Goal: Task Accomplishment & Management: Manage account settings

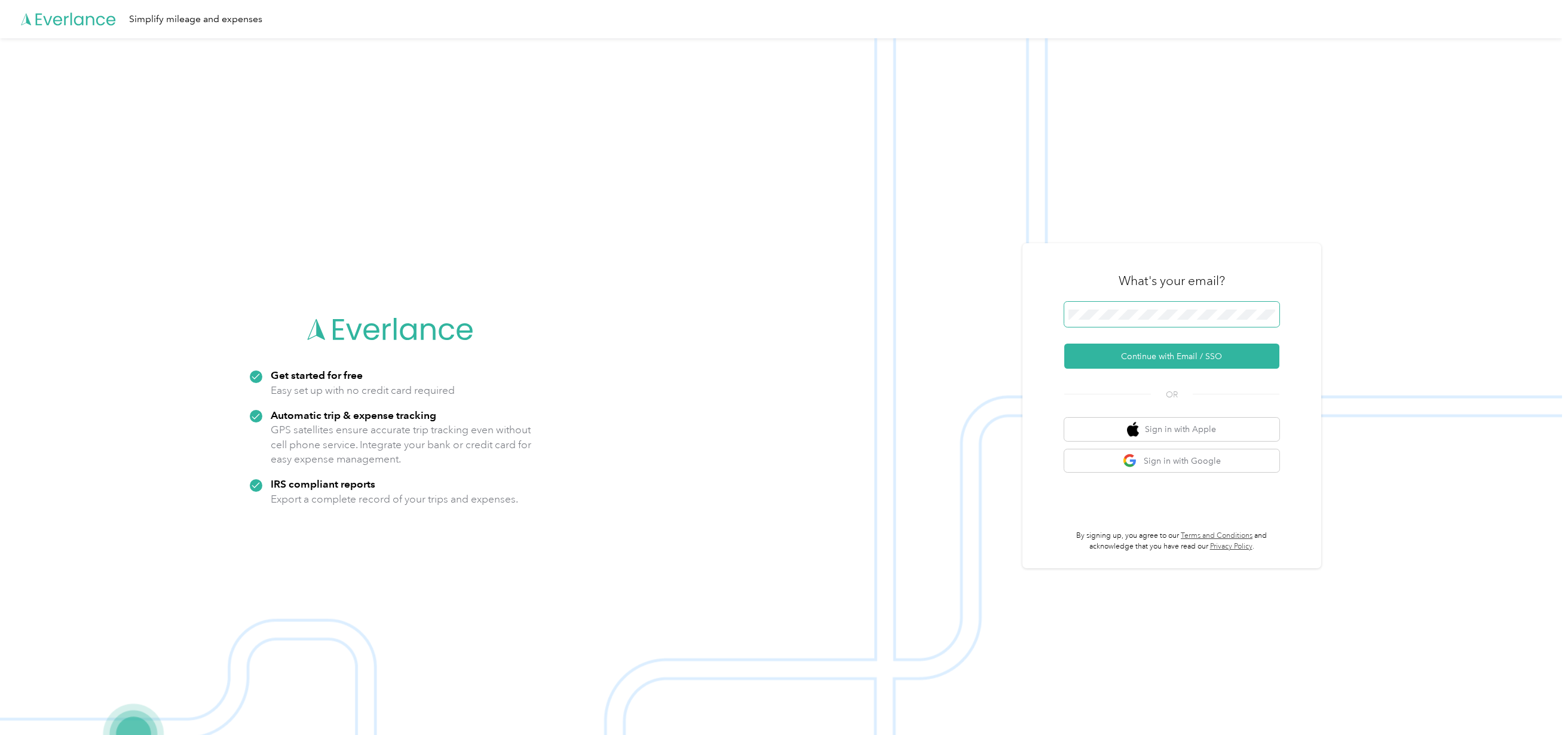
click at [1152, 316] on span at bounding box center [1172, 315] width 215 height 25
click at [1147, 356] on button "Continue with Email / SSO" at bounding box center [1172, 356] width 215 height 25
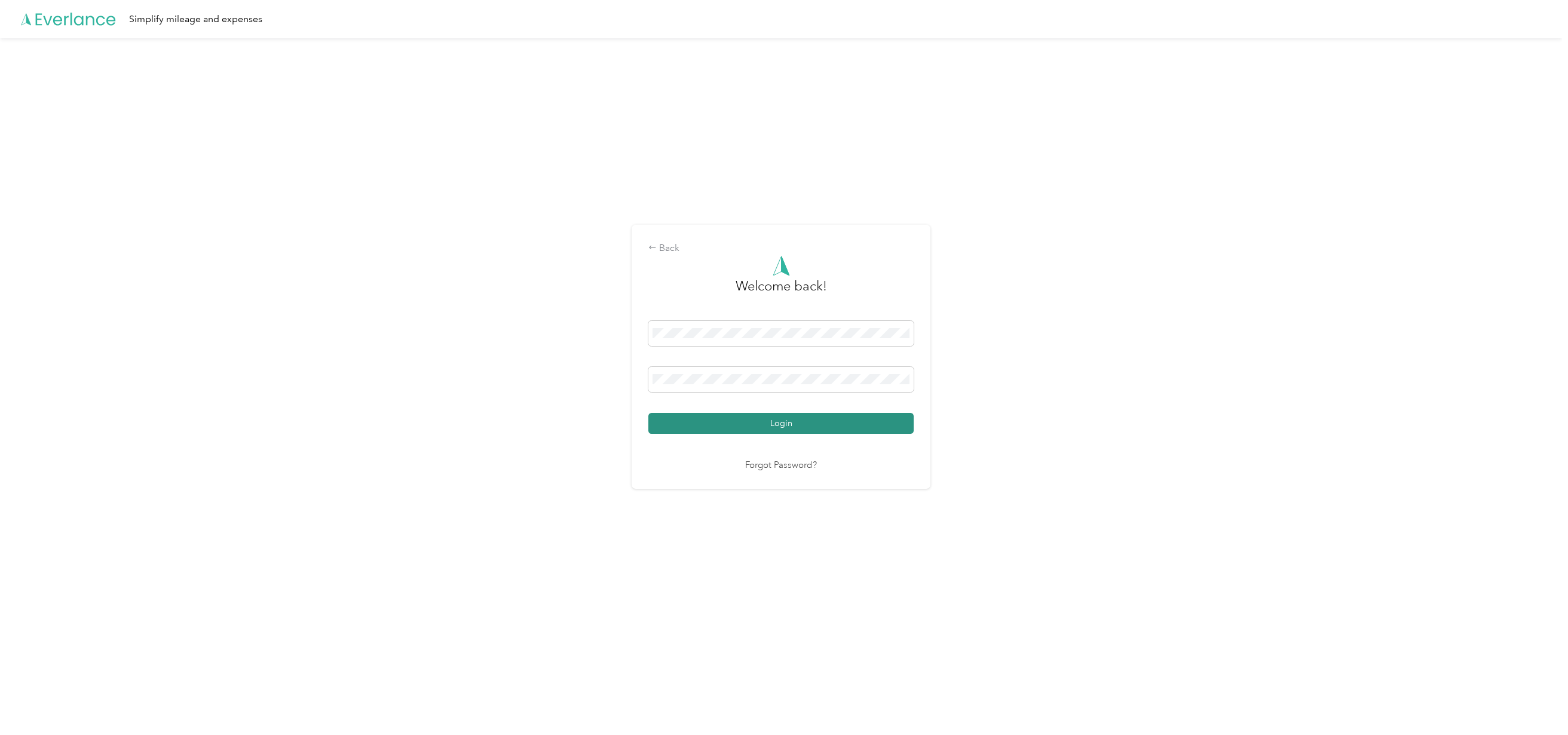
click at [742, 422] on button "Login" at bounding box center [781, 423] width 265 height 21
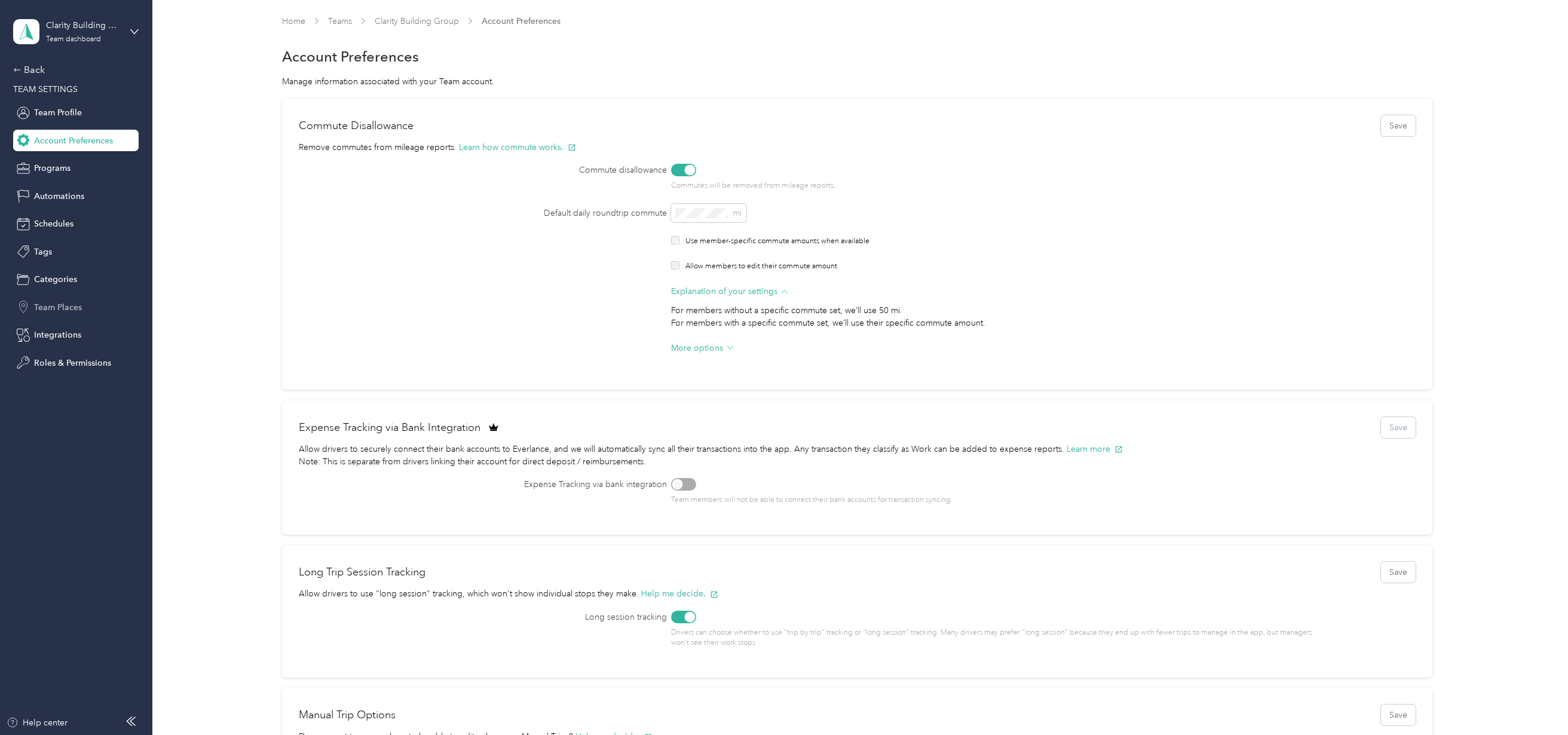
click at [45, 300] on div "Team Places" at bounding box center [76, 307] width 125 height 21
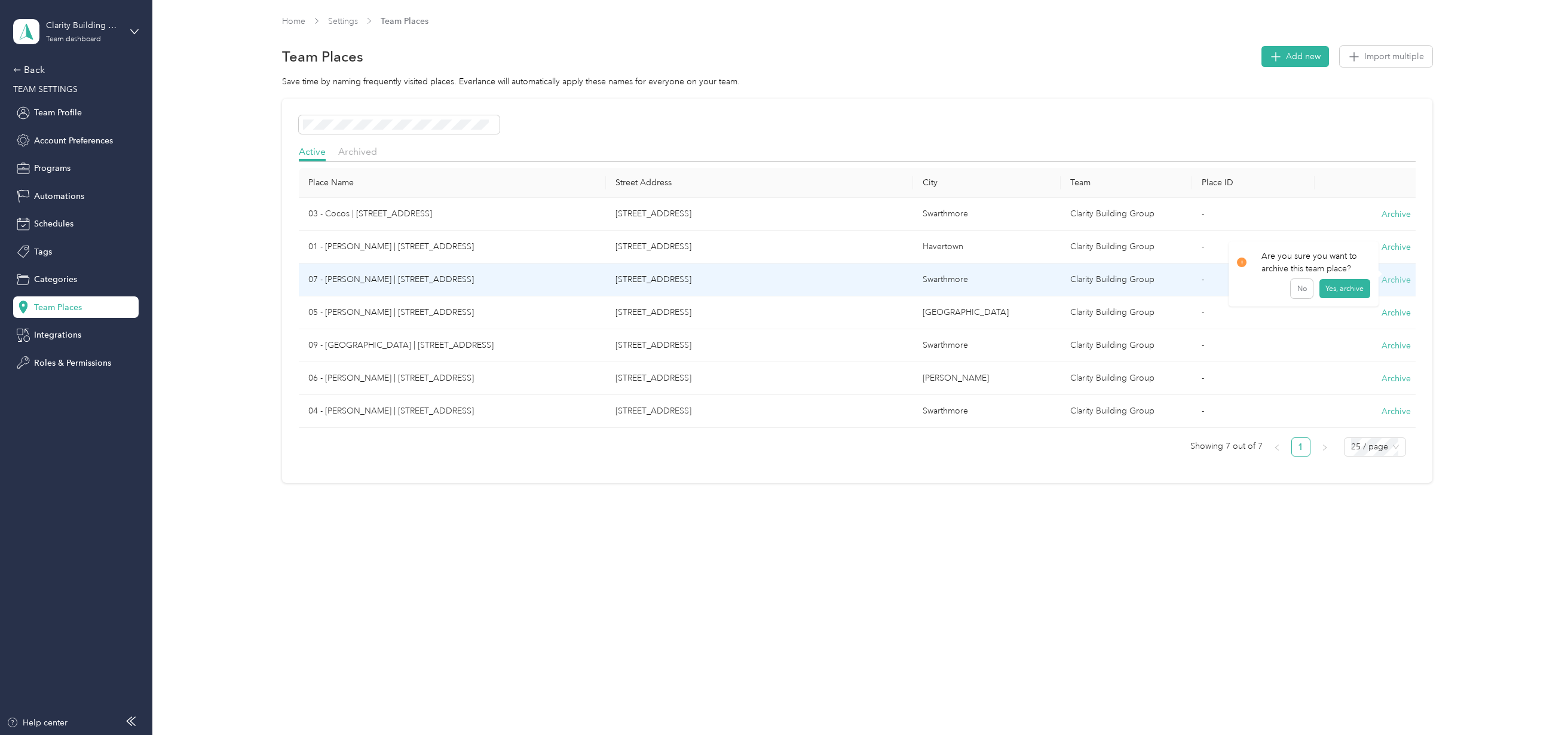
click at [1393, 274] on button "Archive" at bounding box center [1396, 279] width 29 height 13
click at [1342, 296] on button "Yes, archive" at bounding box center [1344, 295] width 51 height 19
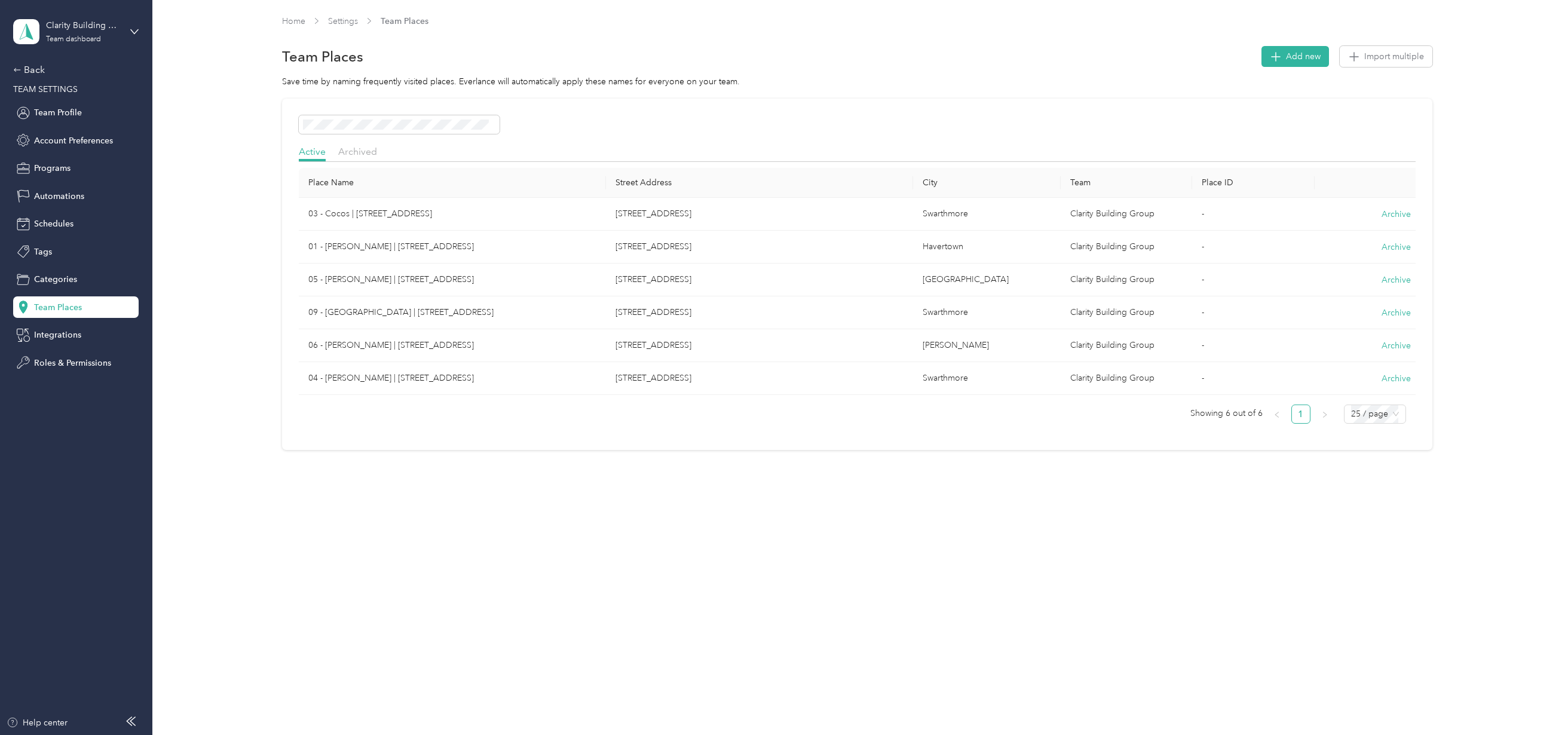
click at [341, 182] on th "Place Name" at bounding box center [452, 183] width 307 height 30
click at [356, 119] on span at bounding box center [399, 125] width 200 height 19
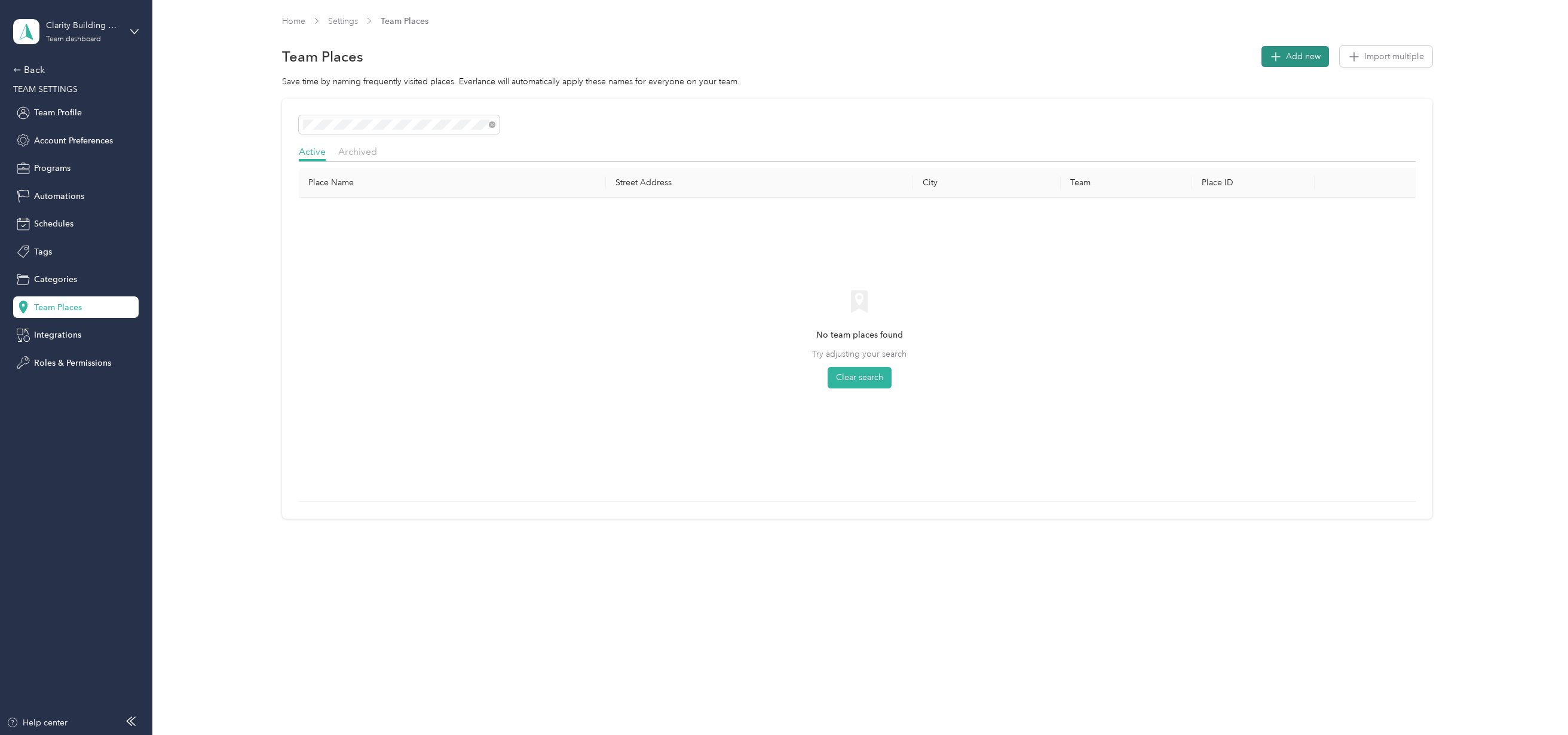
click at [1284, 53] on icon "button" at bounding box center [1275, 56] width 17 height 17
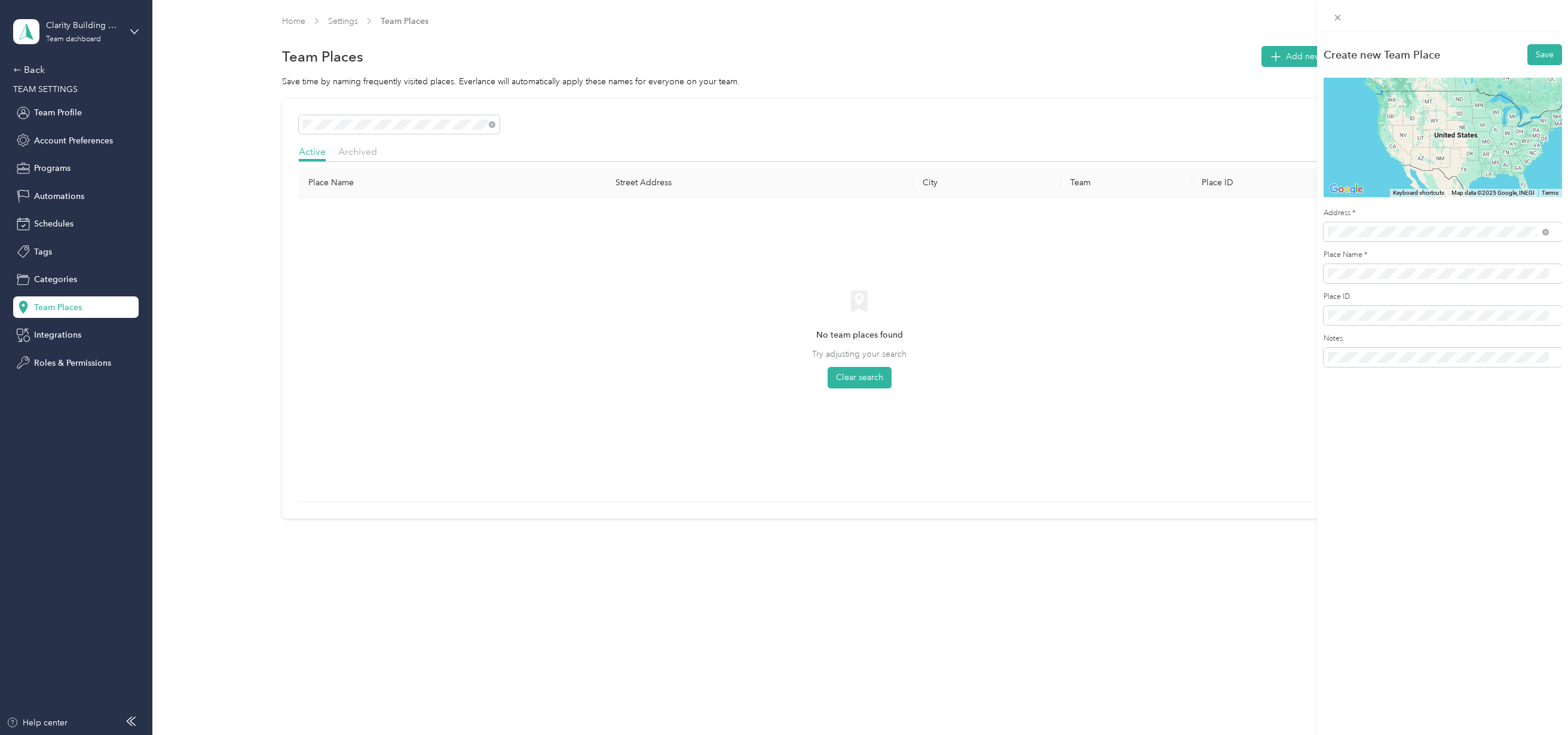
click at [1358, 277] on span "[STREET_ADDRESS][US_STATE]" at bounding box center [1410, 275] width 119 height 11
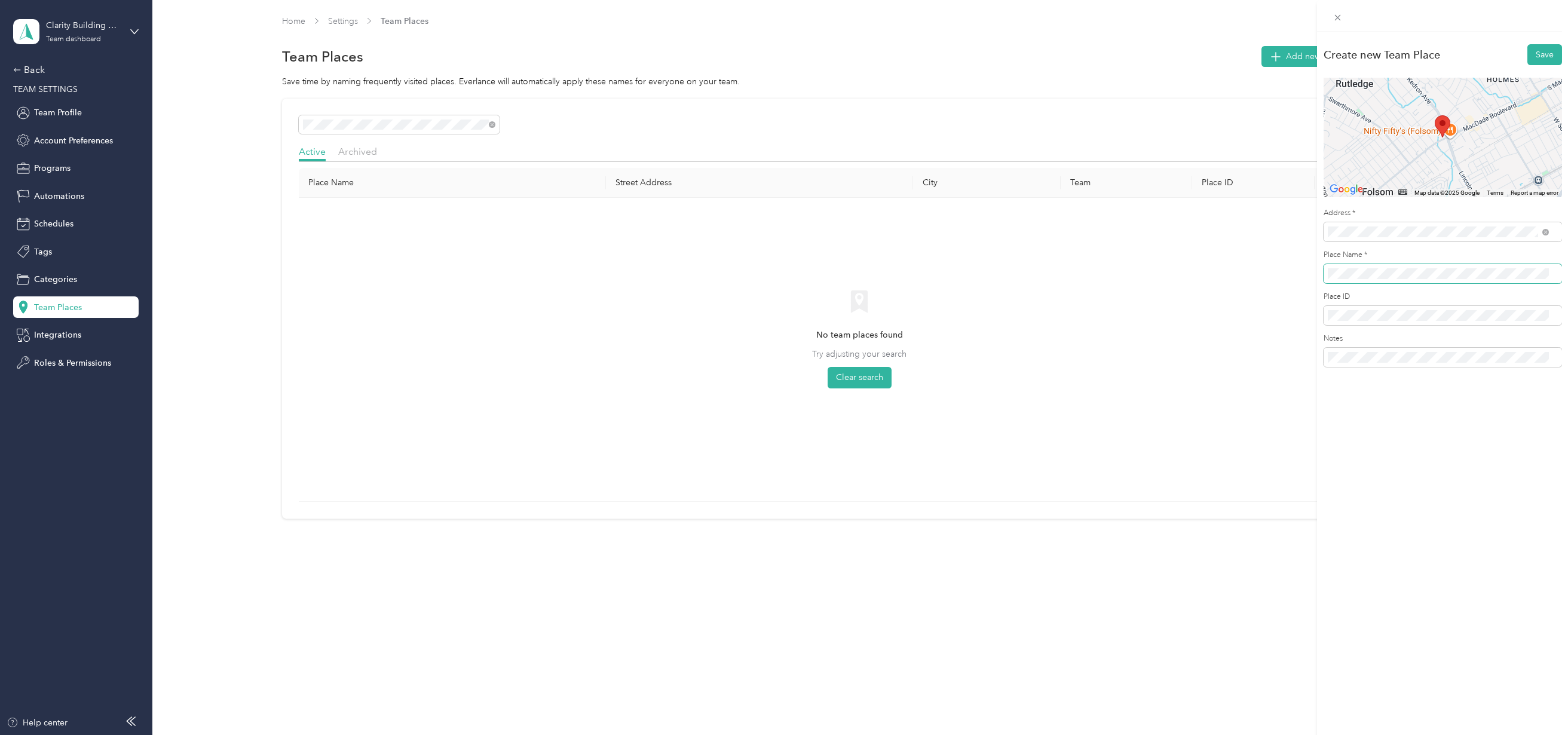
click at [1269, 268] on div "Create new Team Place Save ← Move left → Move right ↑ Move up ↓ Move down + Zoo…" at bounding box center [784, 367] width 1568 height 735
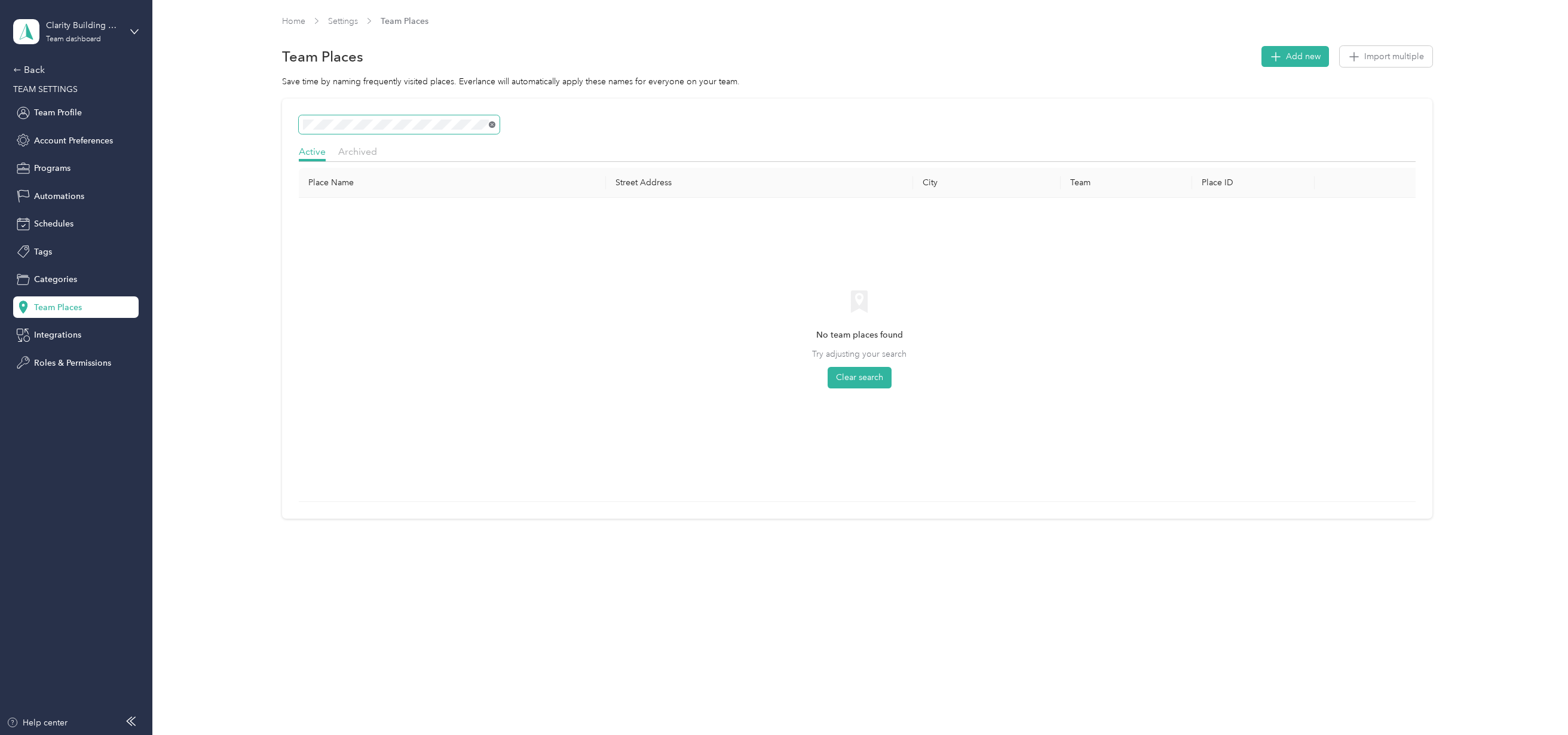
click at [492, 125] on icon at bounding box center [491, 124] width 5 height 5
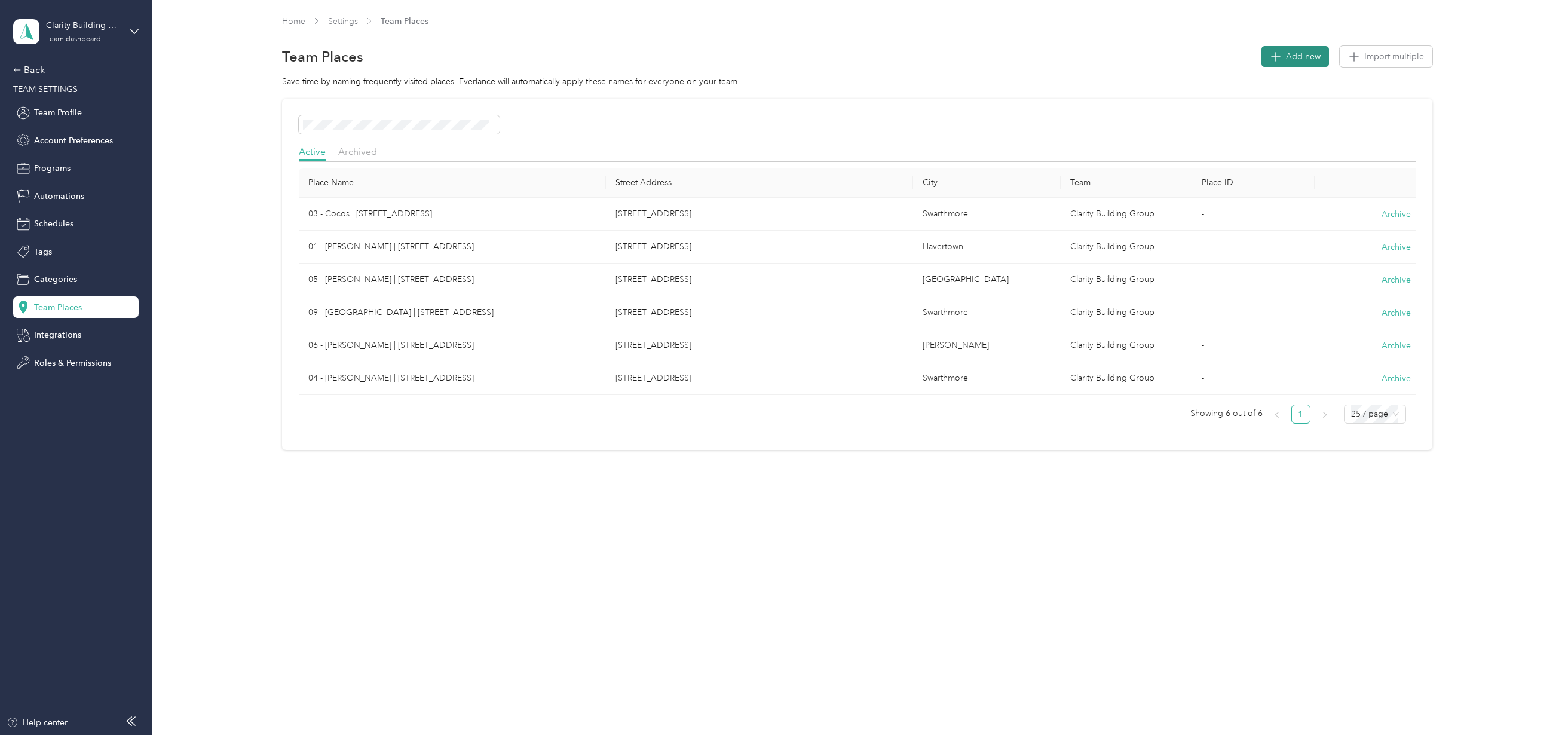
click at [1289, 58] on button "Add new" at bounding box center [1295, 56] width 68 height 21
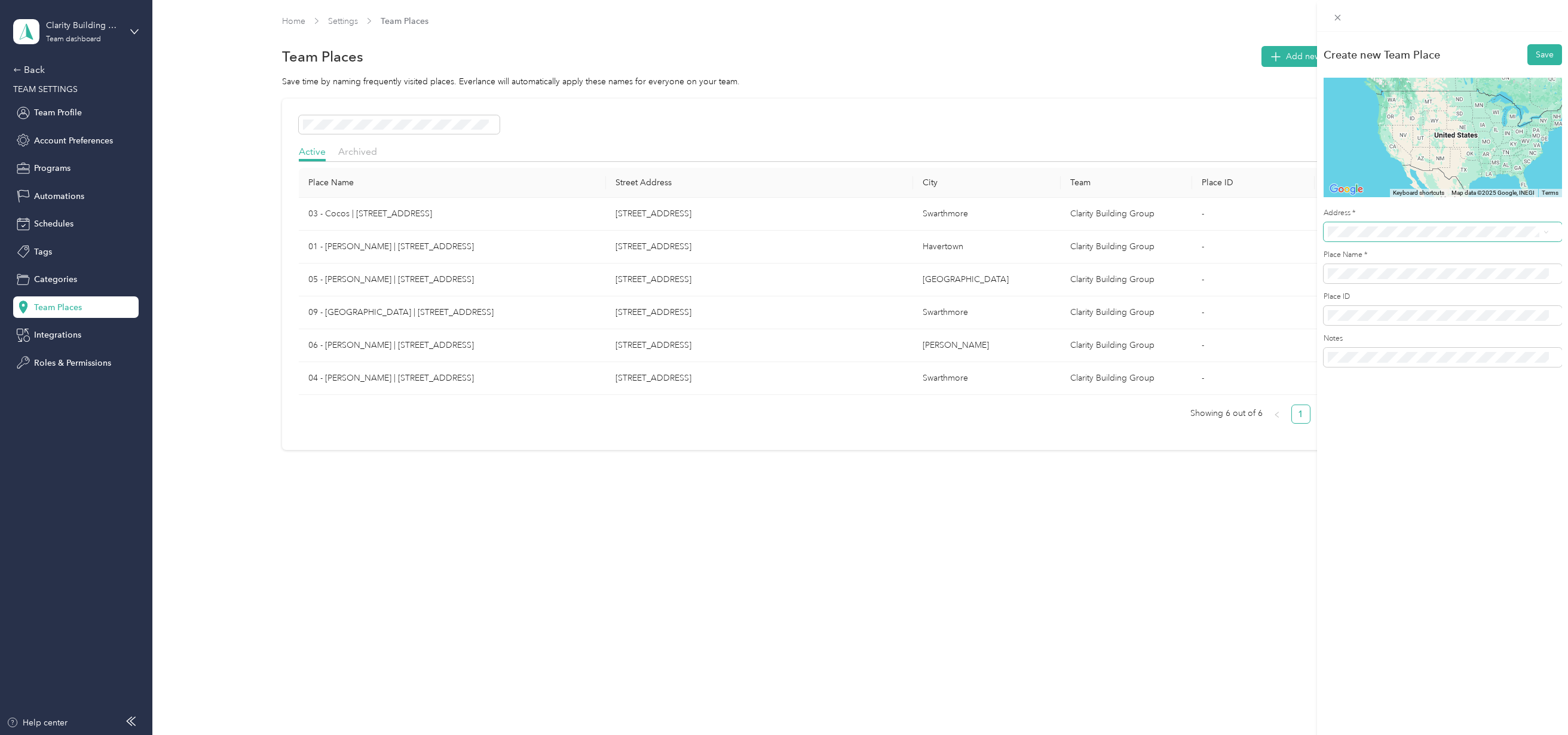
click at [1374, 223] on span at bounding box center [1443, 232] width 239 height 19
click at [1361, 280] on span "[STREET_ADDRESS][US_STATE]" at bounding box center [1410, 275] width 119 height 11
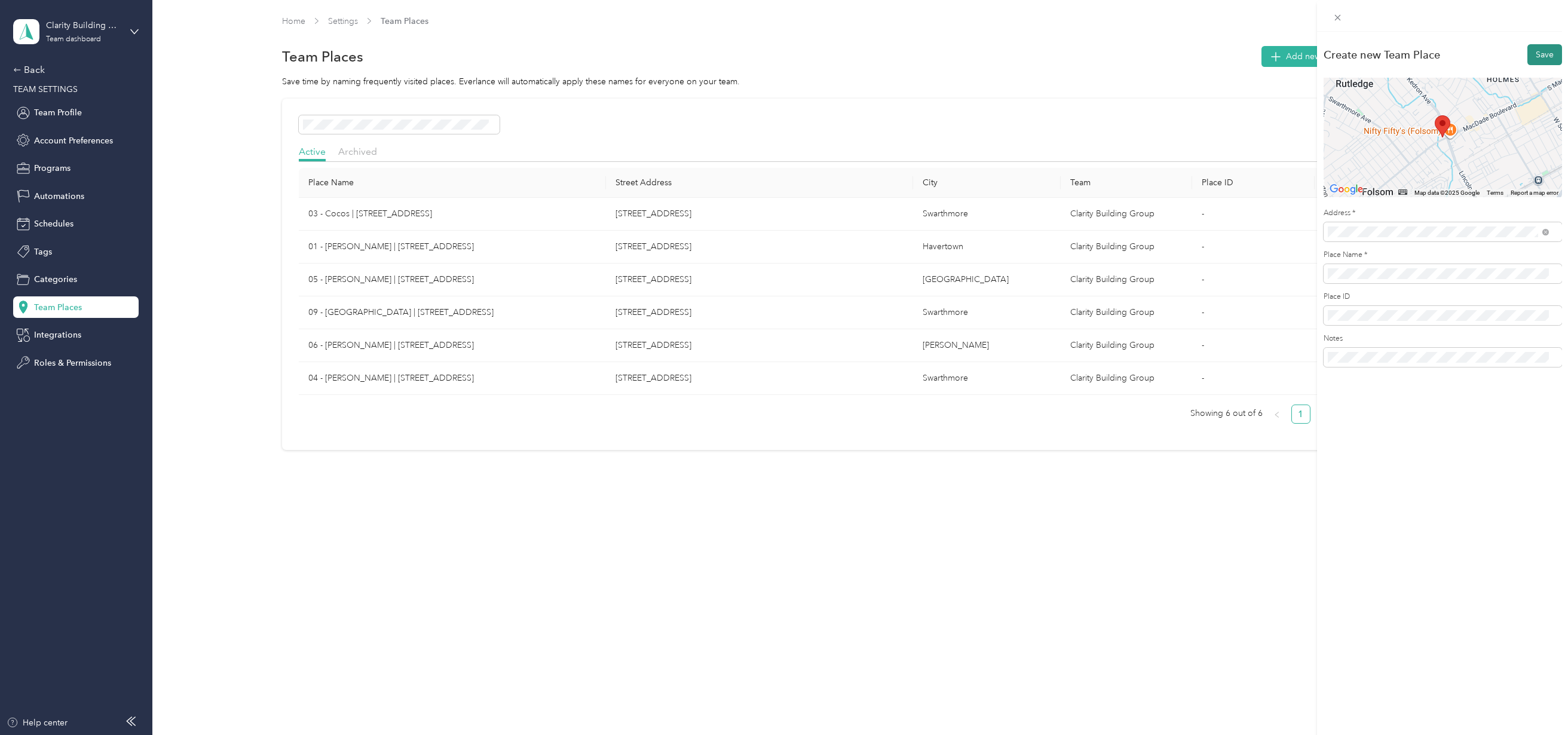
click at [1533, 54] on button "Save" at bounding box center [1544, 55] width 35 height 21
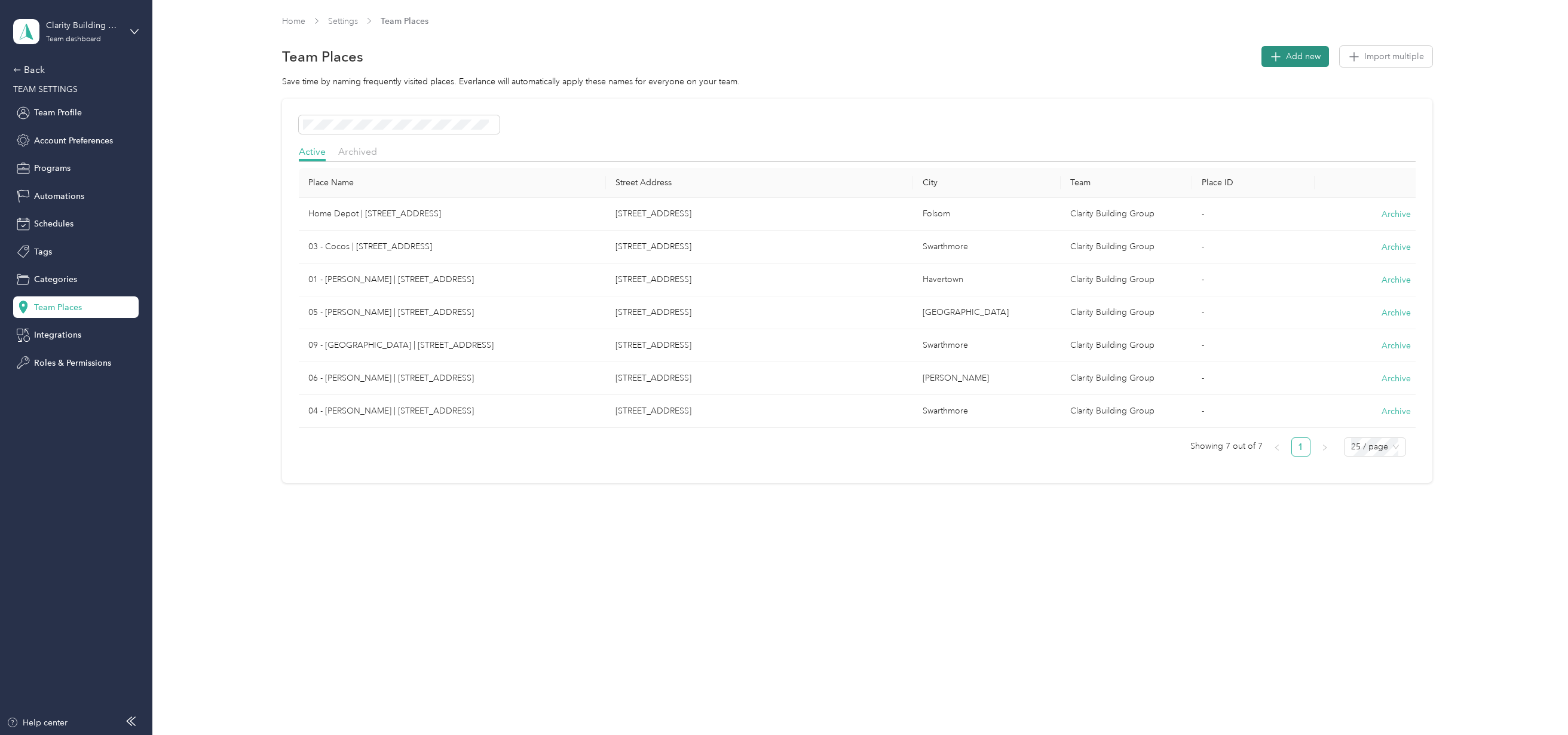
click at [1309, 47] on button "Add new" at bounding box center [1295, 56] width 68 height 21
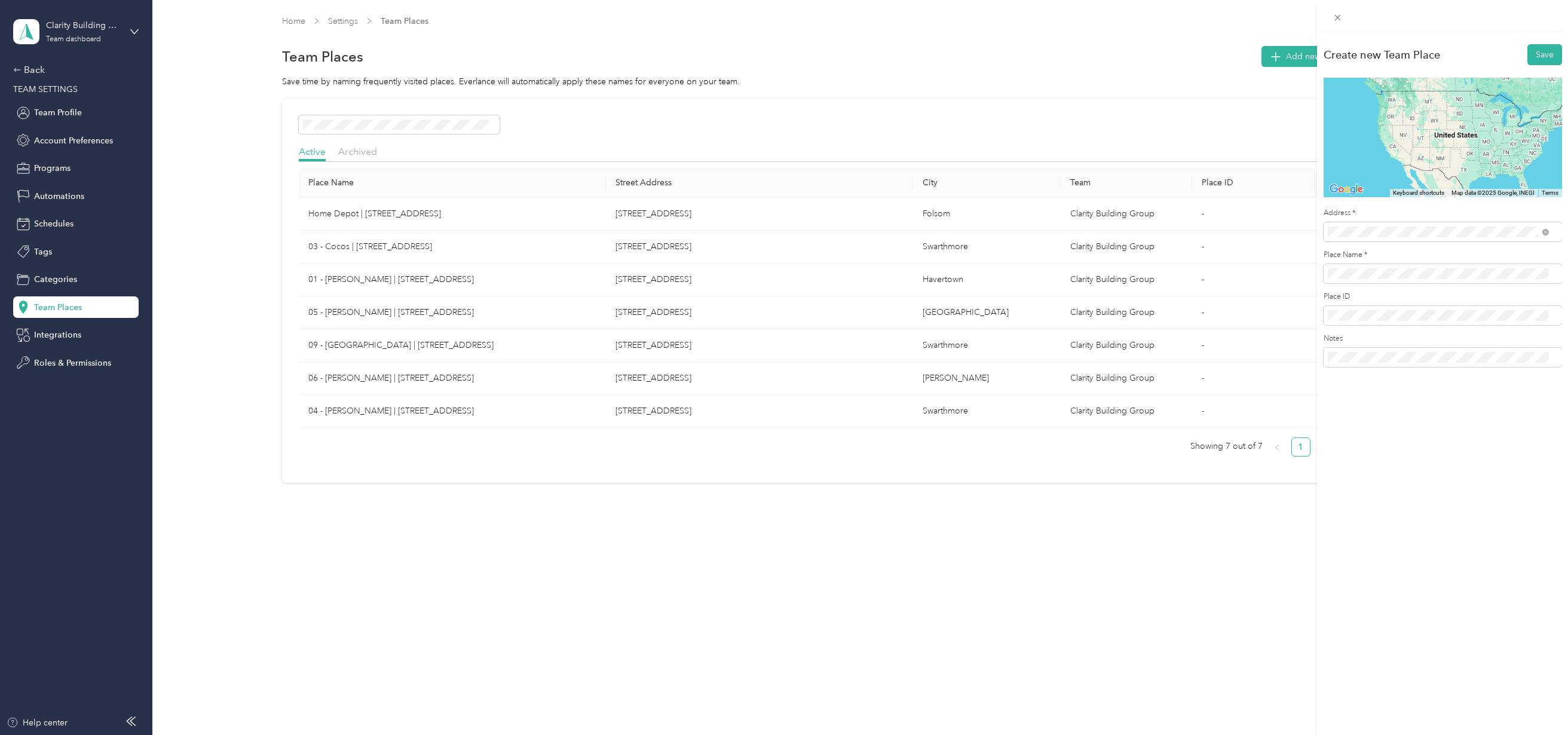
click at [1362, 276] on span "[STREET_ADDRESS][PERSON_NAME][US_STATE]" at bounding box center [1443, 275] width 186 height 11
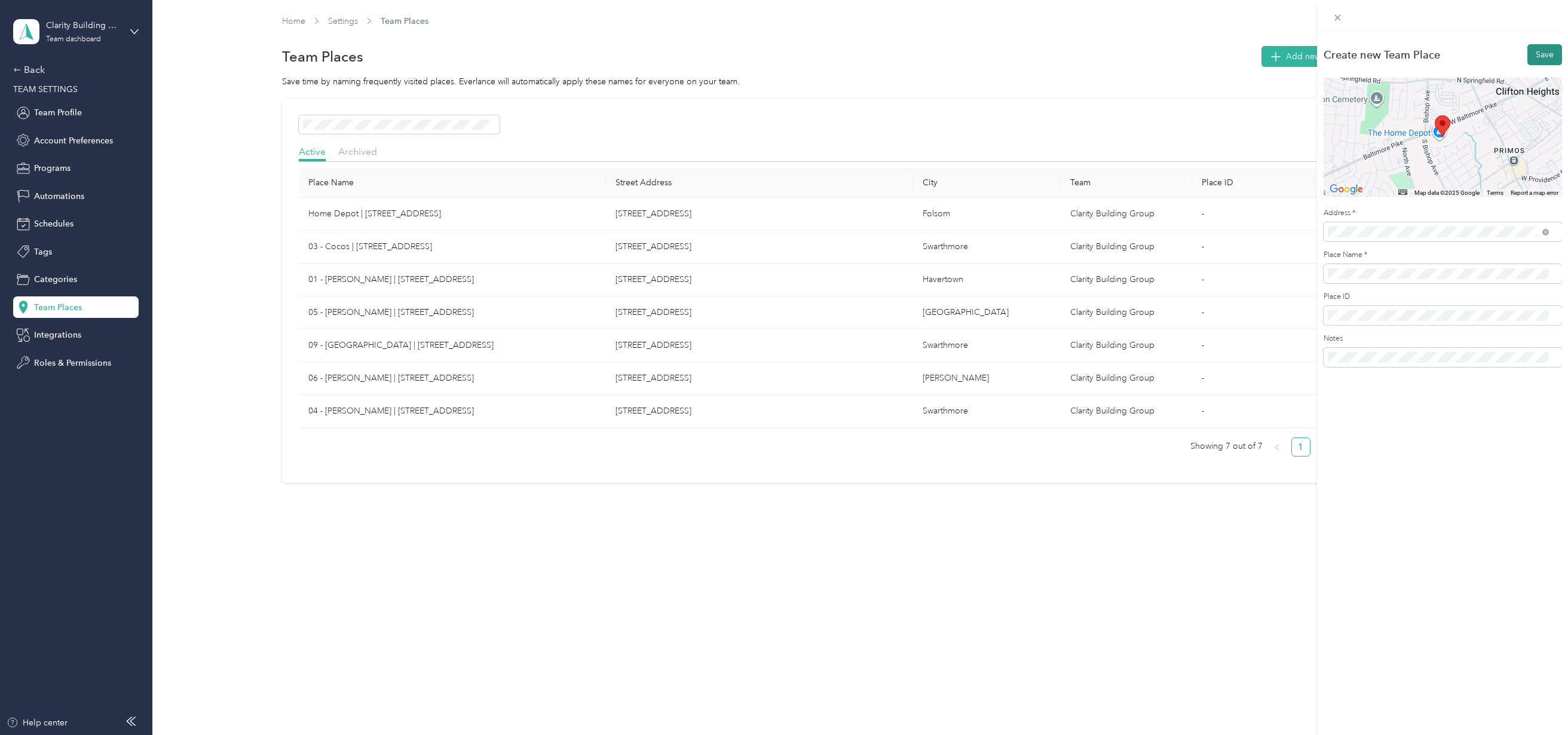
click at [1536, 58] on button "Save" at bounding box center [1544, 55] width 35 height 21
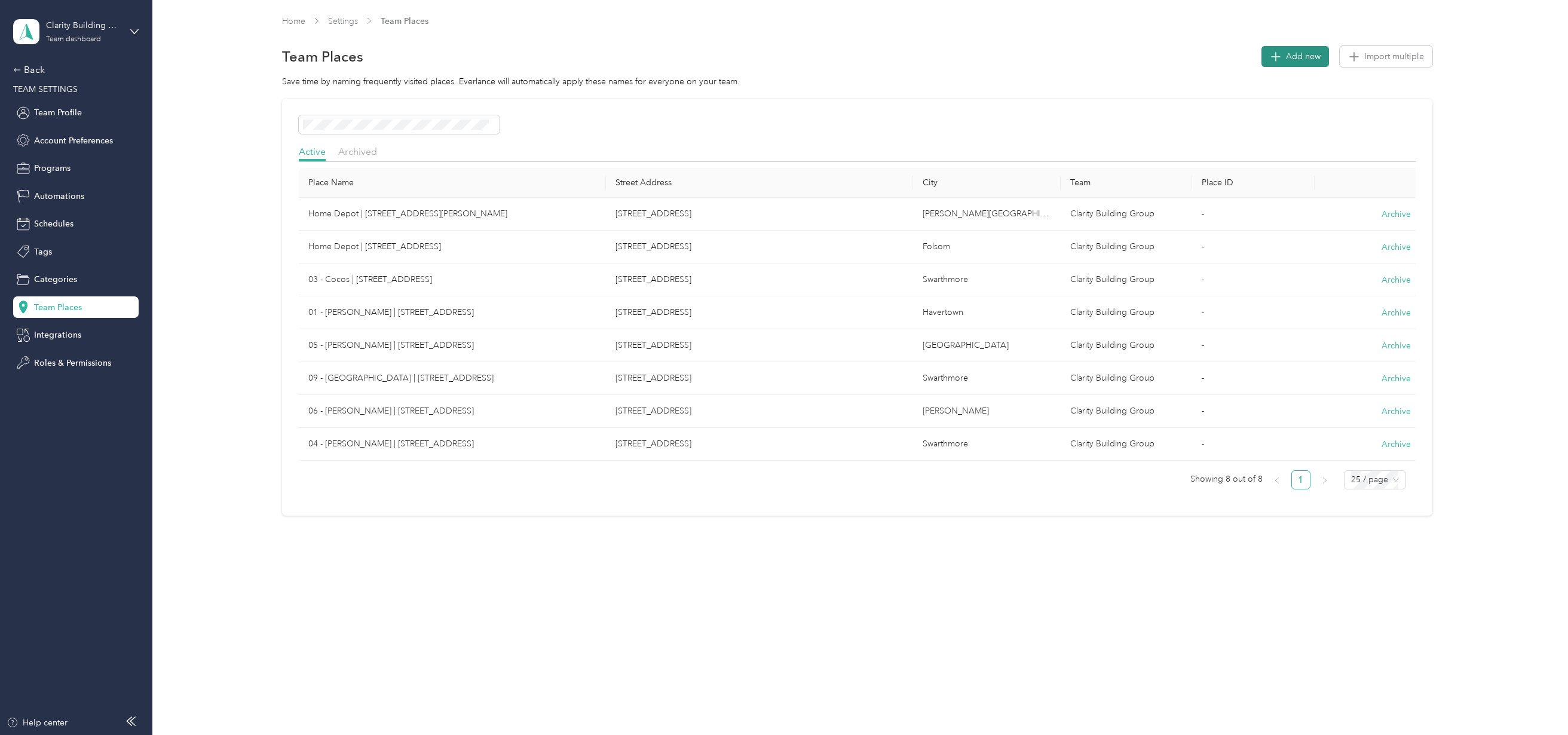
click at [1313, 52] on span "Add new" at bounding box center [1303, 56] width 35 height 13
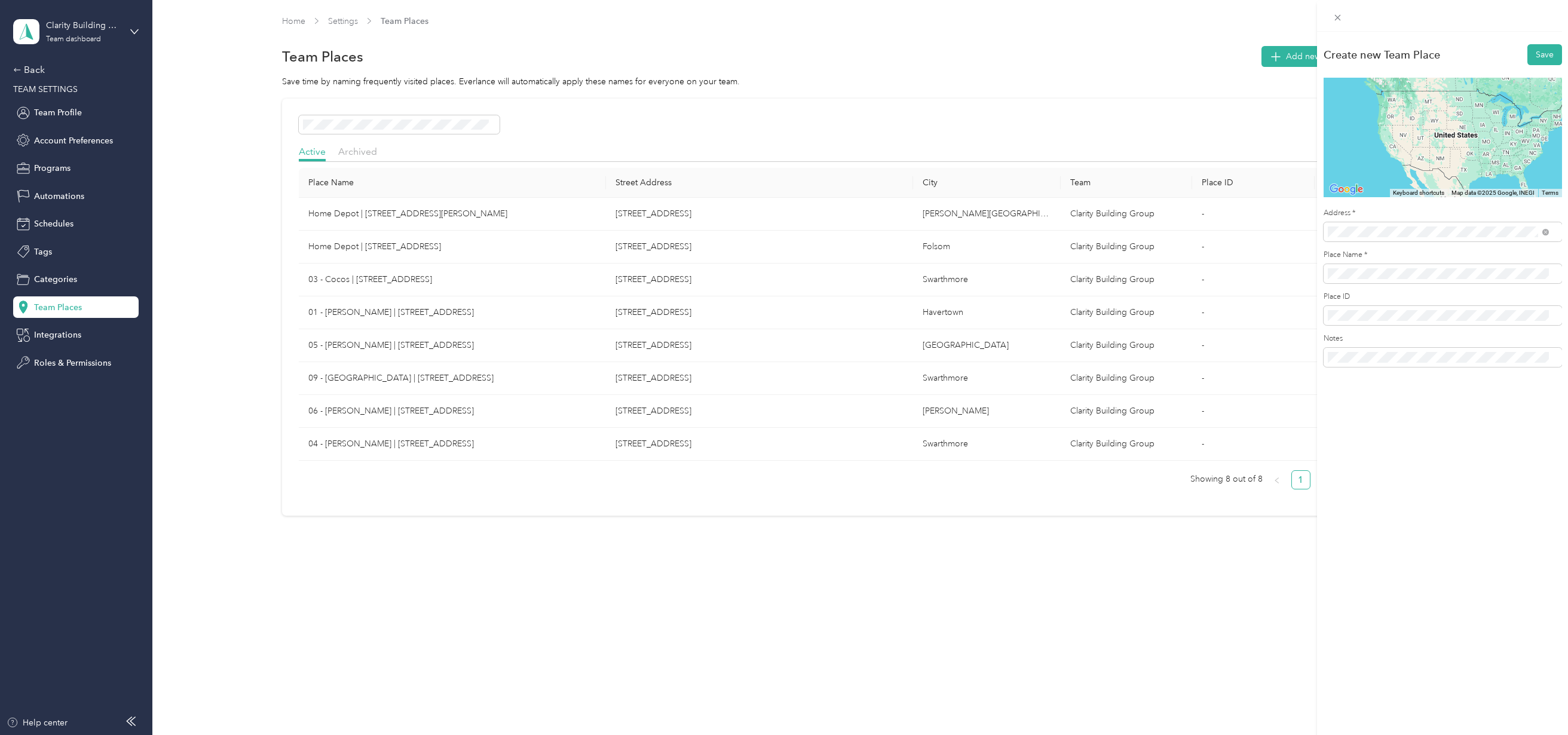
click at [1348, 282] on div "[STREET_ADDRESS][PERSON_NAME][US_STATE]" at bounding box center [1438, 276] width 213 height 16
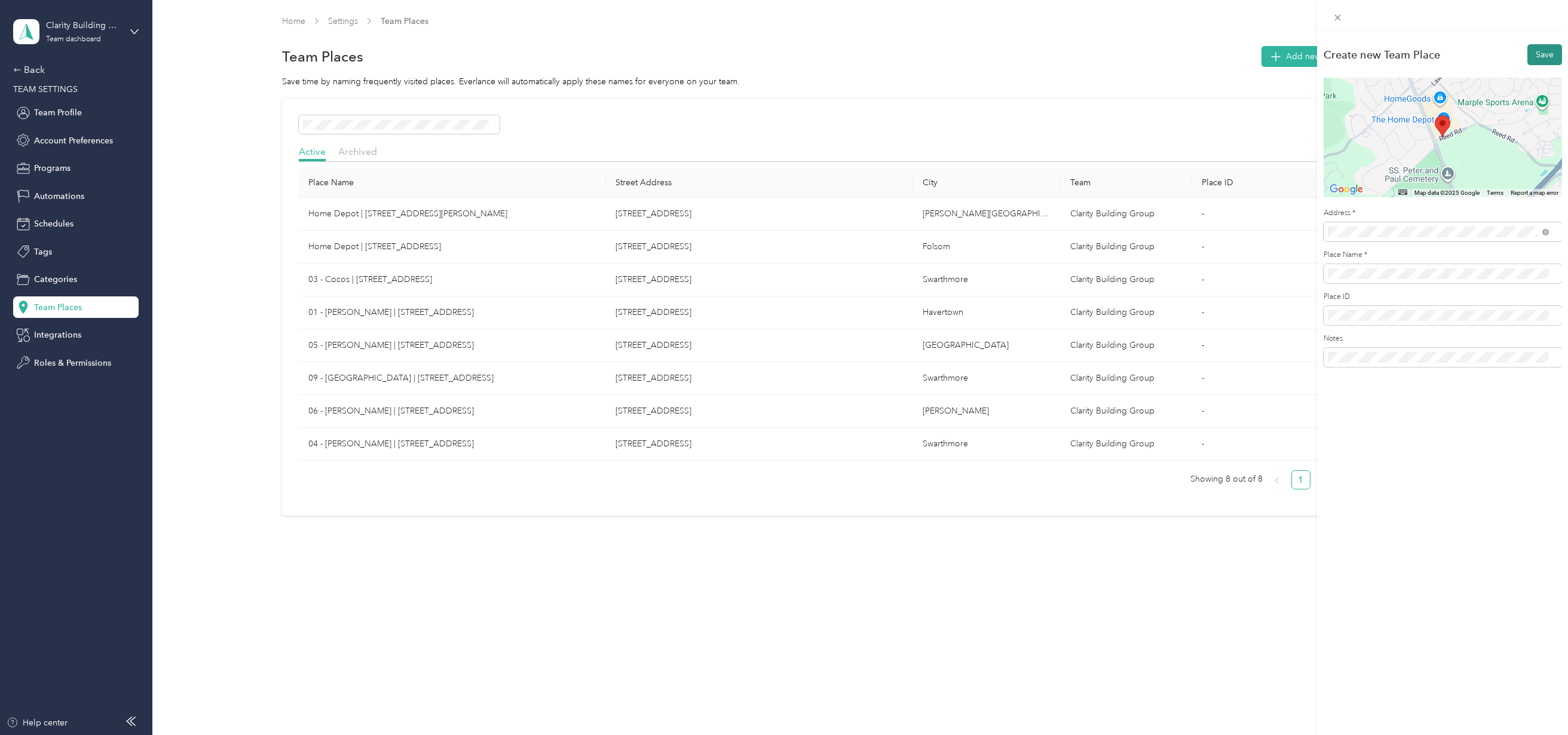
click at [1540, 49] on button "Save" at bounding box center [1544, 55] width 35 height 21
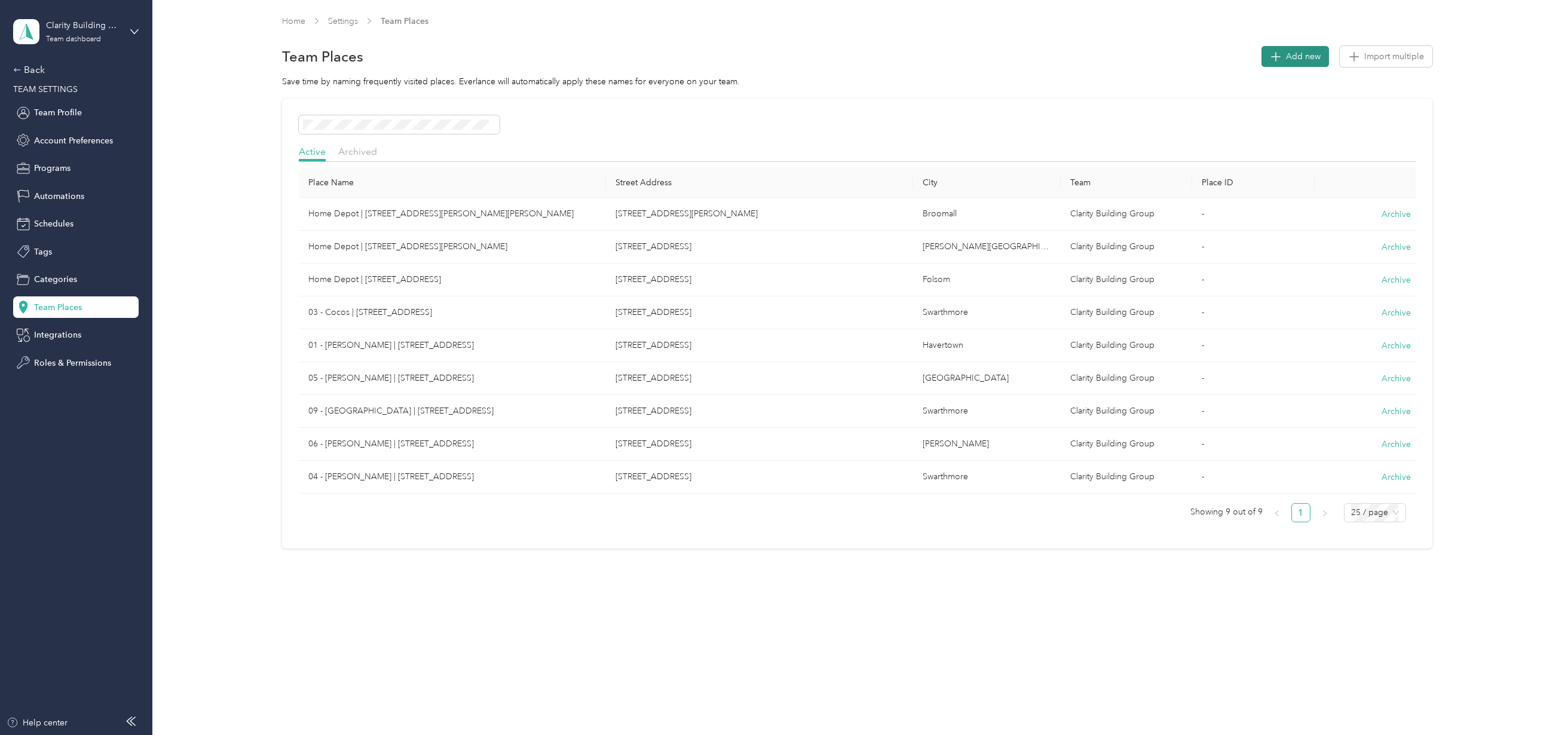
click at [1310, 64] on button "Add new" at bounding box center [1295, 56] width 68 height 21
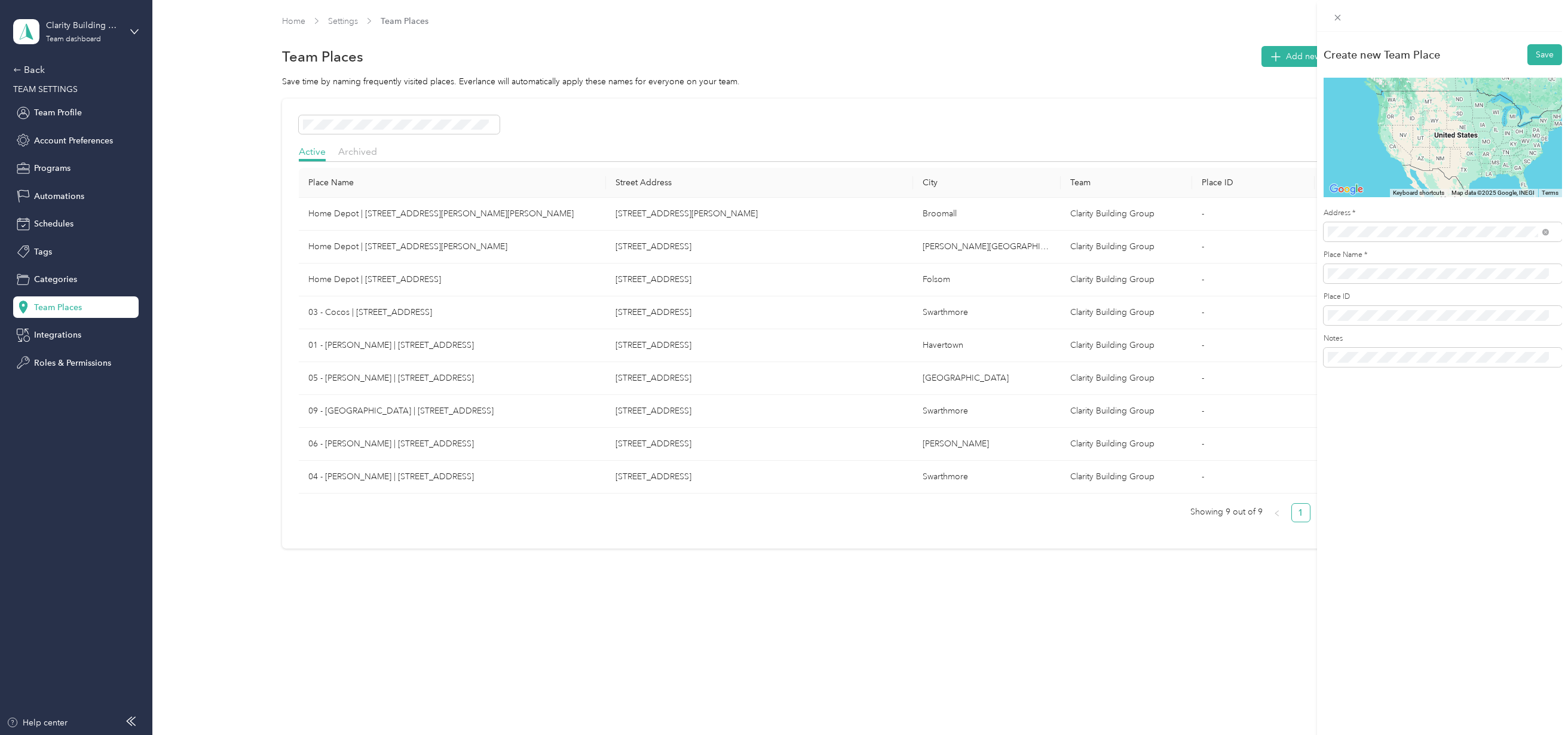
click at [1408, 274] on span "[STREET_ADDRESS][US_STATE]" at bounding box center [1410, 275] width 119 height 11
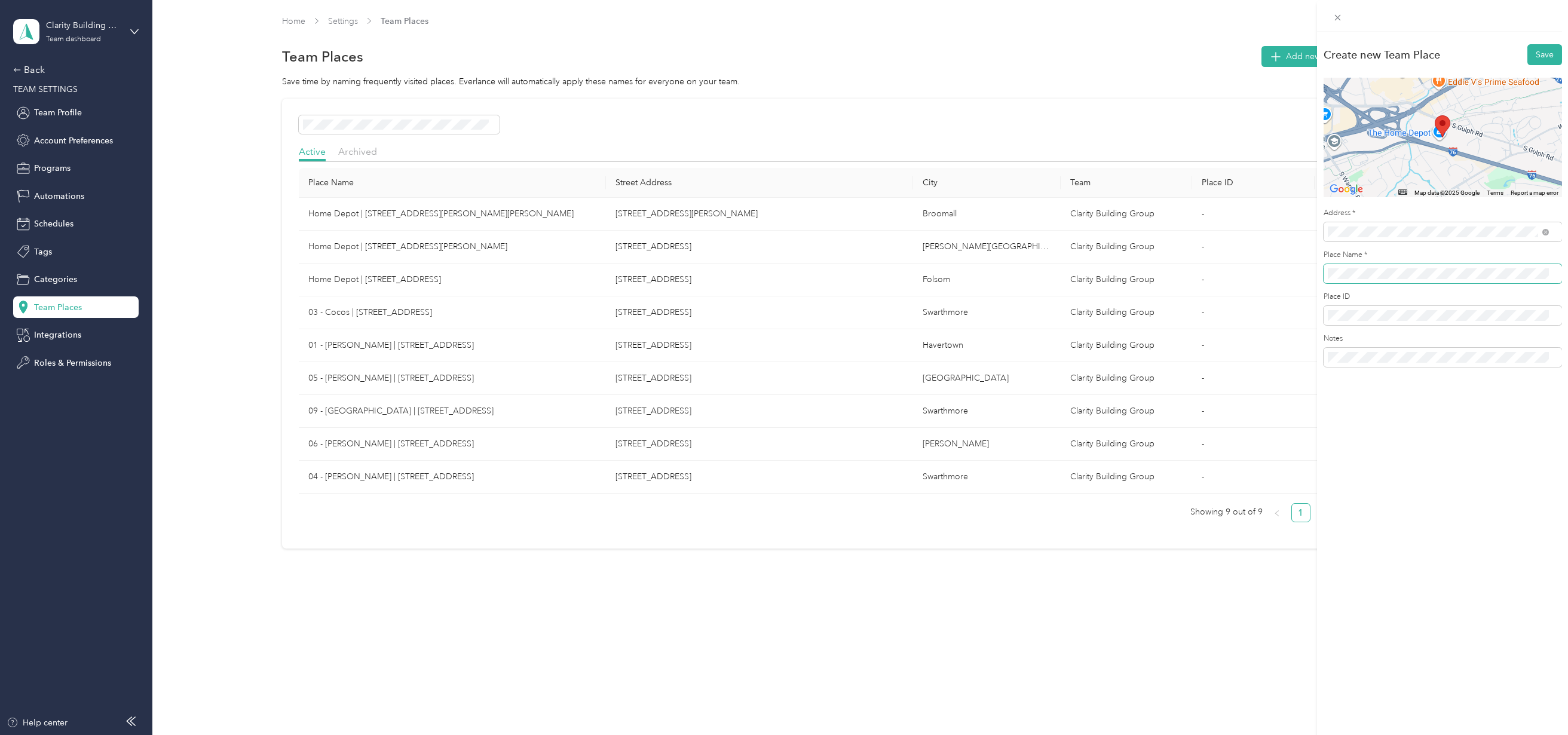
click at [1326, 272] on span at bounding box center [1443, 274] width 239 height 19
click at [1527, 55] on button "Save" at bounding box center [1544, 55] width 35 height 21
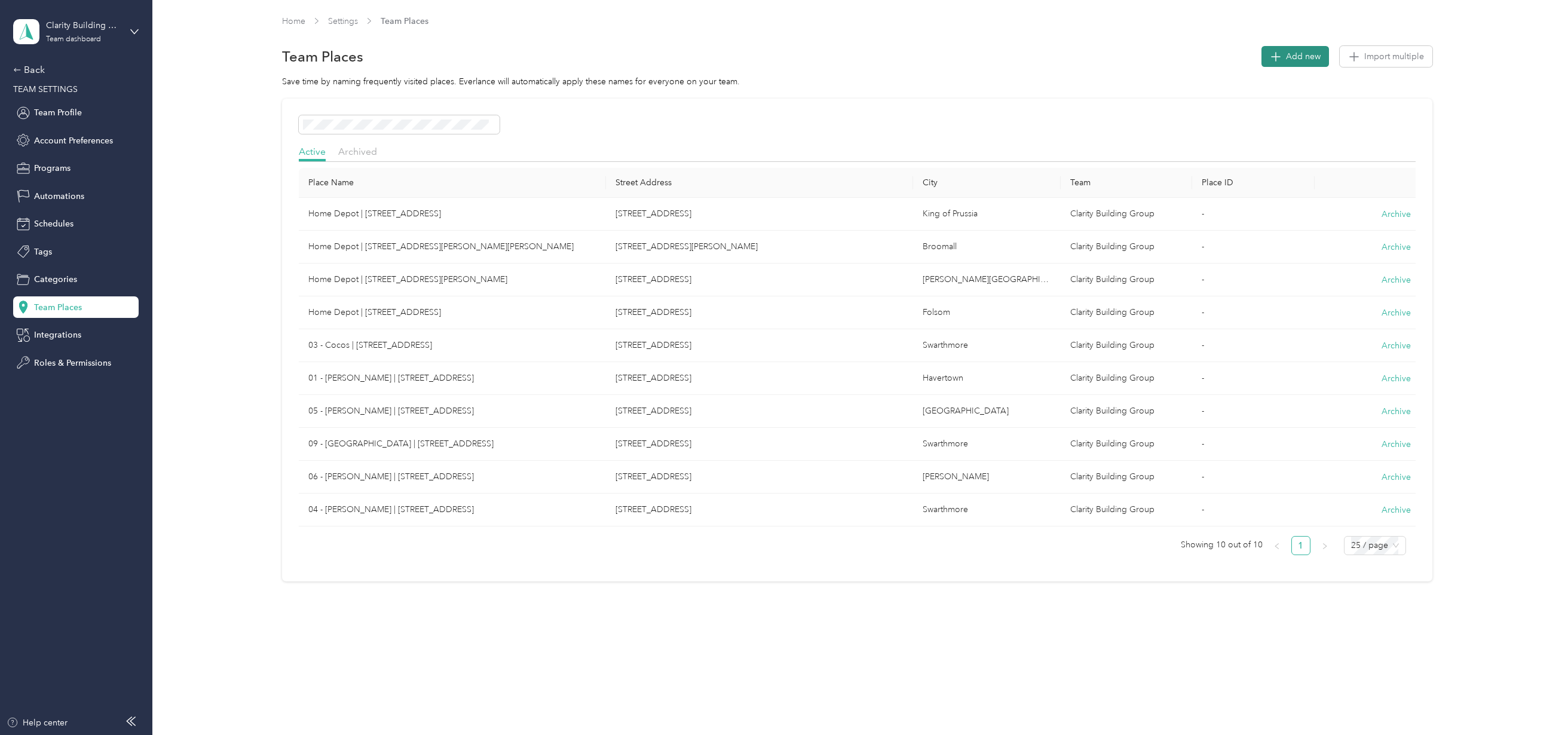
click at [1308, 51] on span "Add new" at bounding box center [1303, 56] width 35 height 13
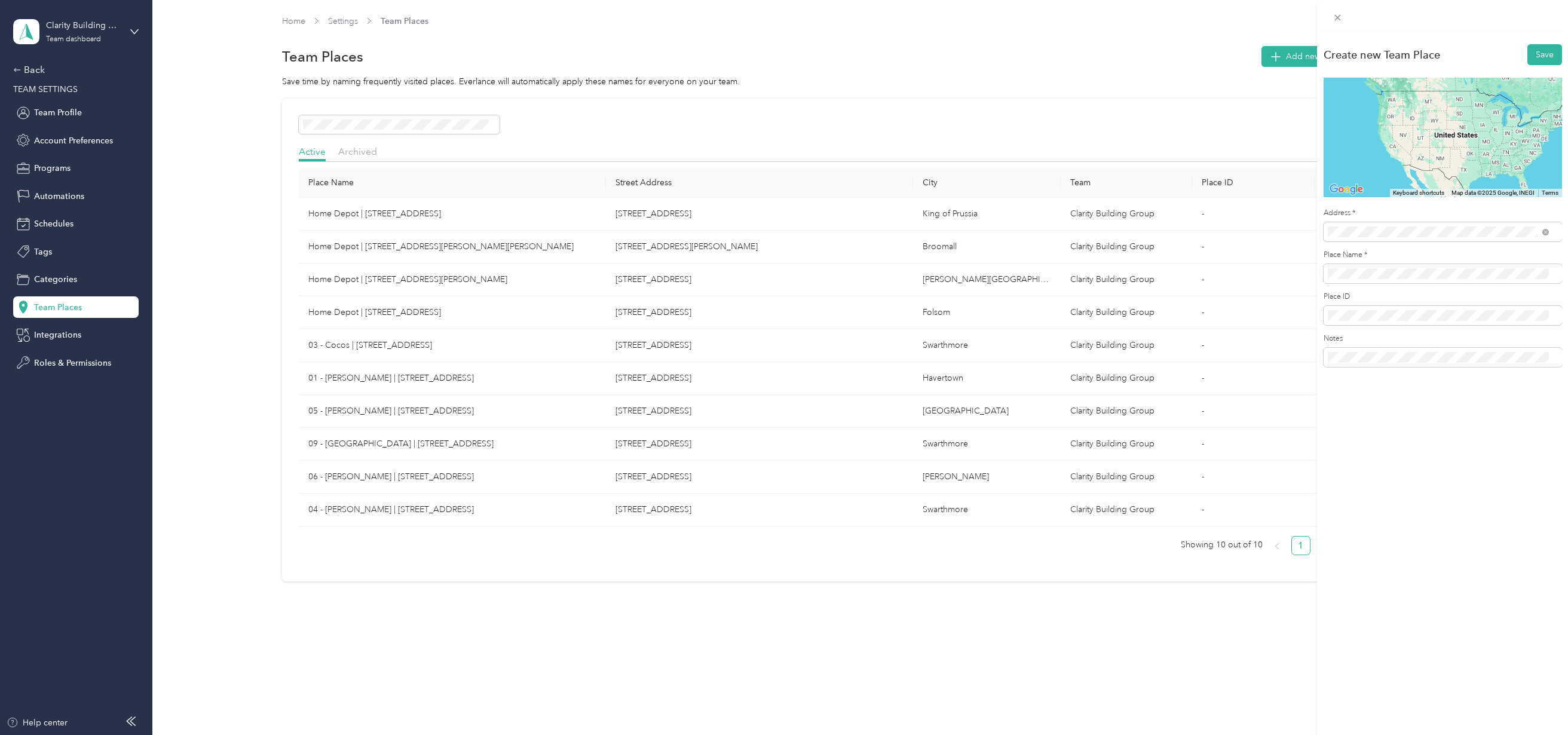
click at [1357, 274] on span "[STREET_ADDRESS][PERSON_NAME][US_STATE]" at bounding box center [1443, 275] width 186 height 11
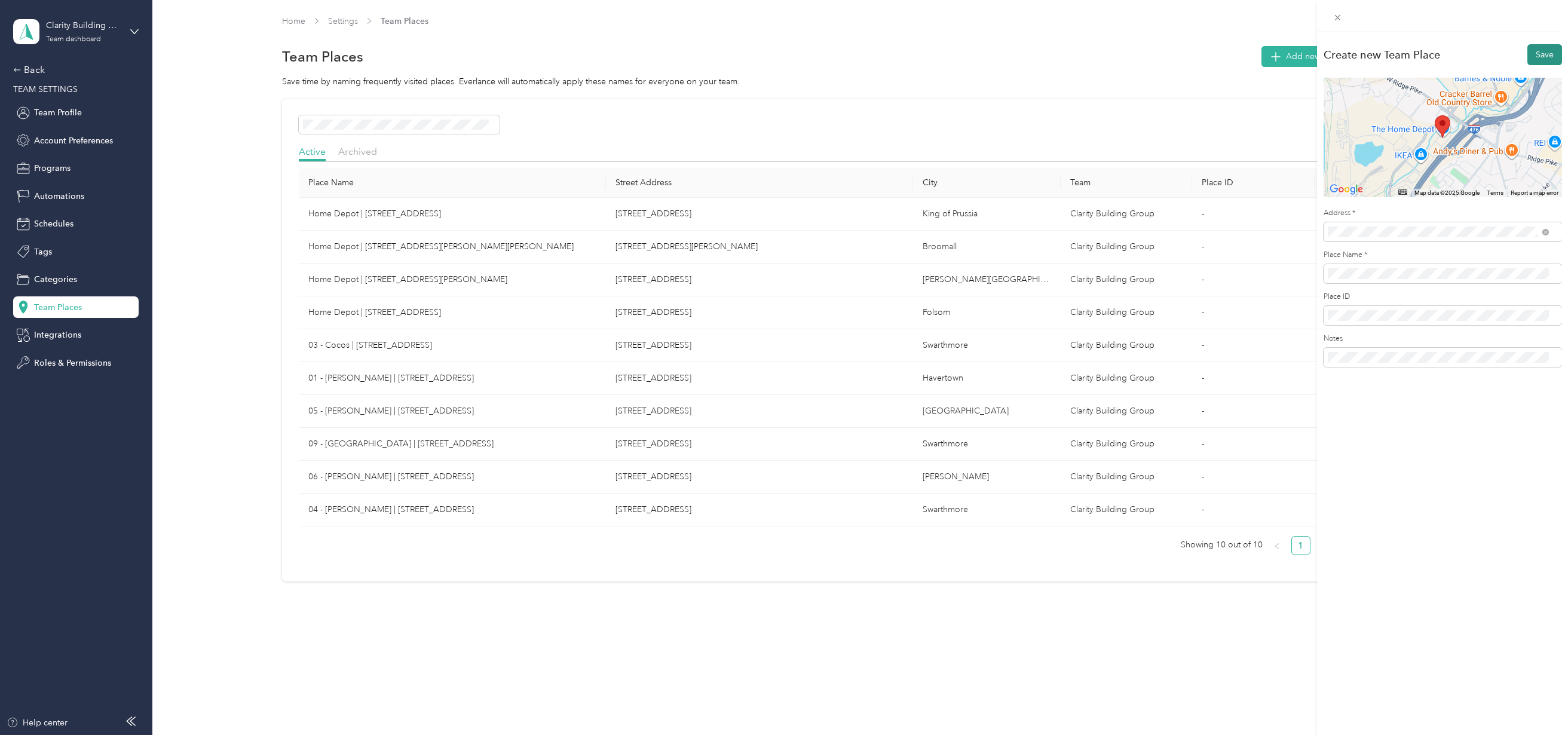
click at [1539, 52] on button "Save" at bounding box center [1544, 55] width 35 height 21
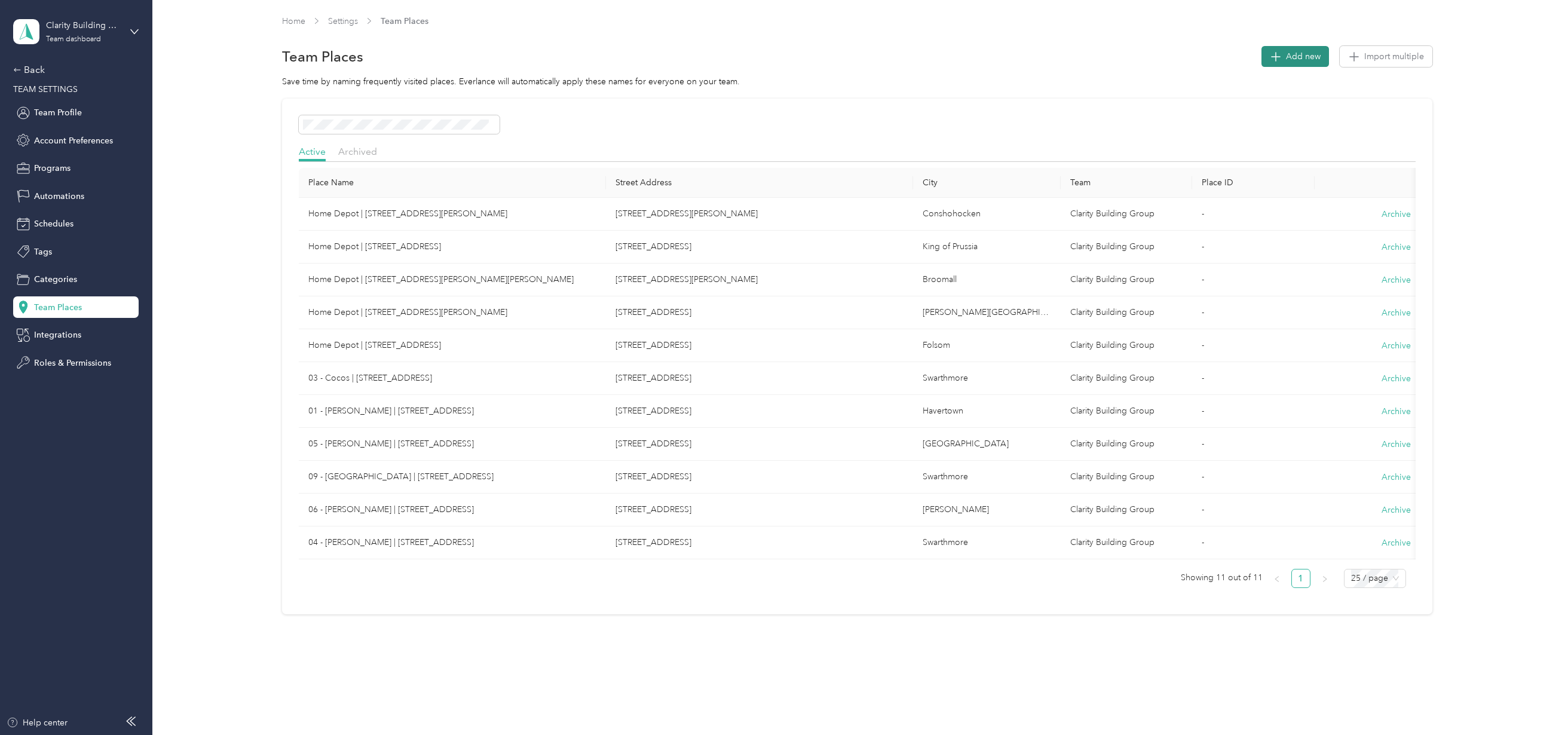
click at [1304, 49] on button "Add new" at bounding box center [1295, 56] width 68 height 21
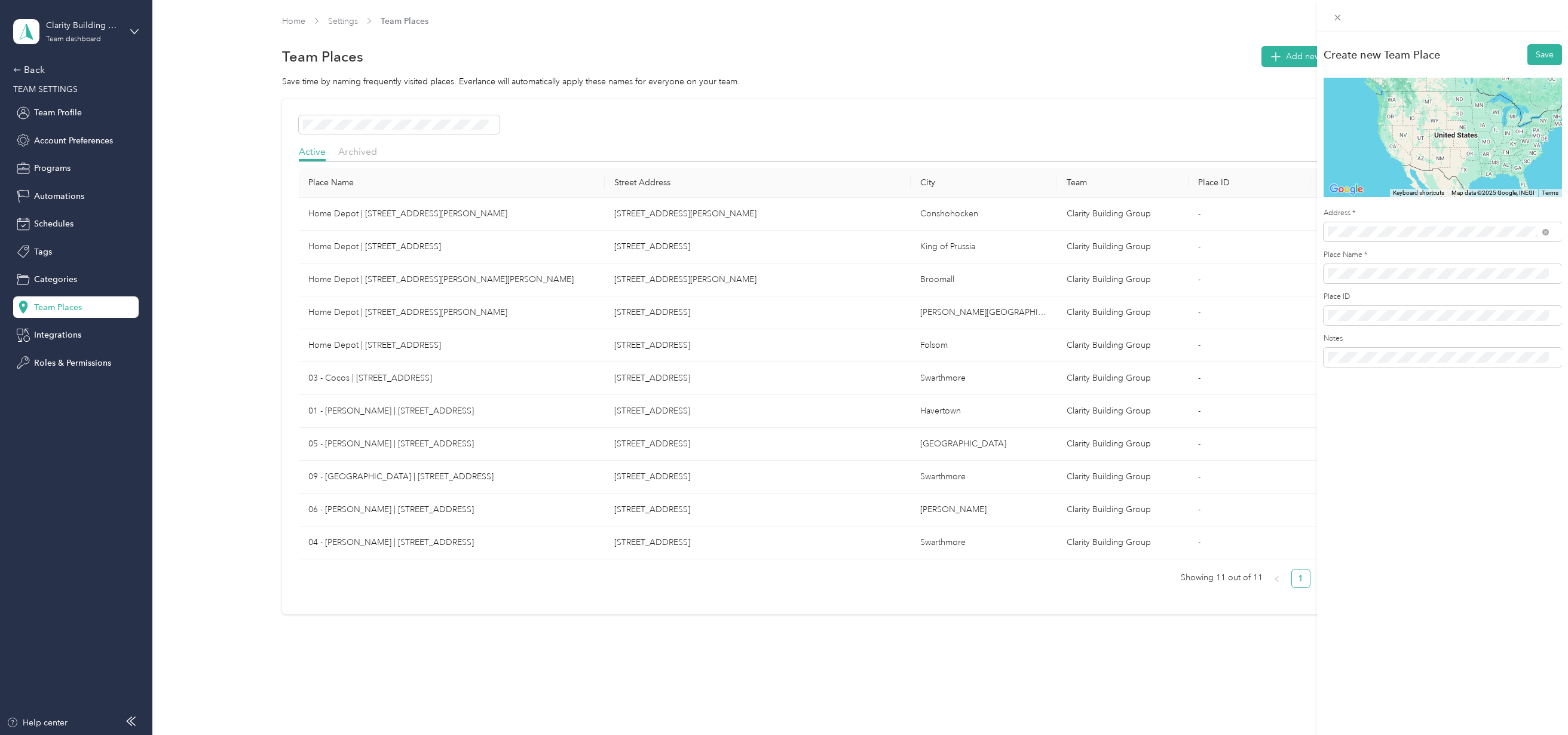
click at [1367, 277] on span "[STREET_ADDRESS][PERSON_NAME][US_STATE]" at bounding box center [1443, 275] width 186 height 11
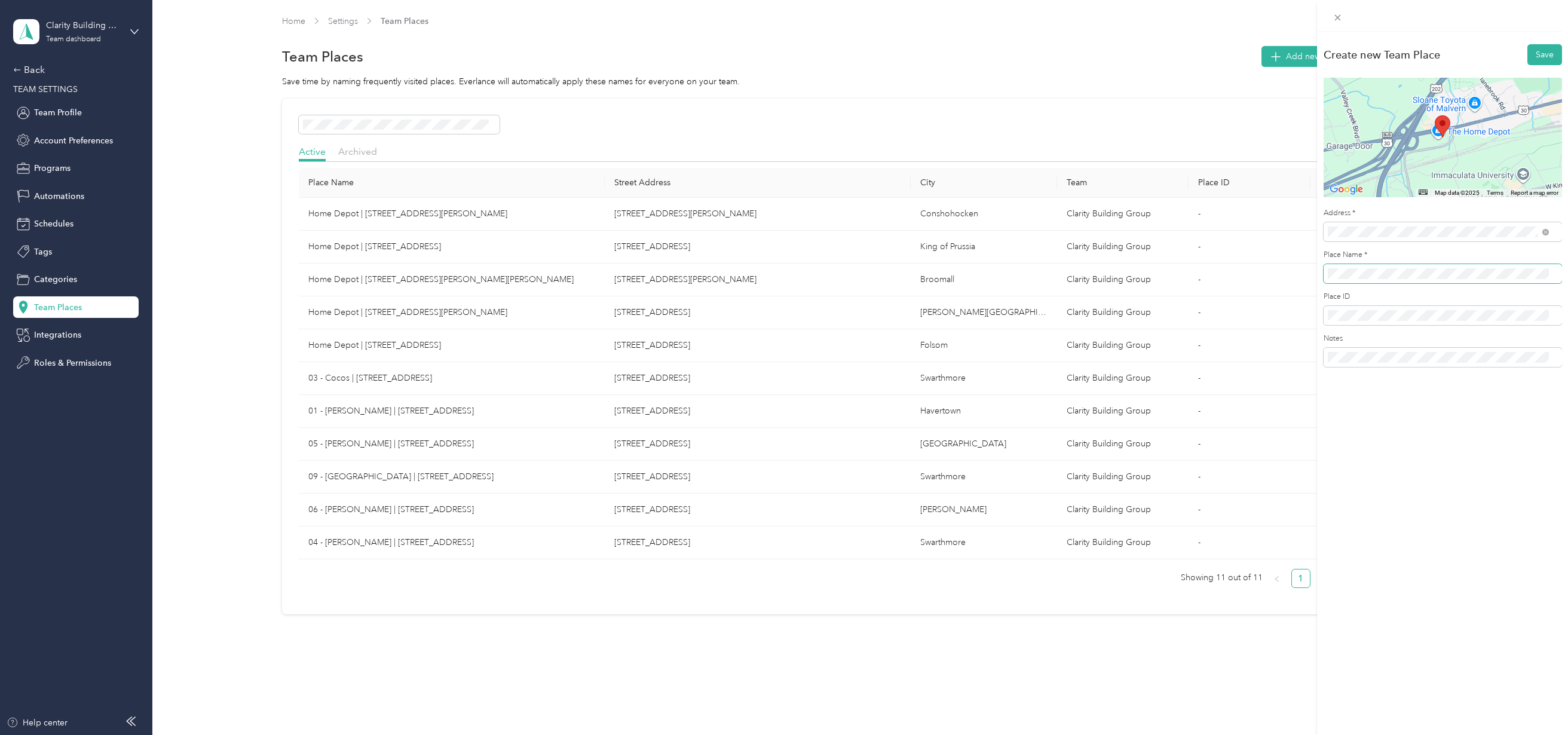
click at [1326, 271] on span at bounding box center [1443, 274] width 239 height 19
click at [1538, 49] on button "Save" at bounding box center [1544, 55] width 35 height 21
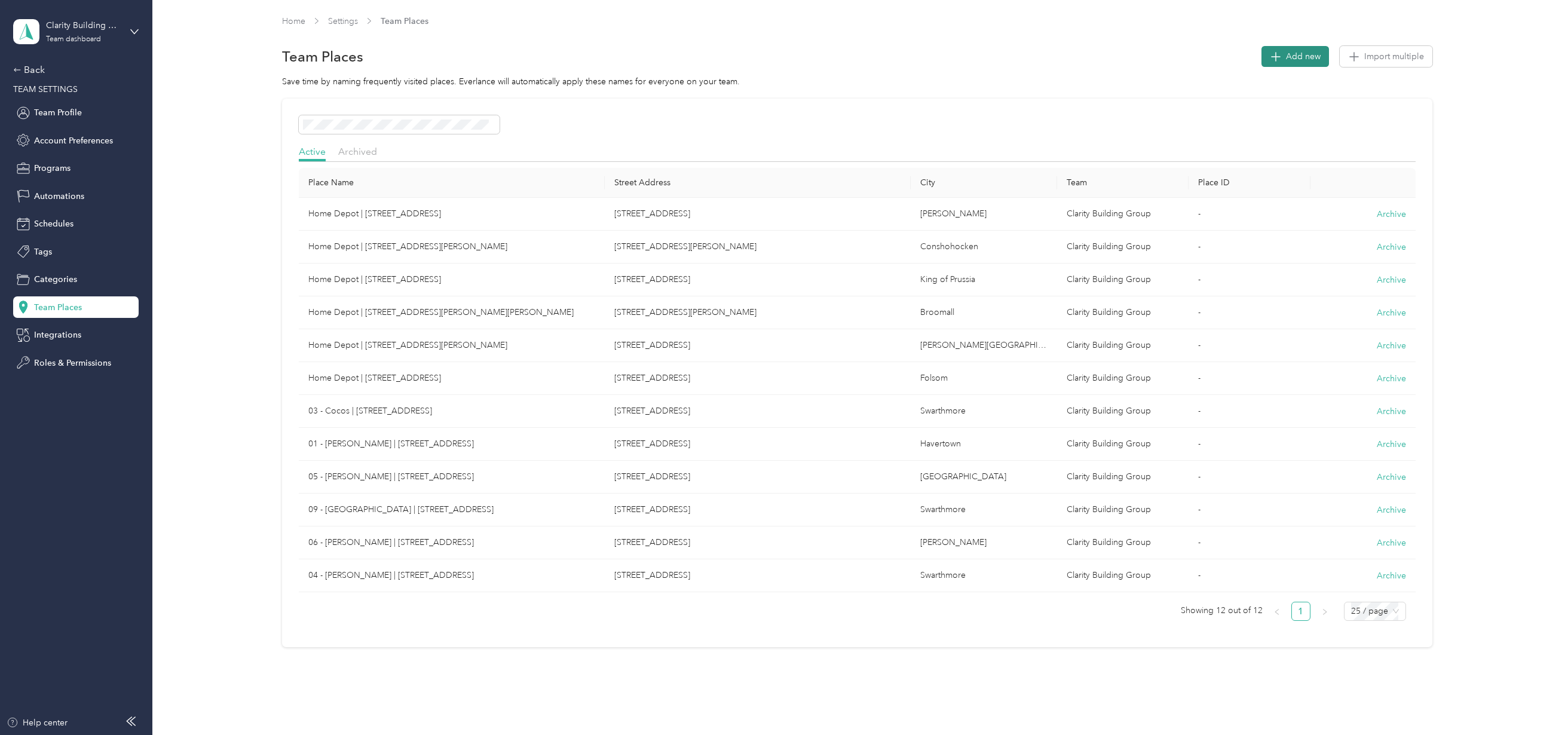
click at [1323, 54] on button "Add new" at bounding box center [1295, 56] width 68 height 21
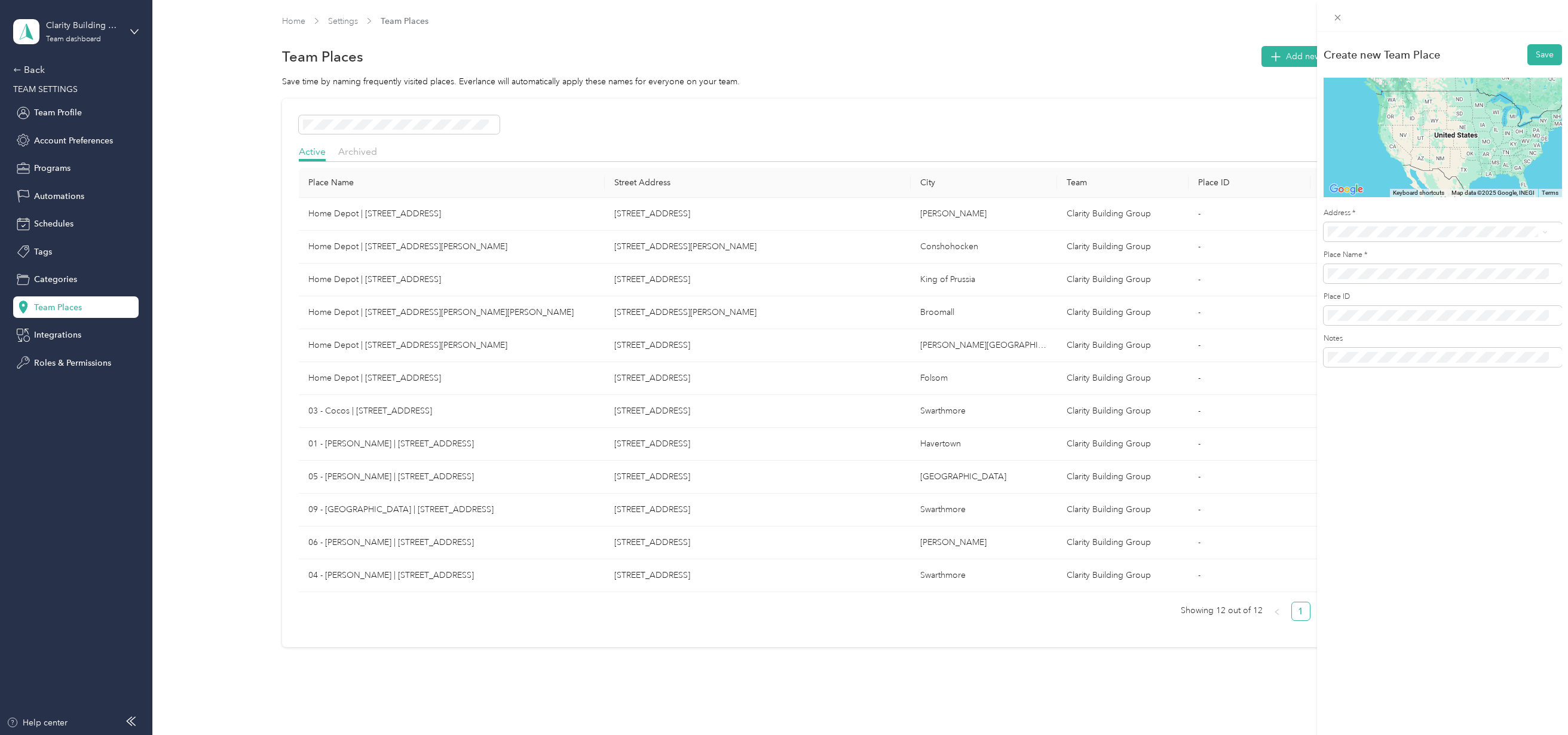
click at [1384, 280] on span "[STREET_ADDRESS][US_STATE]" at bounding box center [1410, 275] width 119 height 11
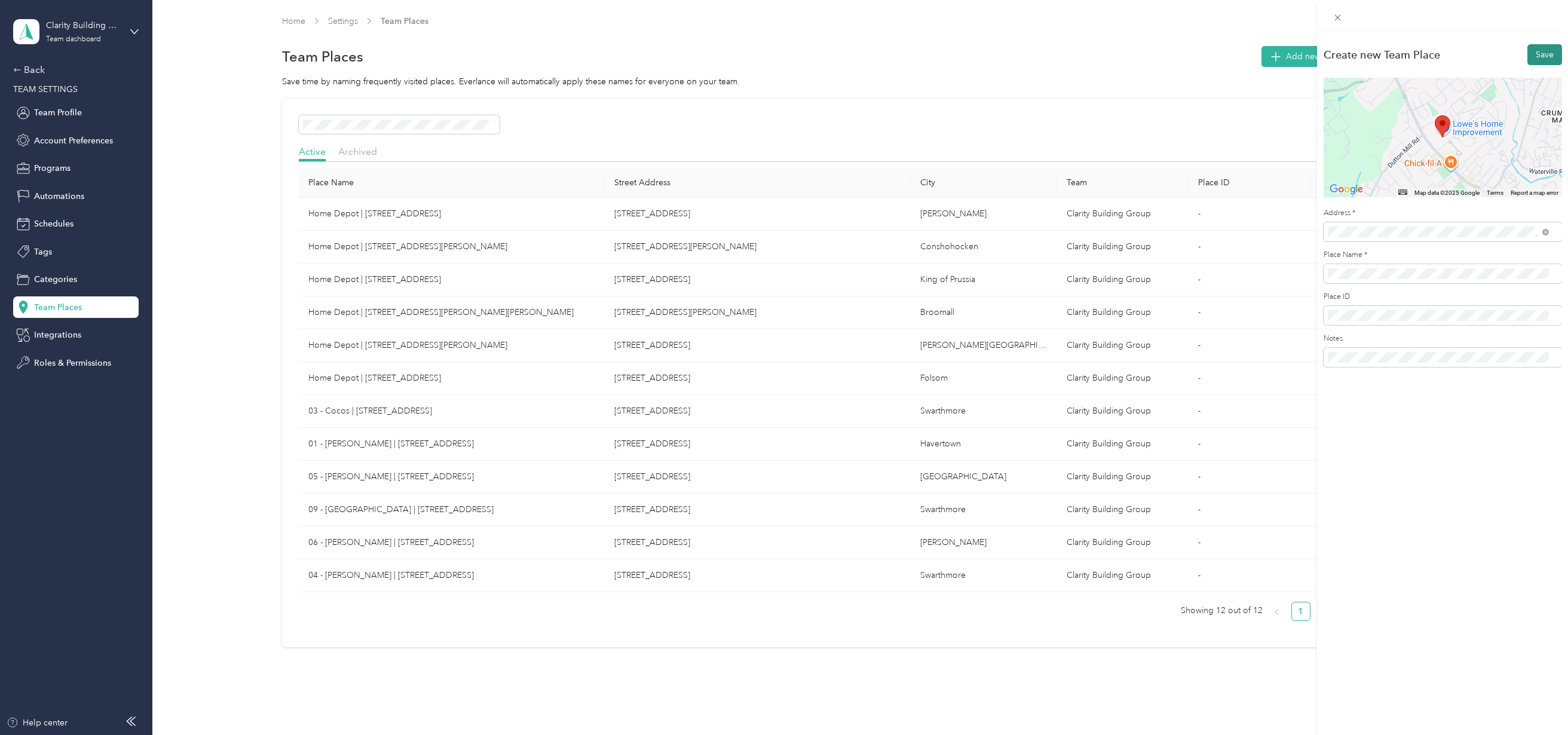
click at [1533, 56] on button "Save" at bounding box center [1544, 55] width 35 height 21
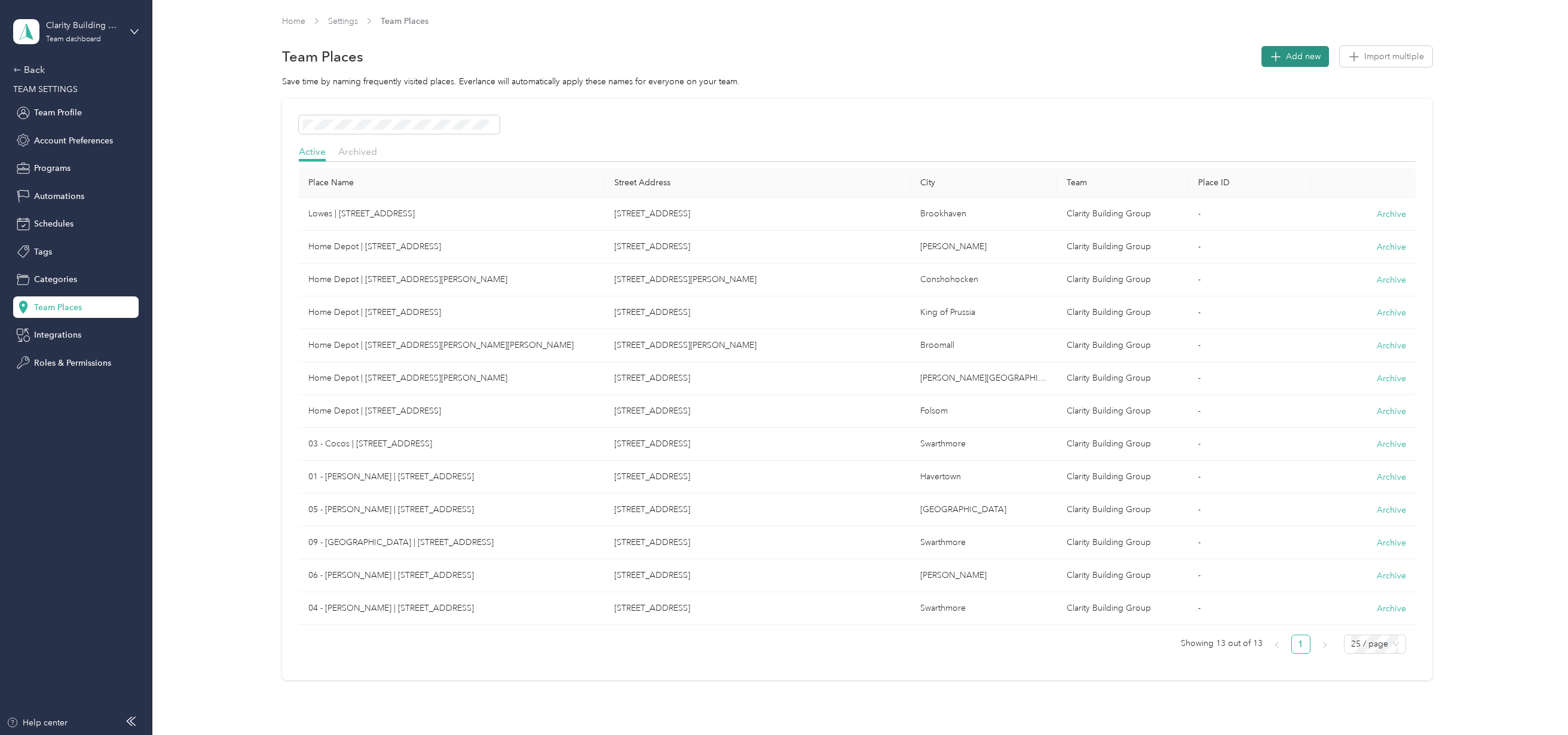
click at [1292, 51] on span "Add new" at bounding box center [1303, 56] width 35 height 13
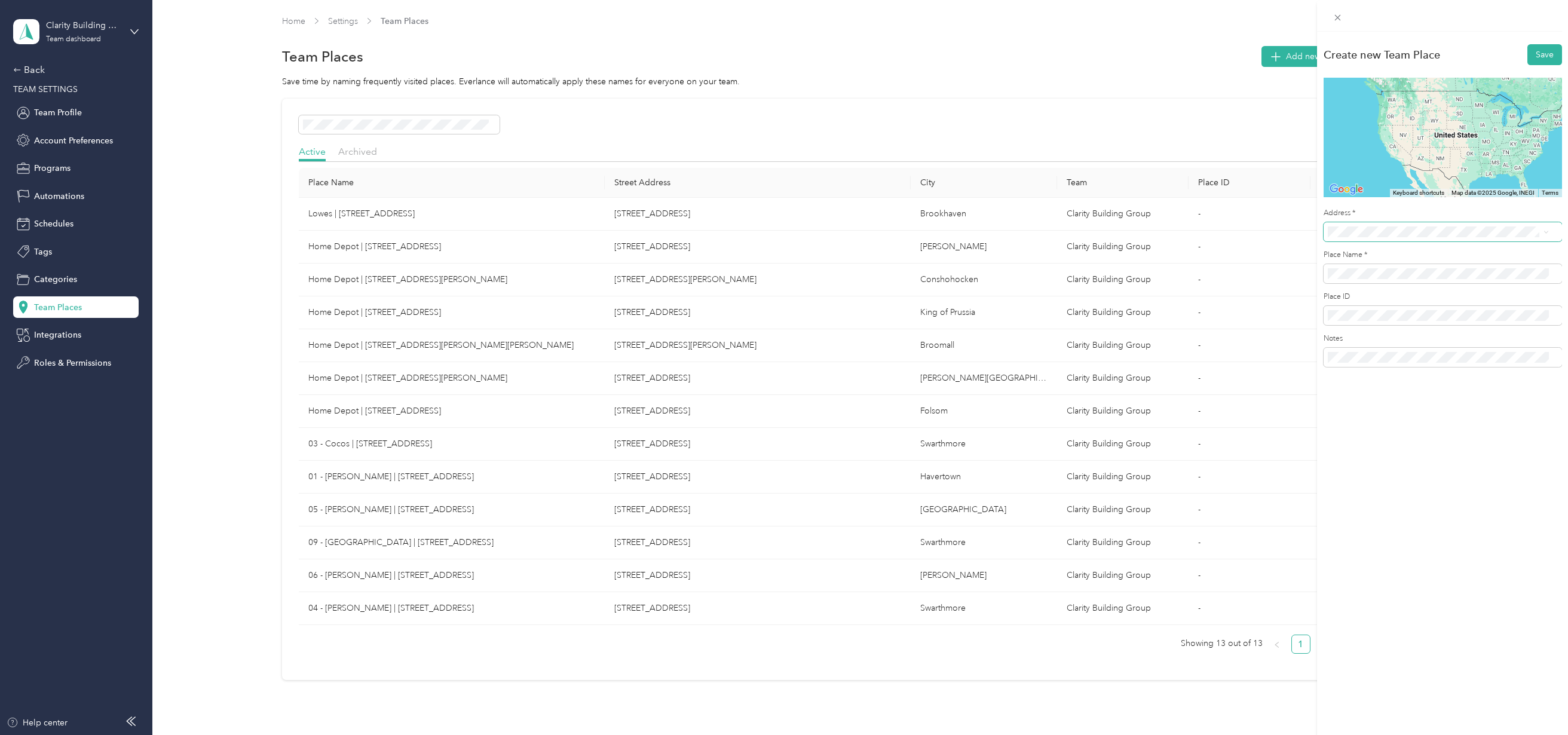
click at [1343, 240] on span at bounding box center [1443, 232] width 239 height 19
click at [1371, 270] on span "2002 [GEOGRAPHIC_DATA][US_STATE], [GEOGRAPHIC_DATA]" at bounding box center [1447, 279] width 195 height 21
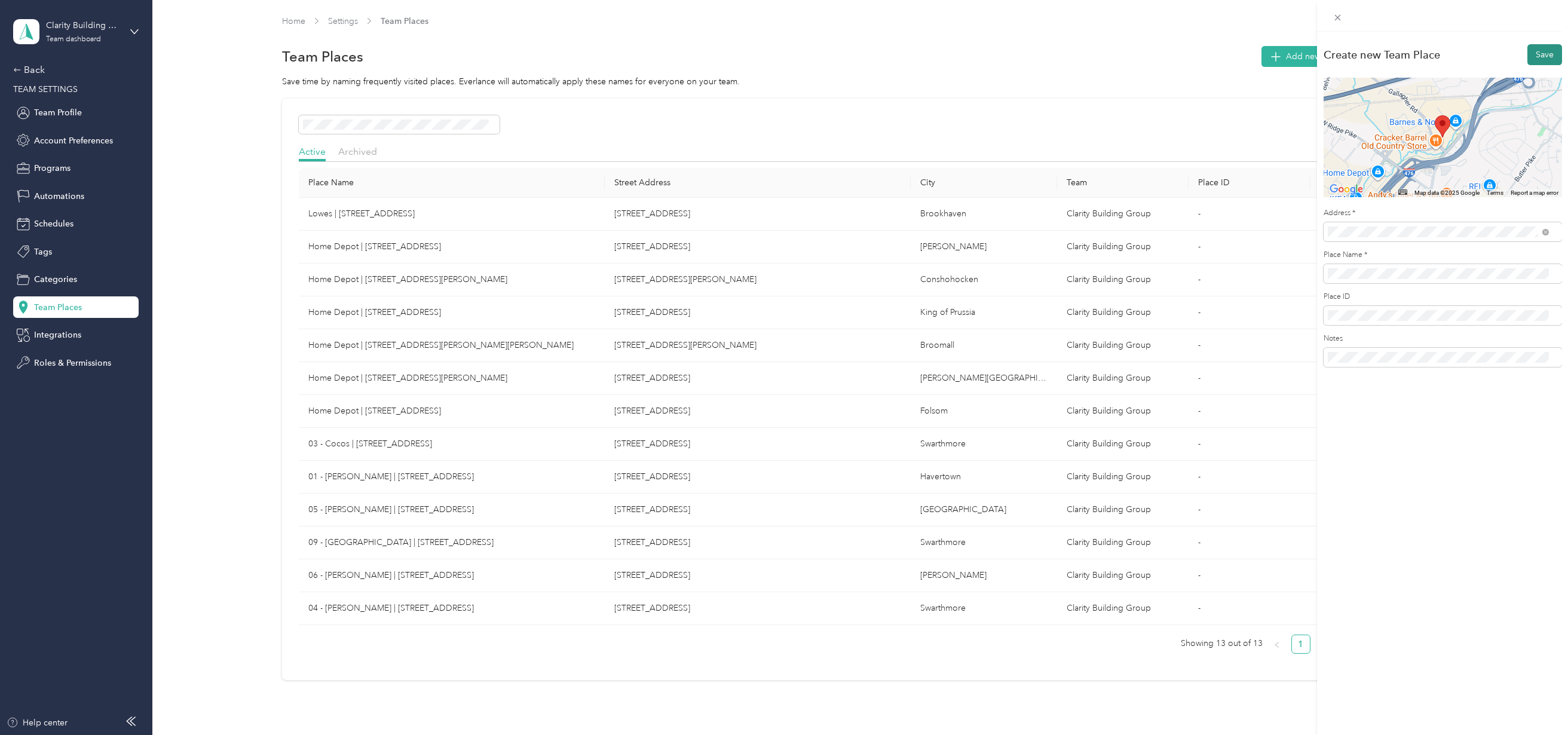
click at [1541, 57] on button "Save" at bounding box center [1544, 55] width 35 height 21
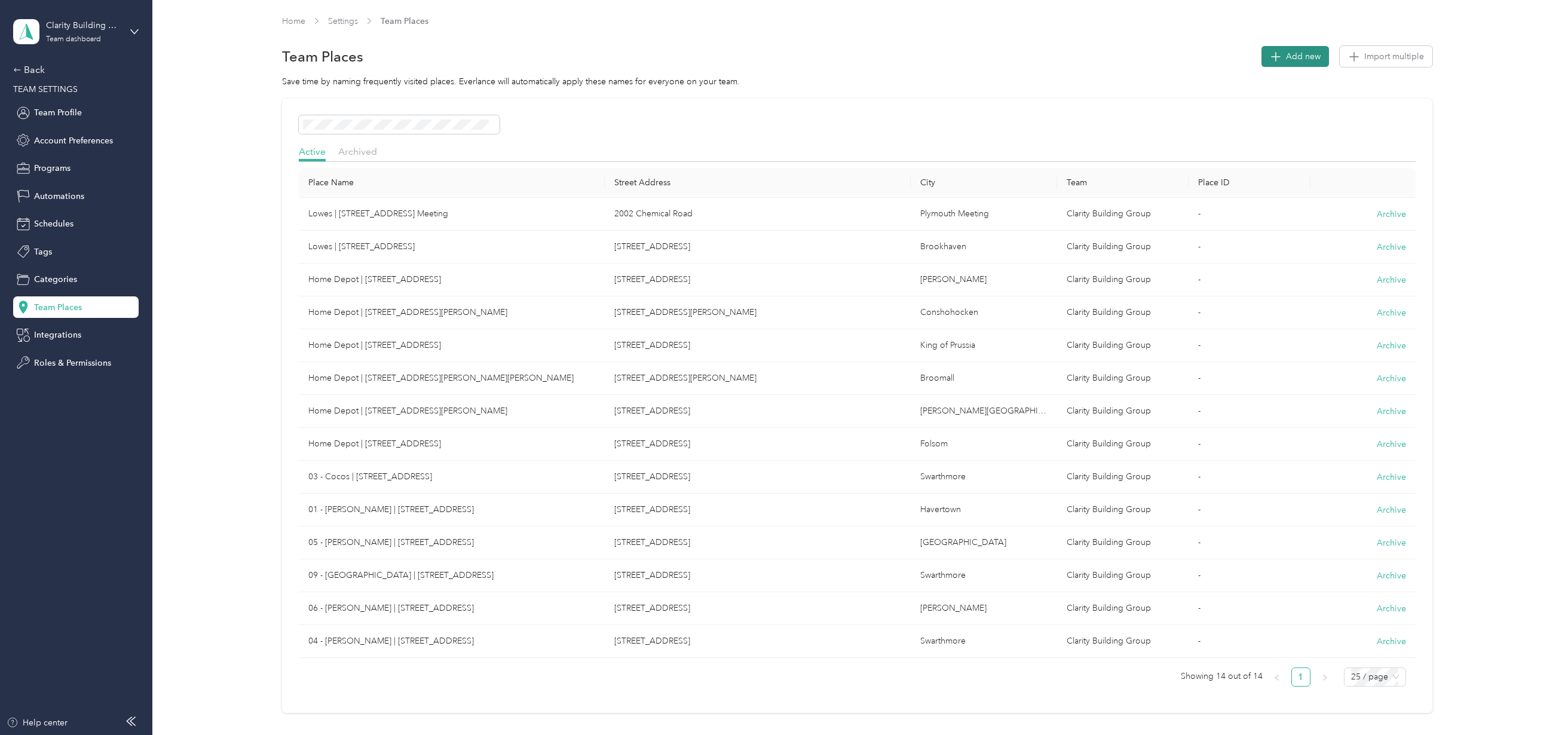
click at [1295, 60] on span "Add new" at bounding box center [1303, 56] width 35 height 13
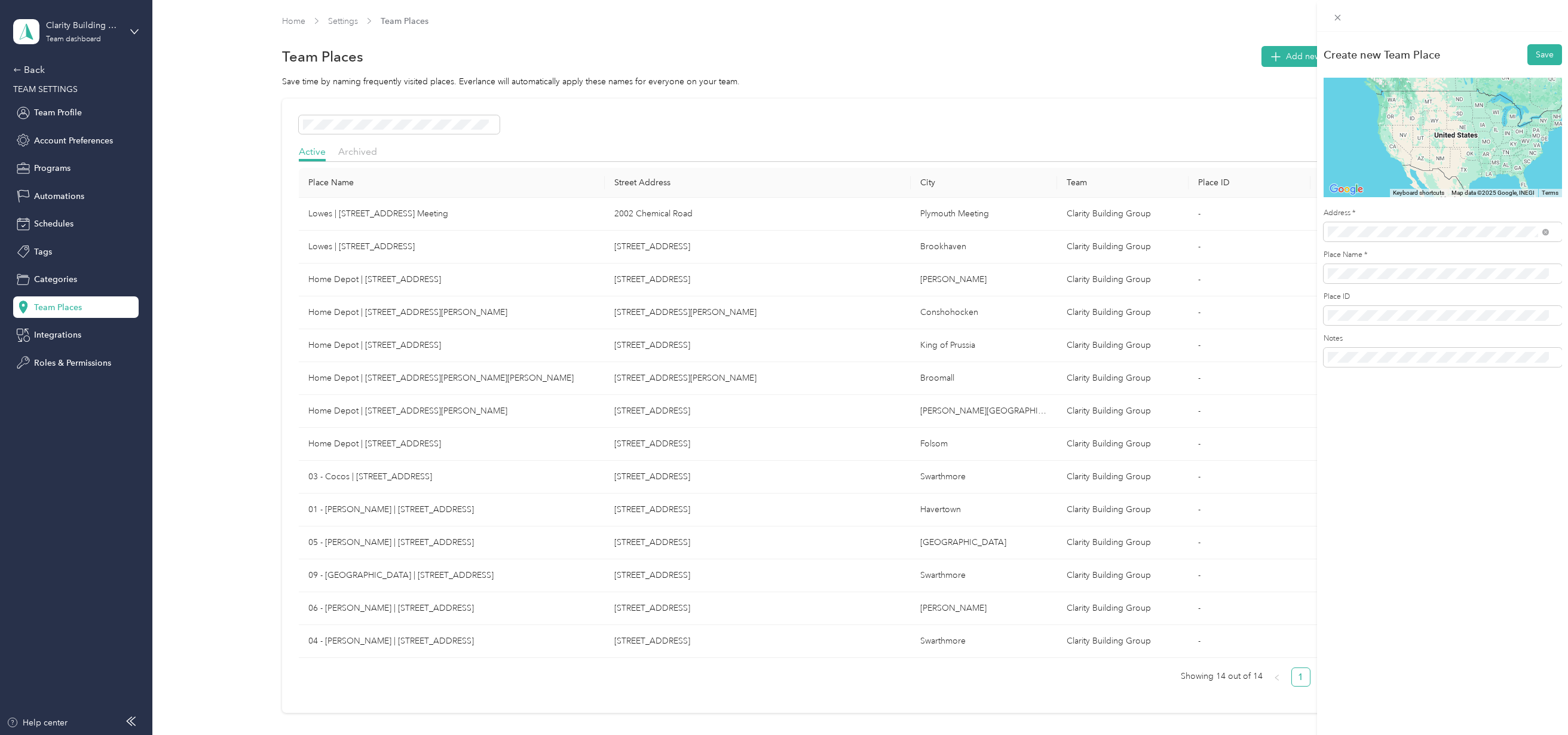
click at [1289, 236] on div "Create new Team Place Save ← Move left → Move right ↑ Move up ↓ Move down + Zoo…" at bounding box center [784, 367] width 1568 height 735
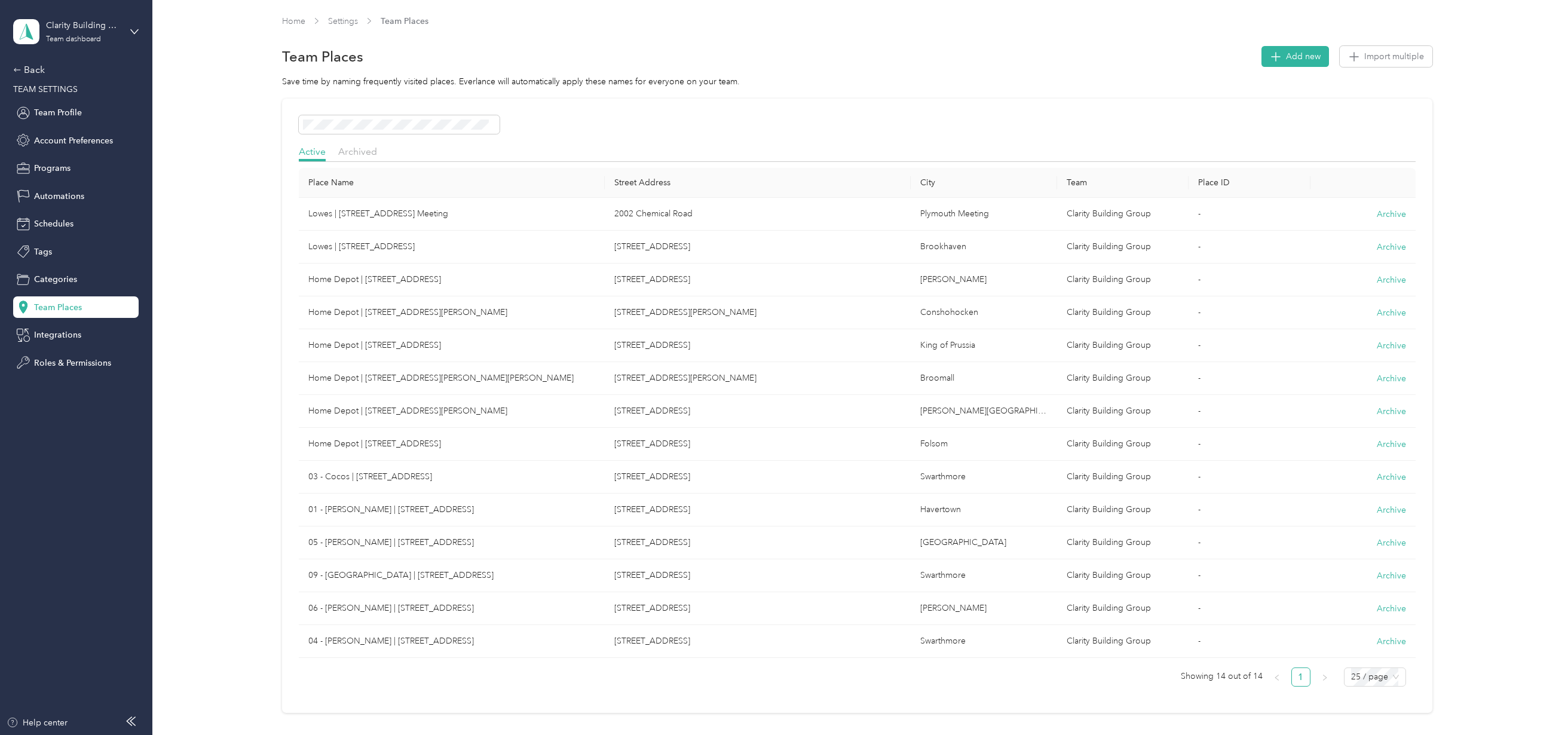
click at [1284, 44] on div "Team Places Add new Import multiple" at bounding box center [857, 57] width 1150 height 25
click at [1288, 56] on span "Add new" at bounding box center [1303, 56] width 35 height 13
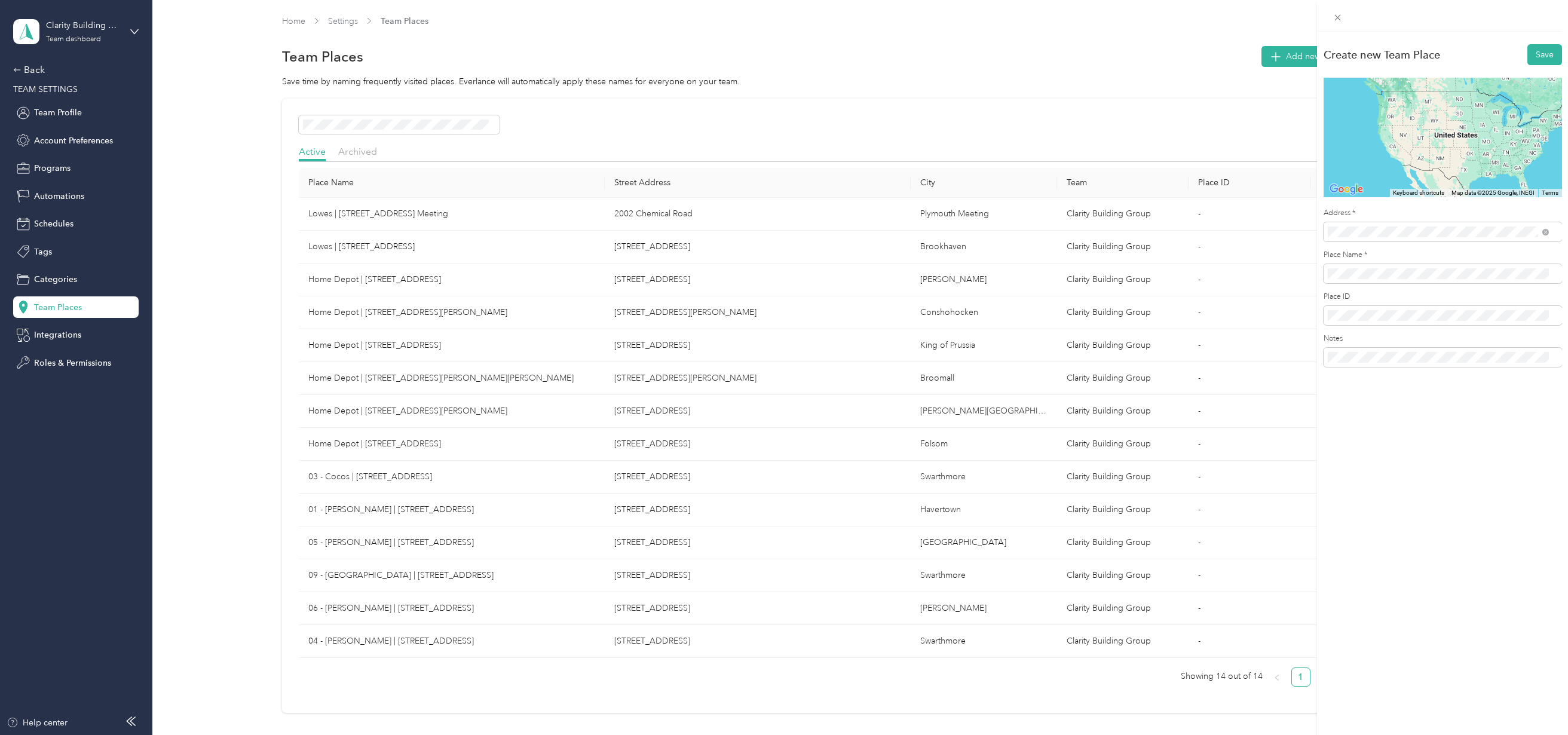
click at [1382, 279] on span "[STREET_ADDRESS][US_STATE]" at bounding box center [1410, 275] width 119 height 11
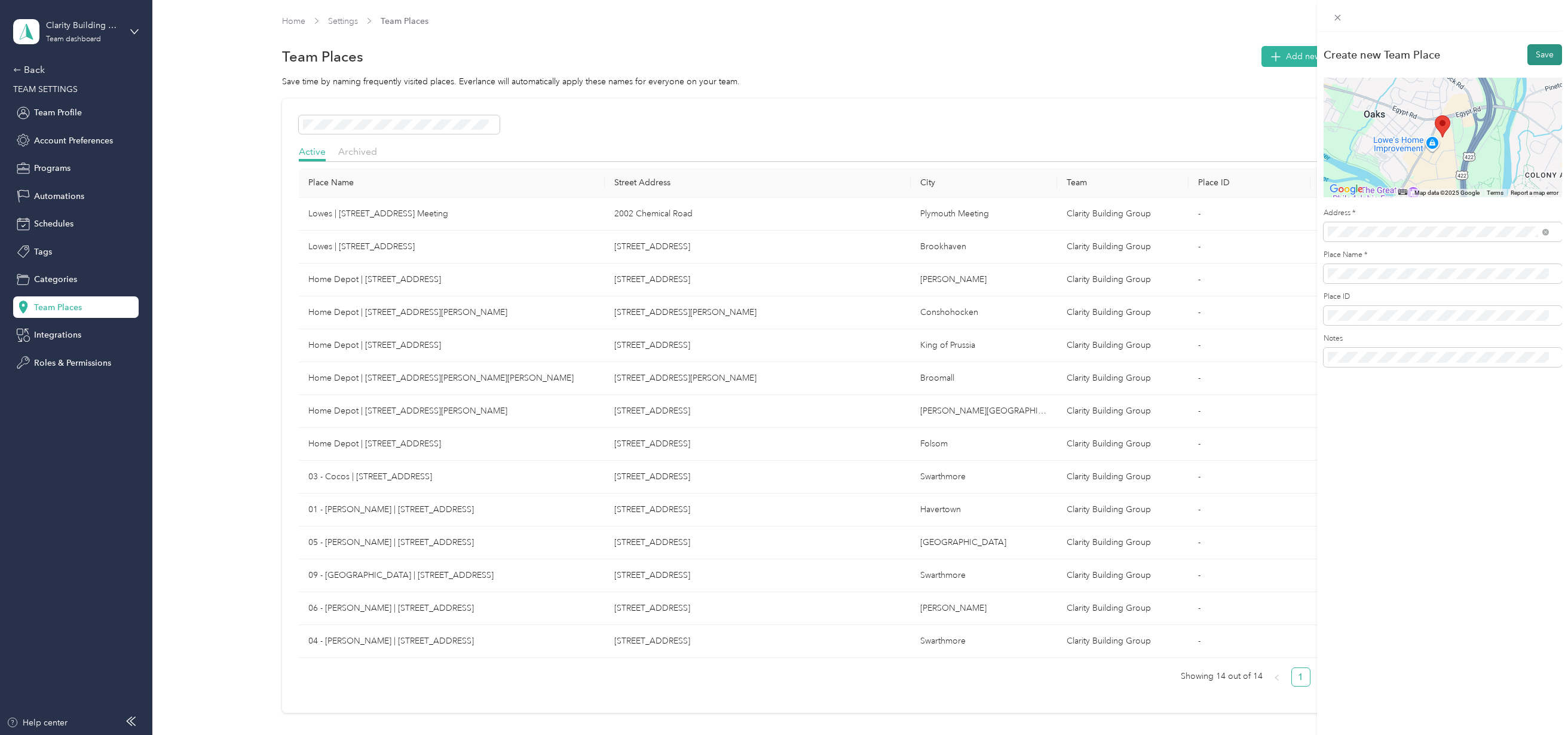
click at [1533, 60] on button "Save" at bounding box center [1544, 55] width 35 height 21
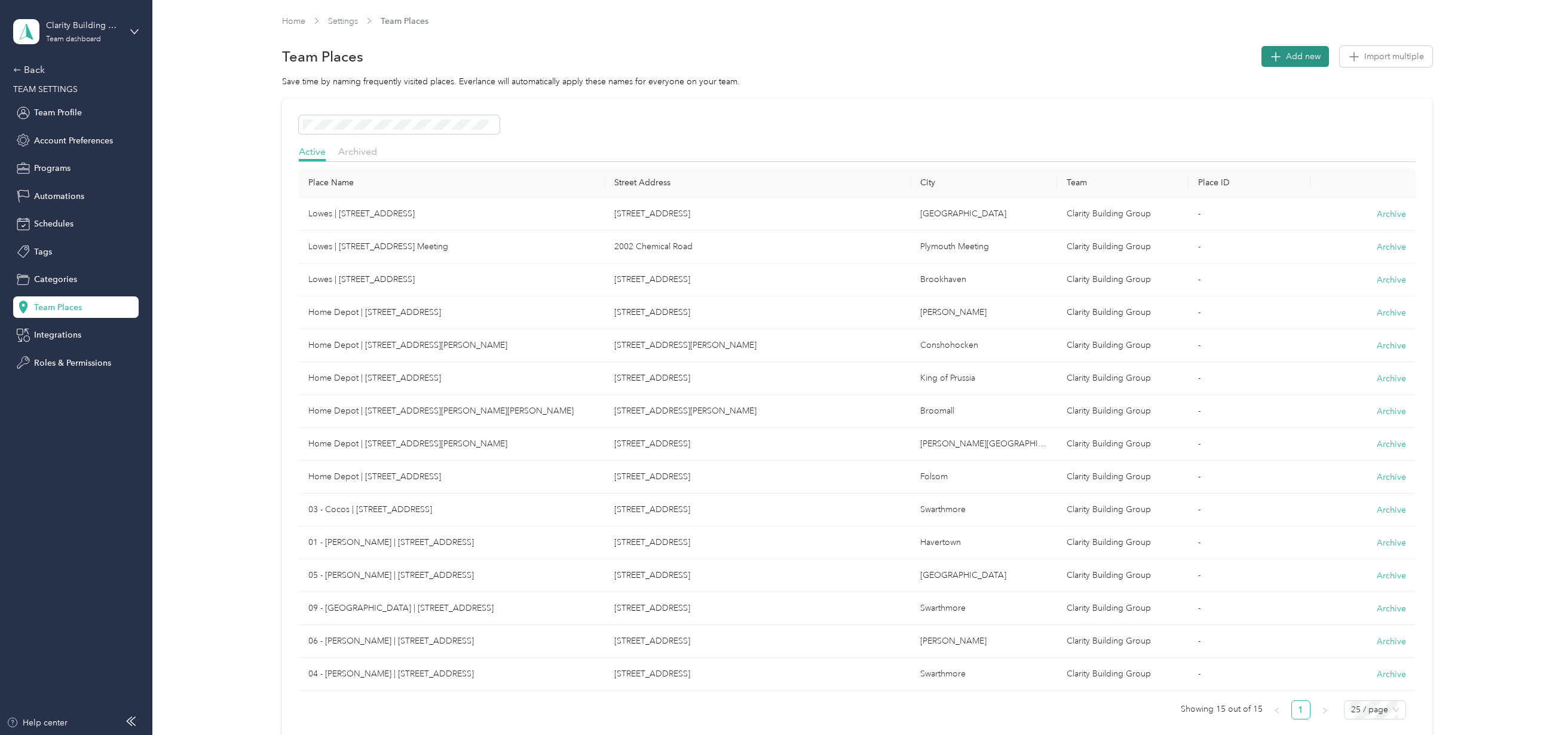
click at [1297, 58] on span "Add new" at bounding box center [1303, 56] width 35 height 13
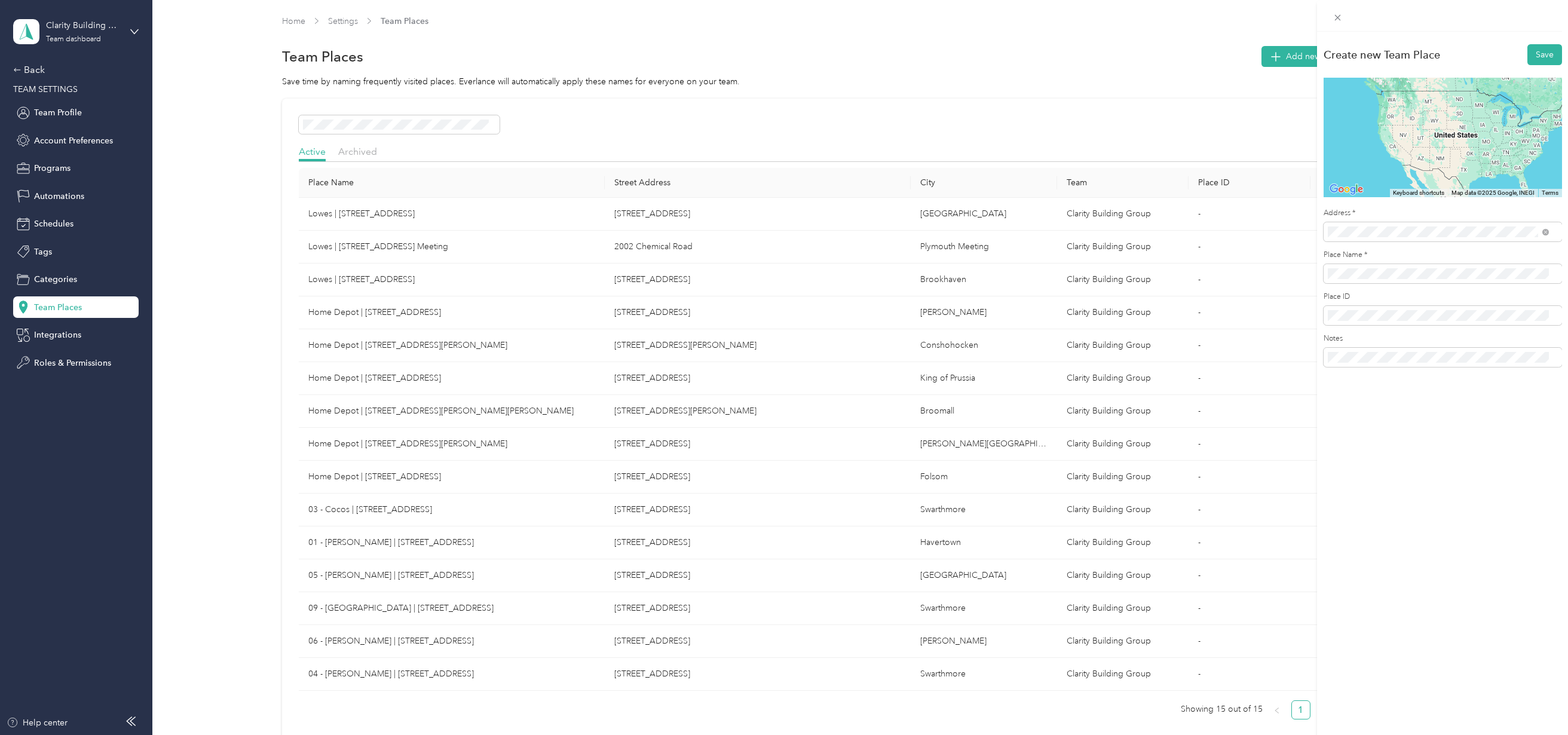
click at [1374, 276] on span "[STREET_ADDRESS][US_STATE]" at bounding box center [1410, 275] width 119 height 11
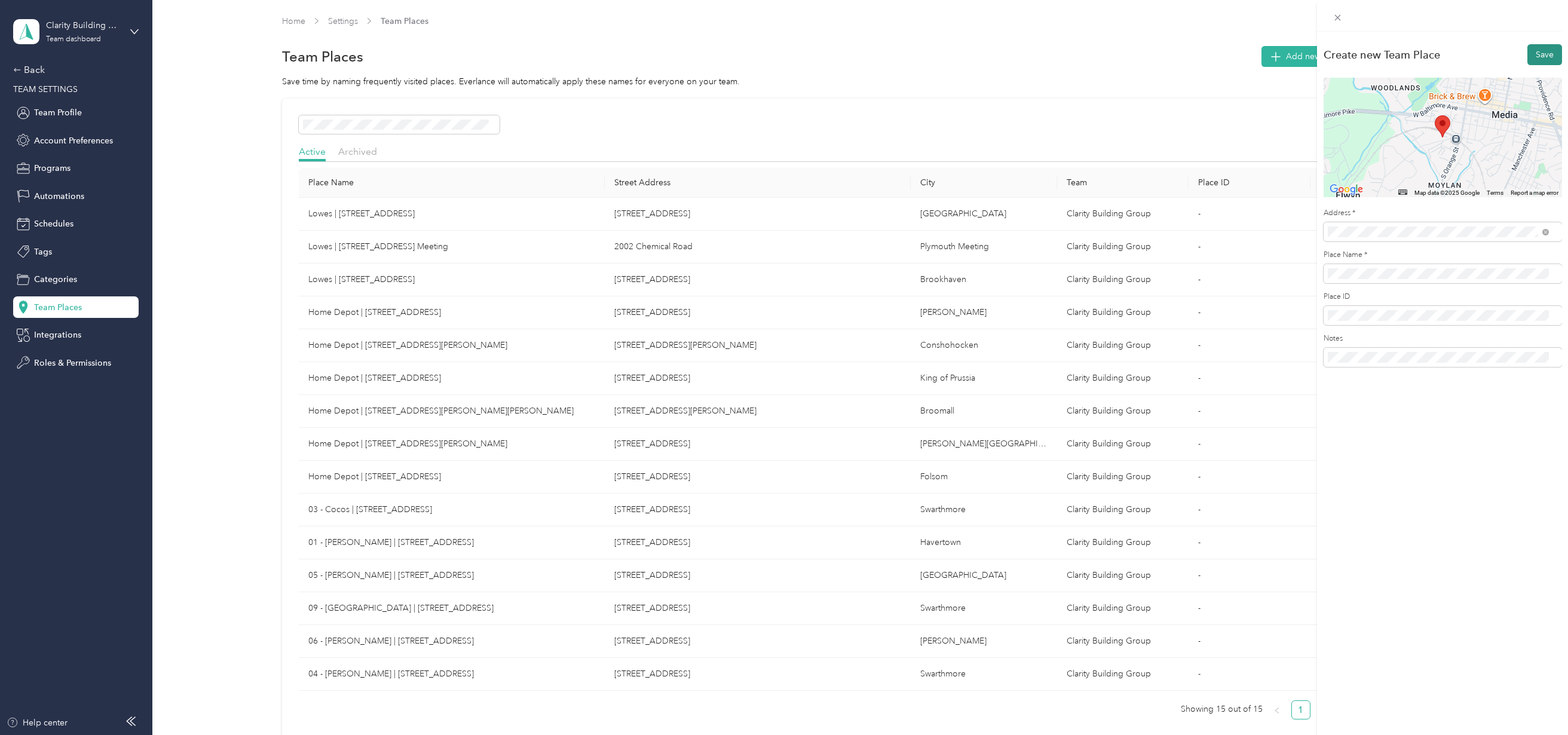
click at [1528, 58] on button "Save" at bounding box center [1544, 55] width 35 height 21
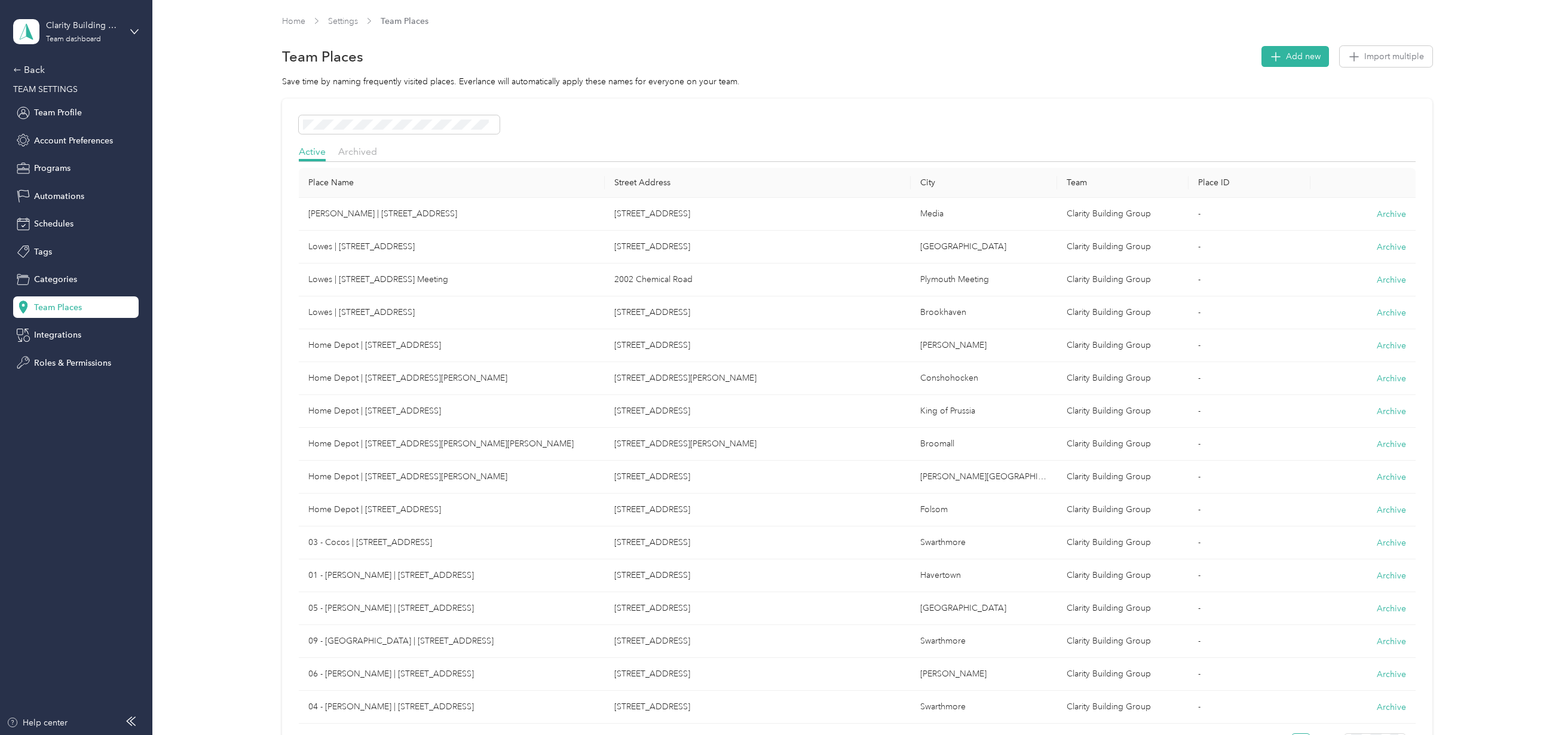
click at [1302, 44] on div "Team Places Add new Import multiple" at bounding box center [857, 57] width 1150 height 25
click at [1298, 53] on span "Add new" at bounding box center [1303, 56] width 35 height 13
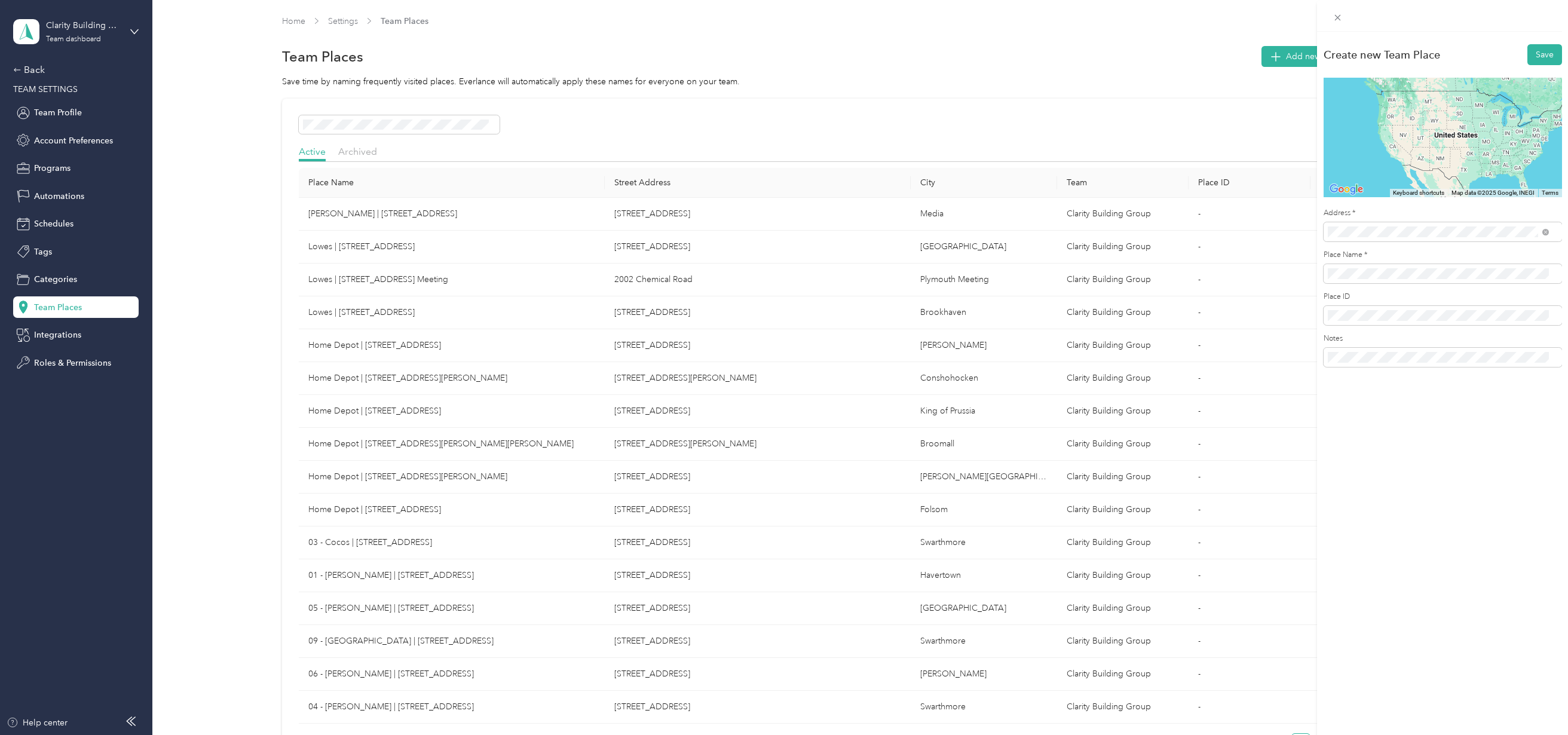
click at [1376, 280] on span "[STREET_ADDRESS][US_STATE]" at bounding box center [1410, 275] width 119 height 11
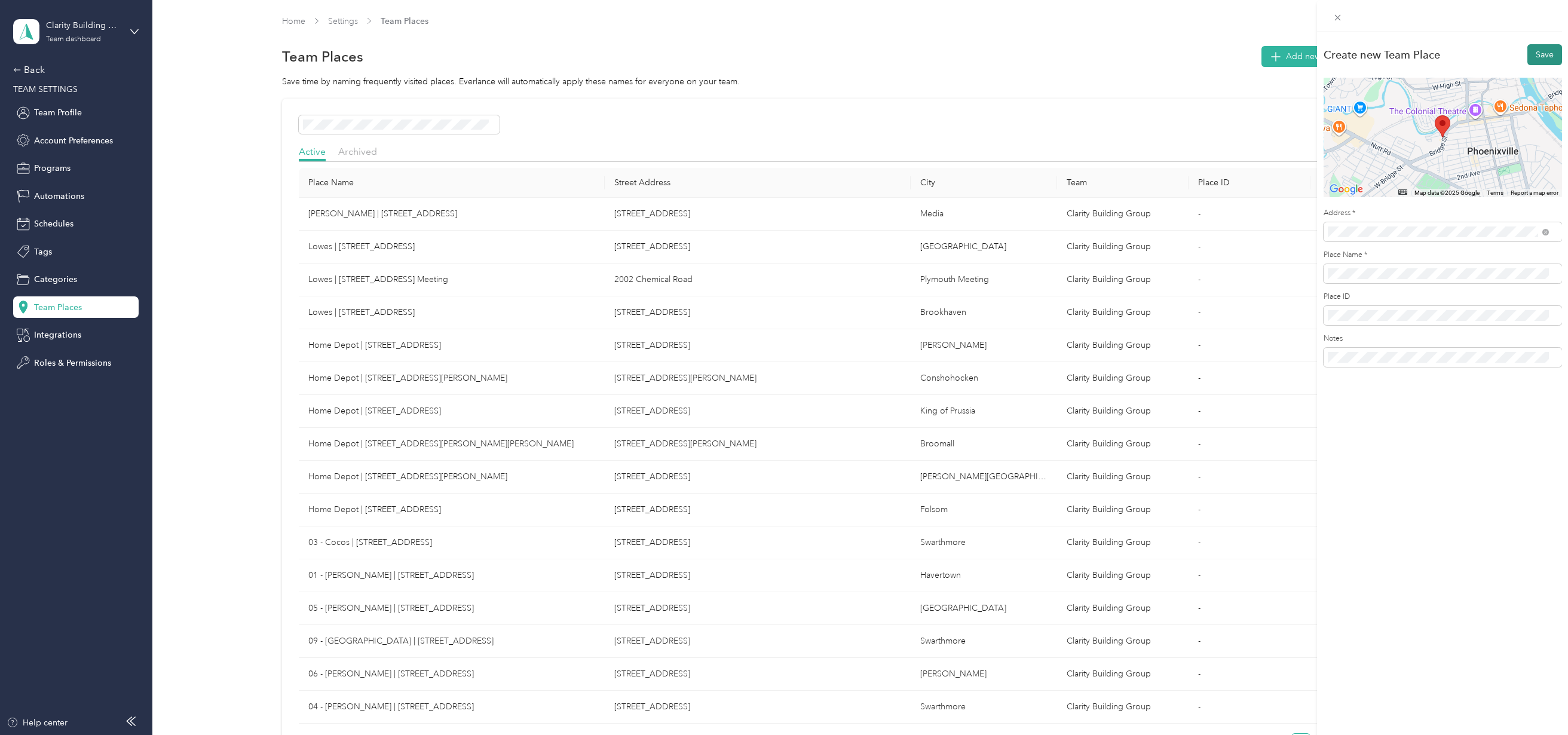
click at [1541, 58] on button "Save" at bounding box center [1544, 55] width 35 height 21
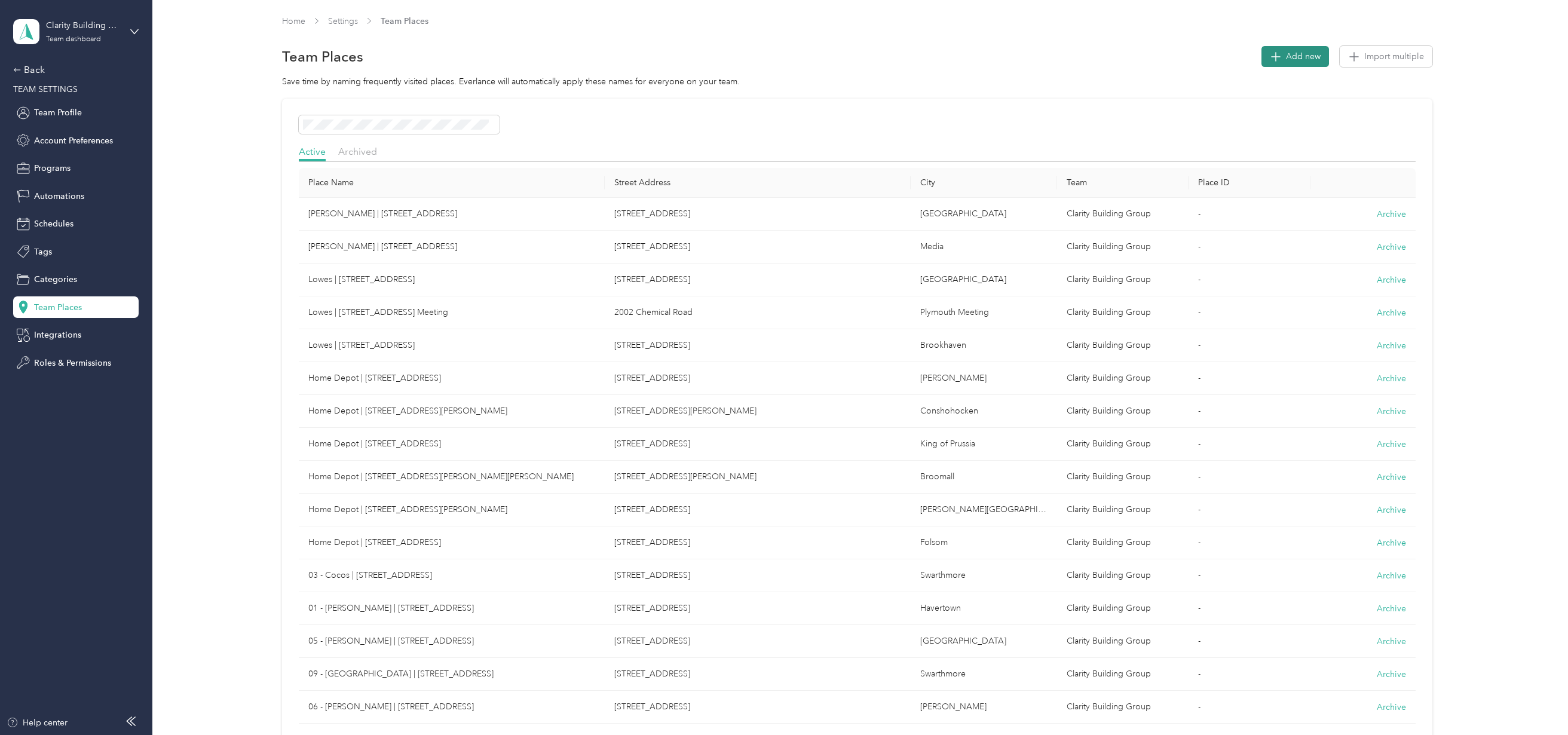
click at [1277, 57] on icon "button" at bounding box center [1275, 56] width 17 height 17
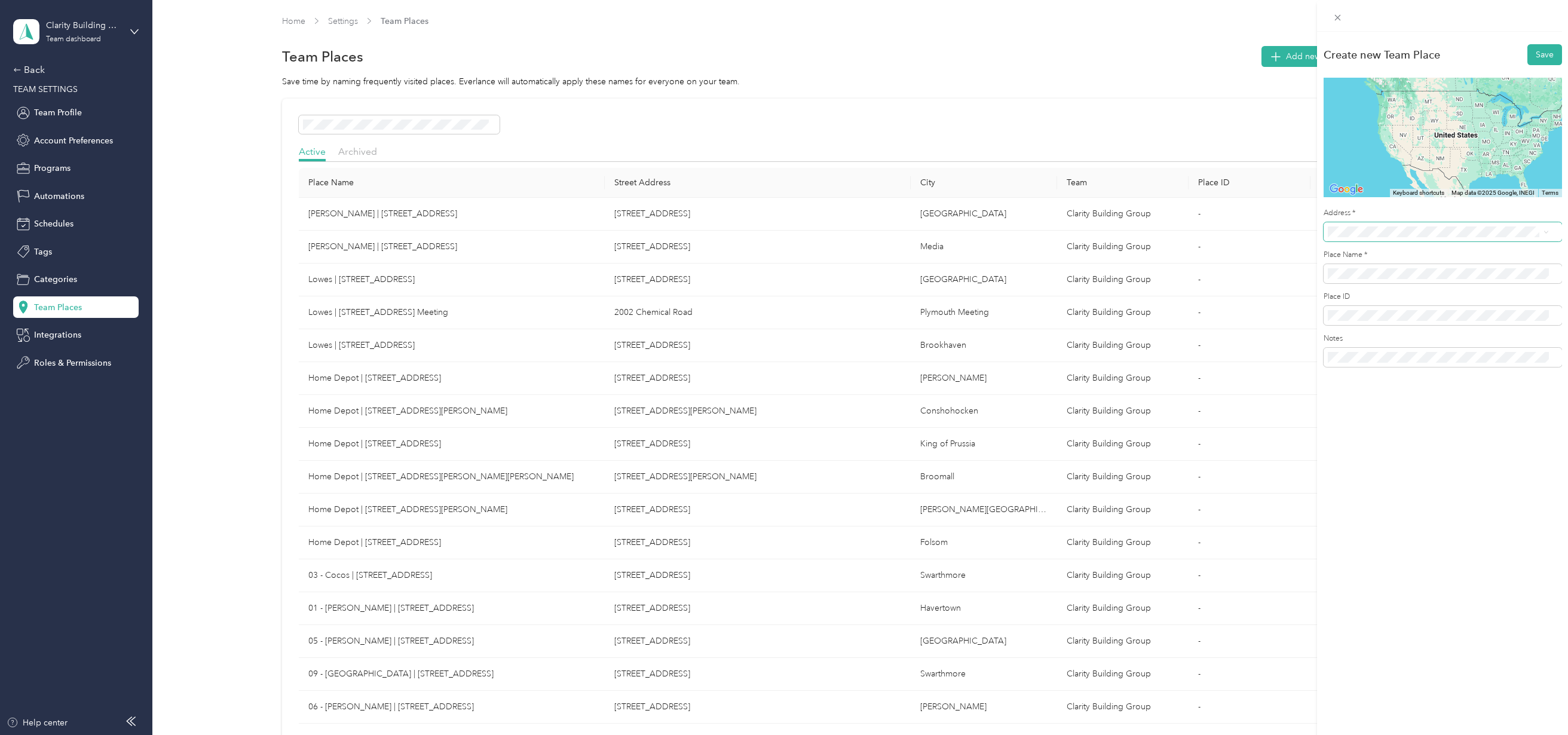
click at [1348, 224] on span at bounding box center [1443, 232] width 239 height 19
click at [1413, 271] on span "[STREET_ADDRESS][PERSON_NAME][US_STATE]" at bounding box center [1443, 275] width 186 height 11
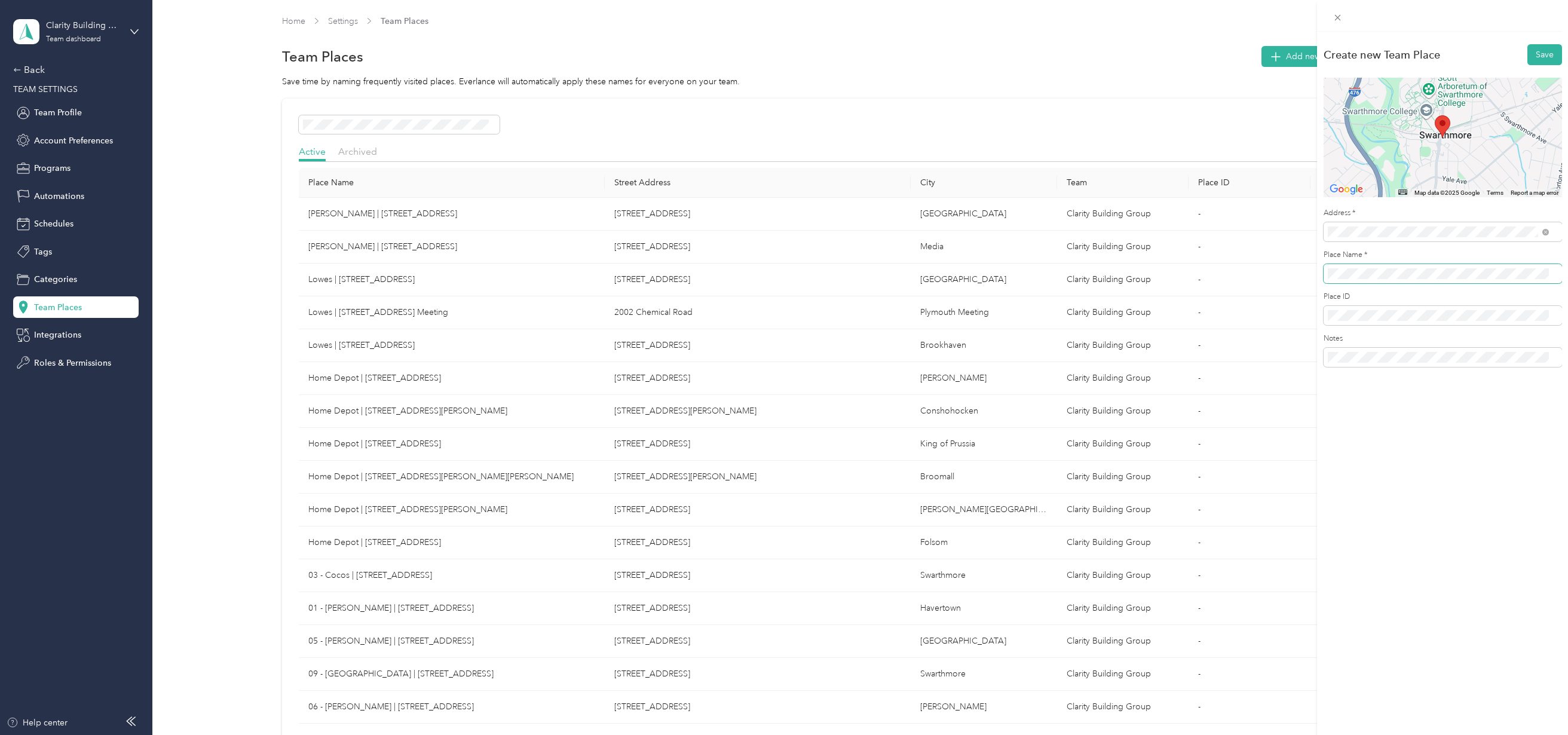
click at [1326, 274] on span at bounding box center [1443, 274] width 239 height 19
click at [1532, 57] on button "Save" at bounding box center [1544, 55] width 35 height 21
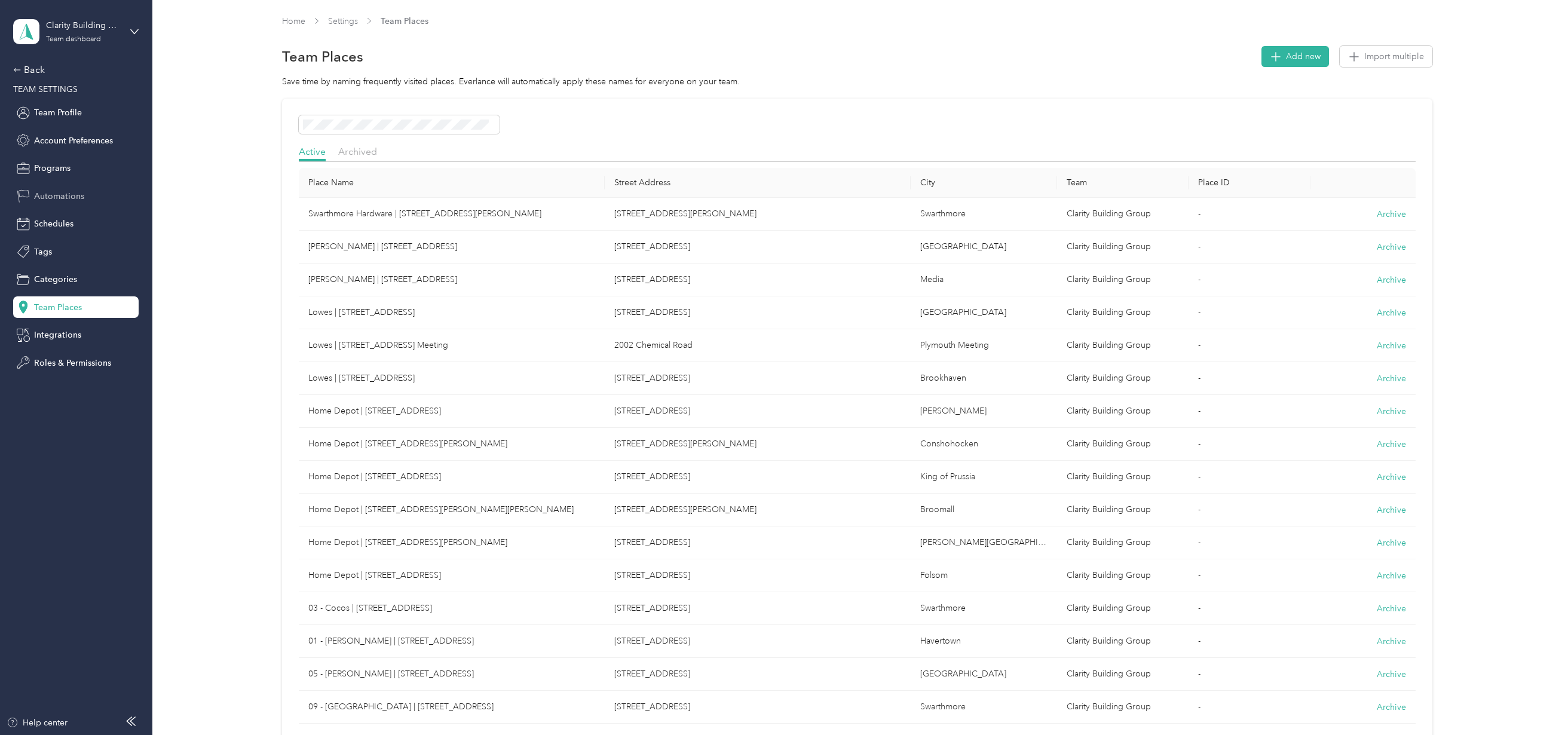
click at [52, 191] on span "Automations" at bounding box center [59, 196] width 50 height 13
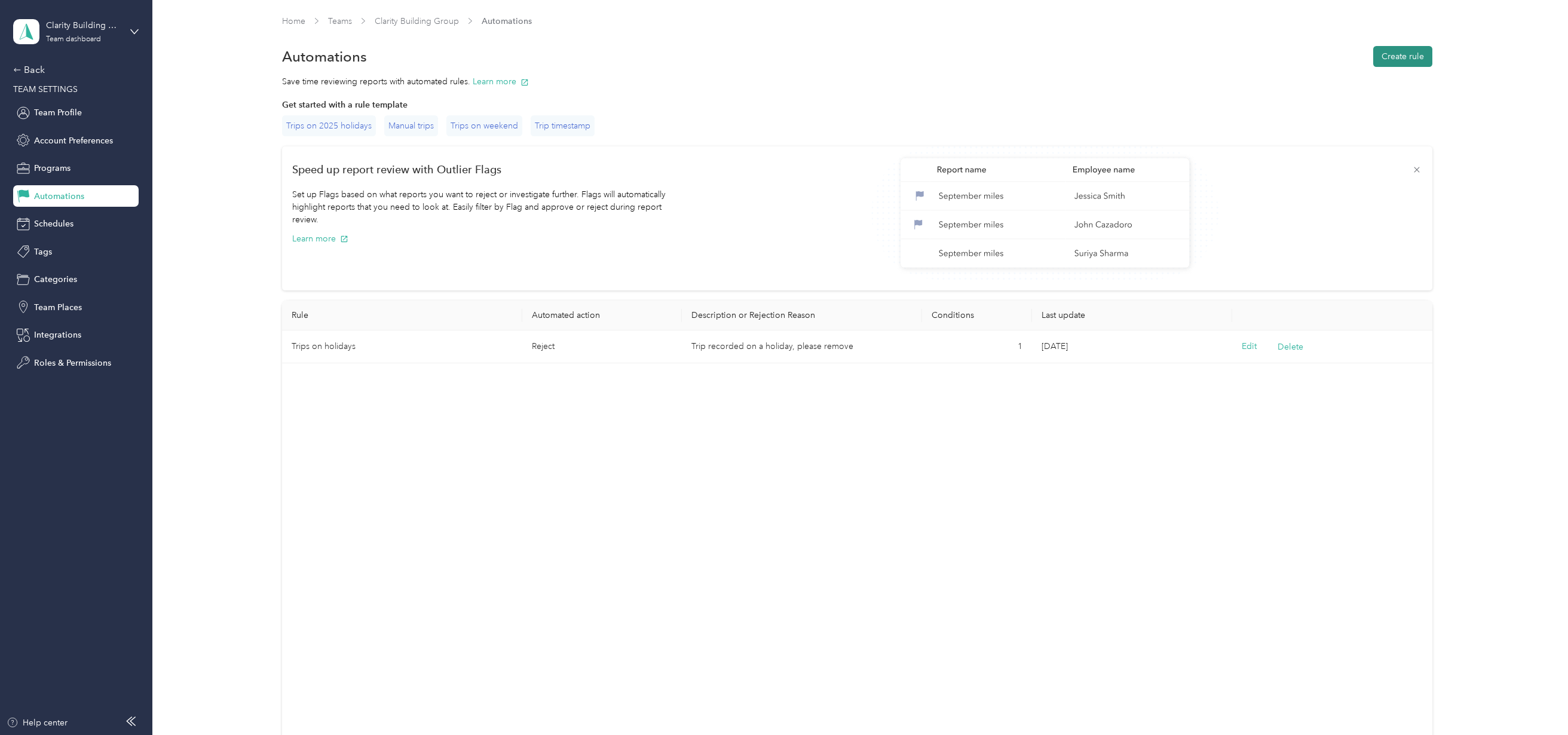
click at [1401, 54] on button "Create rule" at bounding box center [1403, 56] width 59 height 21
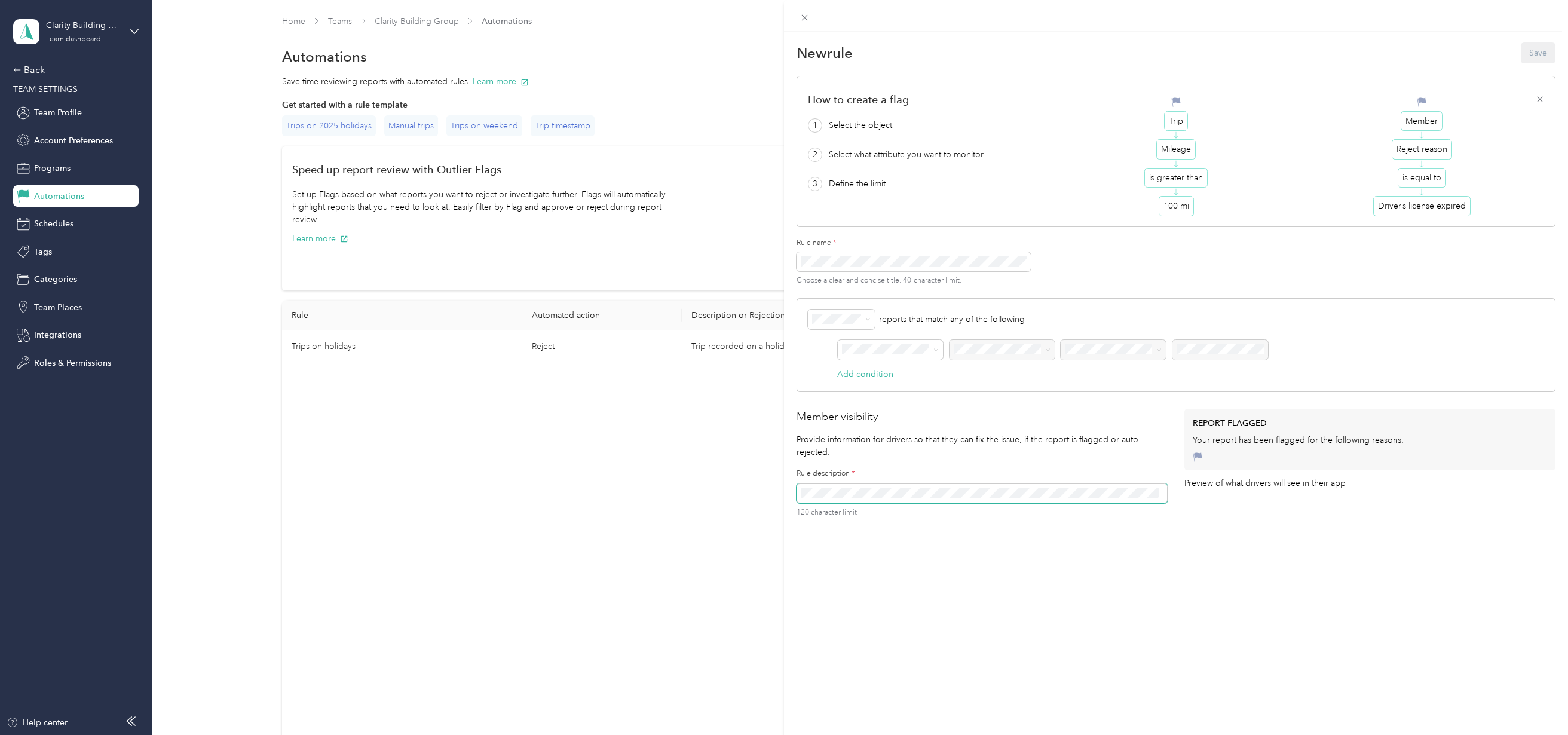
click at [74, 202] on div "New rule Save How to create a flag 1 Select the object 2 Select what attribute …" at bounding box center [784, 367] width 1568 height 735
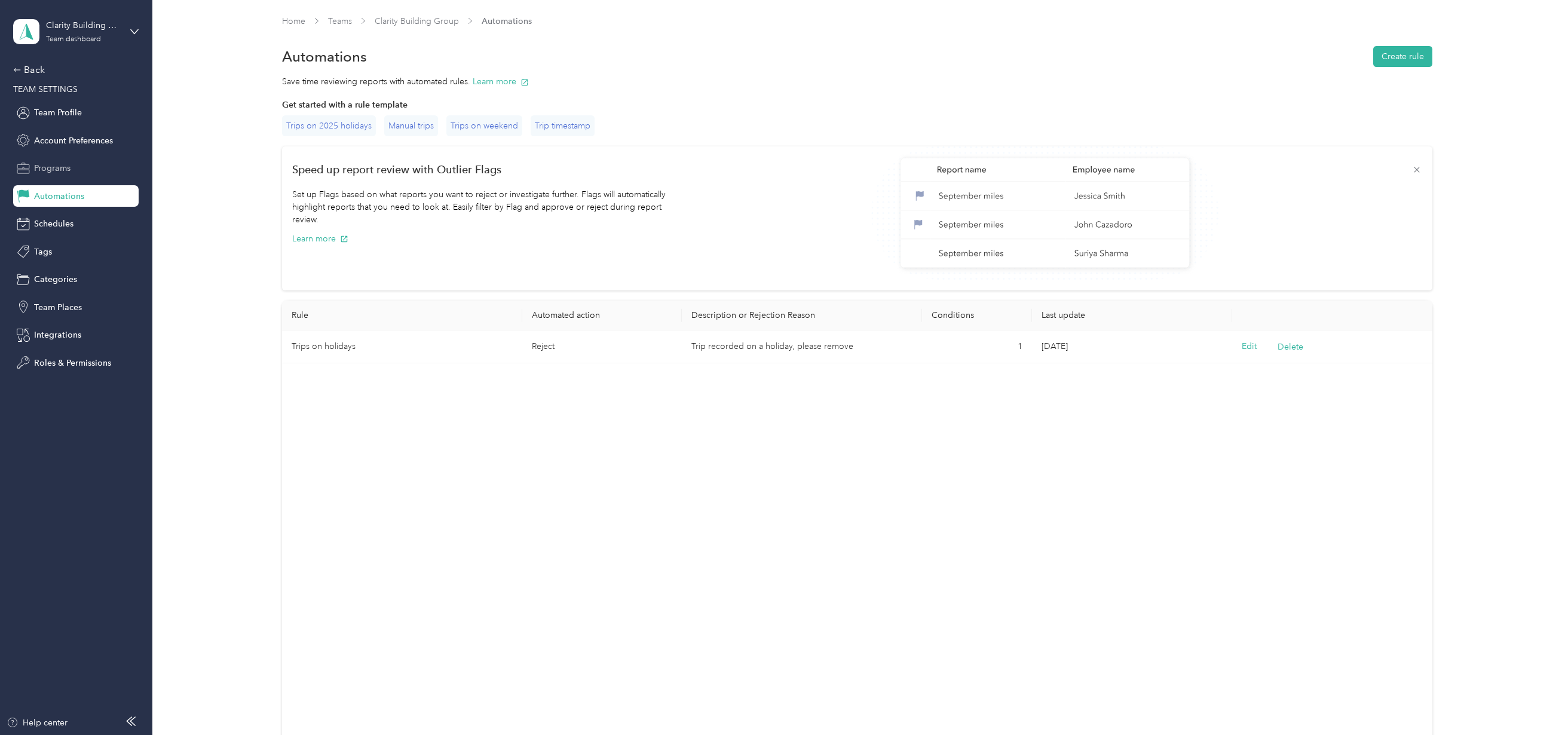
click at [45, 163] on span "Programs" at bounding box center [52, 168] width 36 height 13
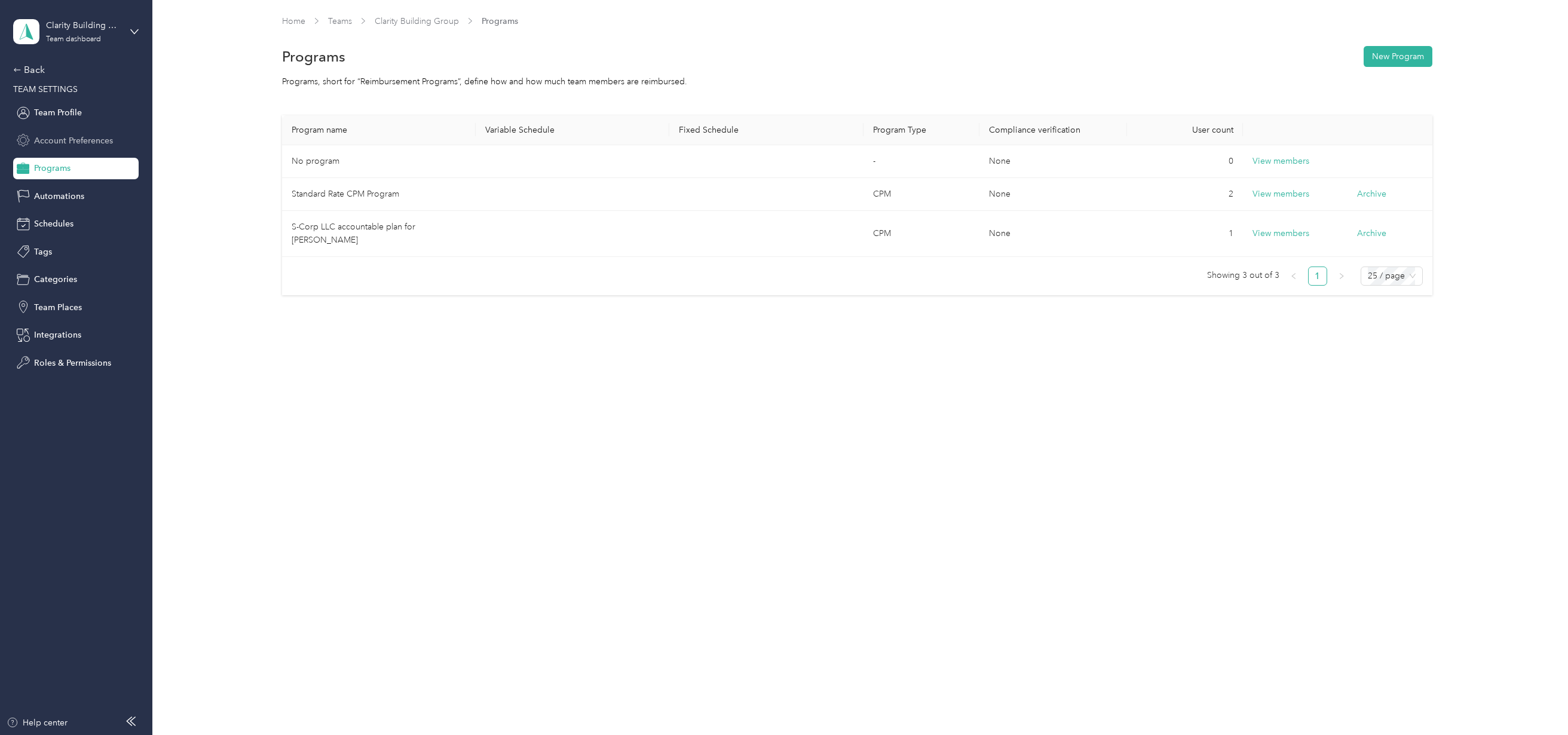
click at [54, 140] on span "Account Preferences" at bounding box center [73, 140] width 79 height 13
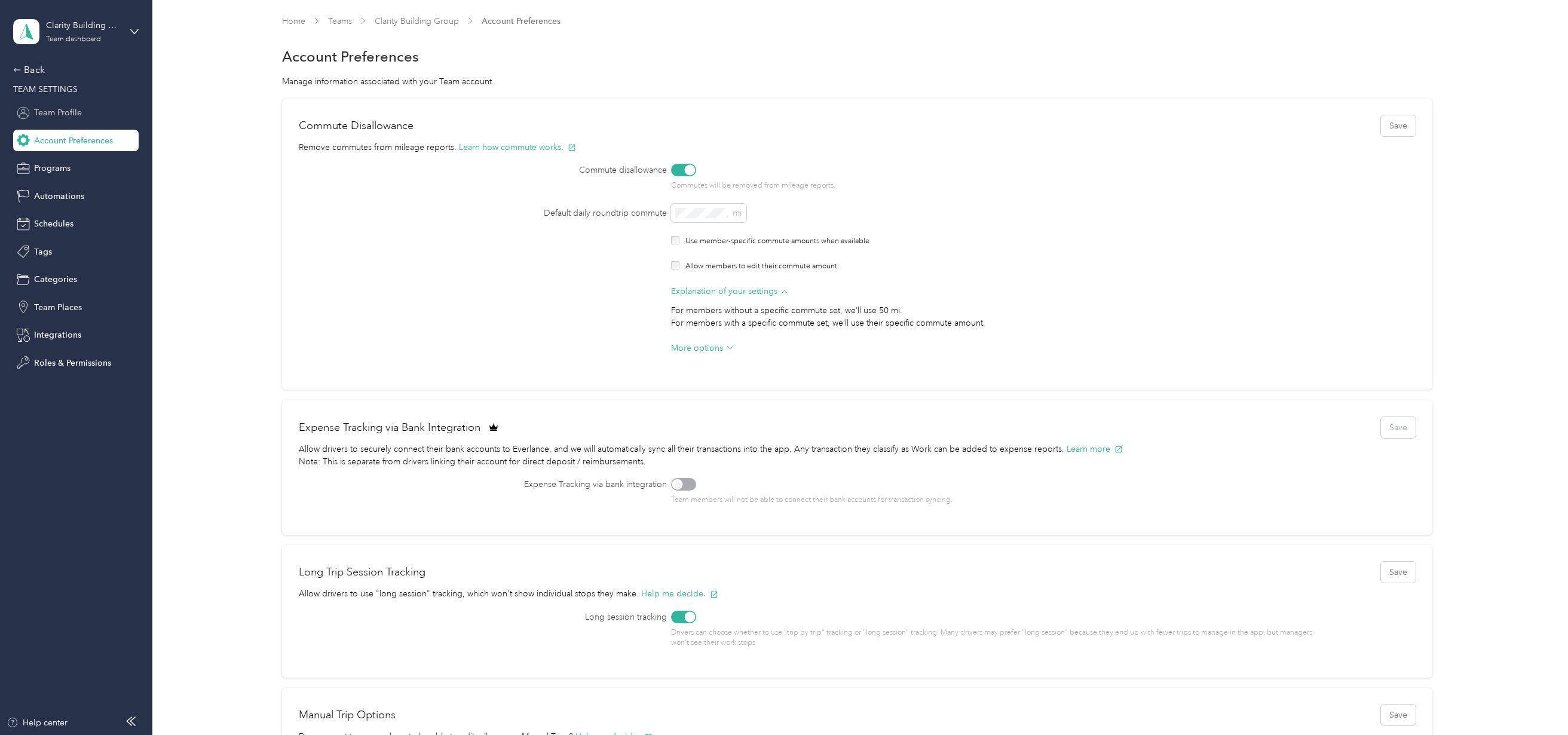
click at [56, 116] on span "Team Profile" at bounding box center [57, 112] width 48 height 13
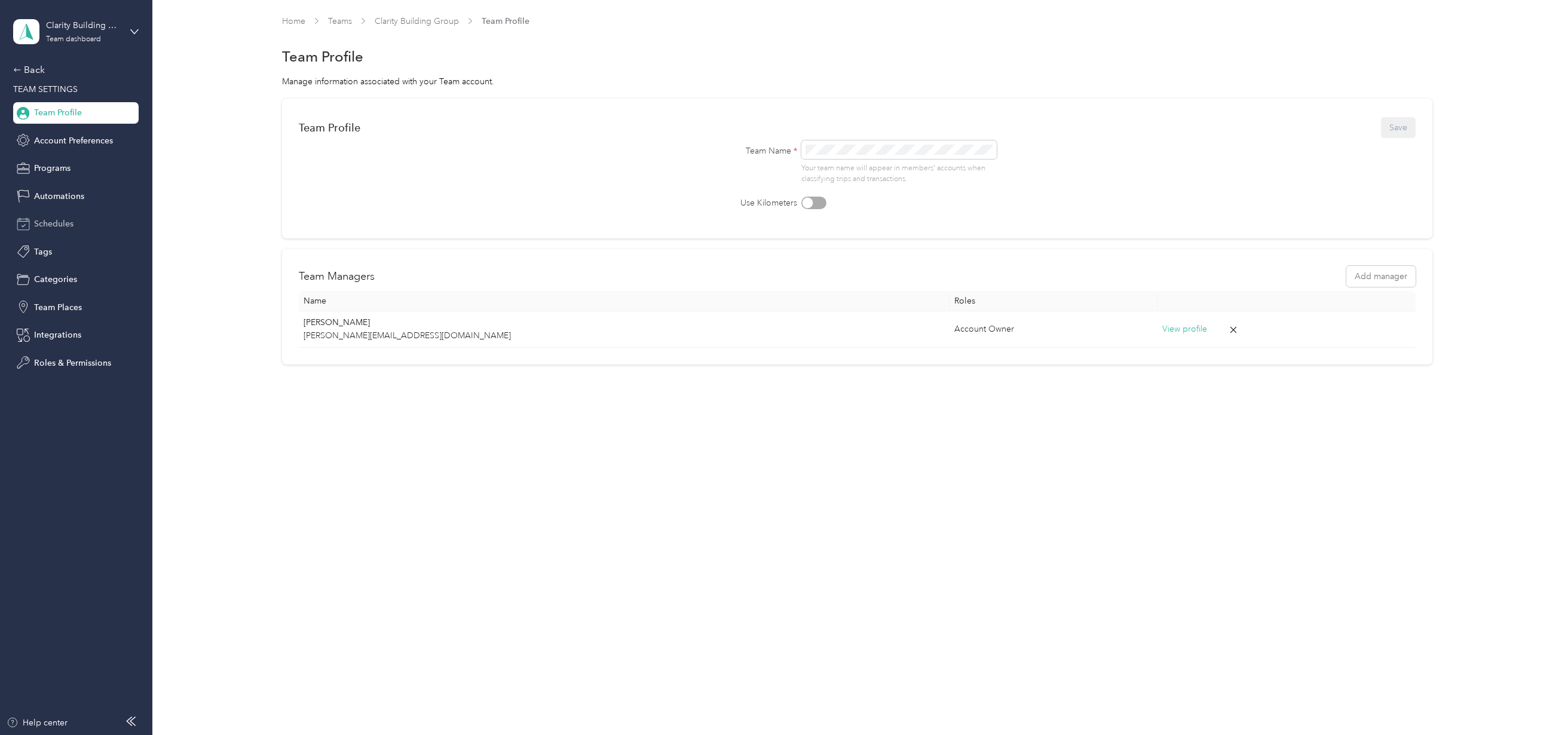
click at [52, 227] on span "Schedules" at bounding box center [54, 223] width 40 height 13
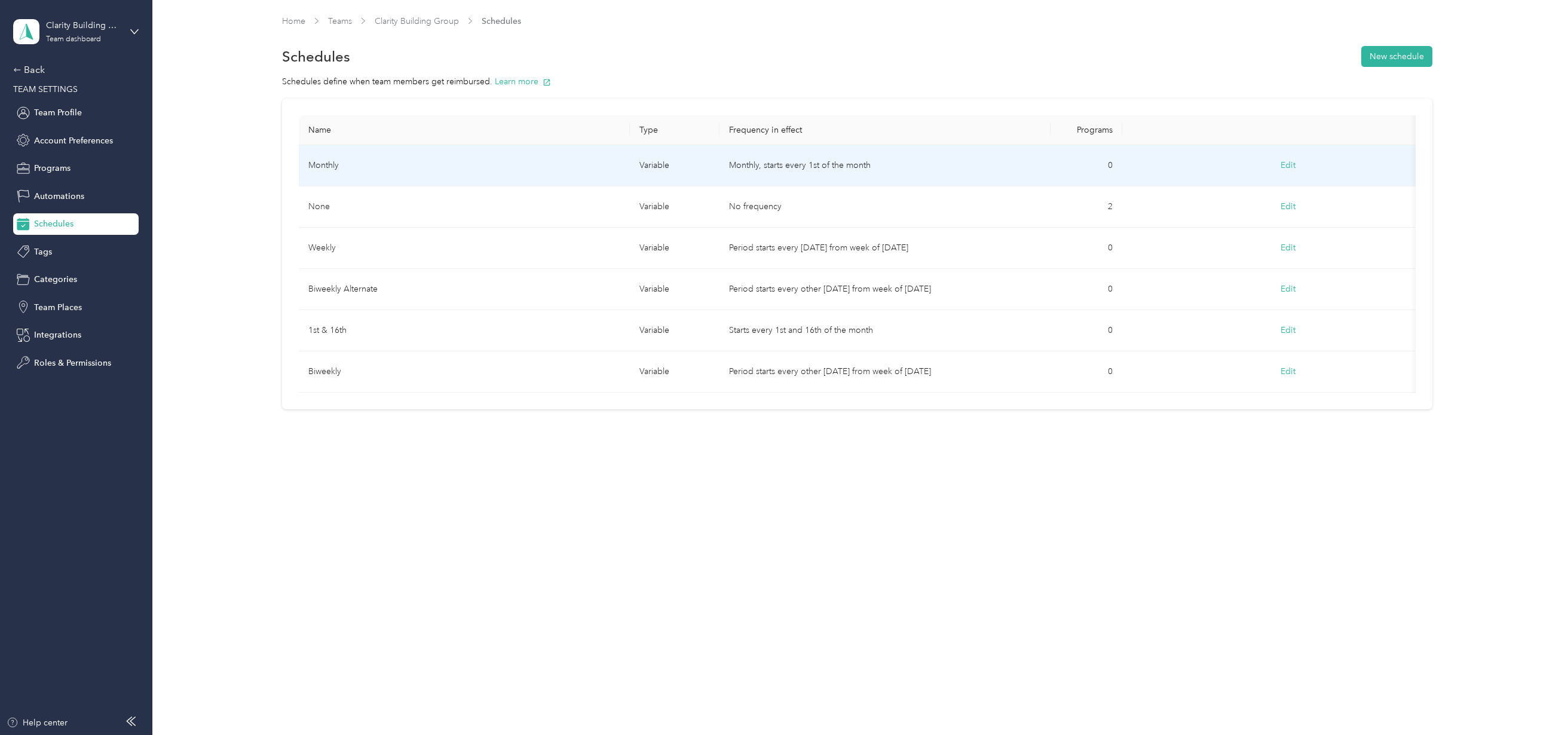
click at [467, 168] on td "Monthly" at bounding box center [463, 166] width 331 height 41
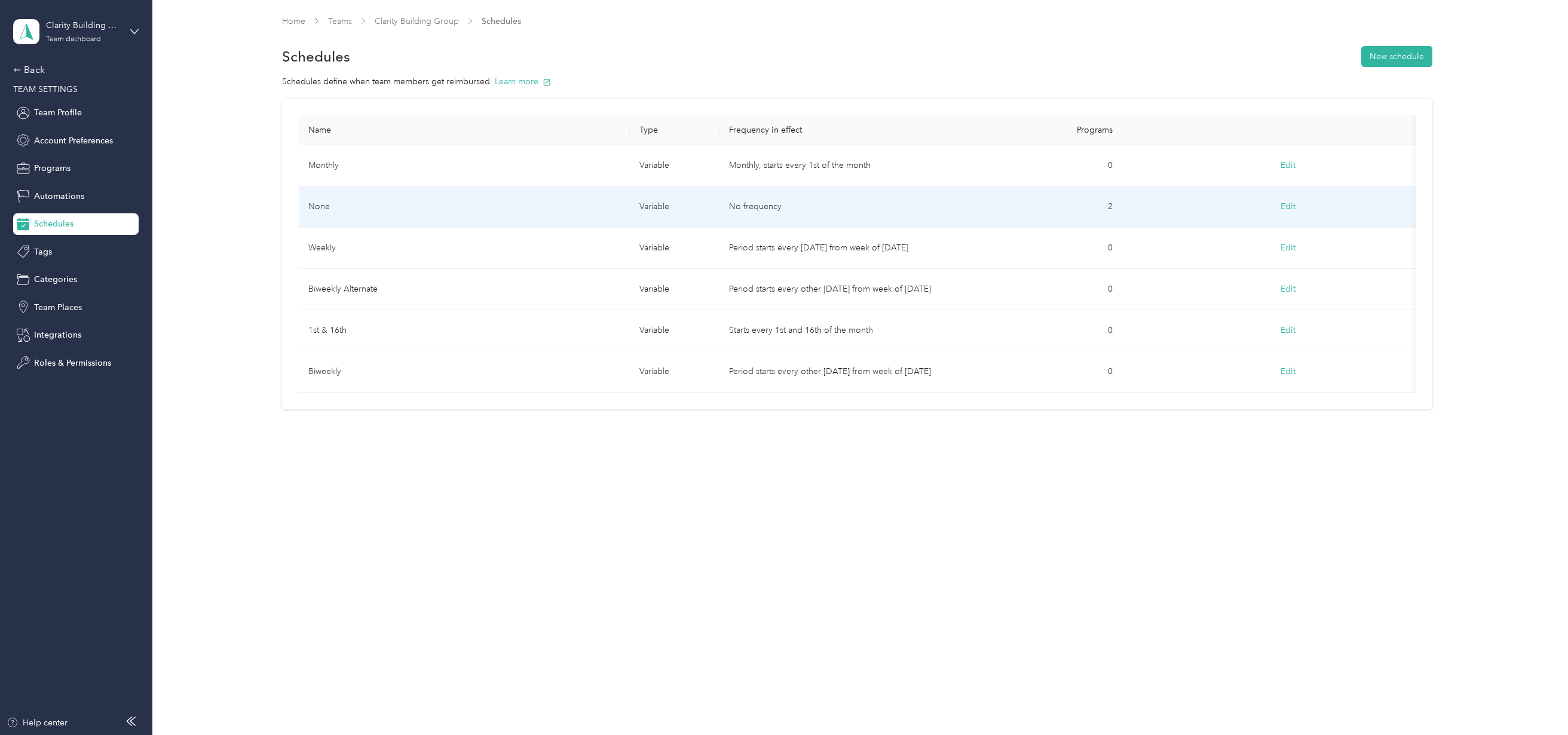
click at [1291, 210] on button "Edit" at bounding box center [1287, 206] width 32 height 21
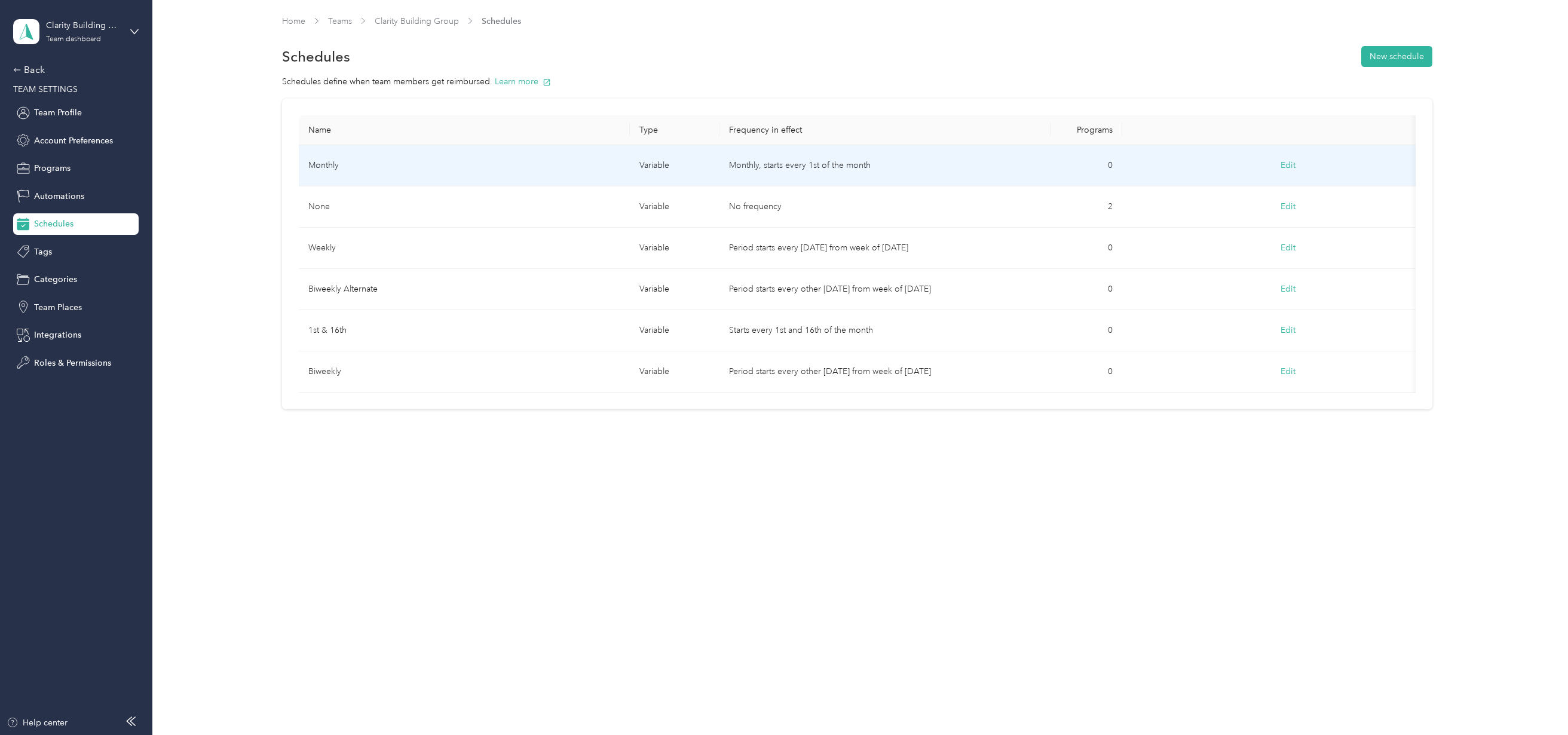
click at [808, 167] on td "Monthly, starts every 1st of the month" at bounding box center [884, 166] width 331 height 41
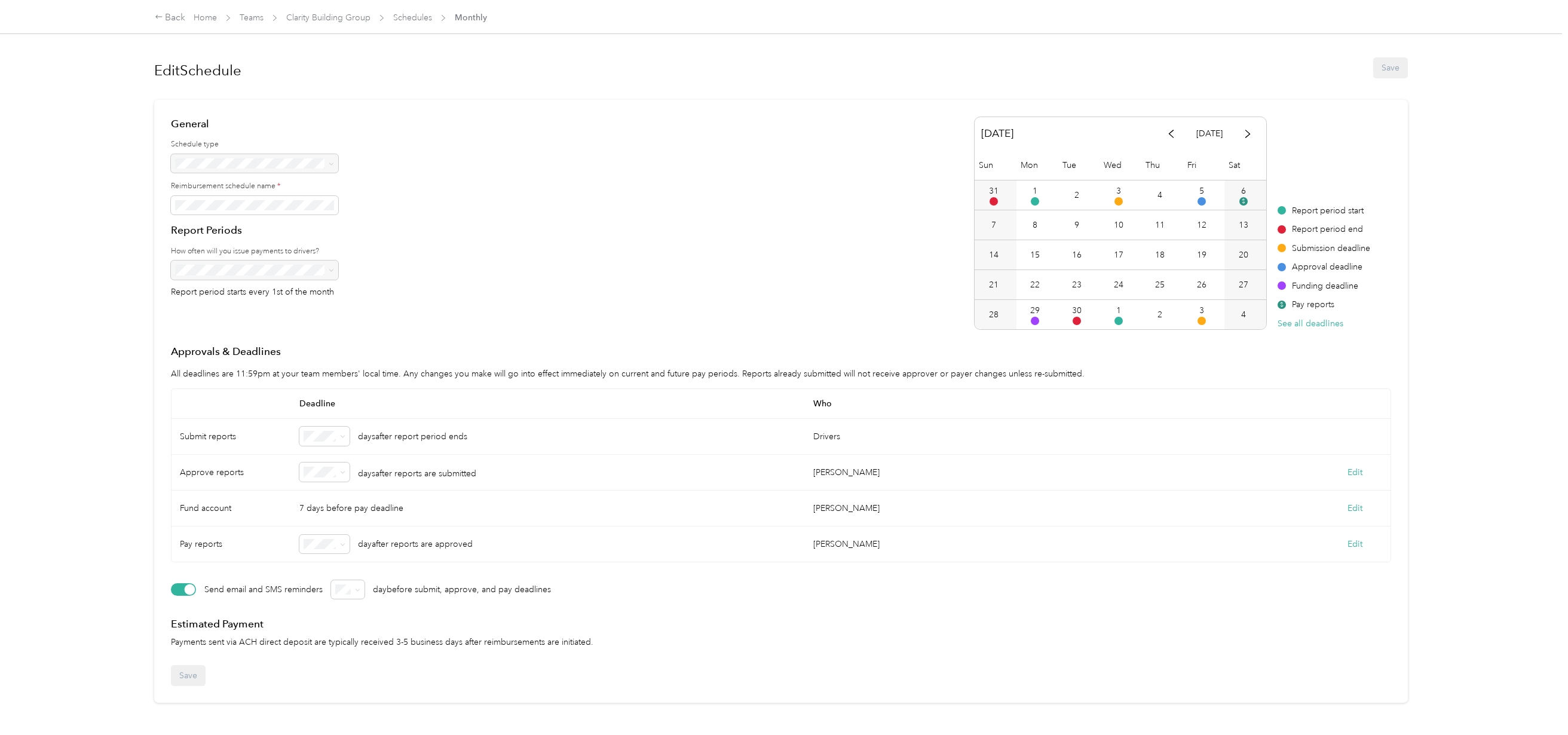
click at [279, 159] on div at bounding box center [254, 164] width 167 height 19
click at [315, 599] on div "7" at bounding box center [324, 604] width 33 height 13
click at [319, 558] on li "3" at bounding box center [325, 556] width 50 height 21
click at [341, 543] on icon at bounding box center [342, 545] width 5 height 5
click at [315, 605] on div "2" at bounding box center [324, 602] width 33 height 13
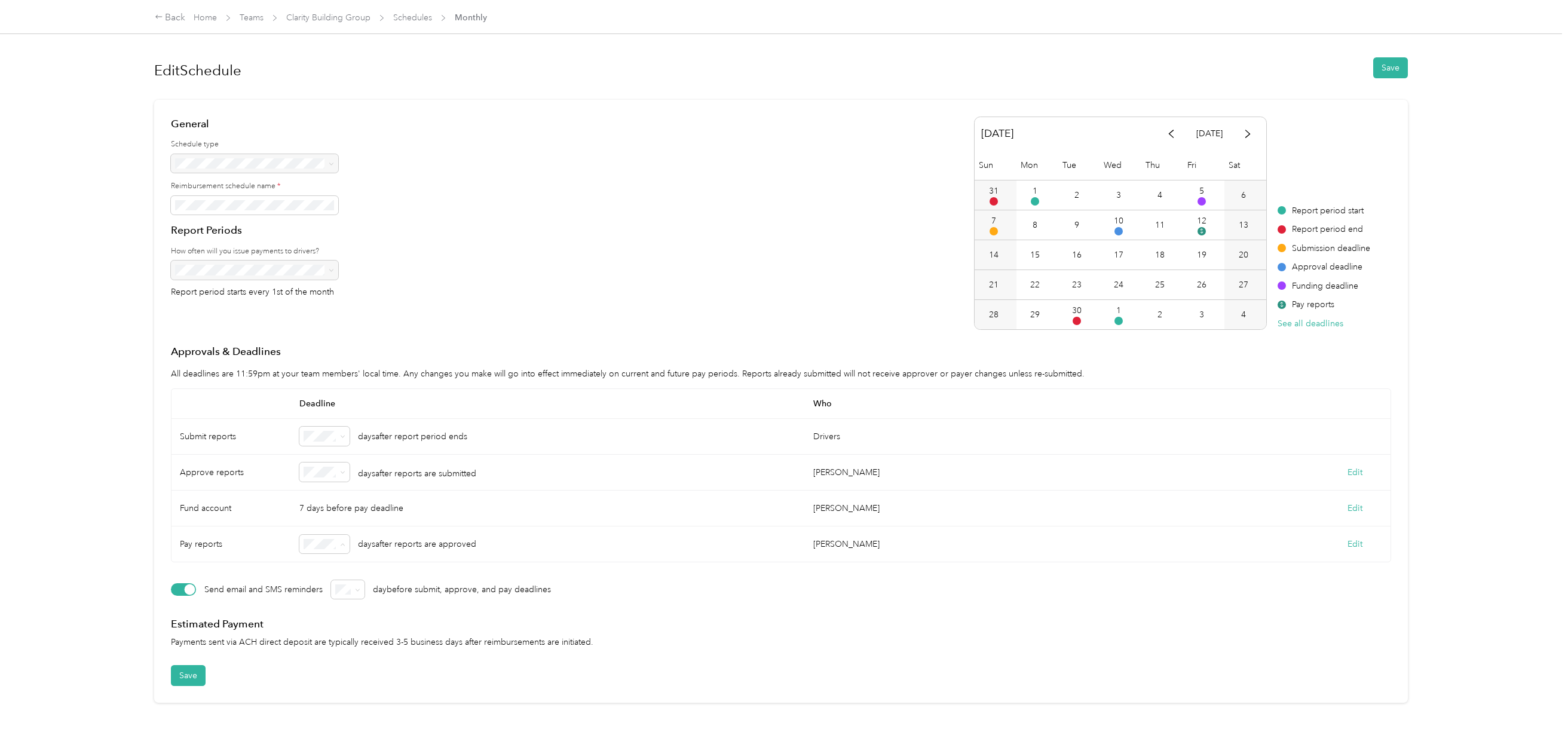
click at [315, 669] on div "5" at bounding box center [324, 669] width 33 height 13
click at [314, 576] on div "4" at bounding box center [324, 571] width 33 height 13
click at [464, 397] on span "Deadline" at bounding box center [547, 404] width 514 height 30
click at [196, 675] on button "Save" at bounding box center [188, 676] width 35 height 21
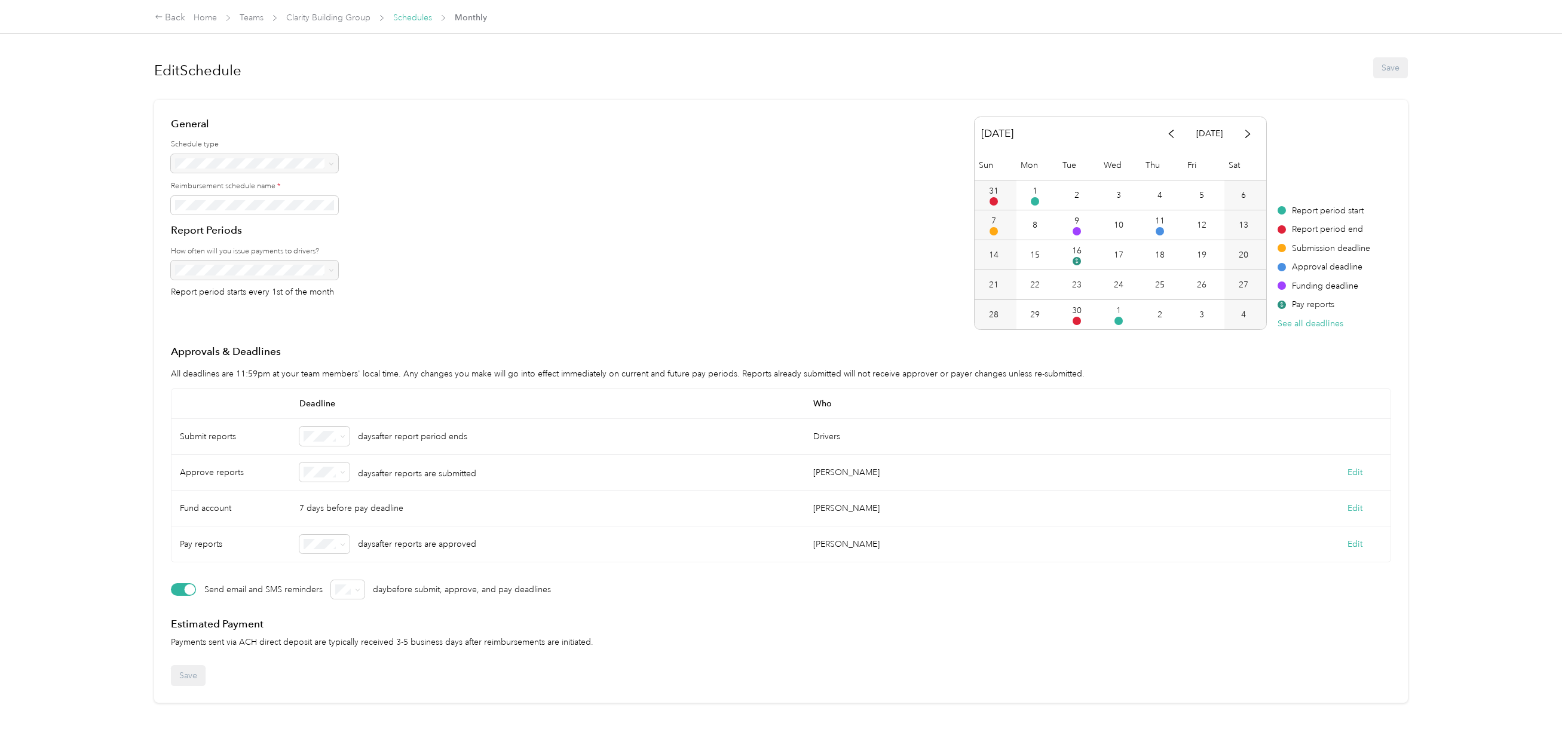
click at [419, 16] on link "Schedules" at bounding box center [413, 18] width 39 height 10
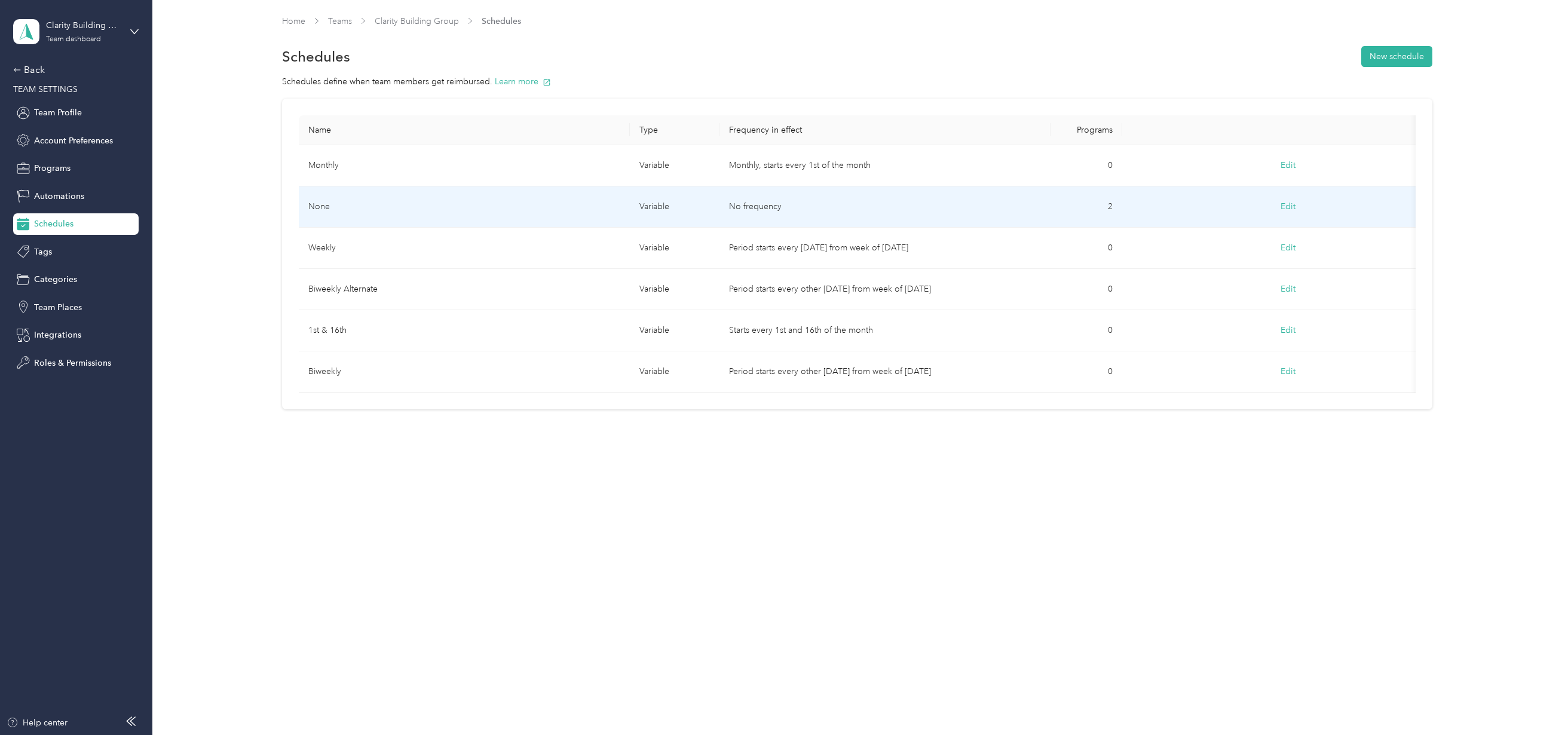
click at [768, 199] on td "No frequency" at bounding box center [884, 207] width 331 height 41
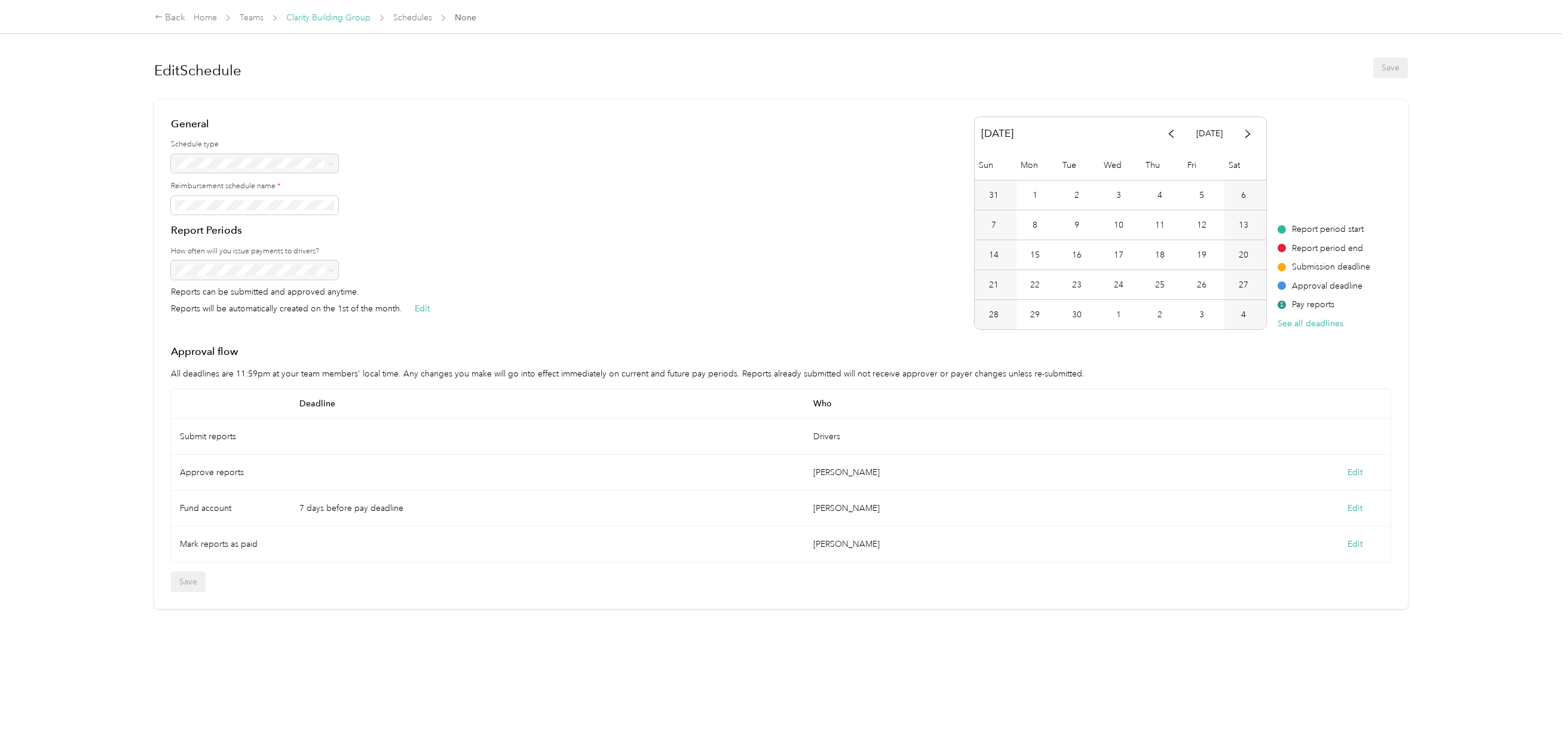
click at [356, 17] on link "Clarity Building Group" at bounding box center [328, 18] width 84 height 10
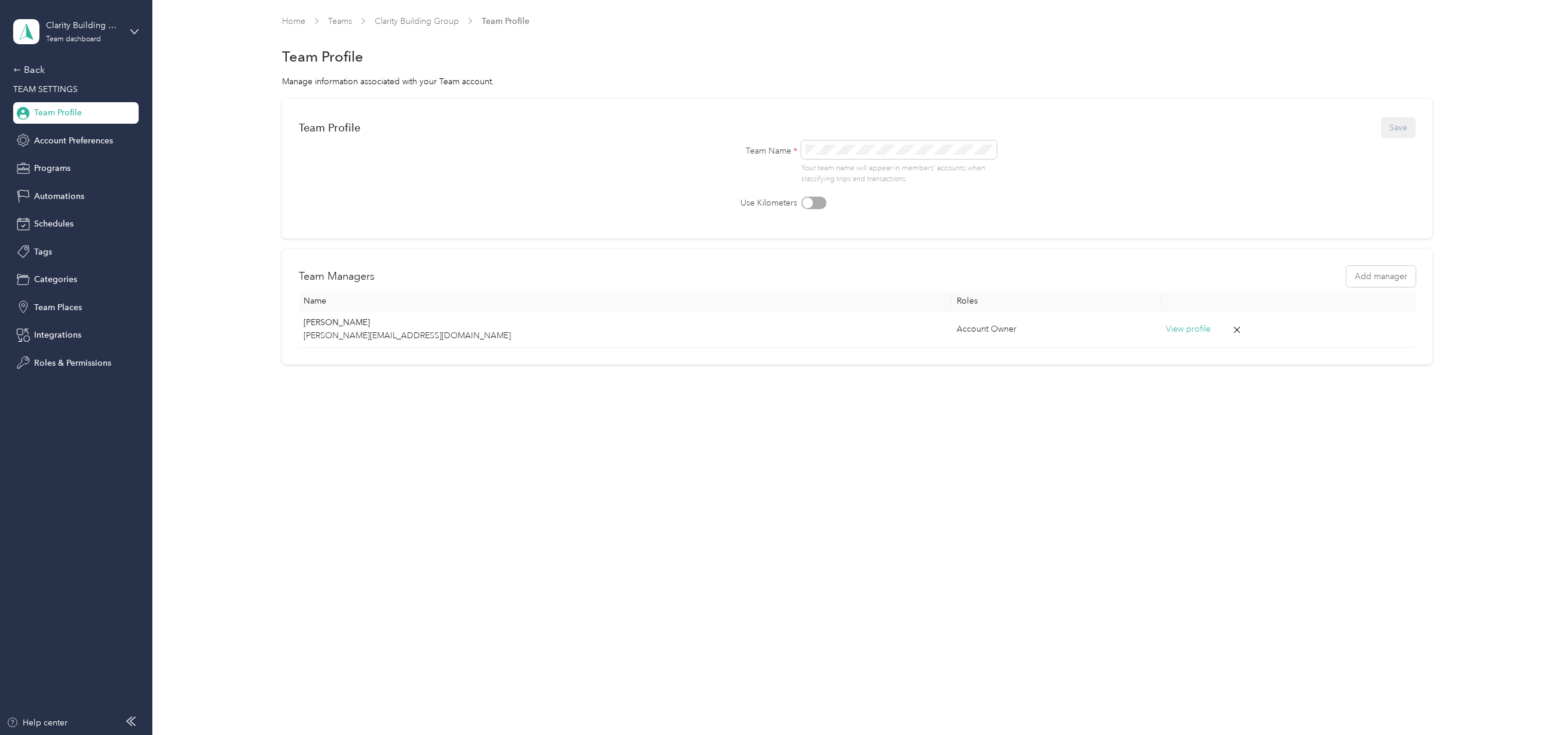
click at [40, 106] on span "Team Profile" at bounding box center [57, 112] width 48 height 13
click at [32, 73] on div "Back" at bounding box center [73, 69] width 119 height 14
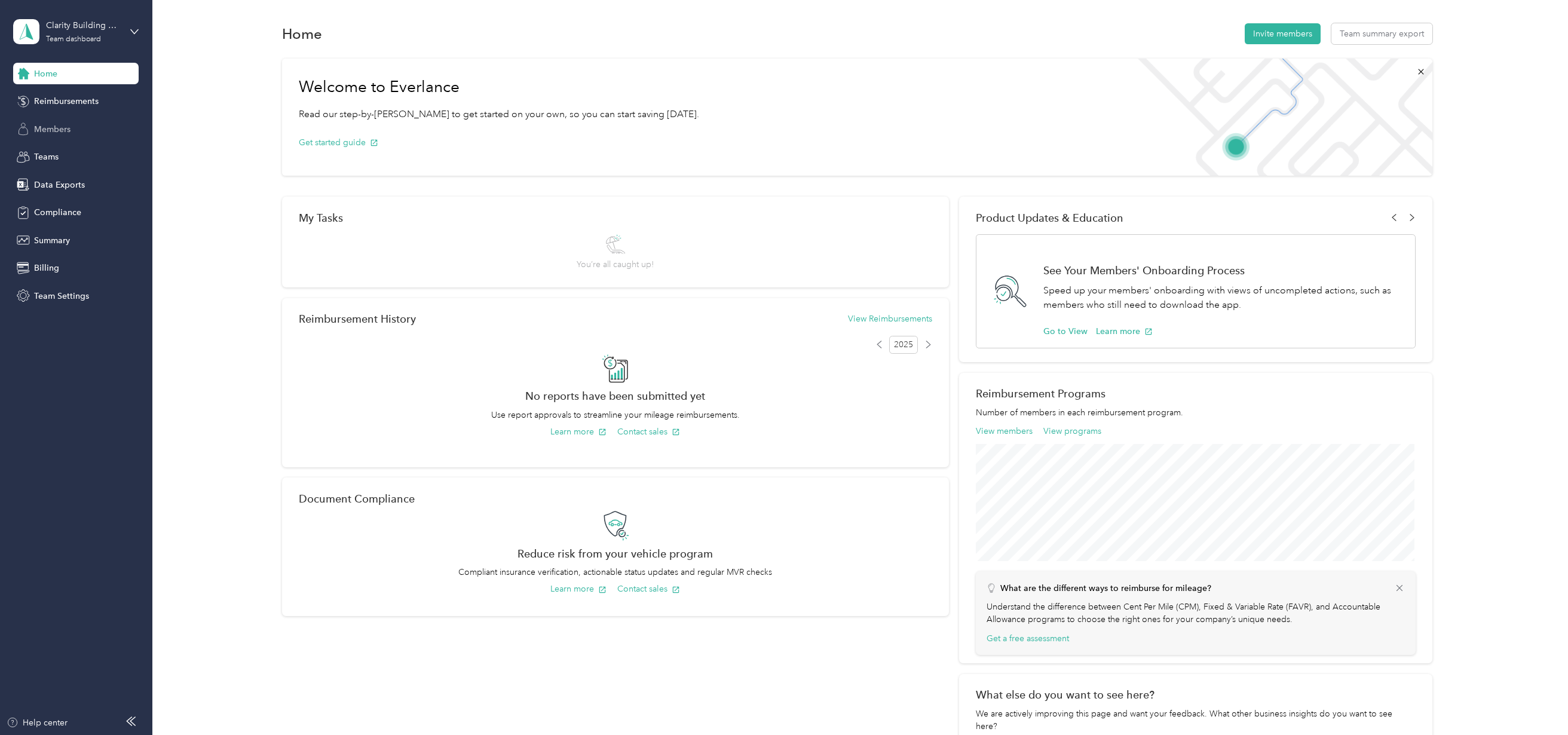
click at [54, 130] on span "Members" at bounding box center [52, 129] width 36 height 13
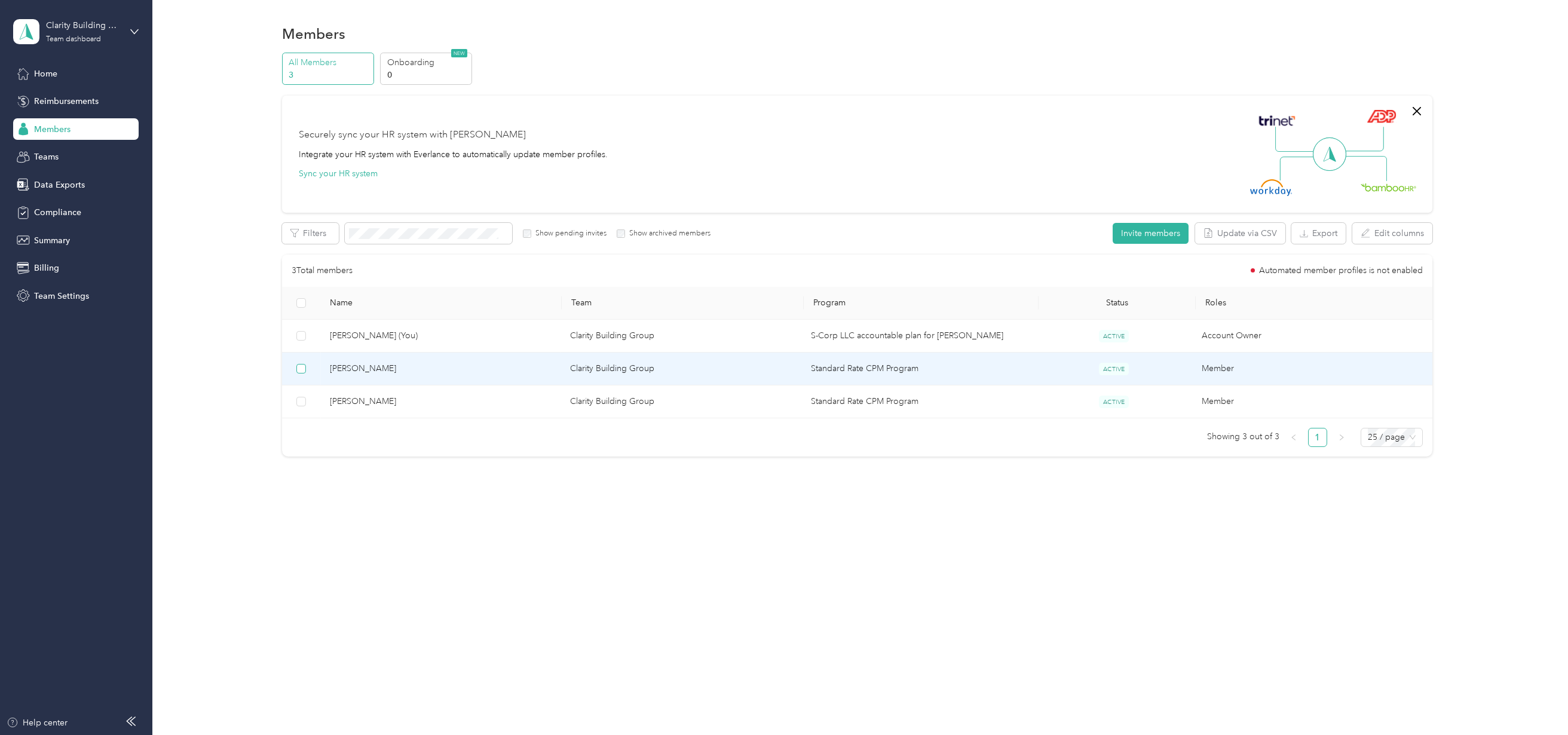
click at [304, 363] on label at bounding box center [301, 369] width 10 height 13
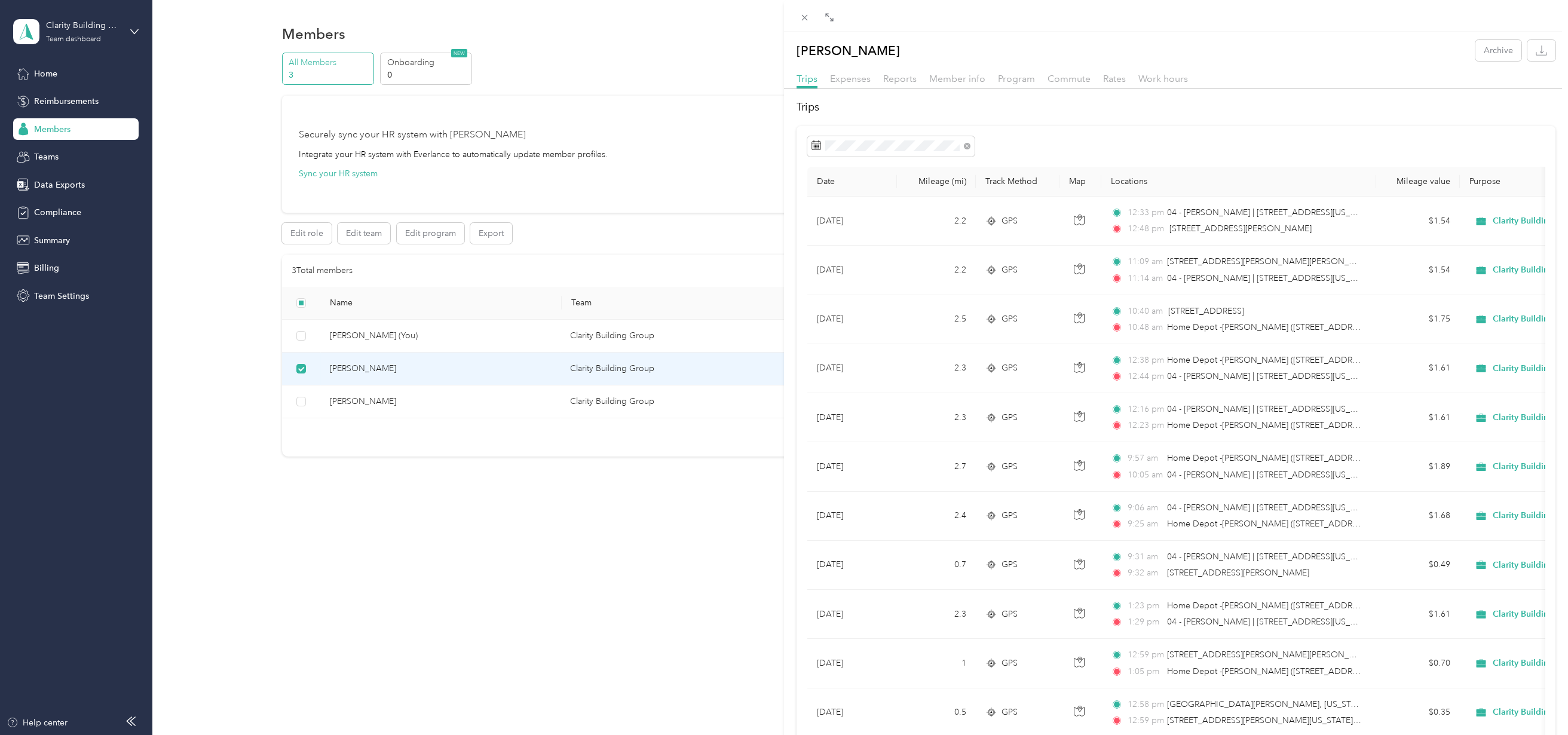
click at [424, 234] on div "[PERSON_NAME] Archive Trips Expenses Reports Member info Program Commute Rates …" at bounding box center [784, 367] width 1568 height 735
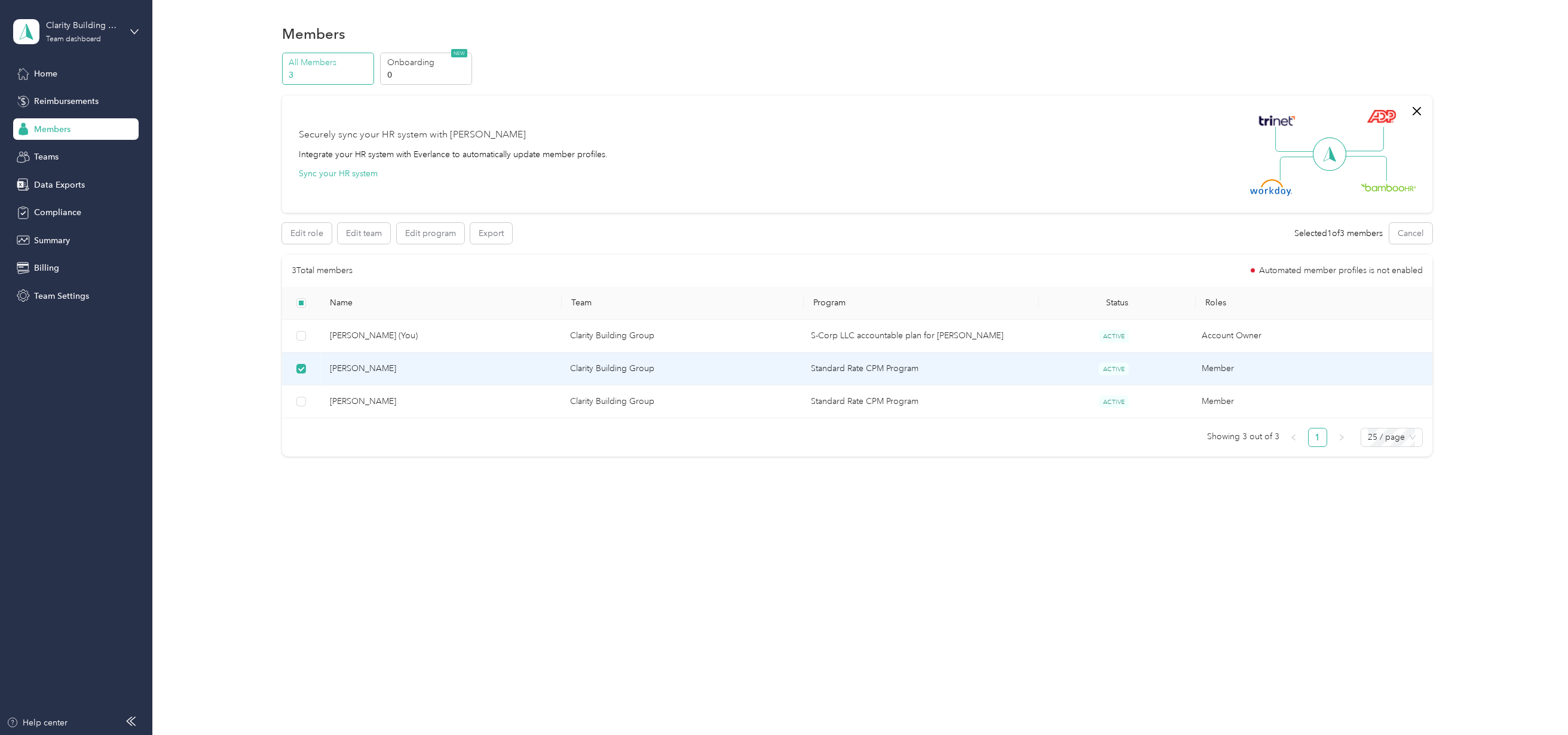
click at [356, 366] on span "[PERSON_NAME]" at bounding box center [441, 369] width 221 height 13
click at [447, 232] on button "Edit program" at bounding box center [430, 233] width 68 height 21
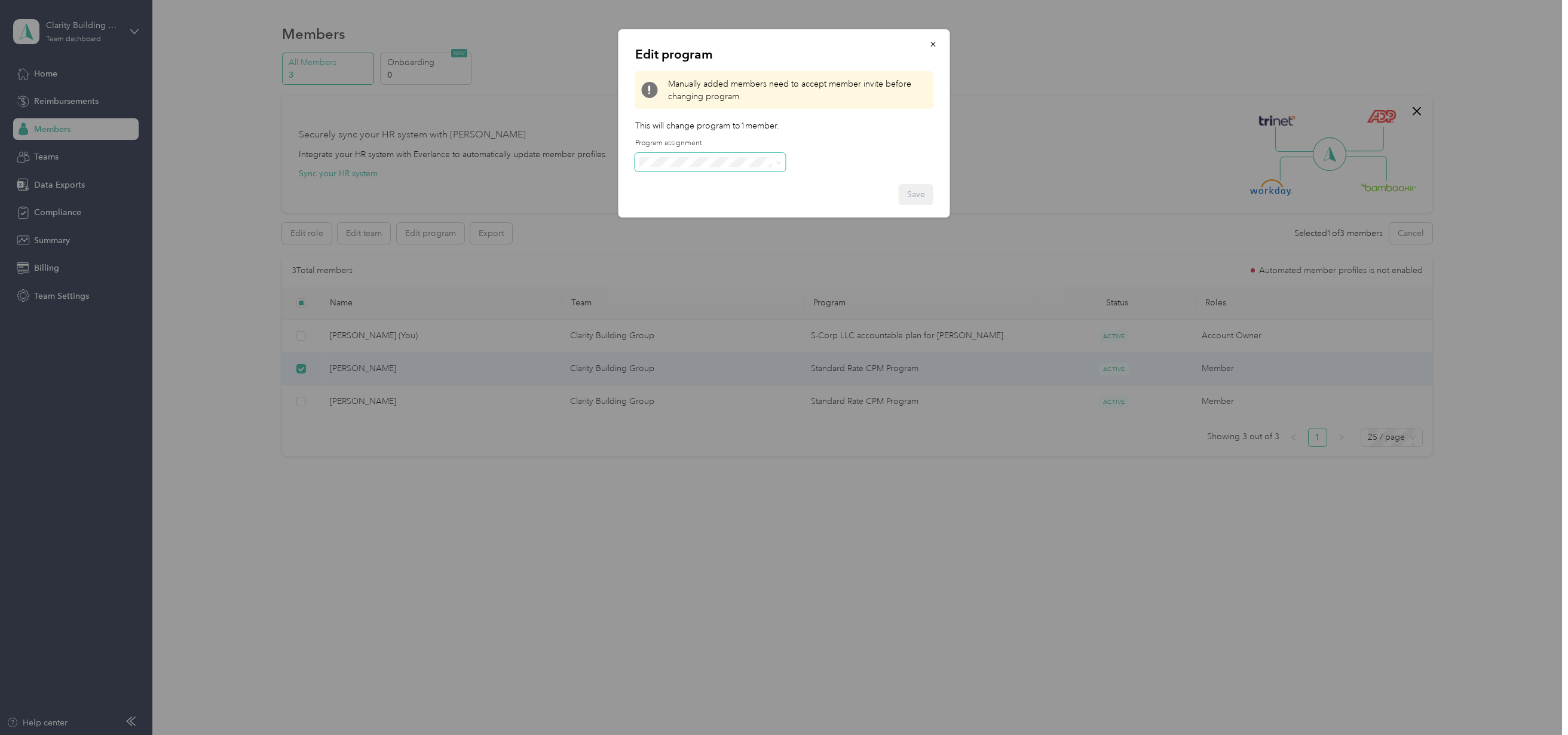
click at [774, 162] on span at bounding box center [777, 162] width 10 height 8
click at [934, 43] on icon "button" at bounding box center [933, 43] width 8 height 8
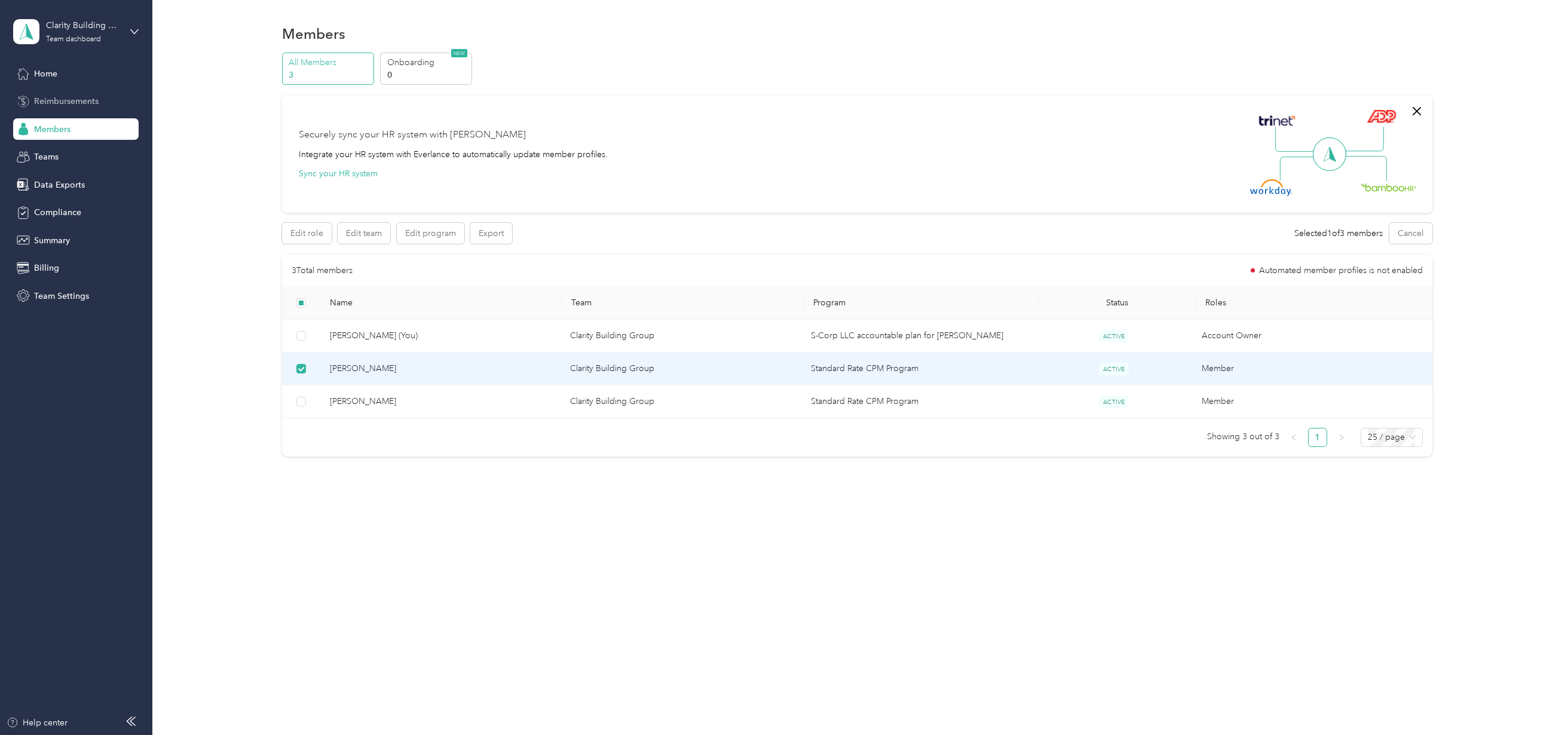
click at [63, 97] on span "Reimbursements" at bounding box center [66, 101] width 65 height 13
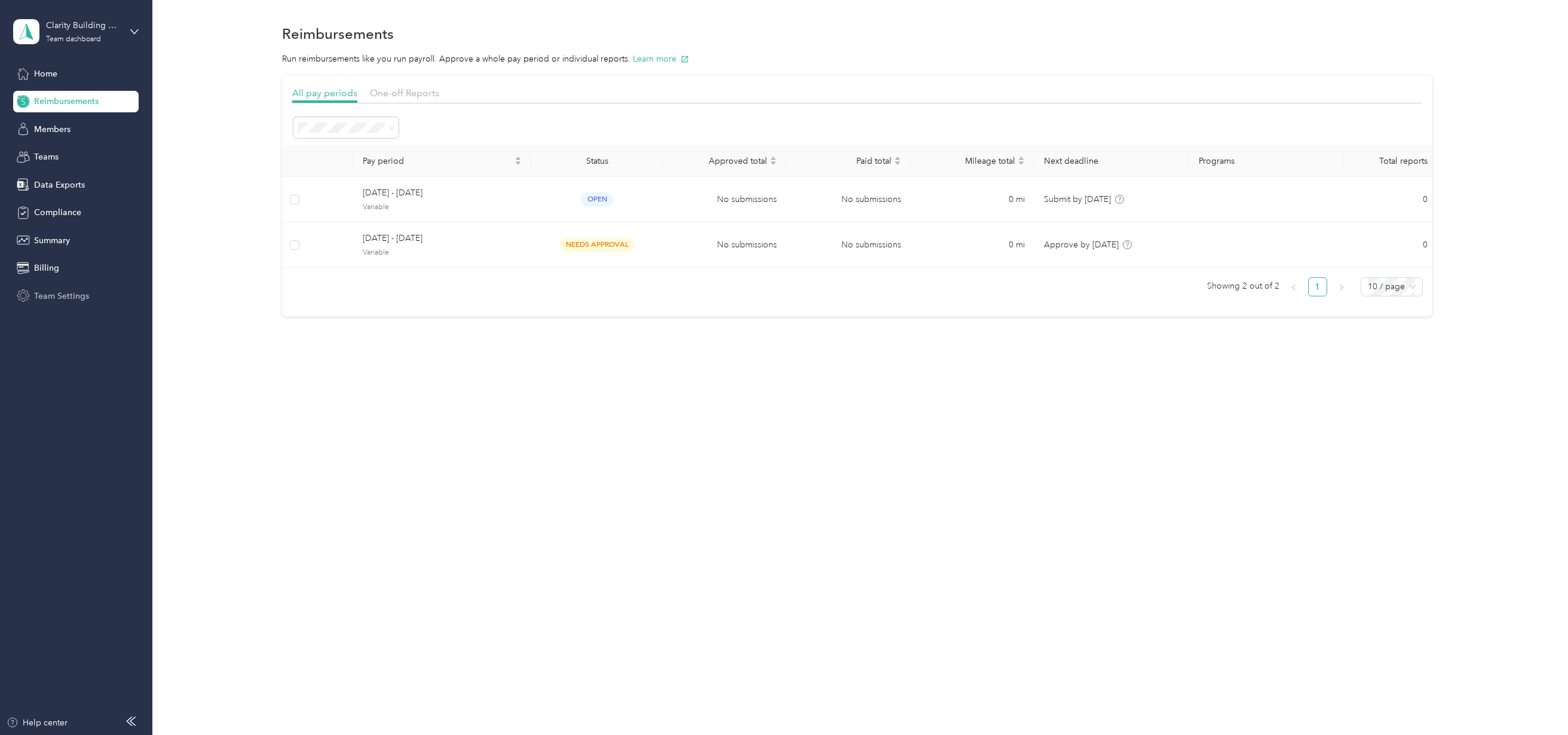
click at [56, 293] on span "Team Settings" at bounding box center [61, 296] width 55 height 13
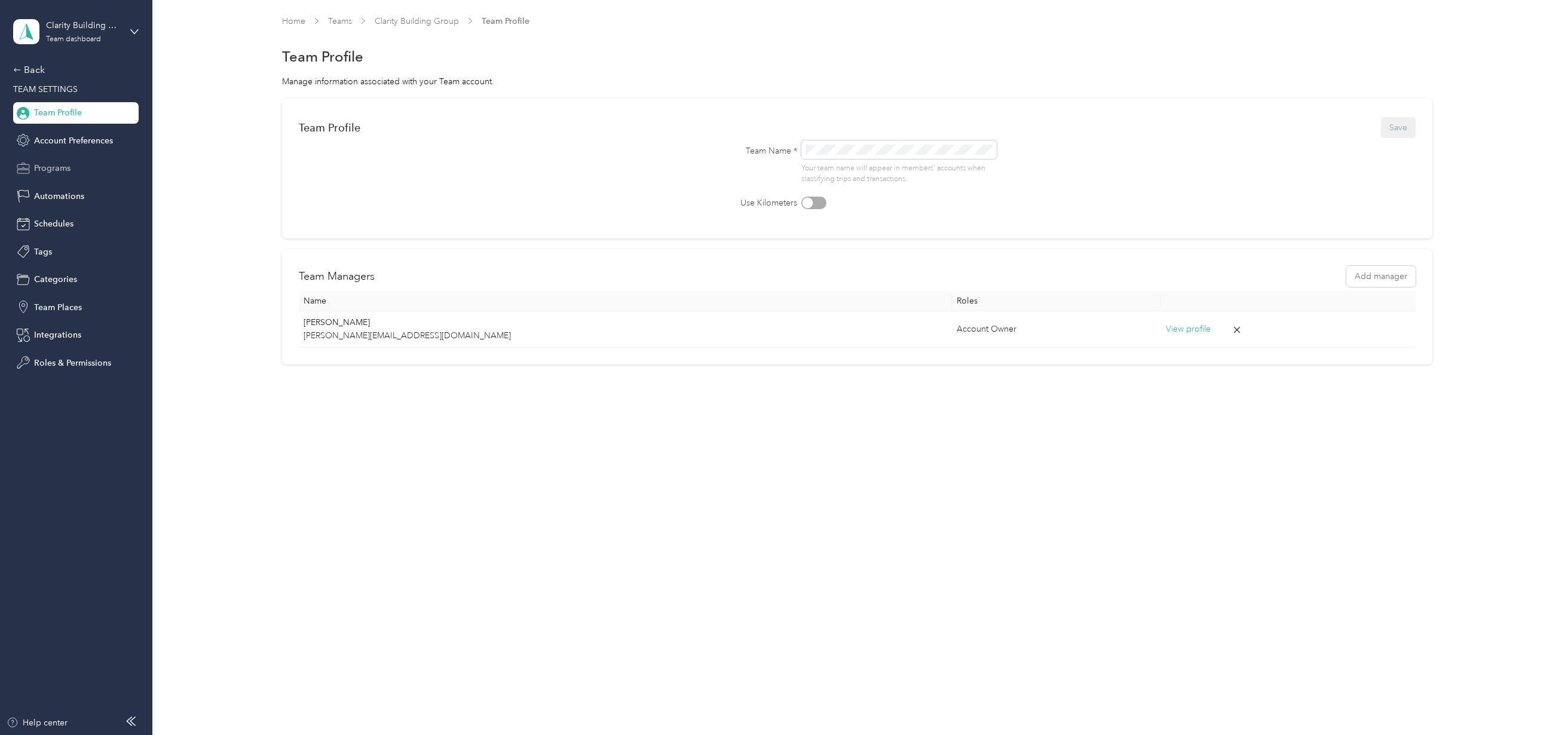
click at [62, 164] on span "Programs" at bounding box center [52, 168] width 36 height 13
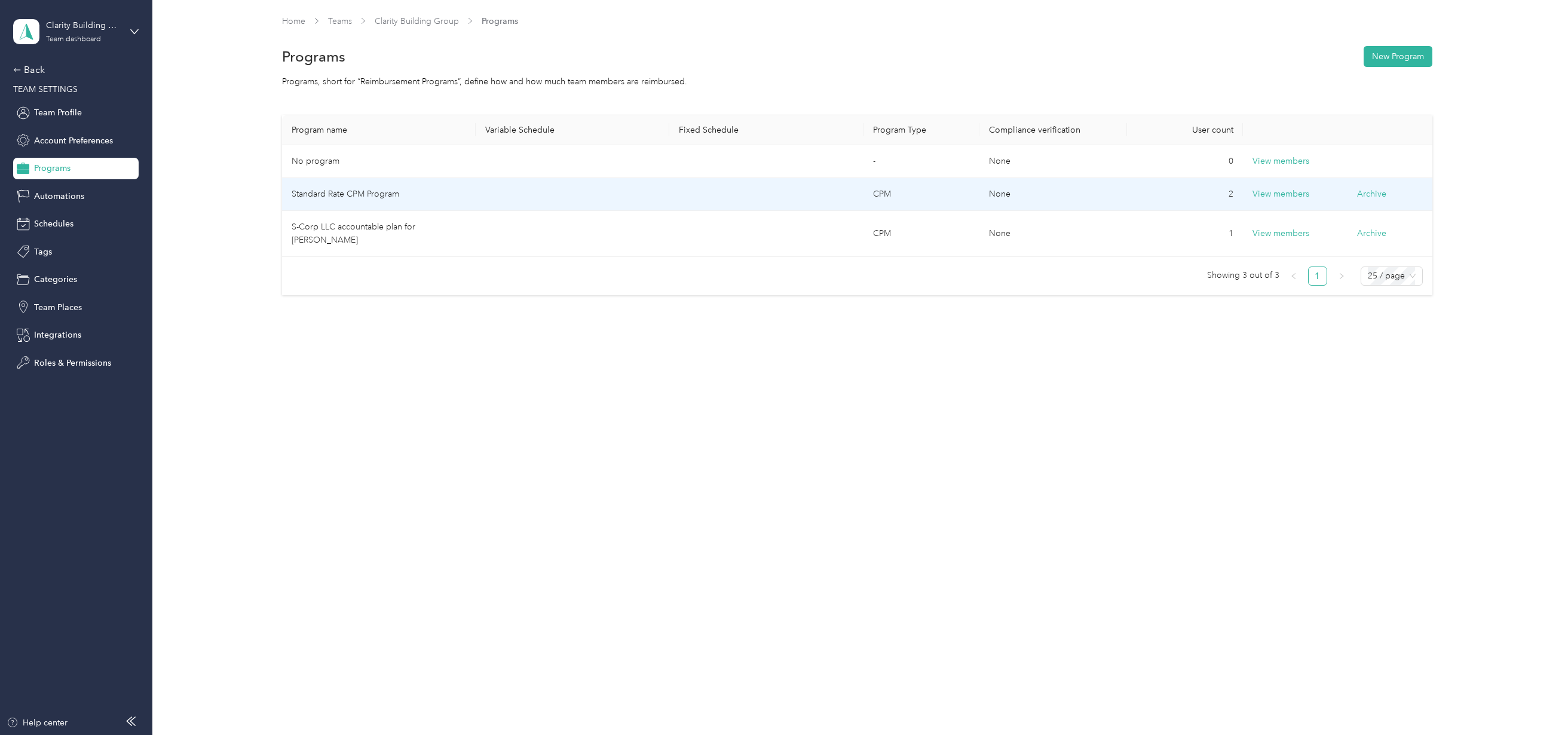
click at [366, 194] on td "Standard Rate CPM Program" at bounding box center [379, 195] width 194 height 33
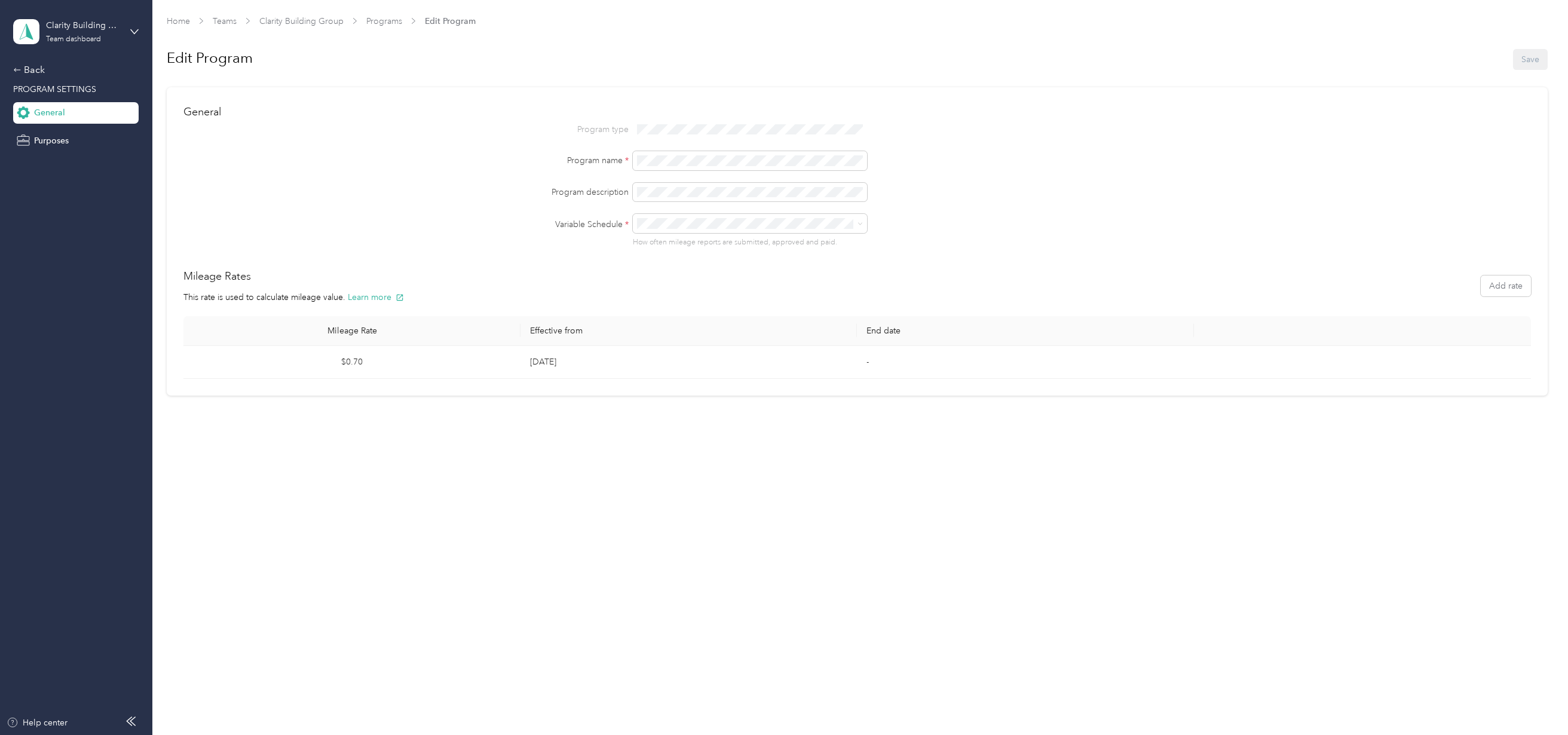
click at [684, 243] on div "Monthly" at bounding box center [752, 240] width 217 height 13
click at [1545, 66] on button "Save" at bounding box center [1530, 59] width 35 height 21
click at [386, 24] on link "Programs" at bounding box center [384, 21] width 36 height 10
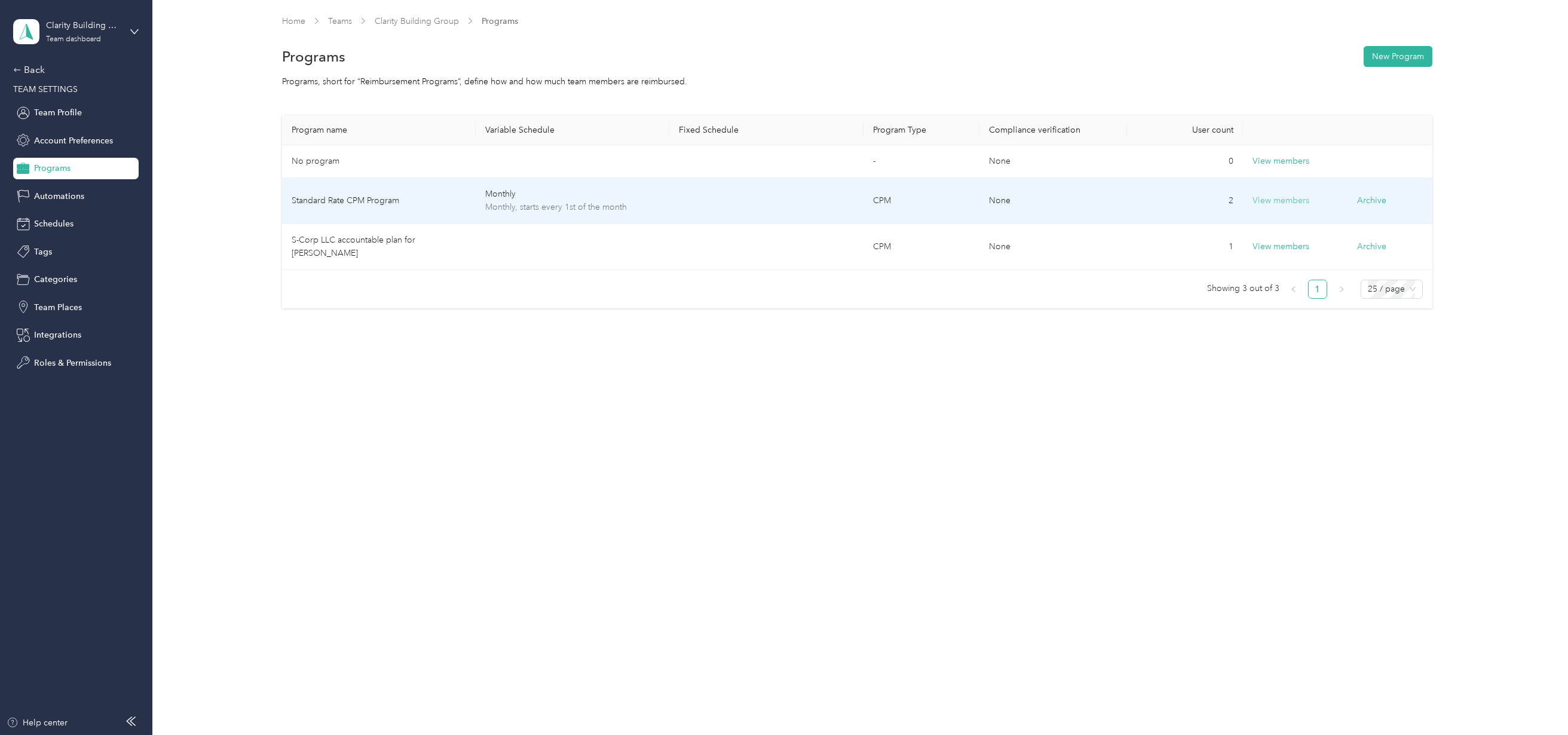
click at [1288, 198] on button "View members" at bounding box center [1281, 201] width 57 height 13
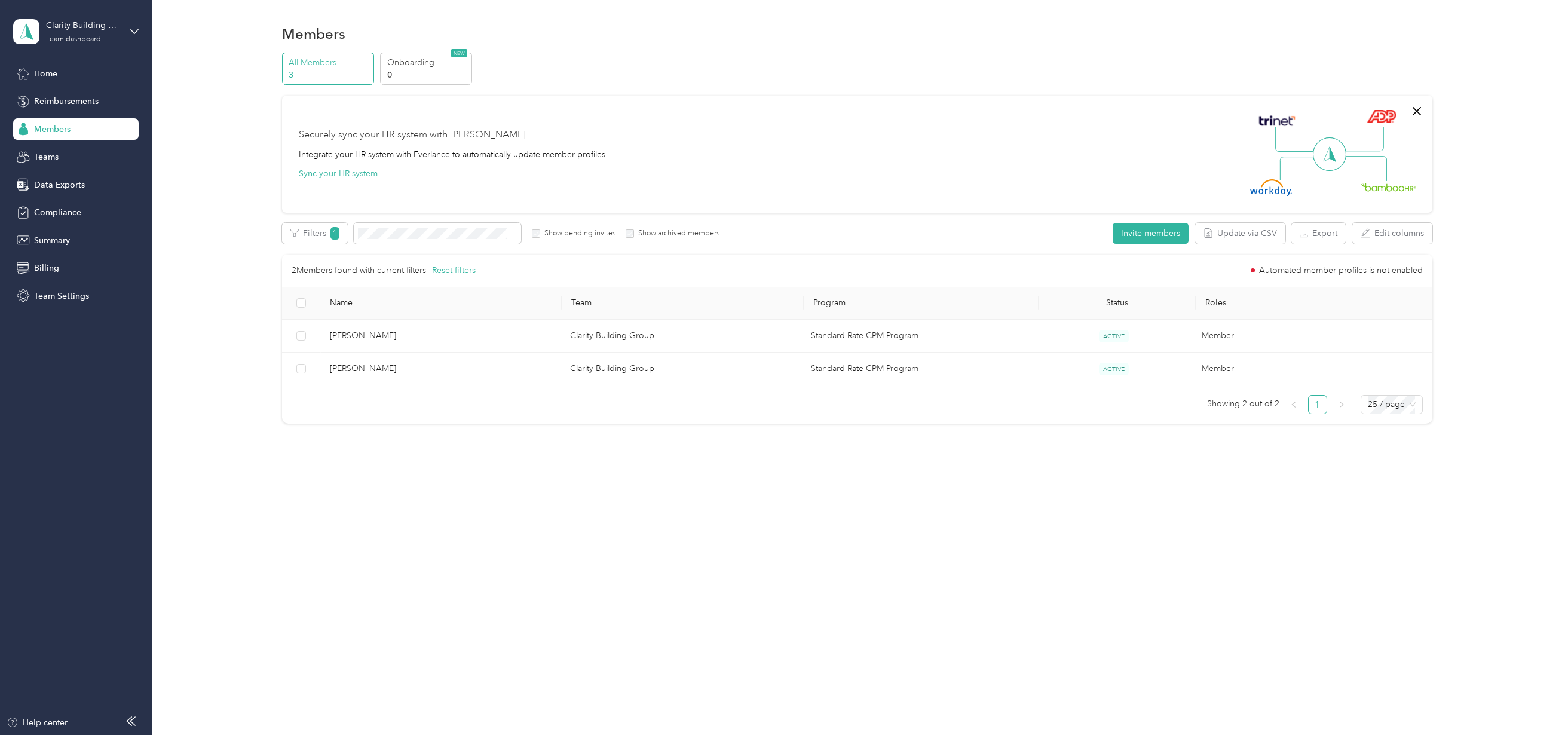
click at [35, 125] on span "Members" at bounding box center [52, 129] width 36 height 13
click at [33, 152] on div "Teams" at bounding box center [76, 157] width 125 height 21
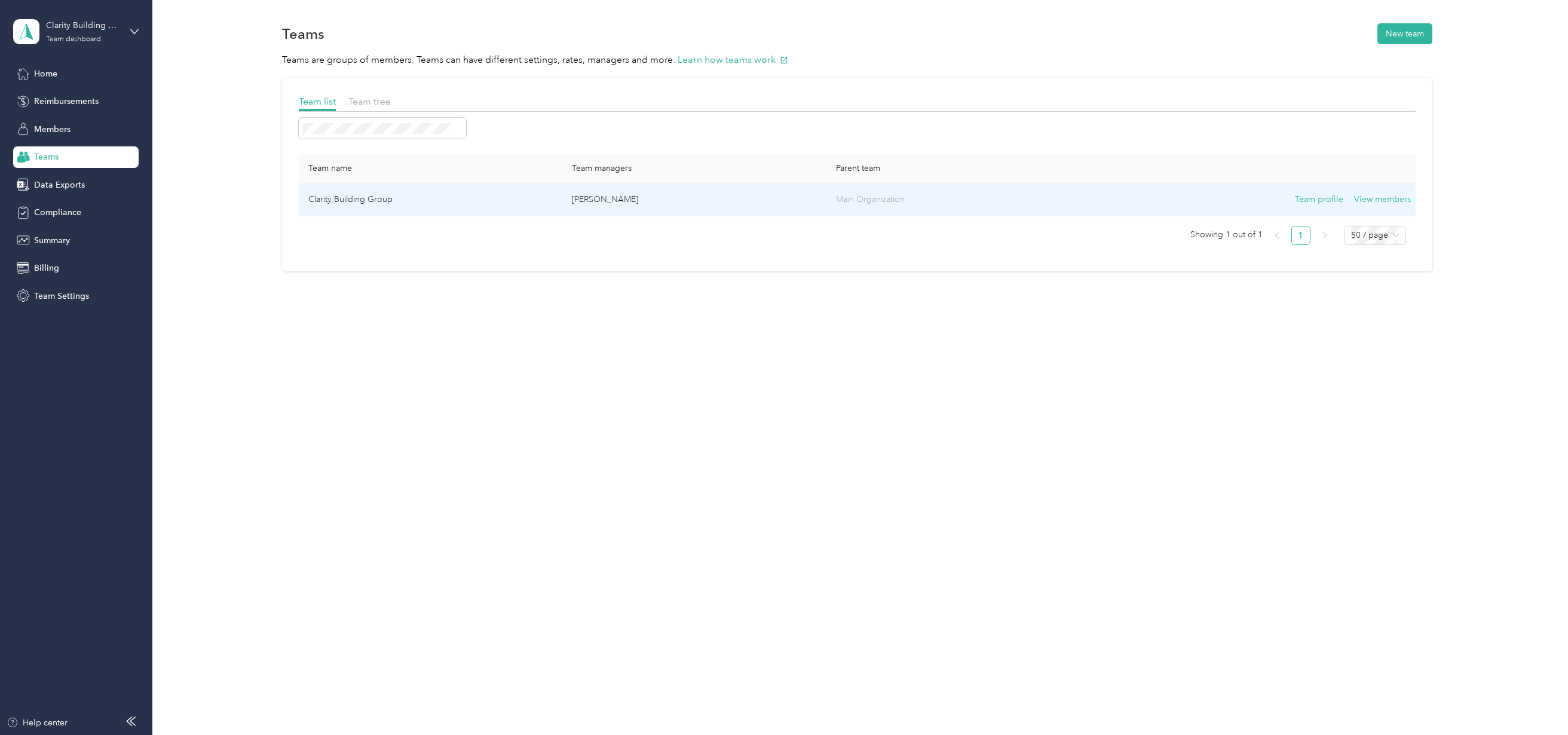
click at [362, 189] on td "Clarity Building Group" at bounding box center [430, 200] width 264 height 33
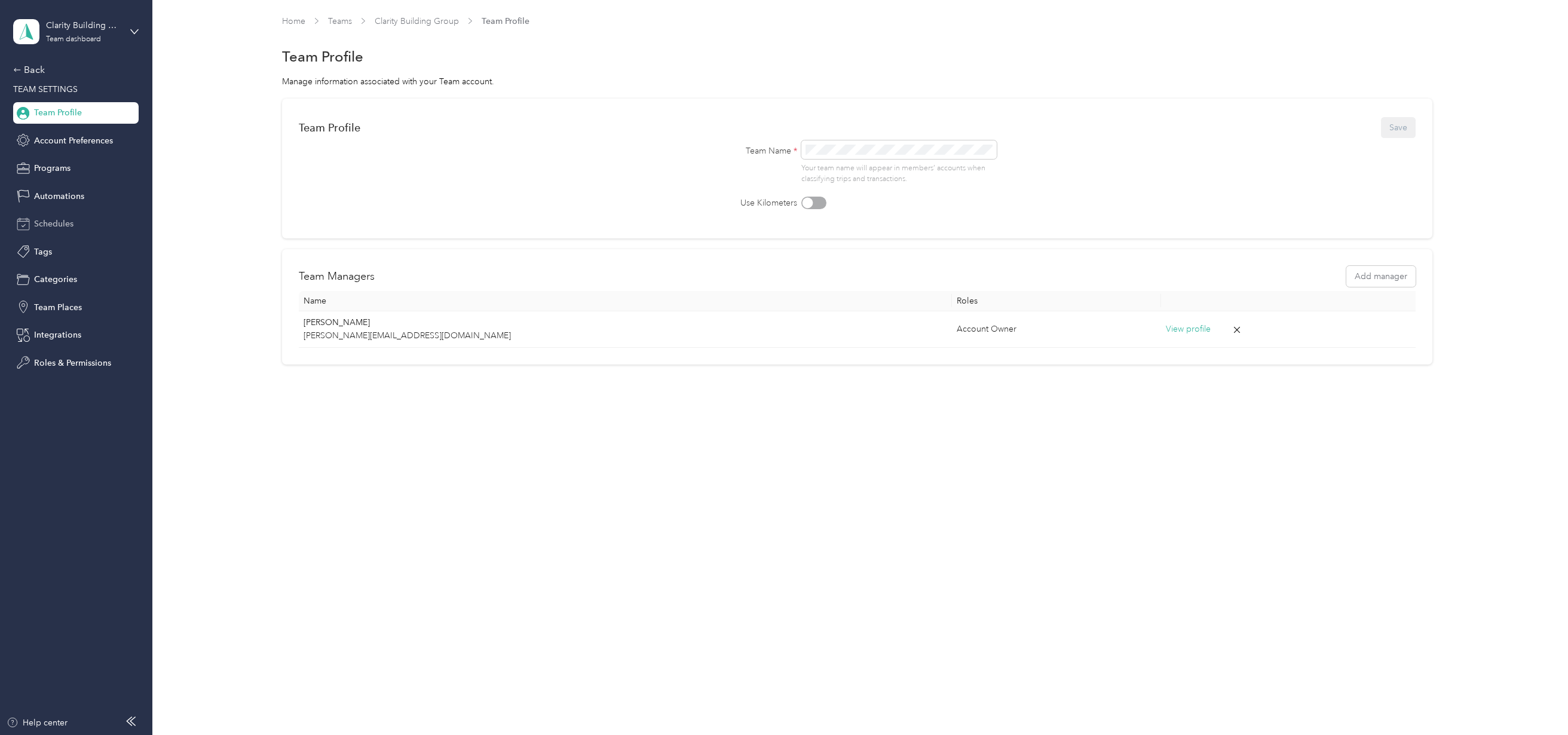
click at [49, 223] on span "Schedules" at bounding box center [54, 223] width 40 height 13
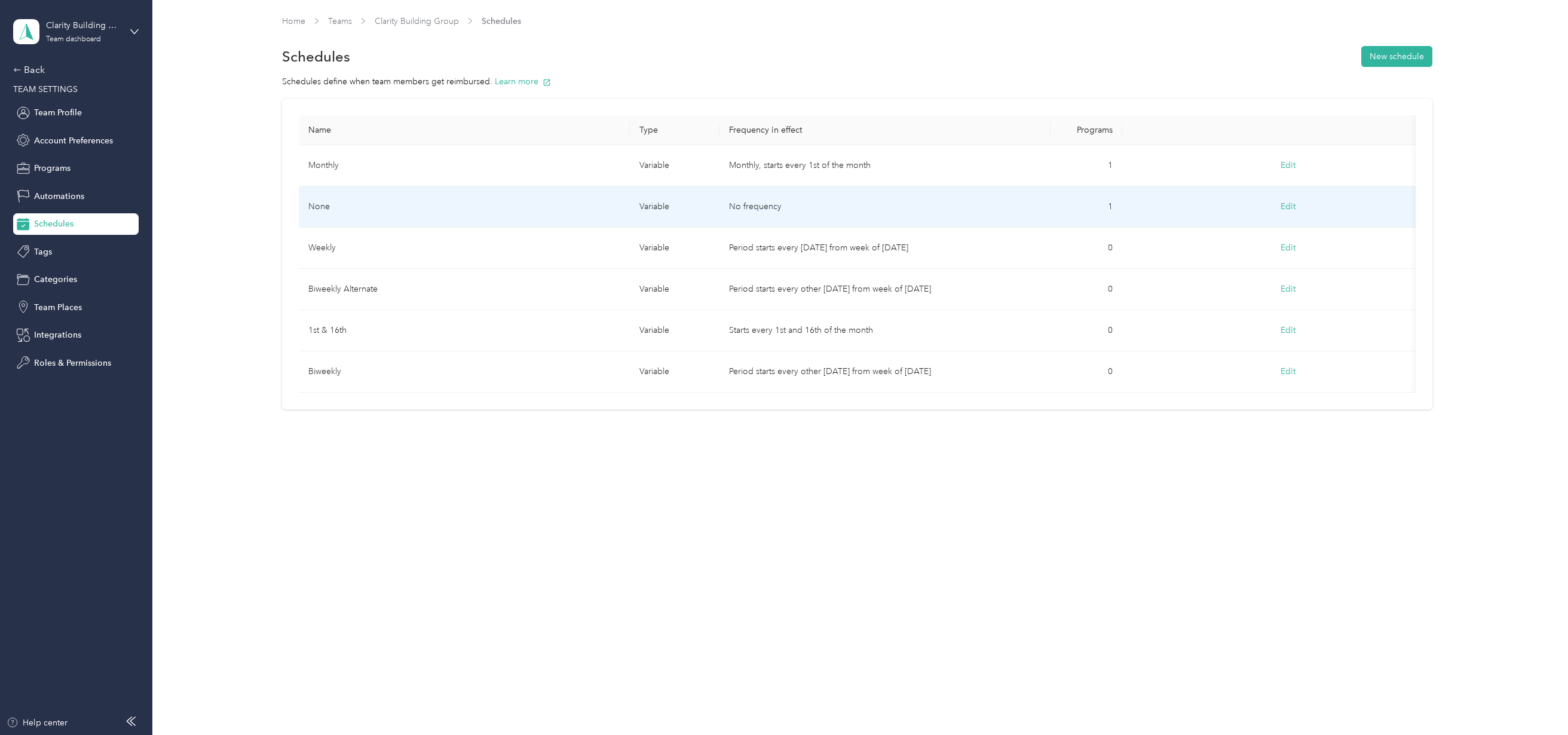
click at [1285, 206] on button "Edit" at bounding box center [1287, 206] width 32 height 21
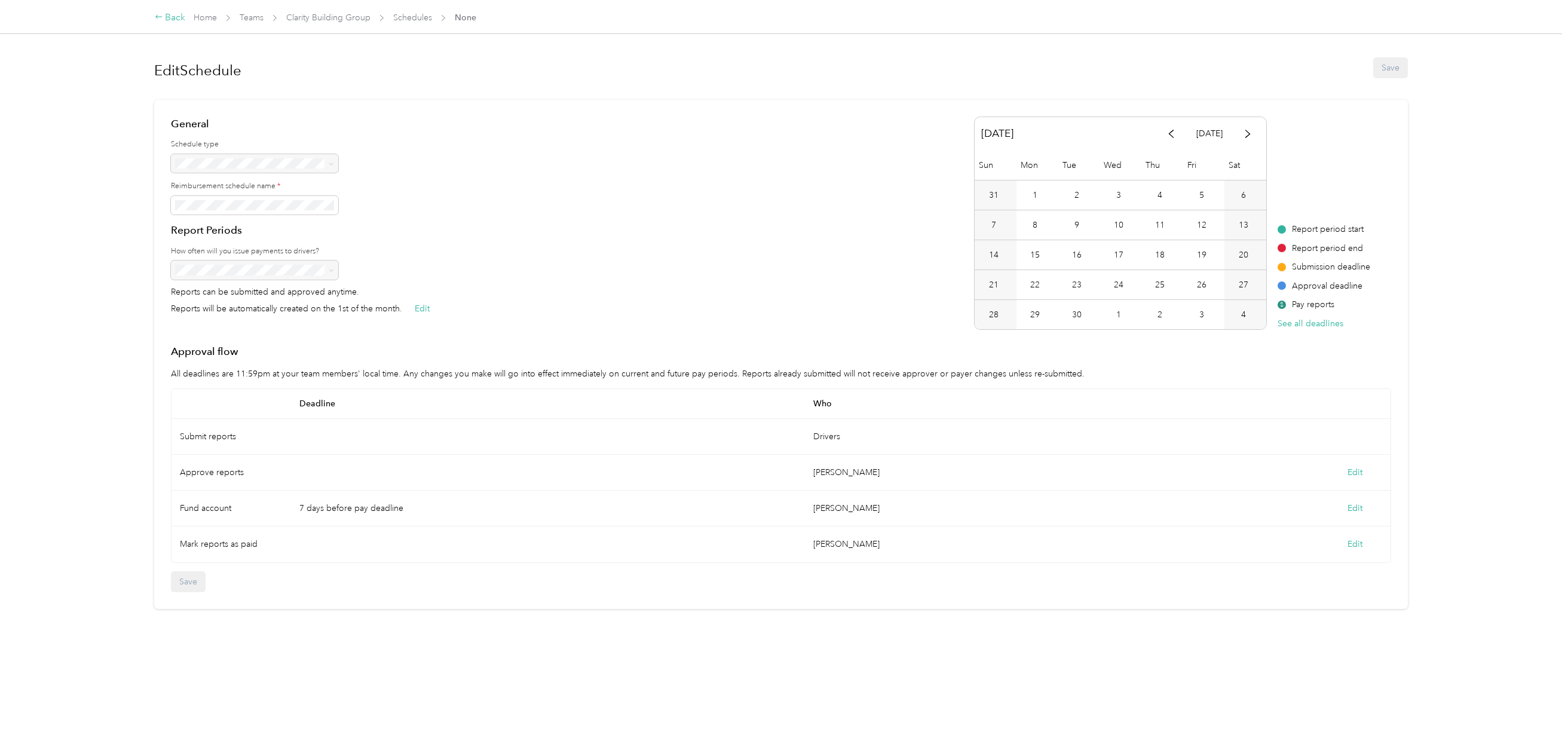
click at [168, 14] on div "Back" at bounding box center [170, 18] width 31 height 14
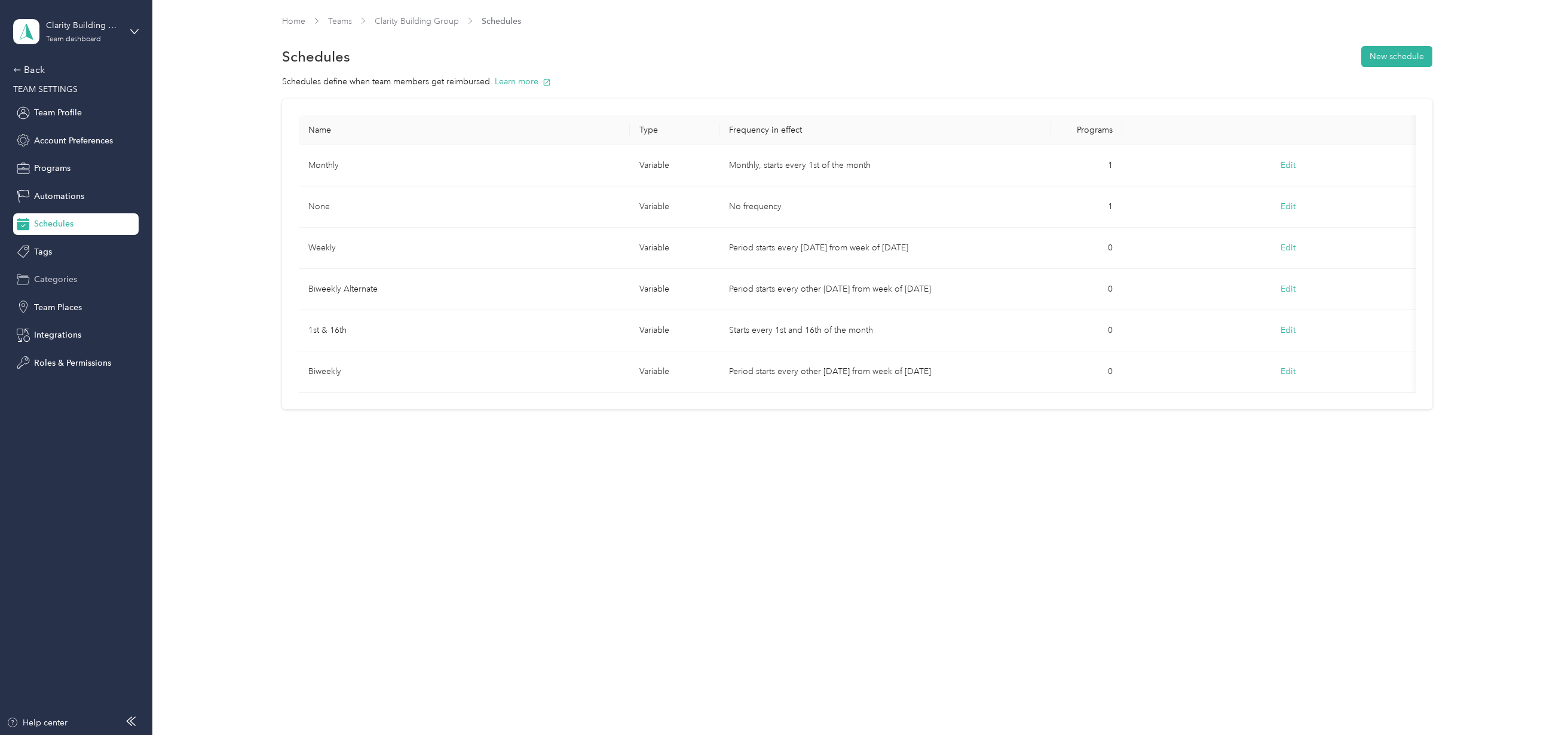
click at [52, 276] on span "Categories" at bounding box center [55, 279] width 43 height 13
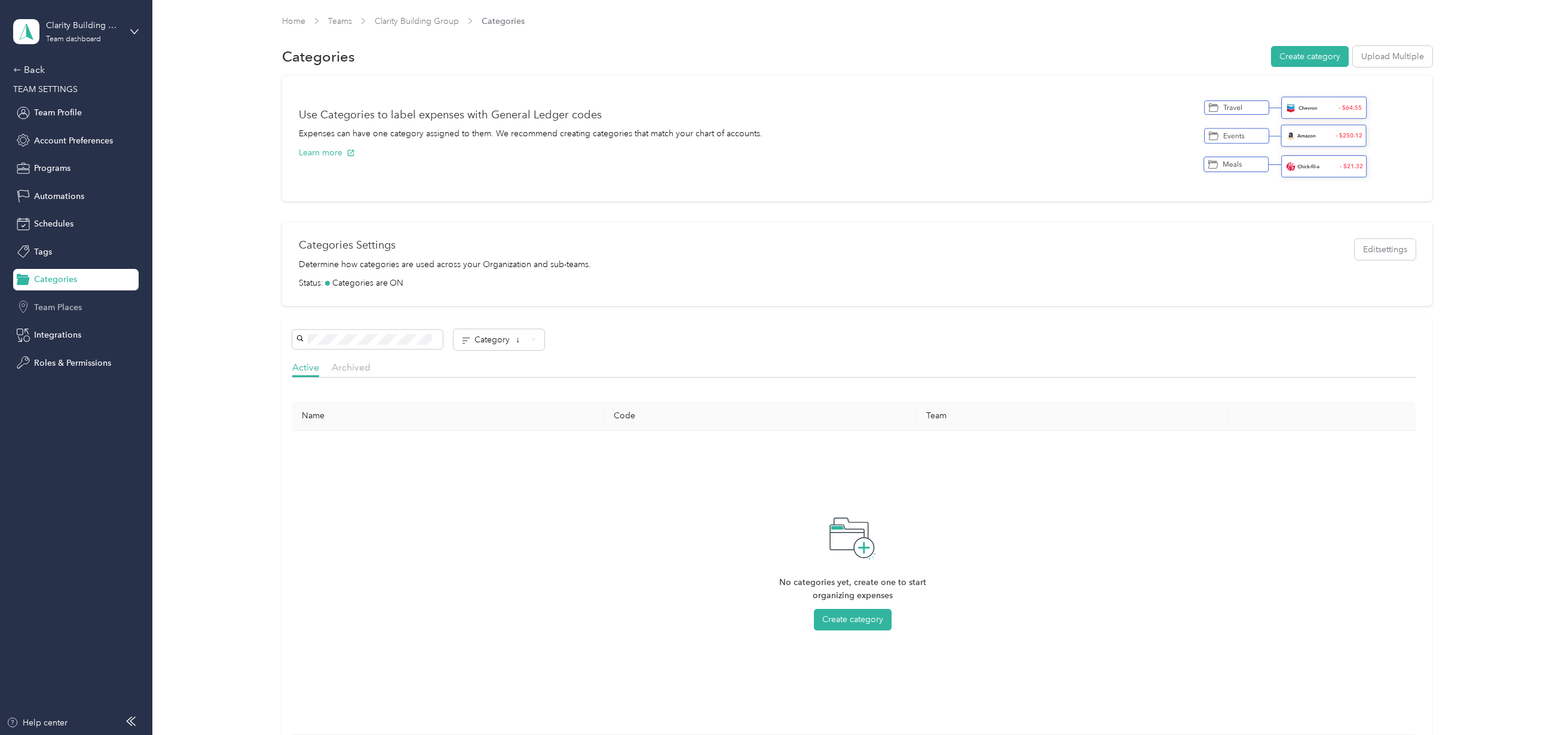
click at [63, 306] on span "Team Places" at bounding box center [57, 307] width 48 height 13
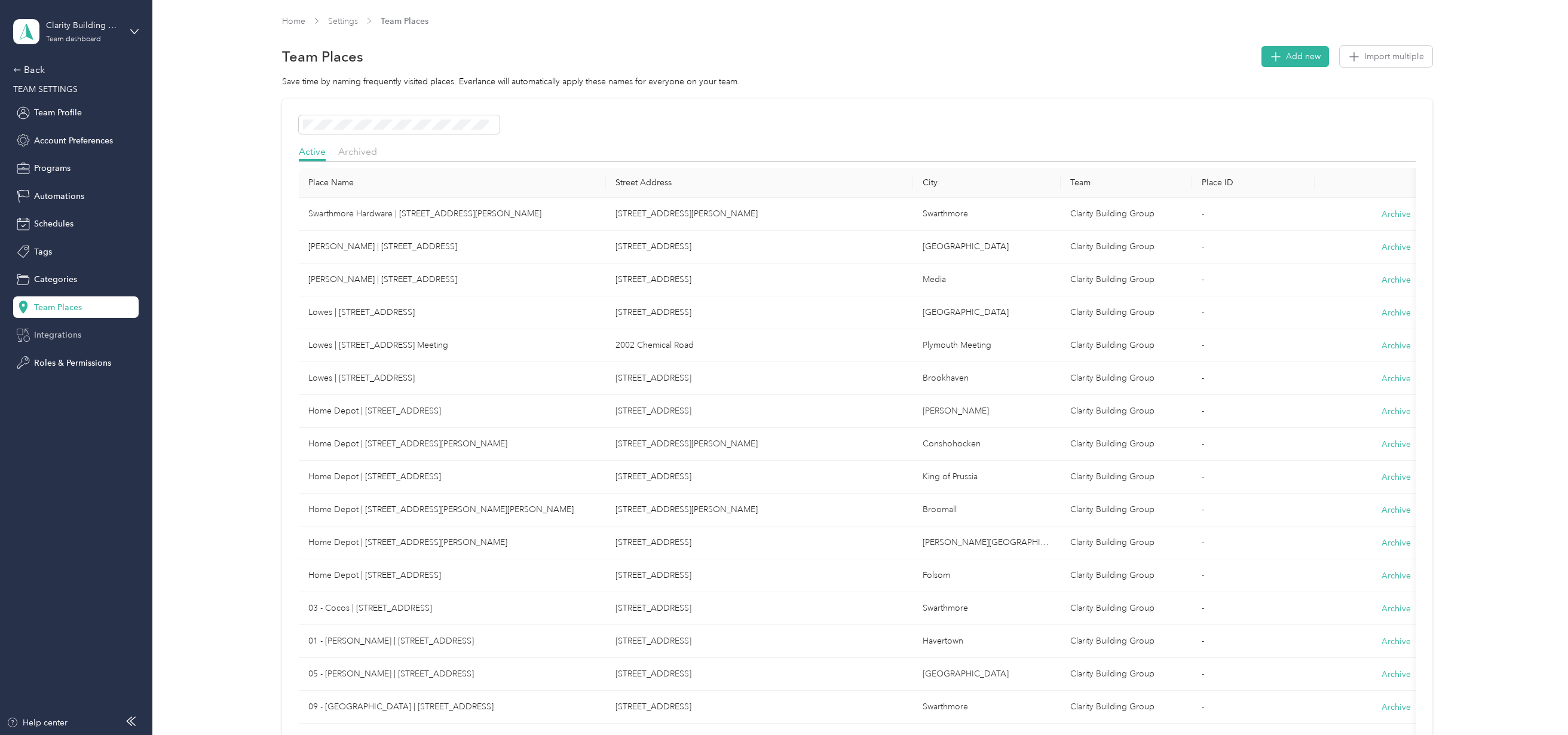
click at [55, 340] on span "Integrations" at bounding box center [57, 335] width 47 height 13
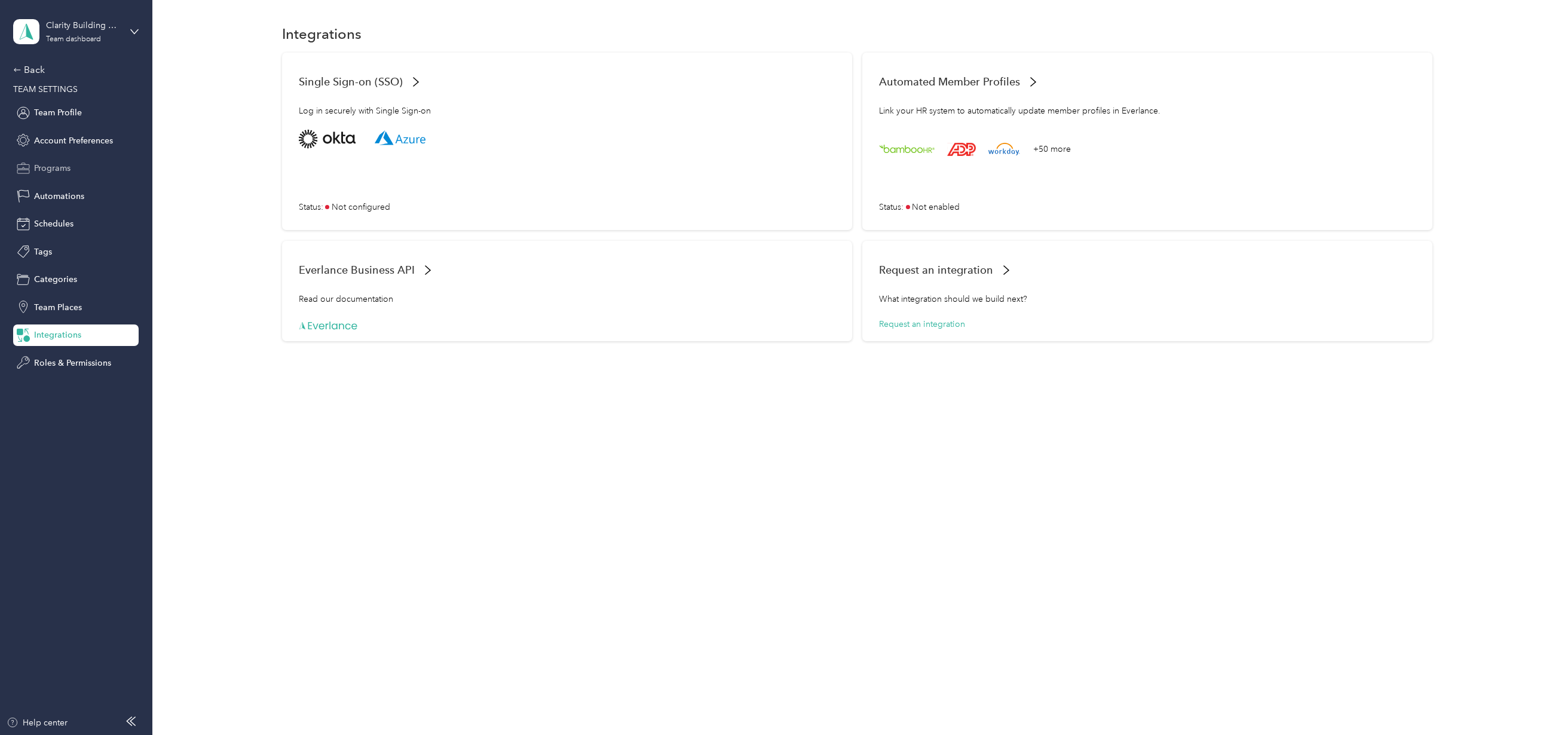
click at [50, 167] on span "Programs" at bounding box center [52, 168] width 36 height 13
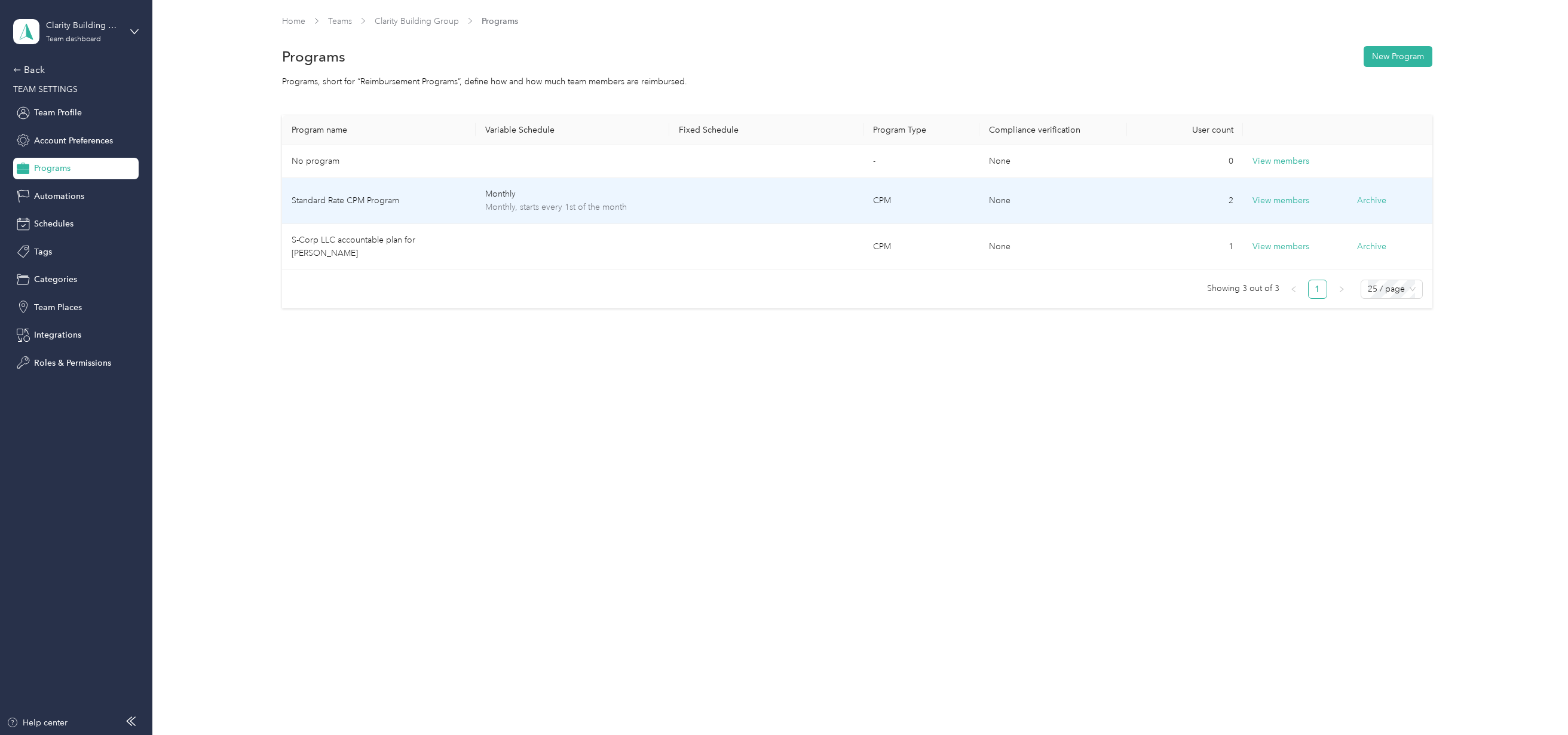
click at [356, 208] on td "Standard Rate CPM Program" at bounding box center [379, 201] width 194 height 46
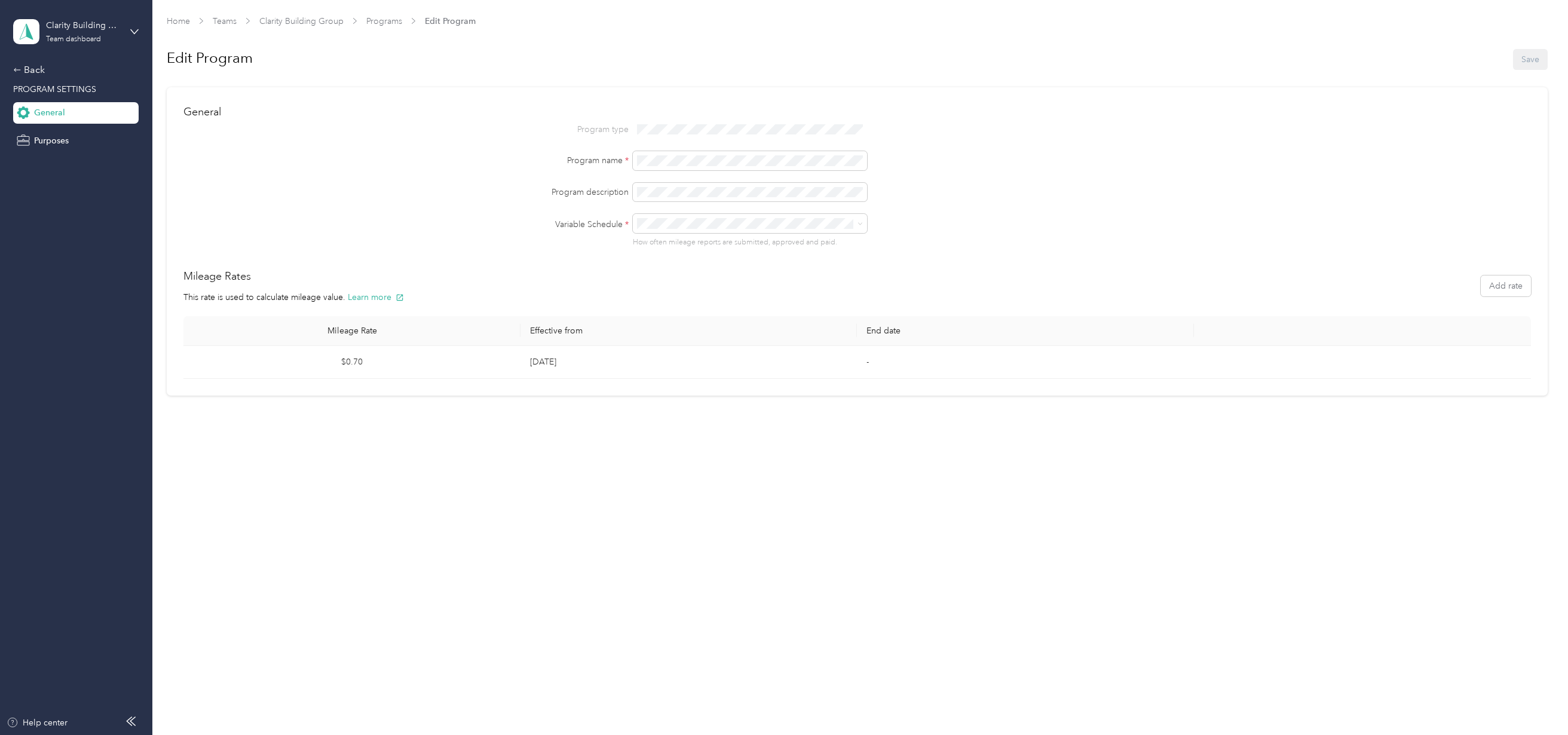
click at [36, 62] on div "Clarity Building Group Team dashboard Back PROGRAM SETTINGS General Purposes" at bounding box center [76, 75] width 125 height 151
click at [27, 70] on div "Back" at bounding box center [73, 69] width 119 height 14
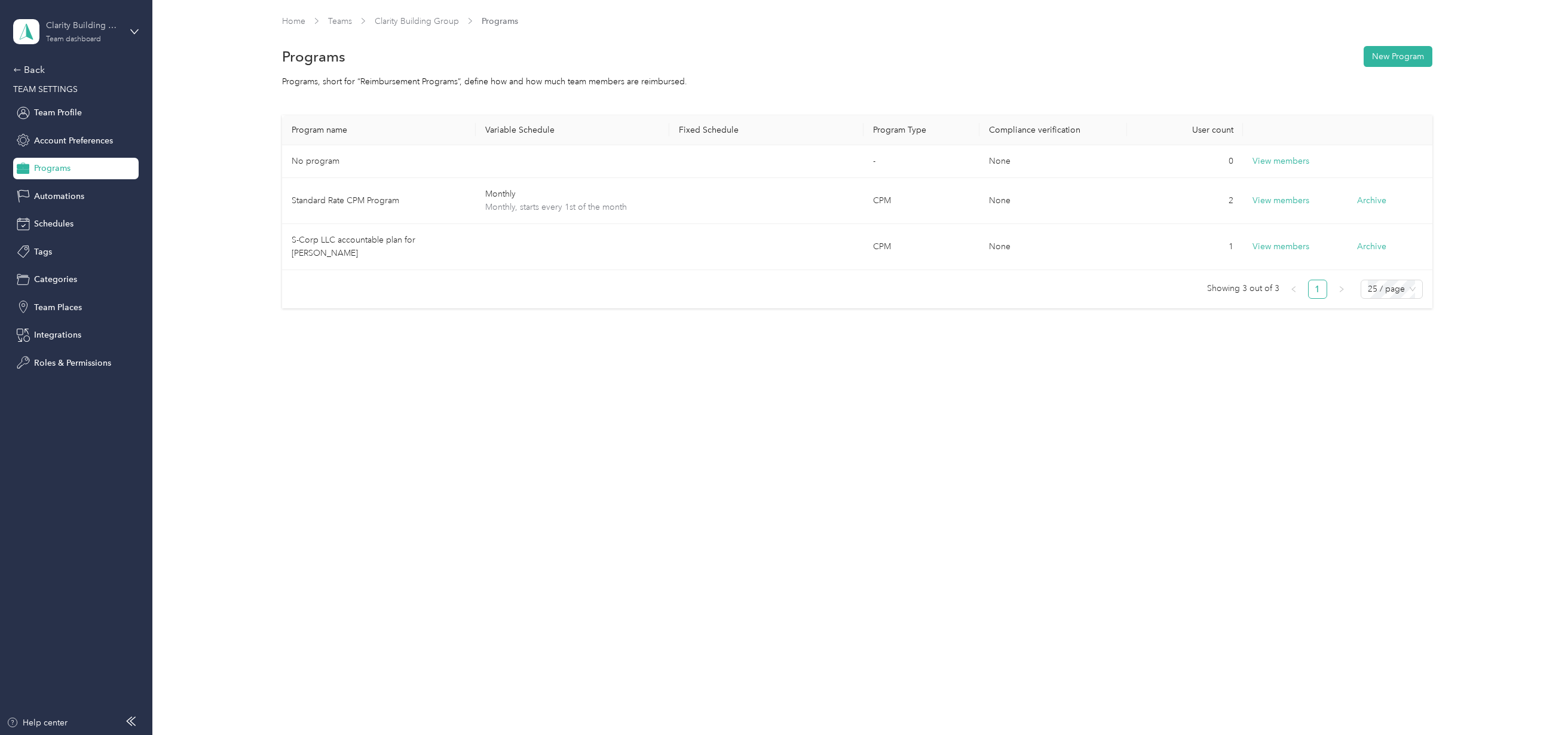
click at [91, 24] on div "Clarity Building Group" at bounding box center [83, 25] width 74 height 13
click at [49, 118] on div "Personal dashboard" at bounding box center [172, 123] width 302 height 21
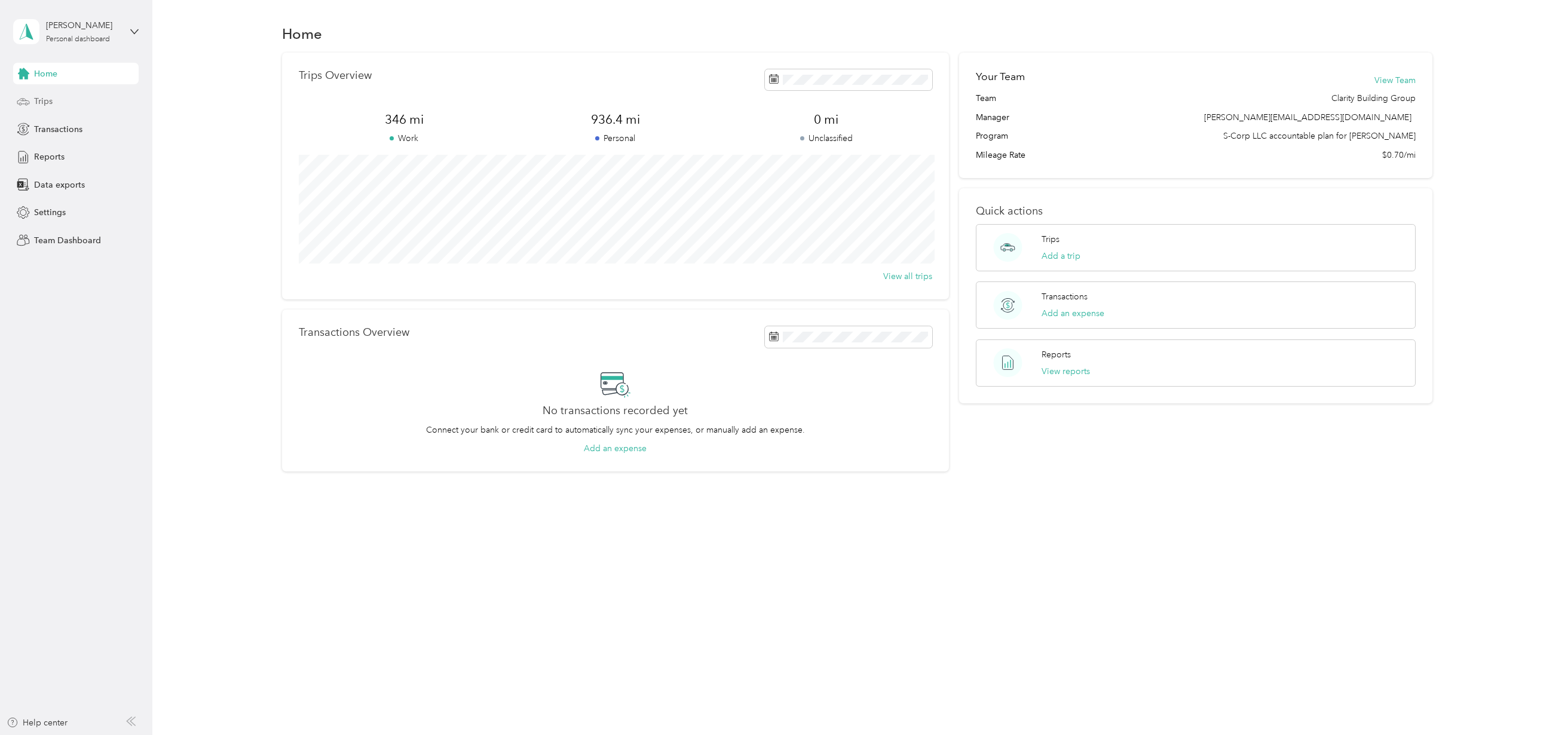
click at [49, 92] on div "Trips" at bounding box center [76, 101] width 125 height 21
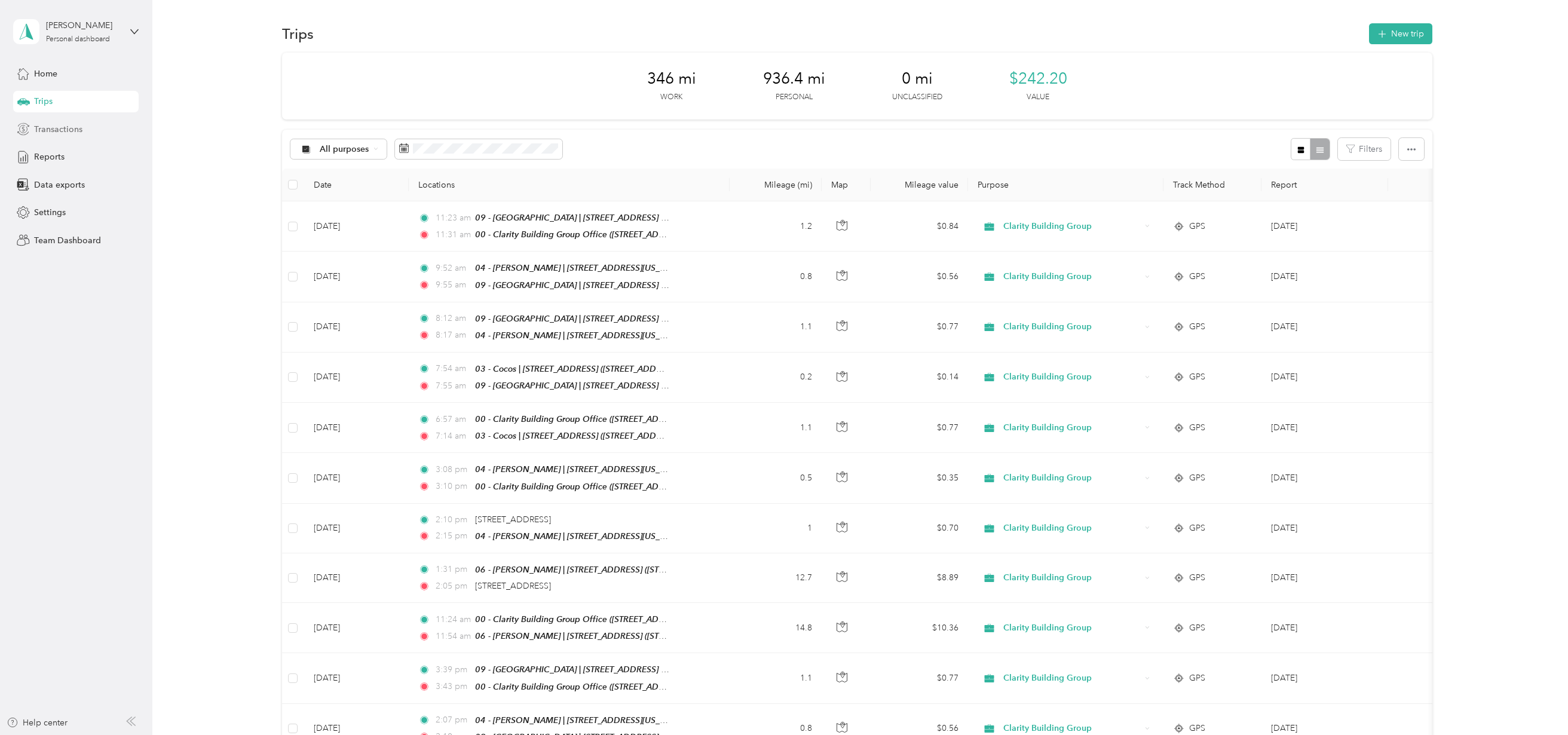
click at [45, 128] on span "Transactions" at bounding box center [58, 129] width 49 height 13
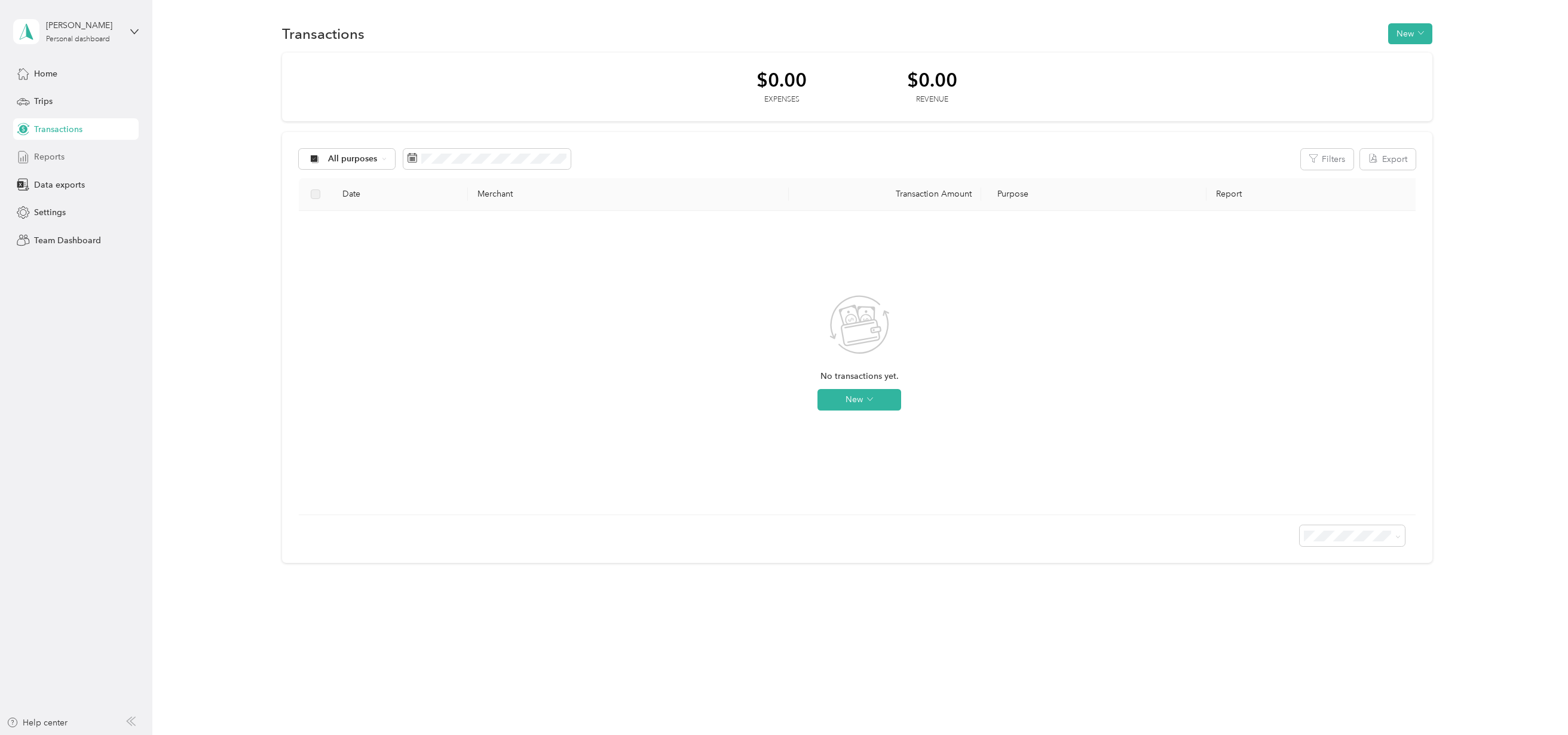
click at [54, 156] on span "Reports" at bounding box center [49, 156] width 30 height 13
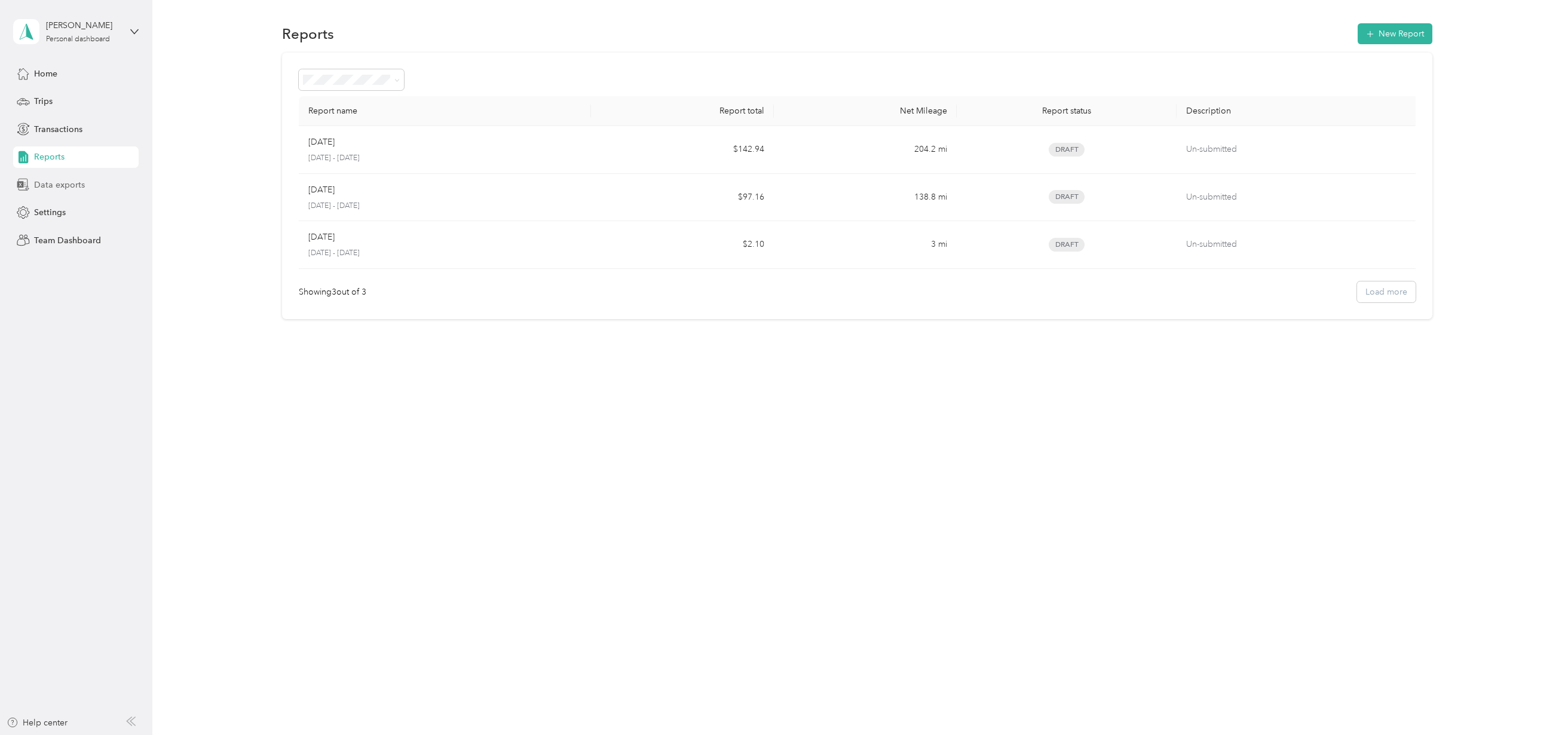
click at [52, 187] on span "Data exports" at bounding box center [59, 184] width 51 height 13
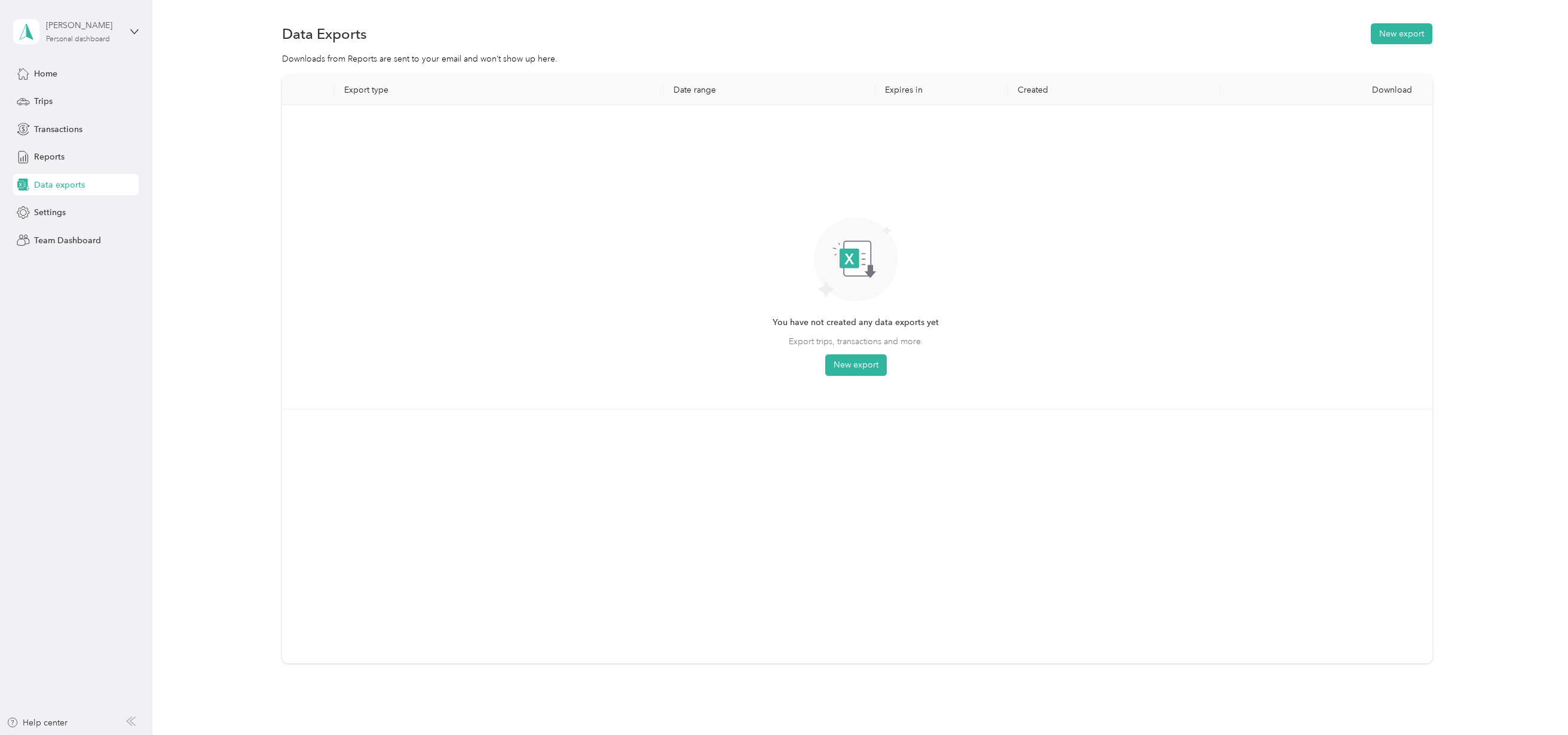
click at [55, 22] on div "[PERSON_NAME]" at bounding box center [83, 25] width 74 height 13
click at [60, 104] on div "Team dashboard" at bounding box center [172, 98] width 302 height 21
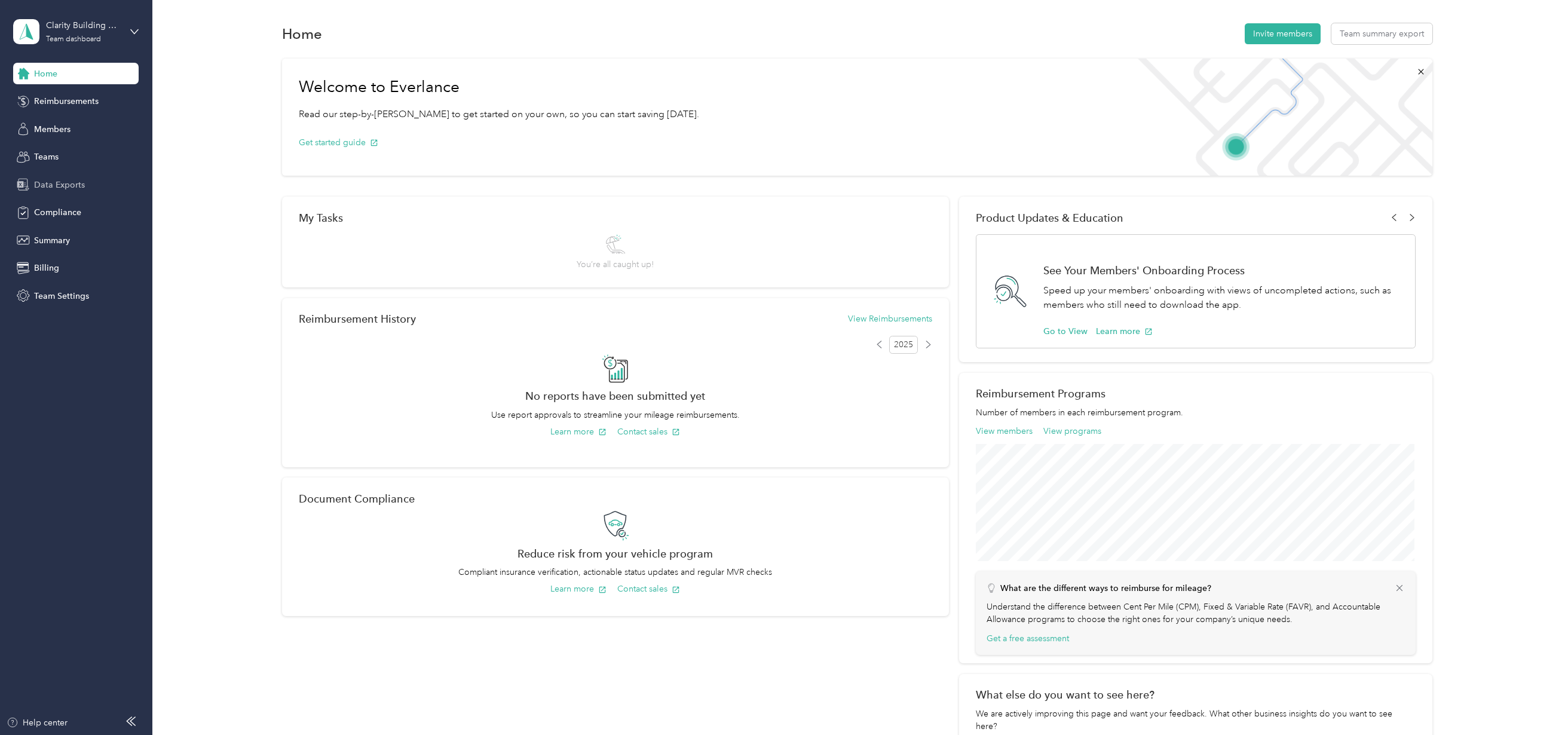
click at [52, 182] on span "Data Exports" at bounding box center [59, 184] width 51 height 13
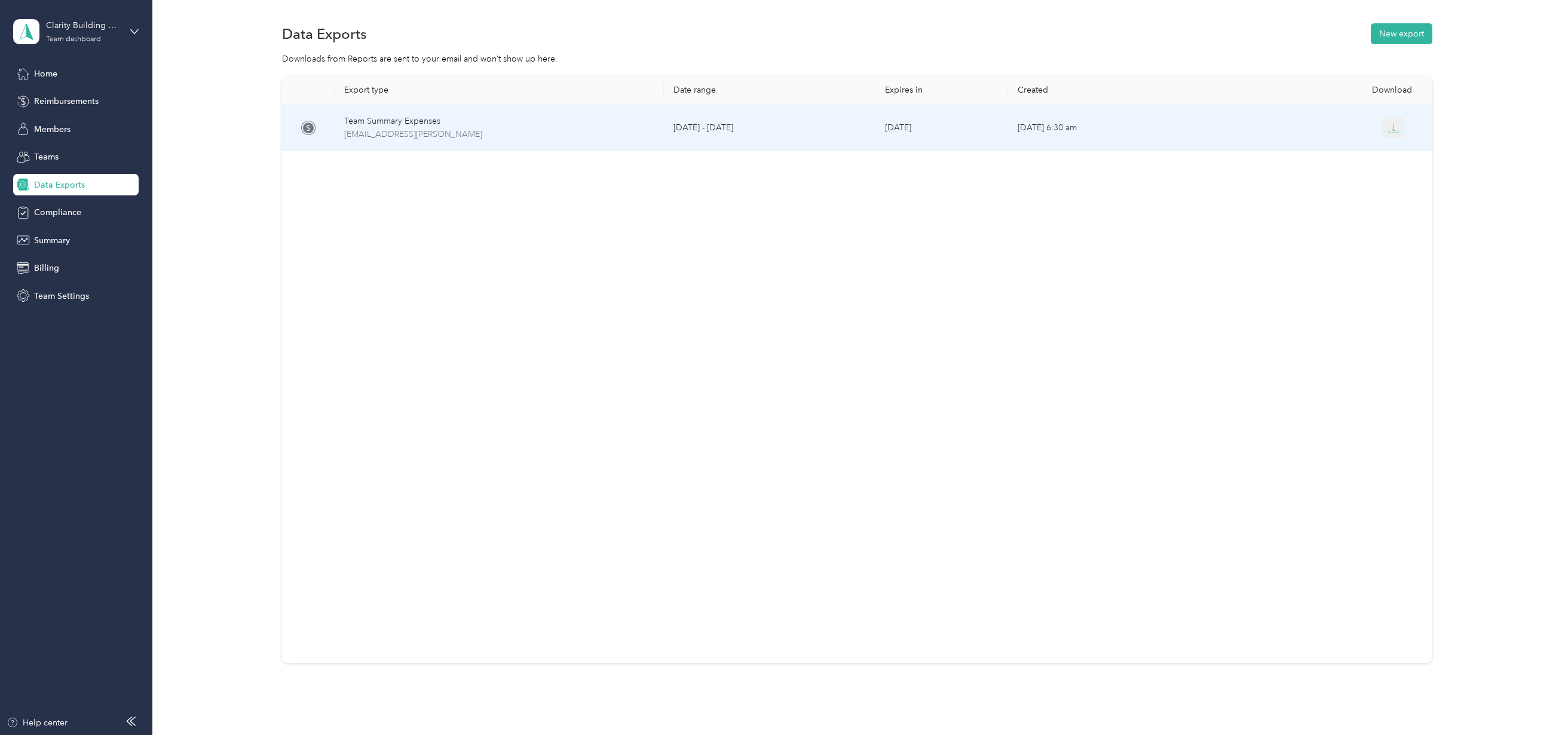
click at [1388, 126] on icon "button" at bounding box center [1393, 128] width 11 height 11
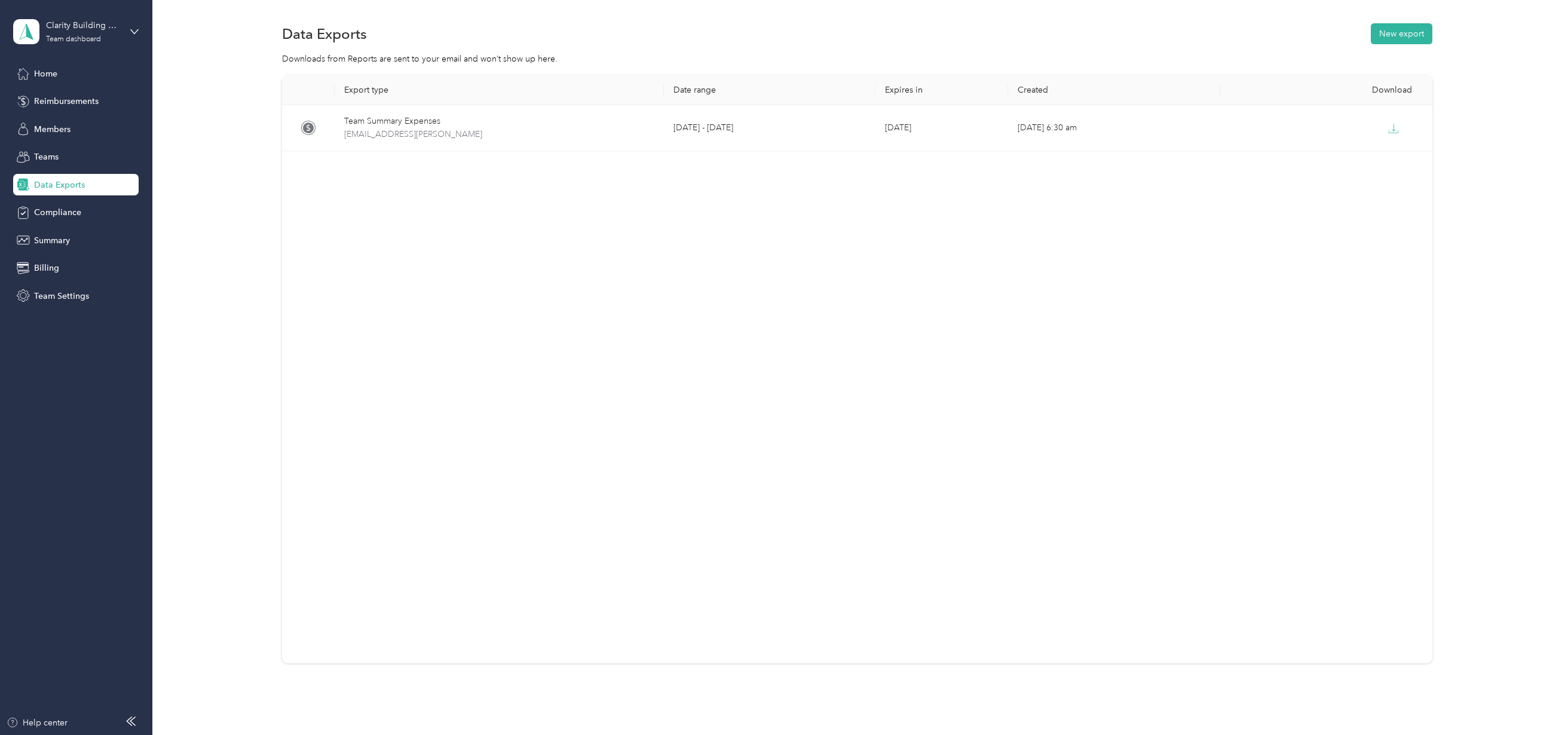
drag, startPoint x: 49, startPoint y: 158, endPoint x: 57, endPoint y: 168, distance: 12.8
click at [57, 168] on div "Home Reimbursements Members Teams Data Exports Compliance Summary Billing Team …" at bounding box center [76, 184] width 125 height 244
click at [55, 130] on span "Members" at bounding box center [52, 129] width 36 height 13
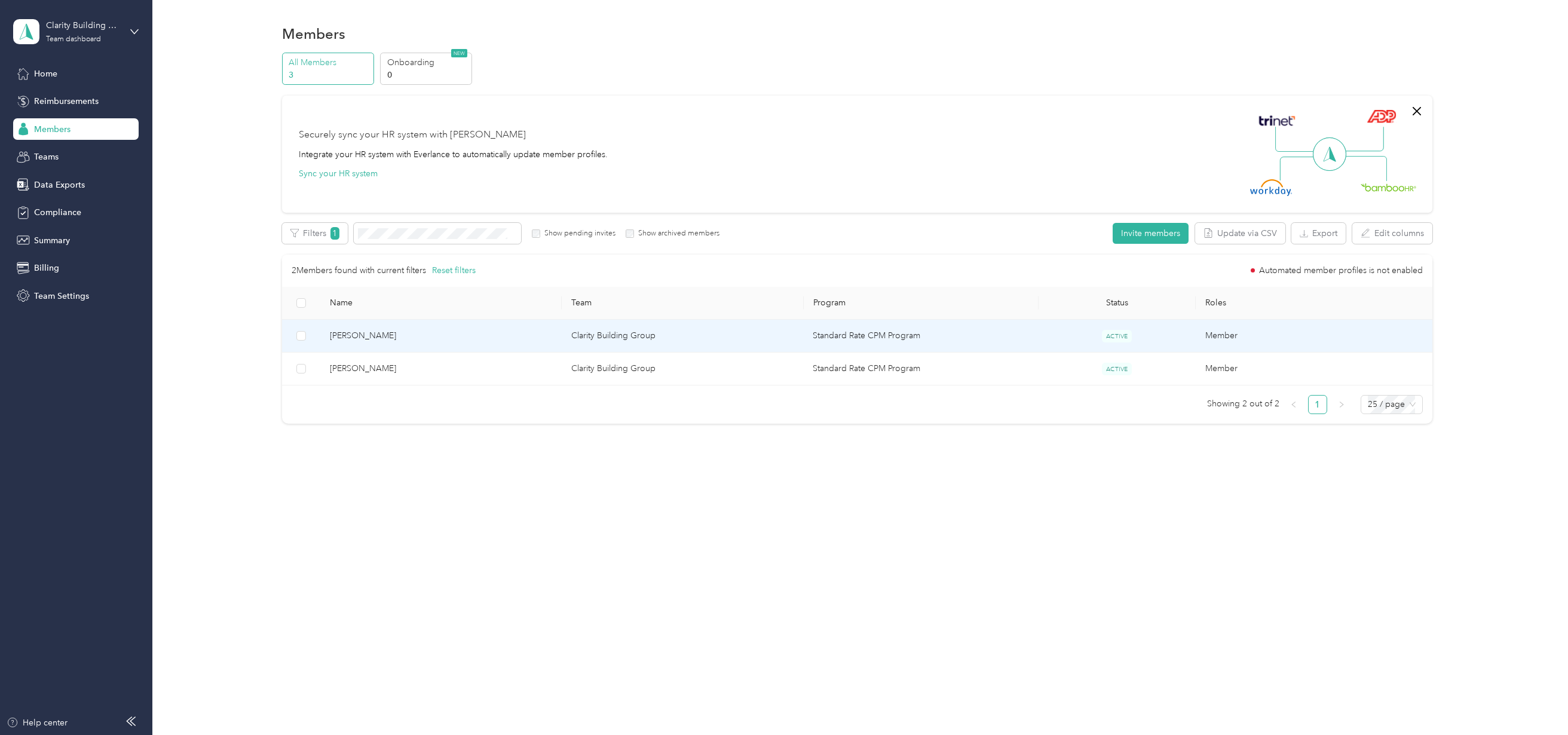
click at [368, 344] on td "[PERSON_NAME]" at bounding box center [441, 336] width 242 height 33
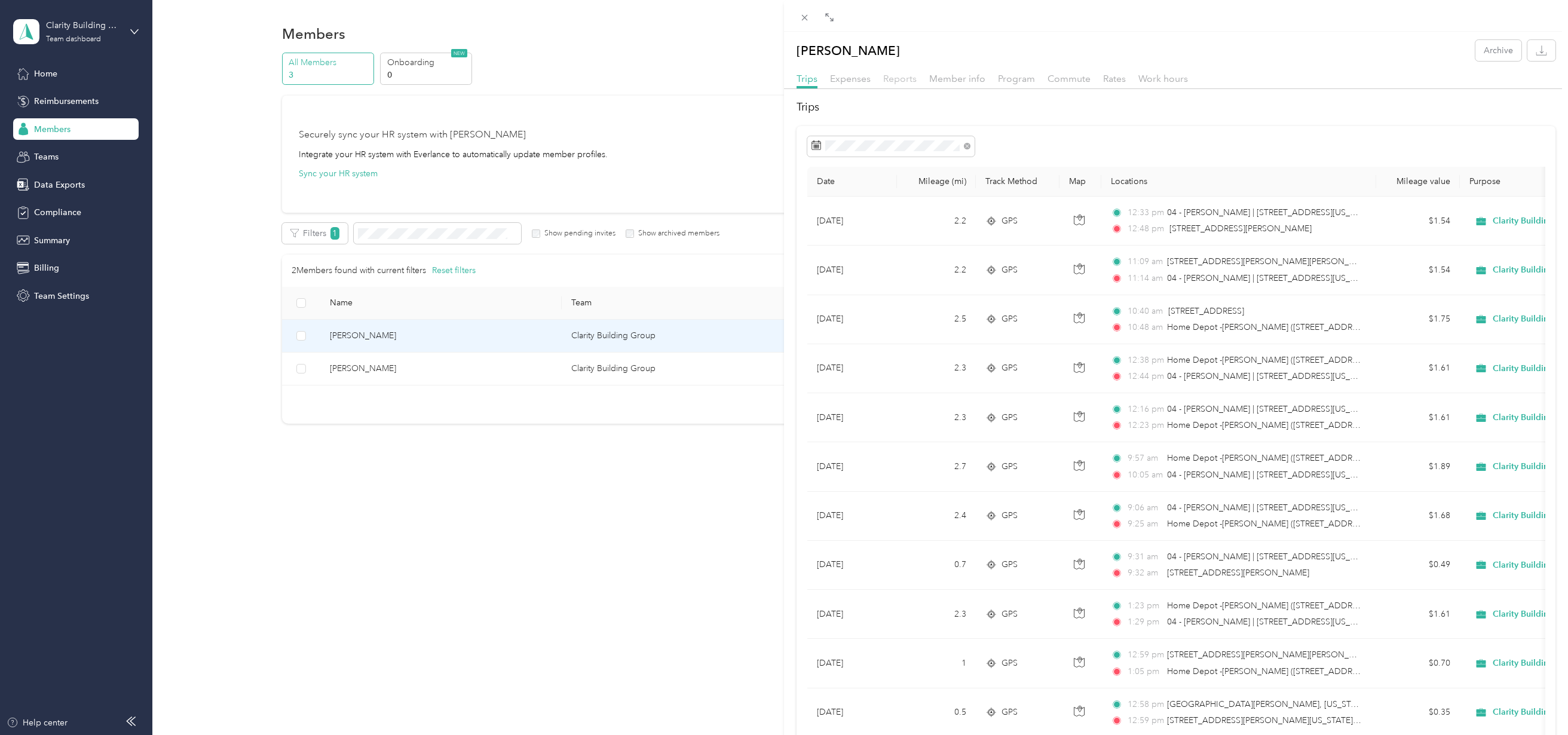
click at [900, 77] on span "Reports" at bounding box center [900, 78] width 33 height 11
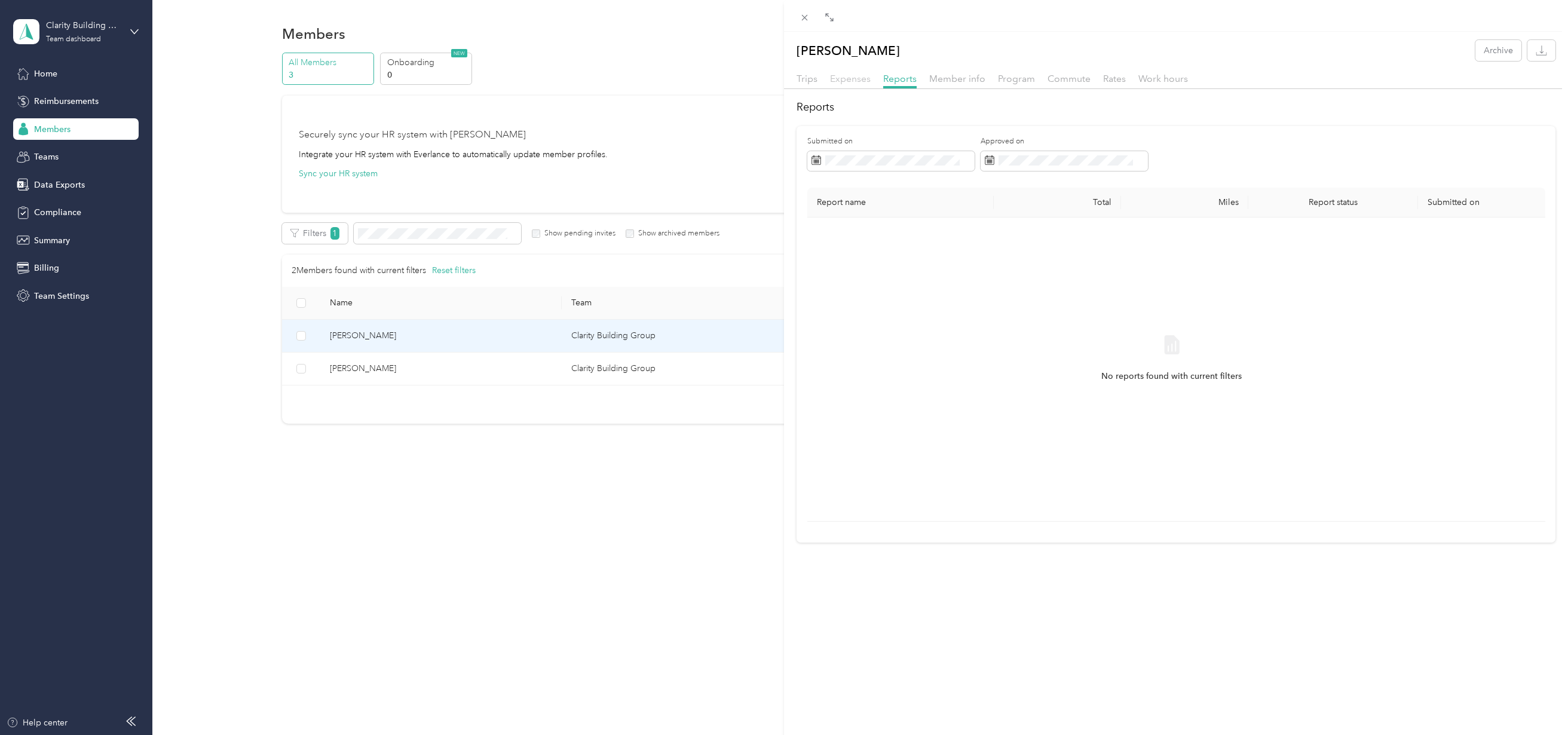
click at [860, 83] on span "Expenses" at bounding box center [850, 78] width 41 height 11
click at [899, 74] on span "Reports" at bounding box center [900, 78] width 33 height 11
click at [1103, 73] on span "Rates" at bounding box center [1114, 78] width 23 height 11
click at [1161, 79] on span "Work hours" at bounding box center [1163, 78] width 49 height 11
click at [843, 79] on span "Expenses" at bounding box center [850, 78] width 41 height 11
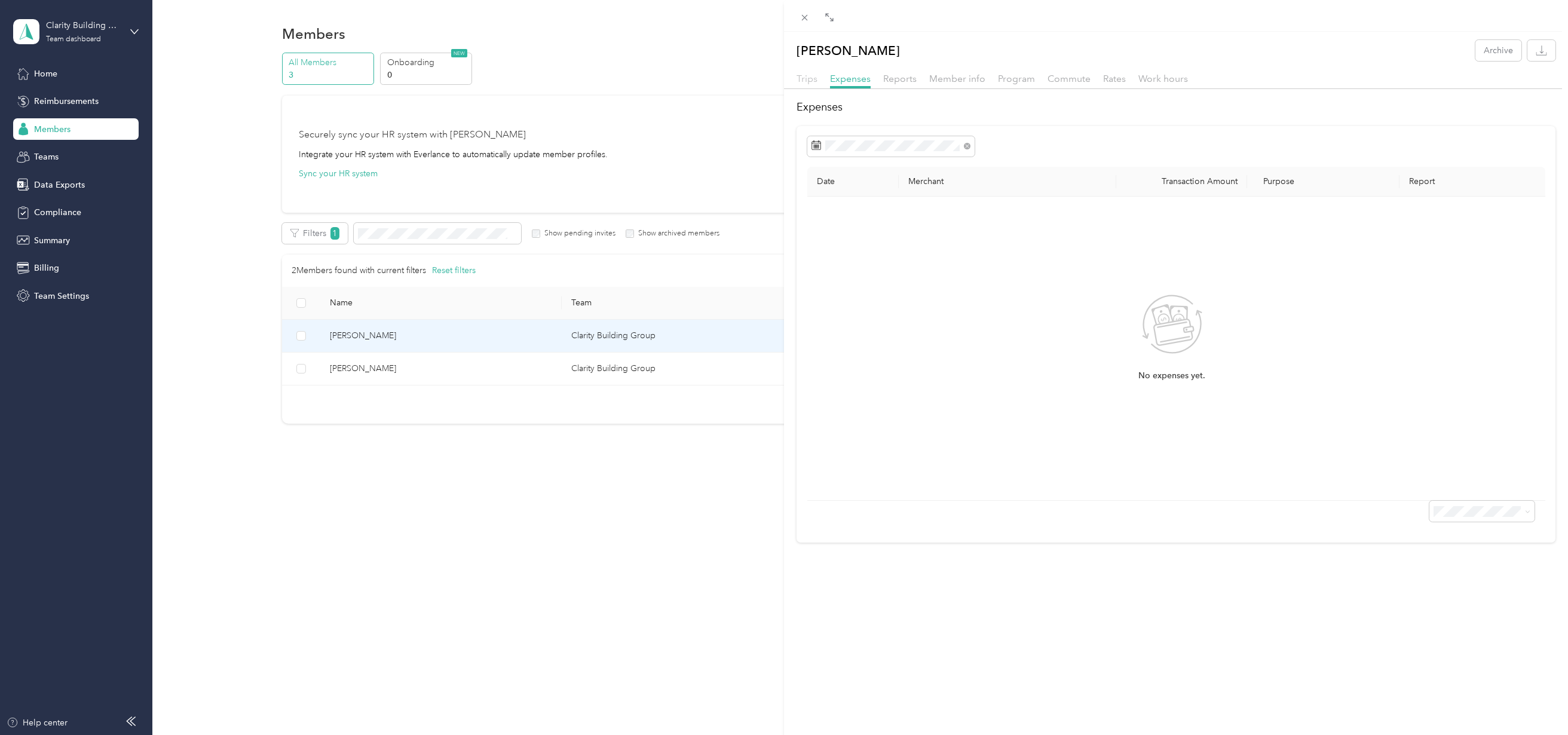
click at [813, 80] on span "Trips" at bounding box center [807, 78] width 21 height 11
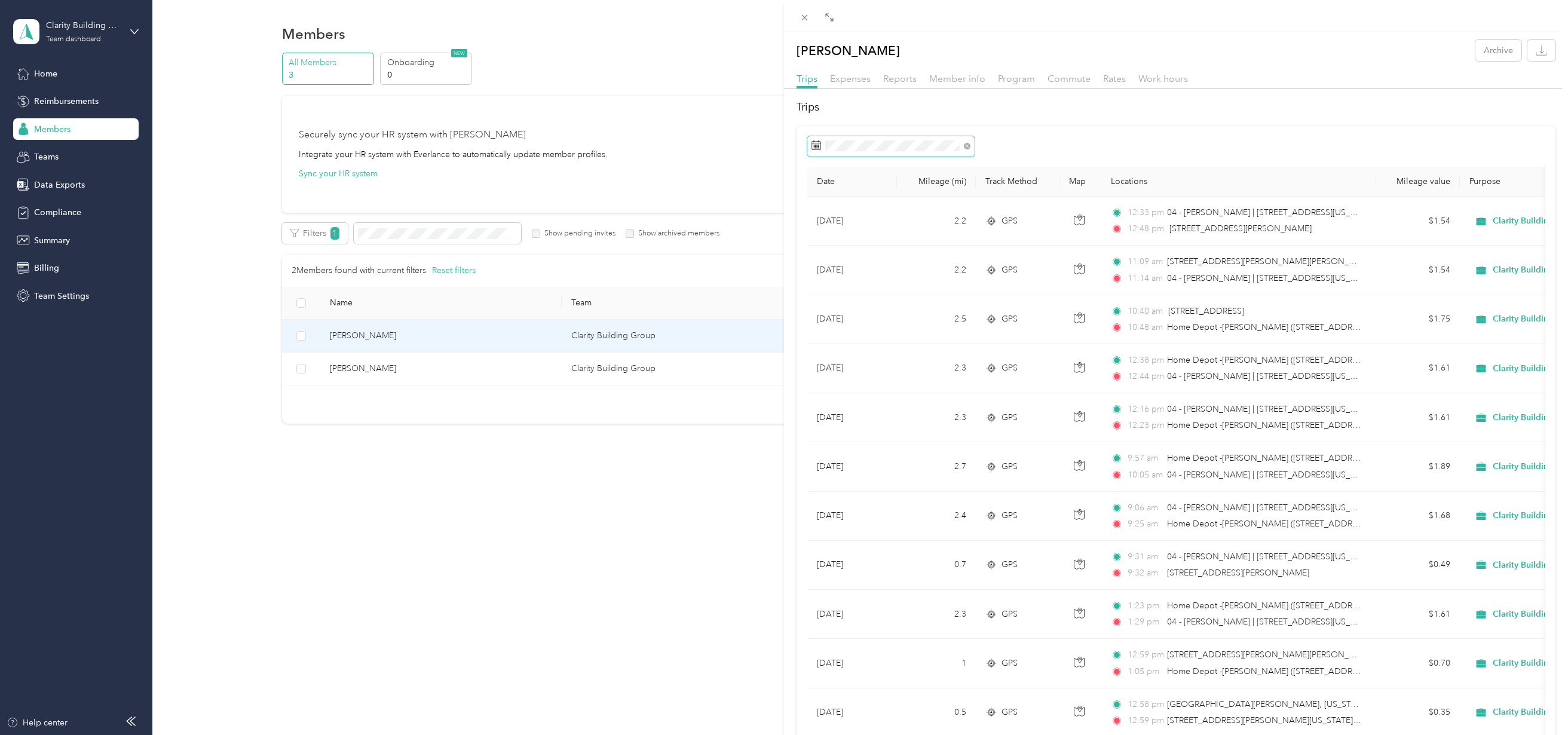
click at [943, 150] on span at bounding box center [891, 147] width 167 height 21
click at [976, 246] on button "Last month" at bounding box center [975, 246] width 73 height 21
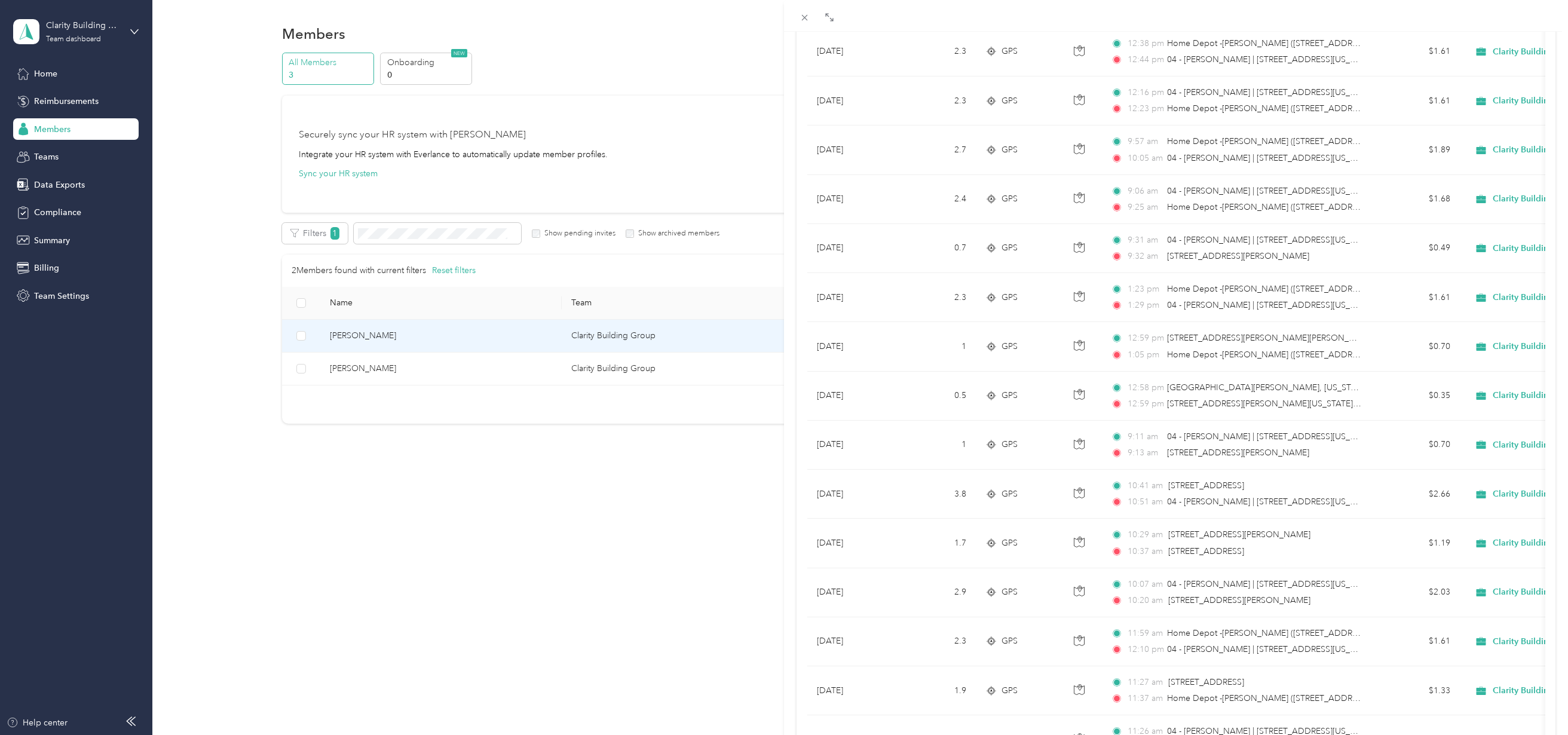
scroll to position [447, 0]
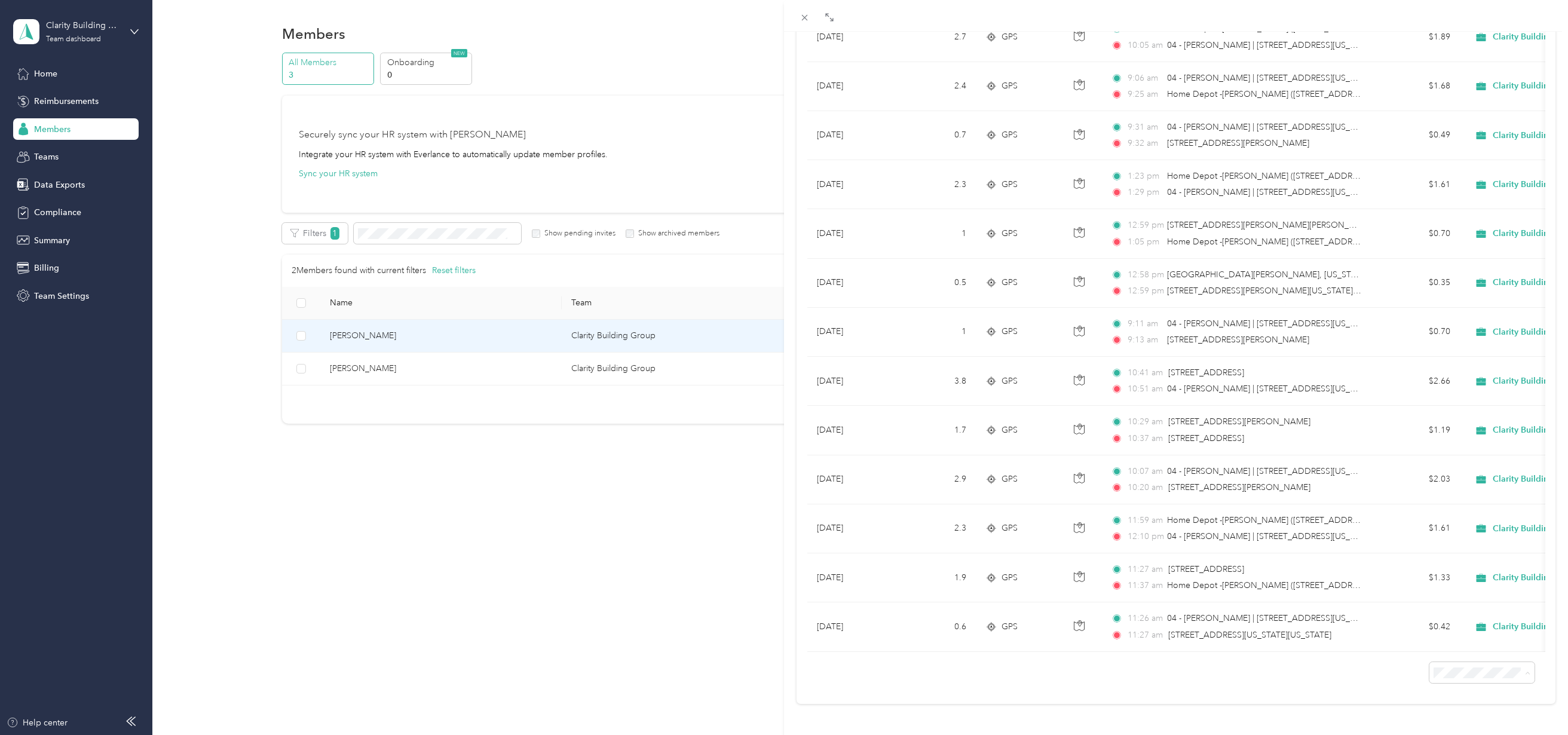
click at [1457, 641] on span "100 per load" at bounding box center [1453, 642] width 49 height 10
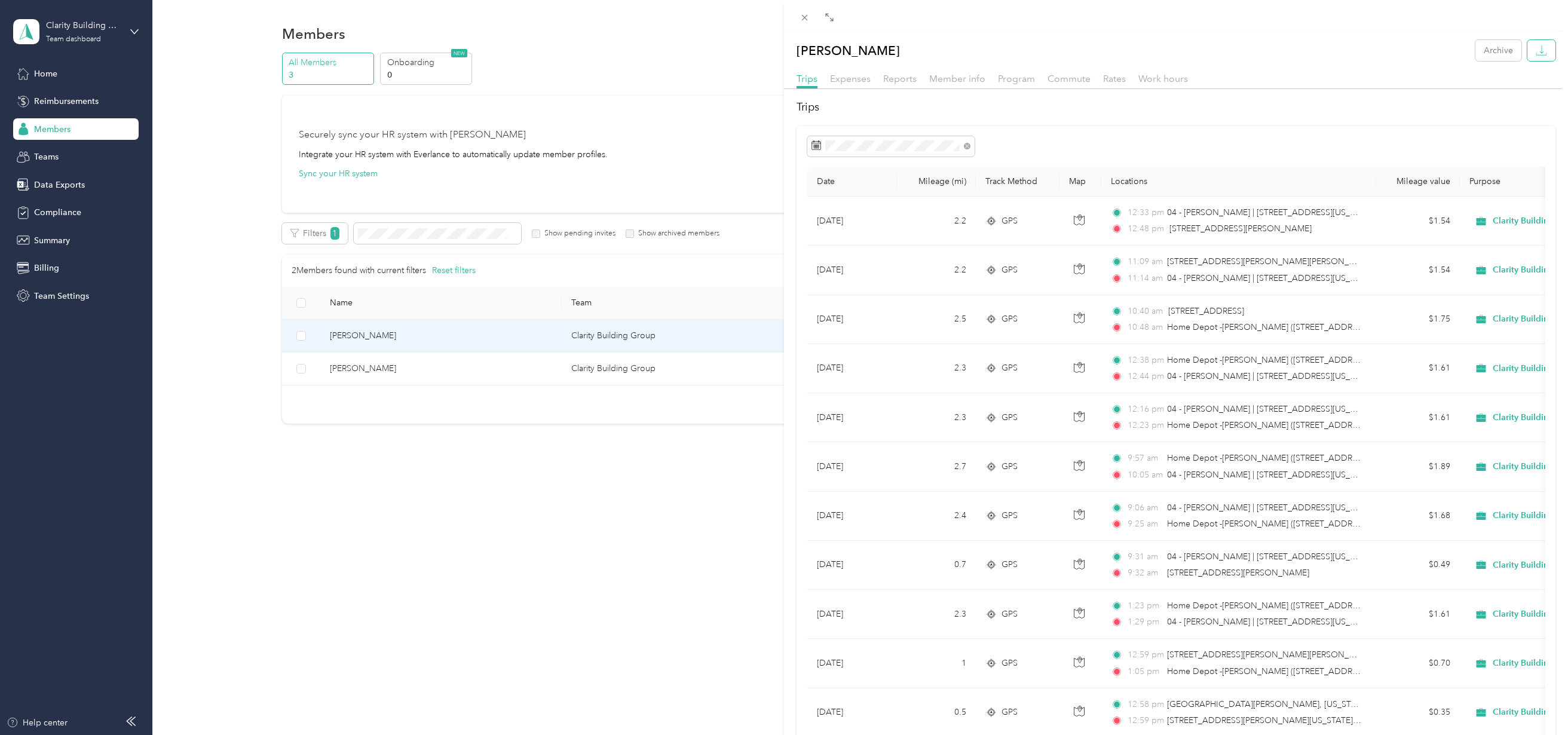
click at [1540, 52] on icon "button" at bounding box center [1541, 49] width 4 height 8
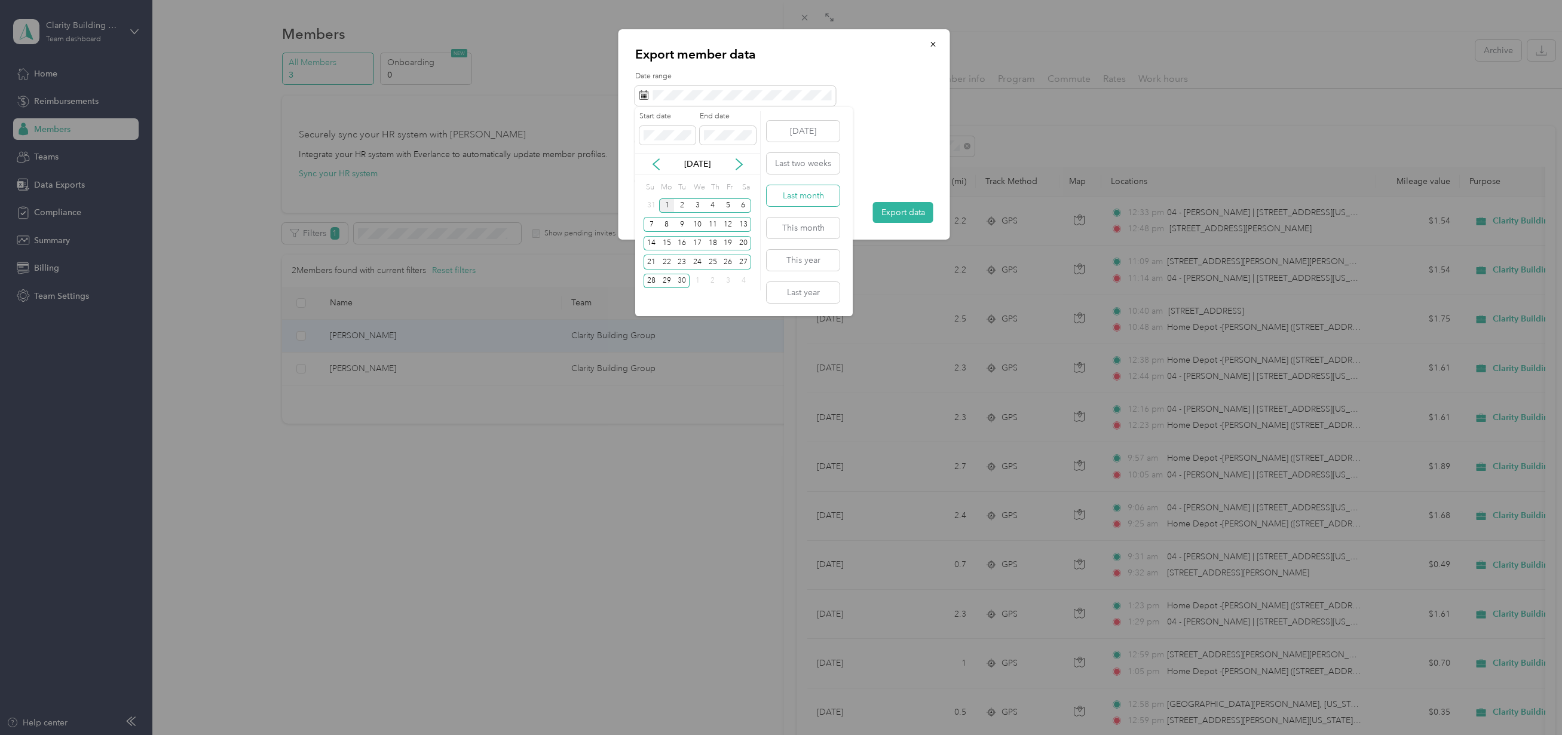
click at [807, 201] on button "Last month" at bounding box center [802, 195] width 73 height 21
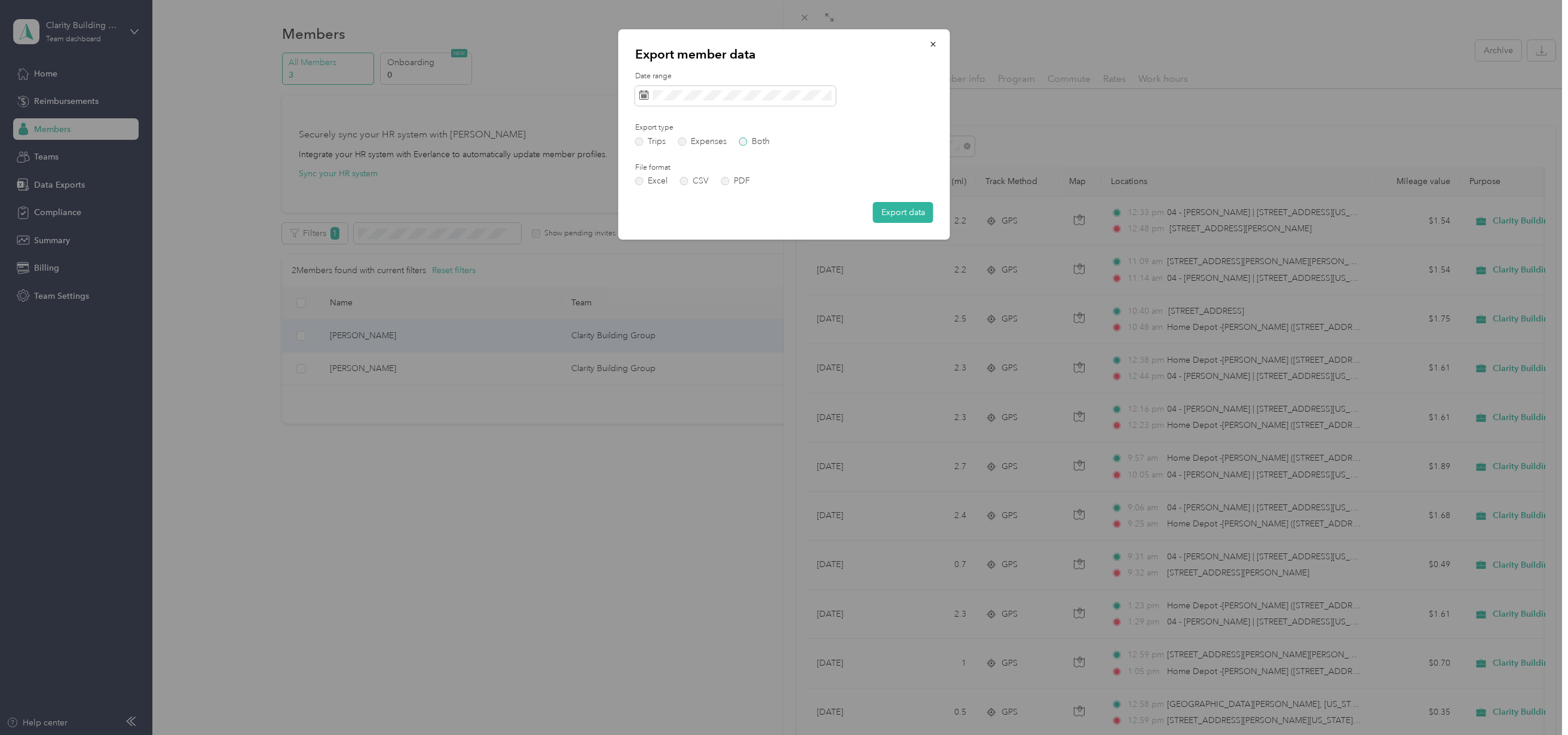
click at [755, 141] on label "Both" at bounding box center [754, 142] width 30 height 8
click at [912, 215] on button "Export data" at bounding box center [903, 212] width 60 height 21
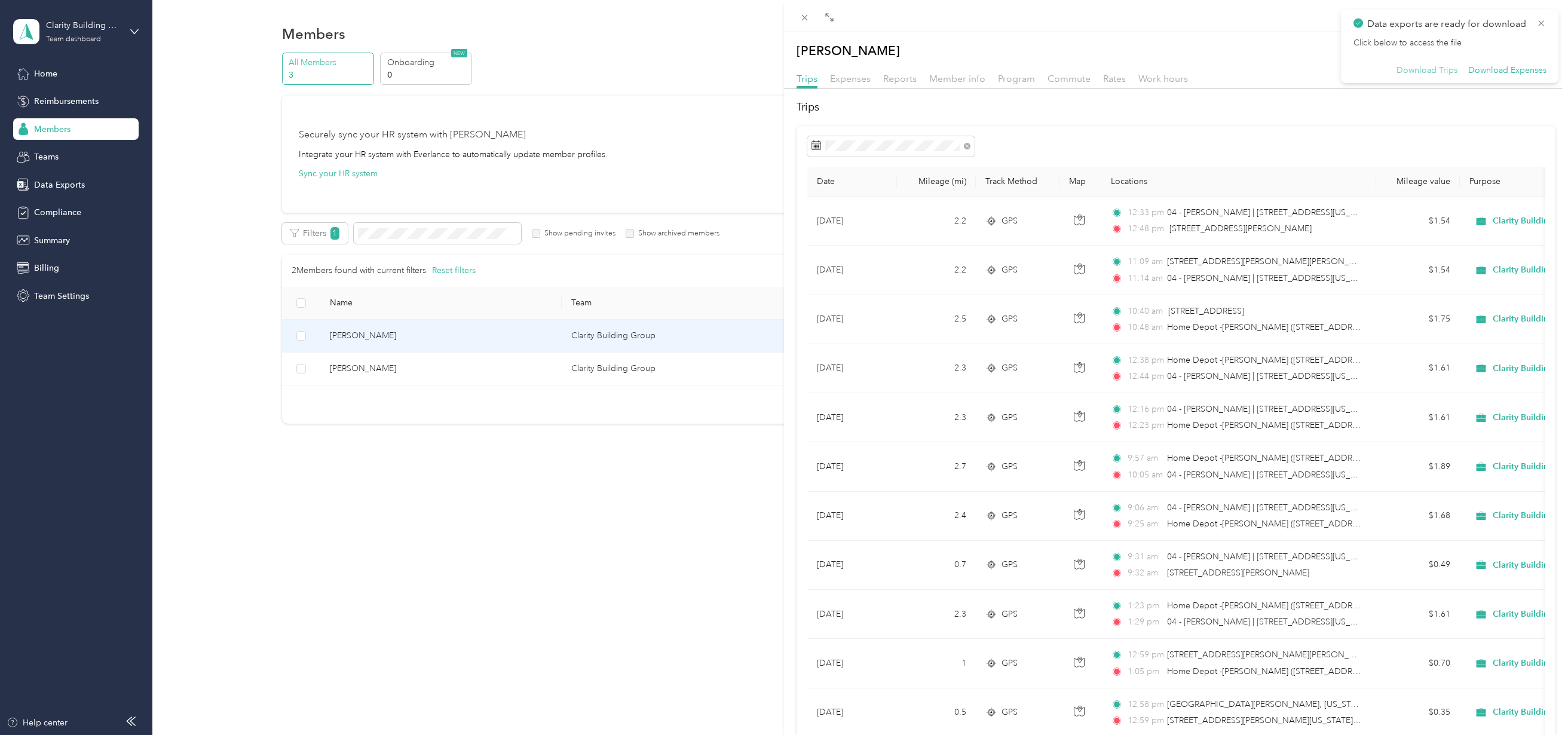
click at [1438, 69] on button "Download Trips" at bounding box center [1427, 70] width 61 height 11
click at [1512, 68] on button "Download Expenses" at bounding box center [1507, 70] width 78 height 11
click at [56, 160] on div "[PERSON_NAME] Archive Trips Expenses Reports Member info Program Commute Rates …" at bounding box center [784, 367] width 1568 height 735
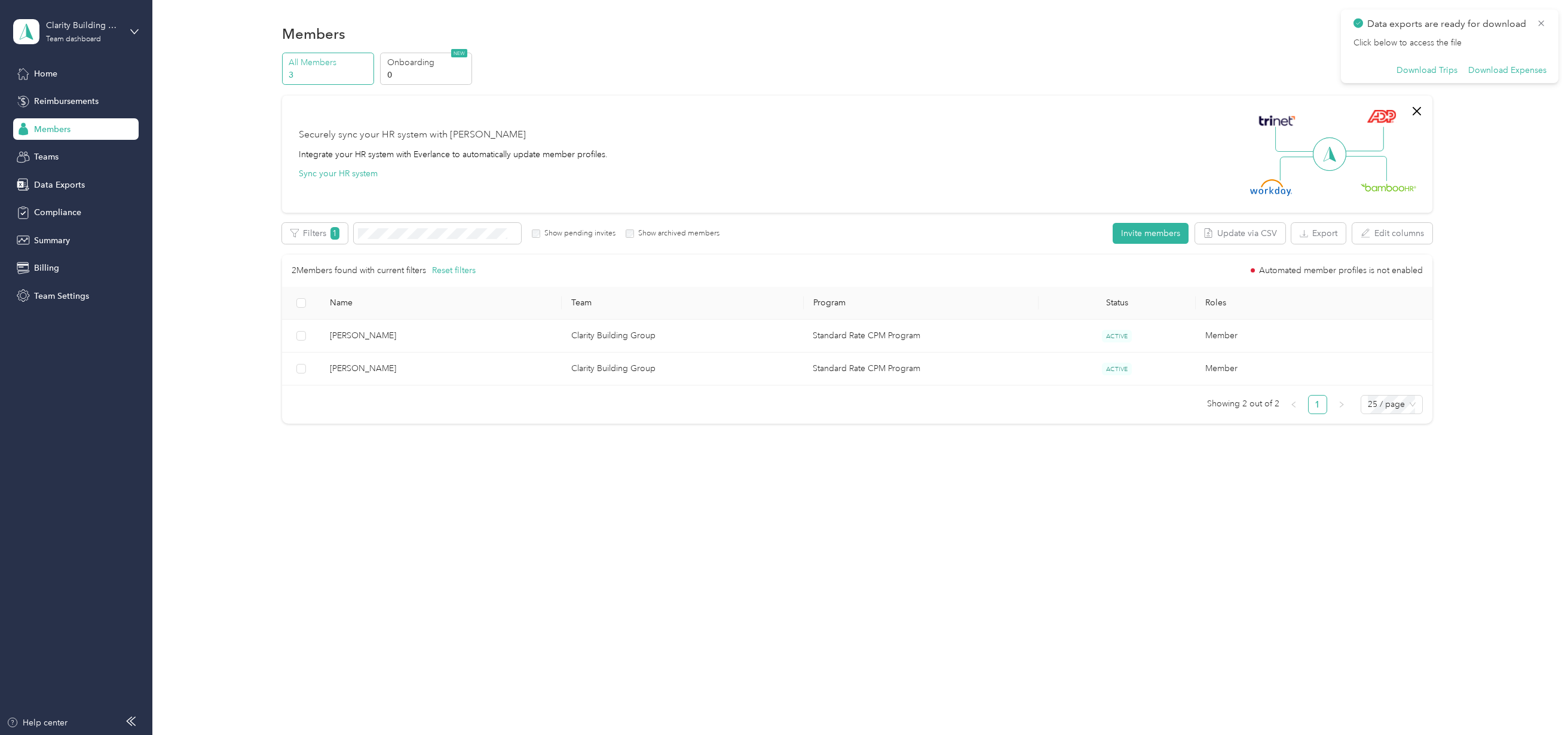
click at [52, 160] on div at bounding box center [784, 367] width 1568 height 735
click at [43, 158] on span "Teams" at bounding box center [46, 156] width 24 height 13
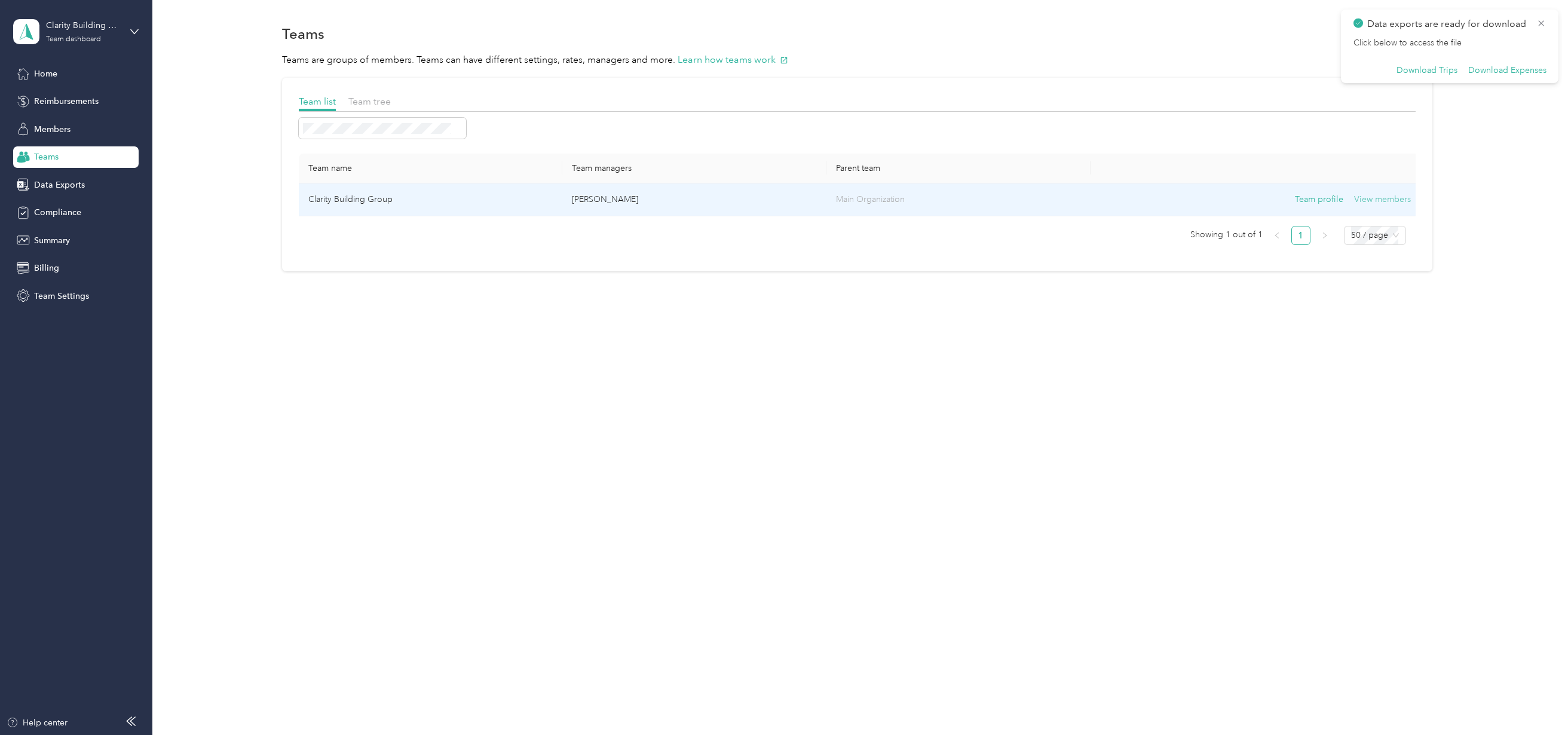
click at [1400, 201] on button "View members" at bounding box center [1382, 200] width 57 height 13
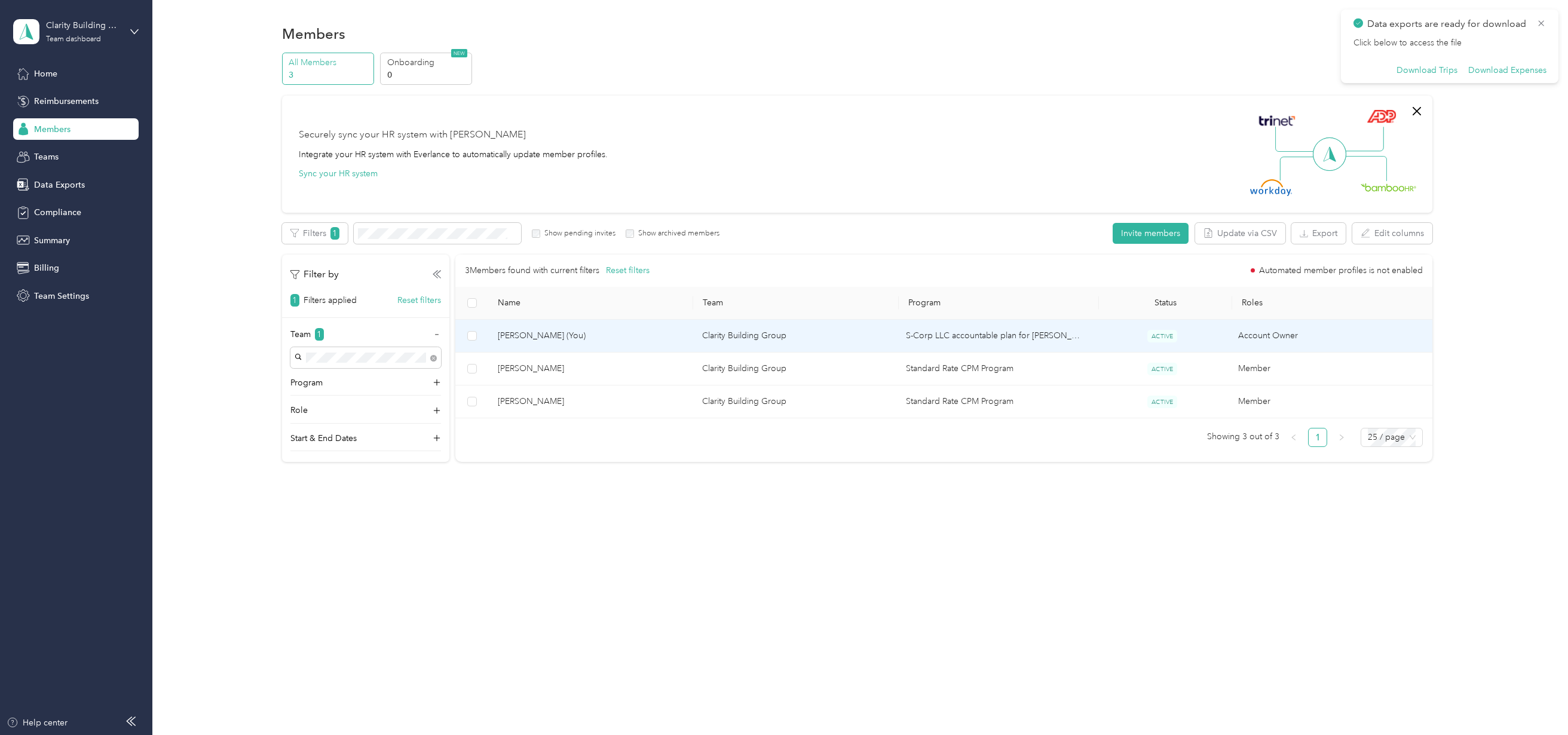
click at [697, 338] on td "Clarity Building Group" at bounding box center [794, 336] width 204 height 33
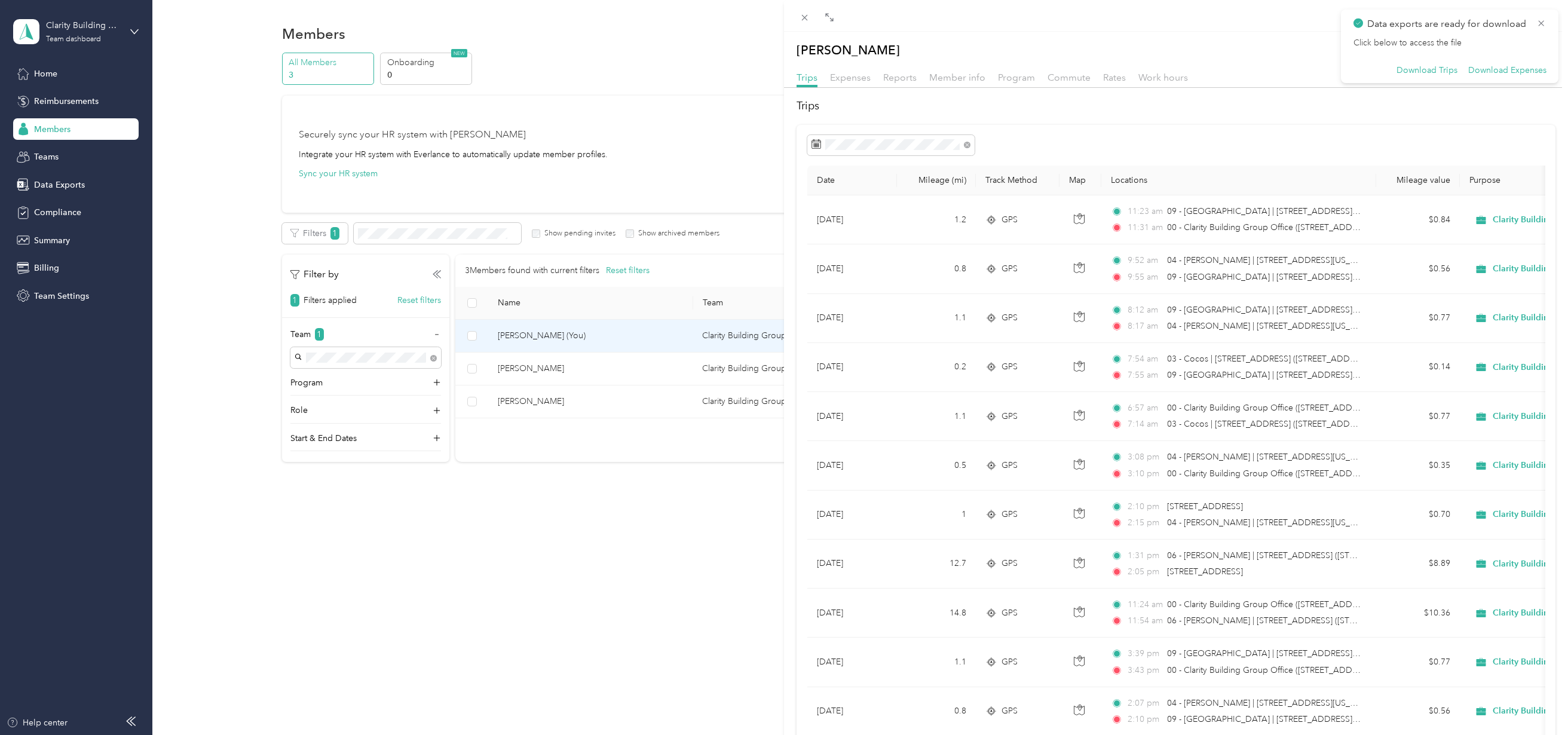
click at [47, 128] on div "[PERSON_NAME] Trips Expenses Reports Member info Program Commute Rates Work hou…" at bounding box center [784, 367] width 1568 height 735
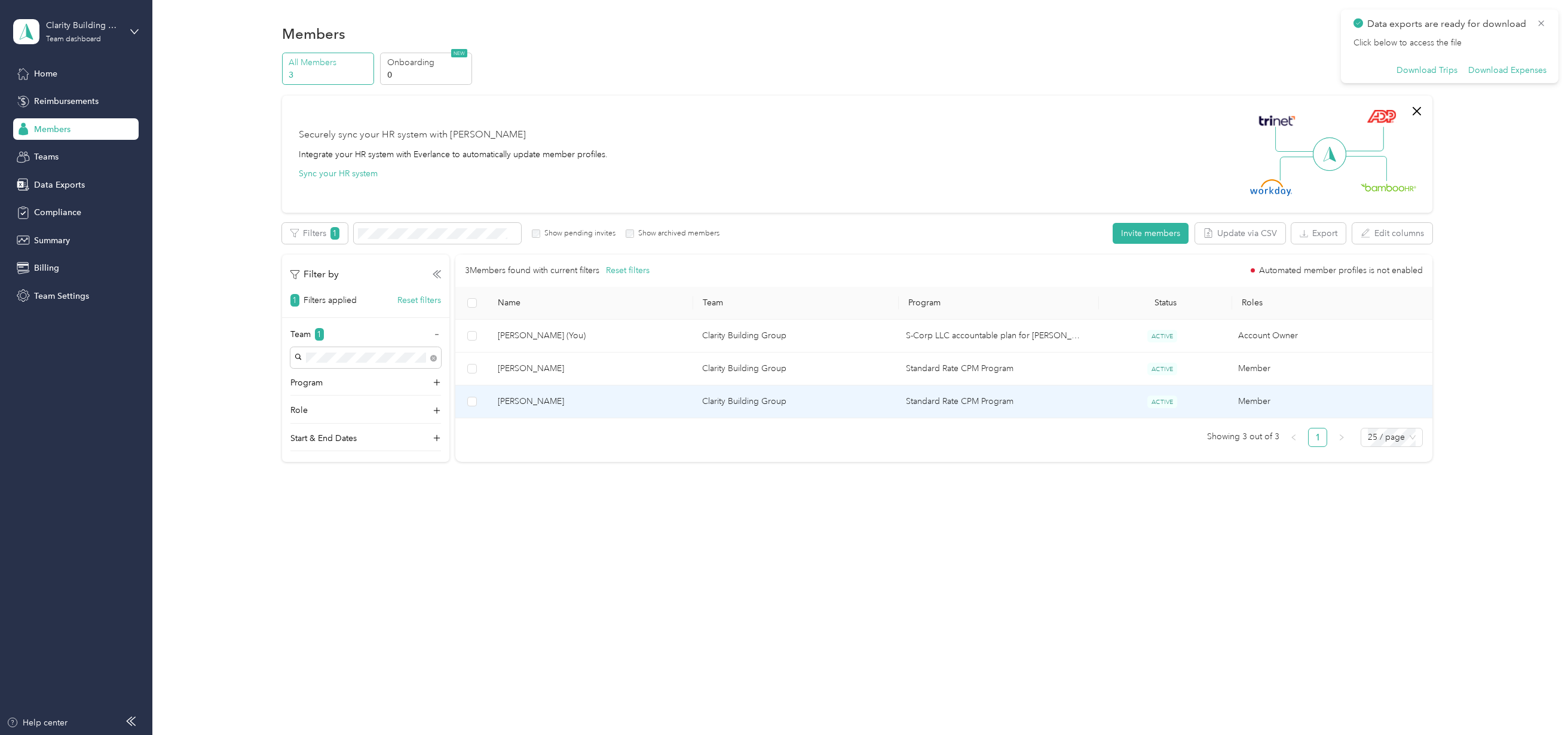
click at [525, 403] on span "[PERSON_NAME]" at bounding box center [590, 402] width 185 height 13
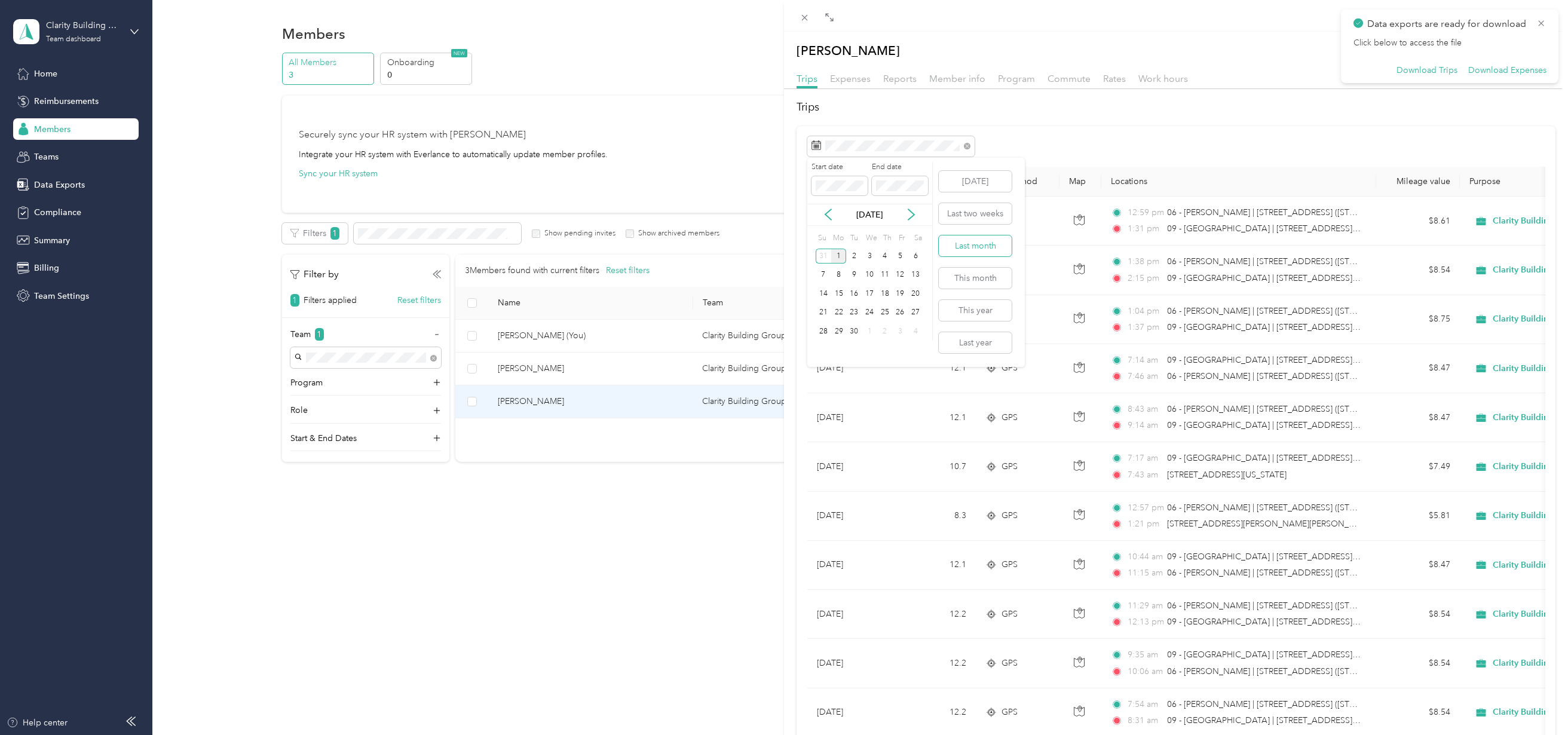
click at [967, 243] on button "Last month" at bounding box center [975, 246] width 73 height 21
click at [1544, 23] on icon at bounding box center [1541, 23] width 10 height 11
click at [1538, 56] on button "button" at bounding box center [1541, 50] width 28 height 21
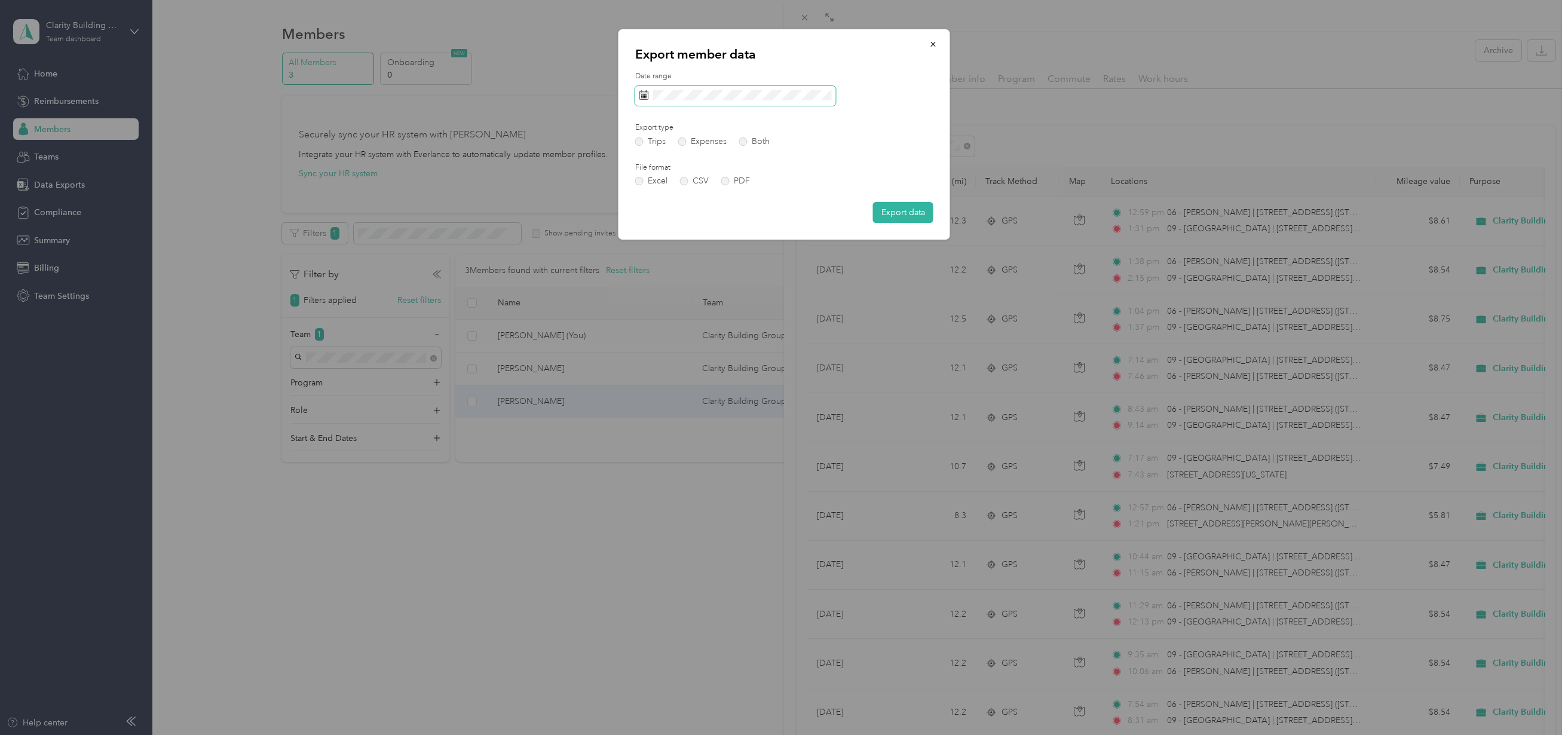
click at [709, 89] on span at bounding box center [735, 97] width 200 height 21
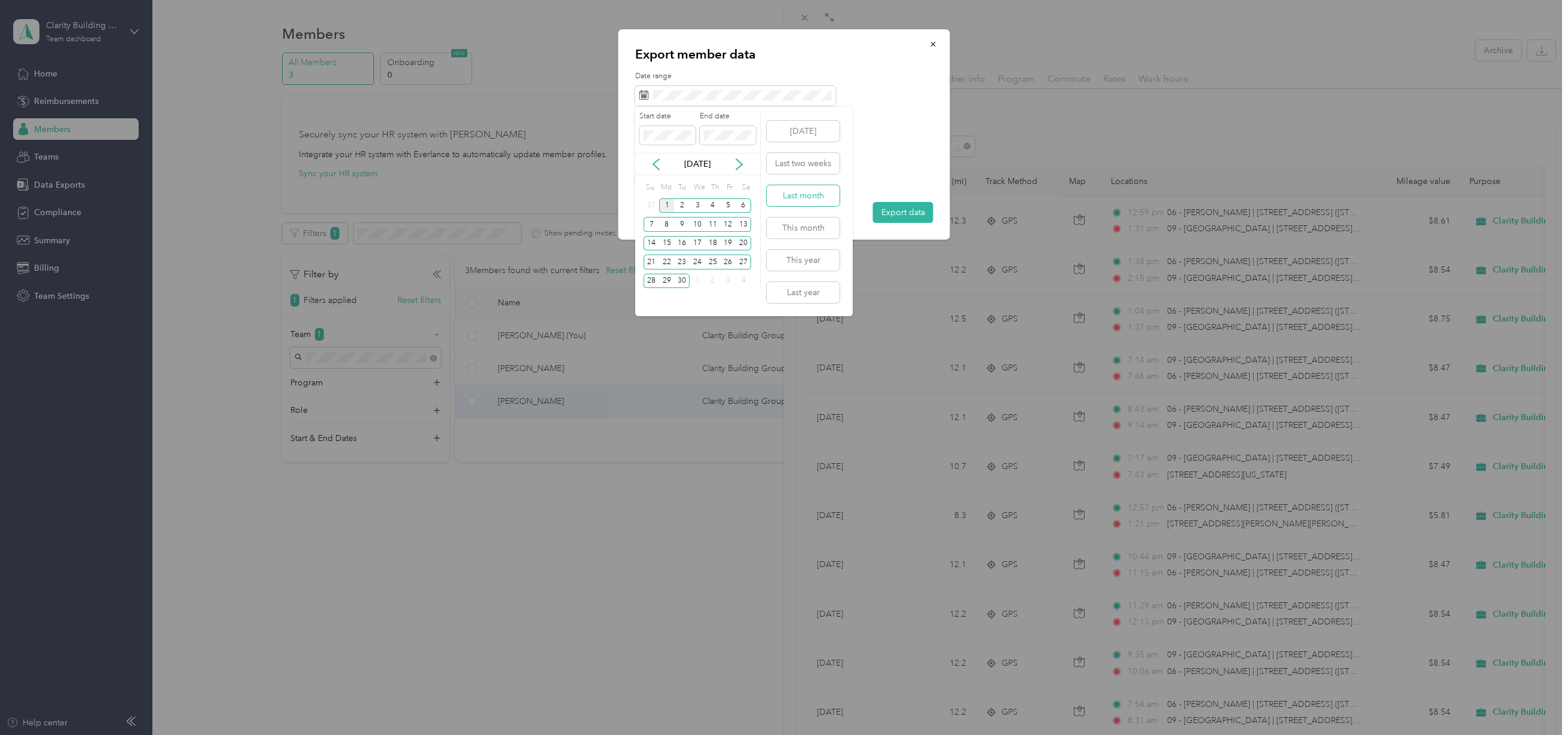
click at [813, 195] on button "Last month" at bounding box center [802, 195] width 73 height 21
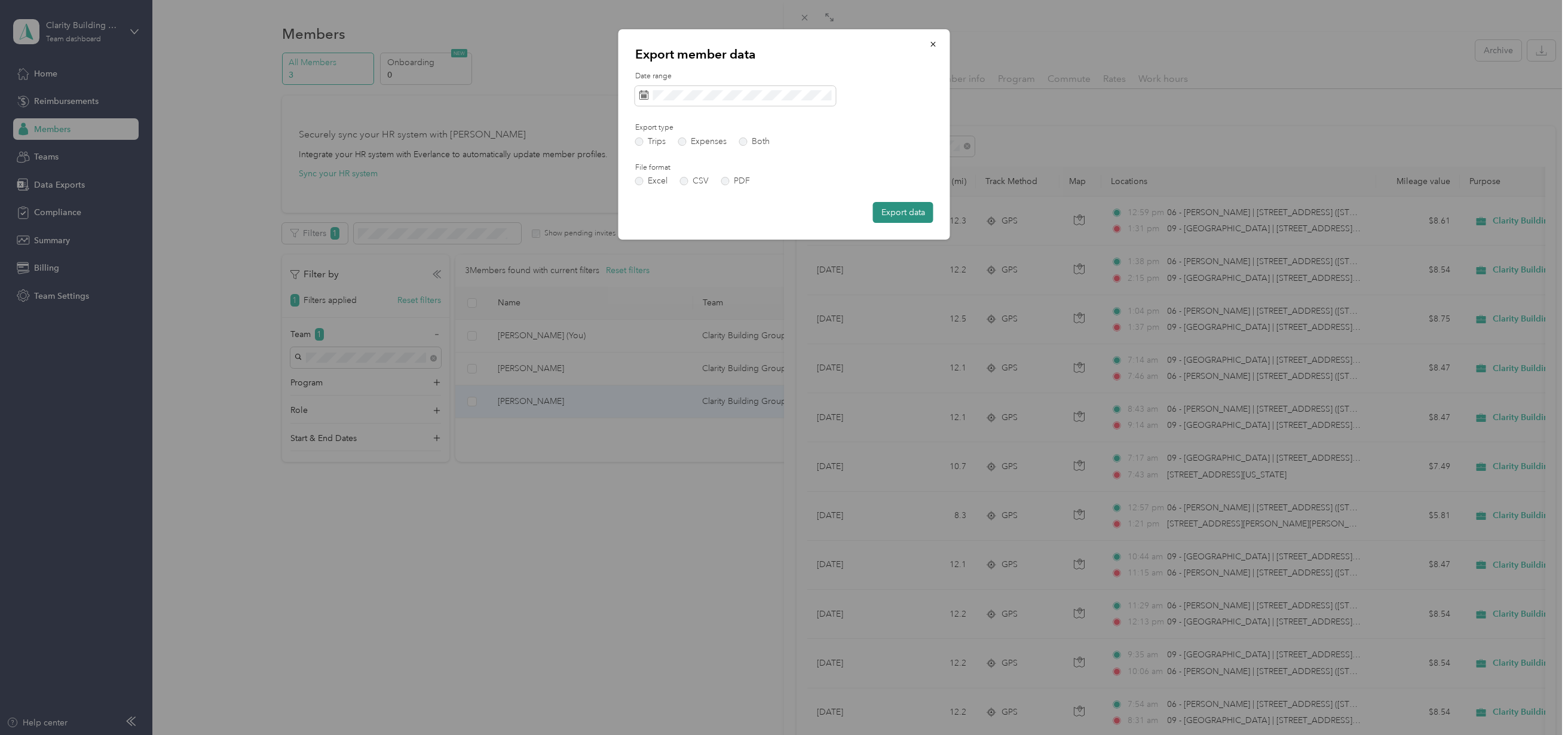
click at [888, 209] on button "Export data" at bounding box center [903, 212] width 60 height 21
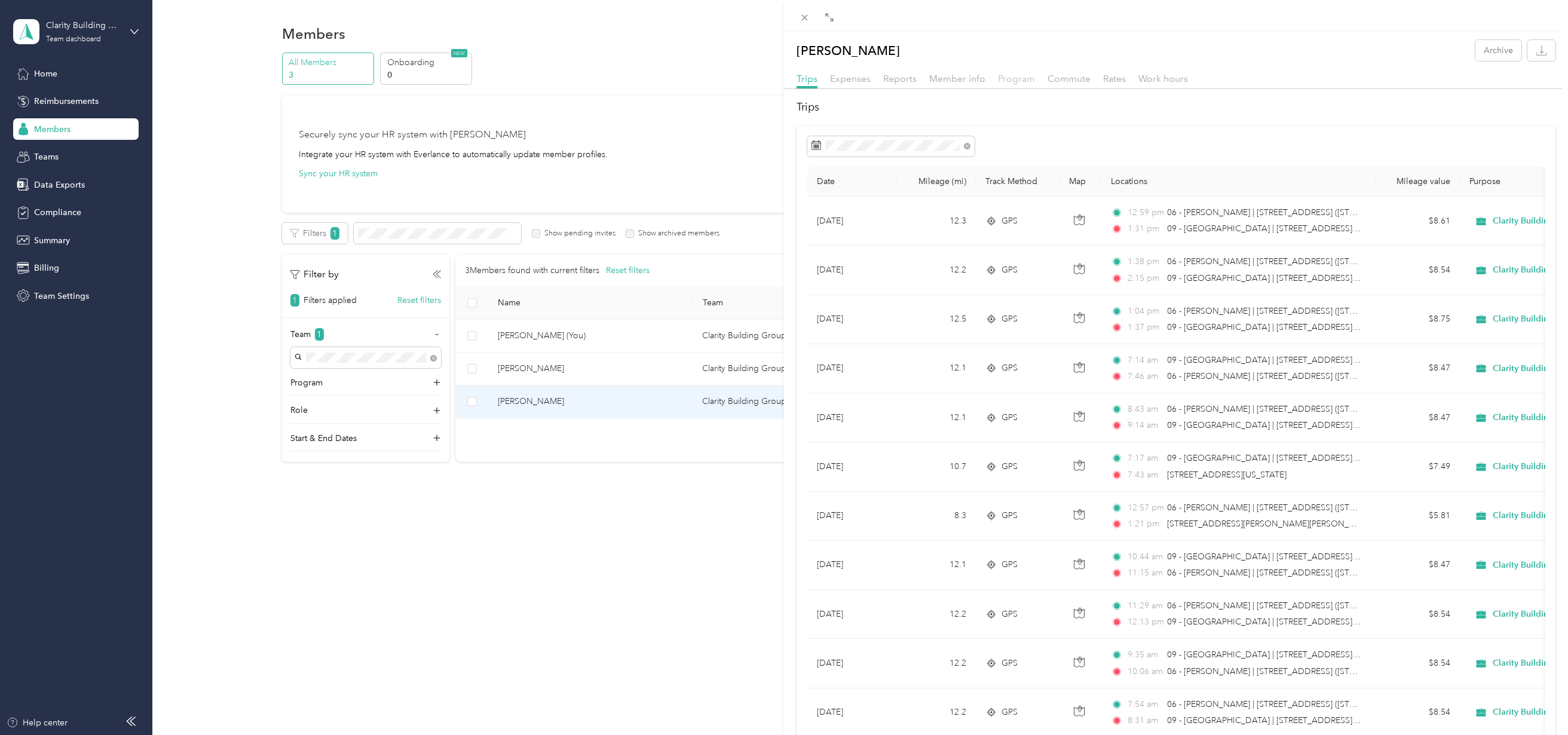
click at [1007, 77] on span "Program" at bounding box center [1016, 78] width 37 height 11
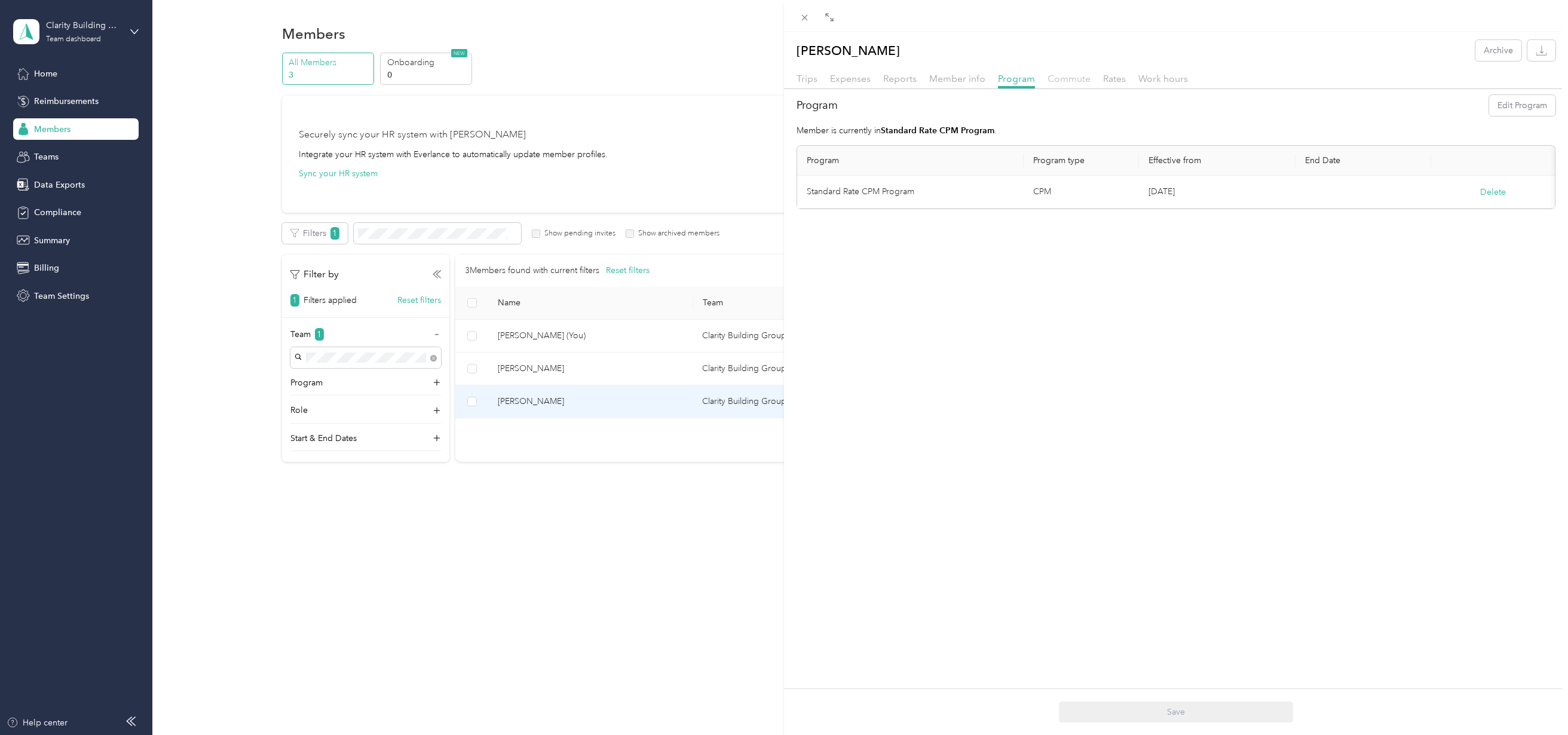
click at [1055, 81] on span "Commute" at bounding box center [1069, 78] width 43 height 11
click at [1103, 78] on span "Rates" at bounding box center [1114, 78] width 23 height 11
click at [1139, 78] on span "Work hours" at bounding box center [1163, 78] width 49 height 11
click at [811, 74] on span "Trips" at bounding box center [807, 78] width 21 height 11
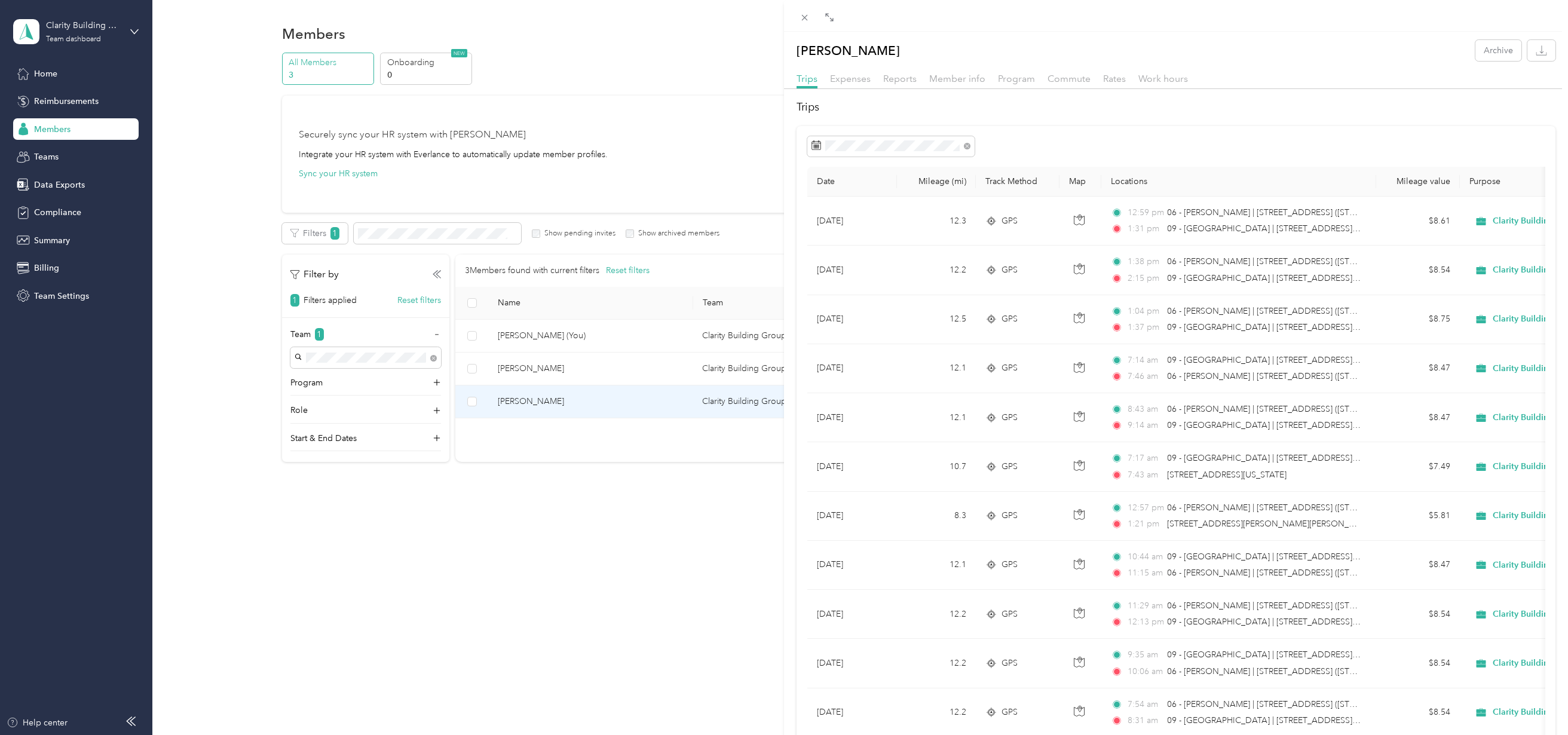
click at [591, 339] on div "[PERSON_NAME] Archive Trips Expenses Reports Member info Program Commute Rates …" at bounding box center [784, 367] width 1568 height 735
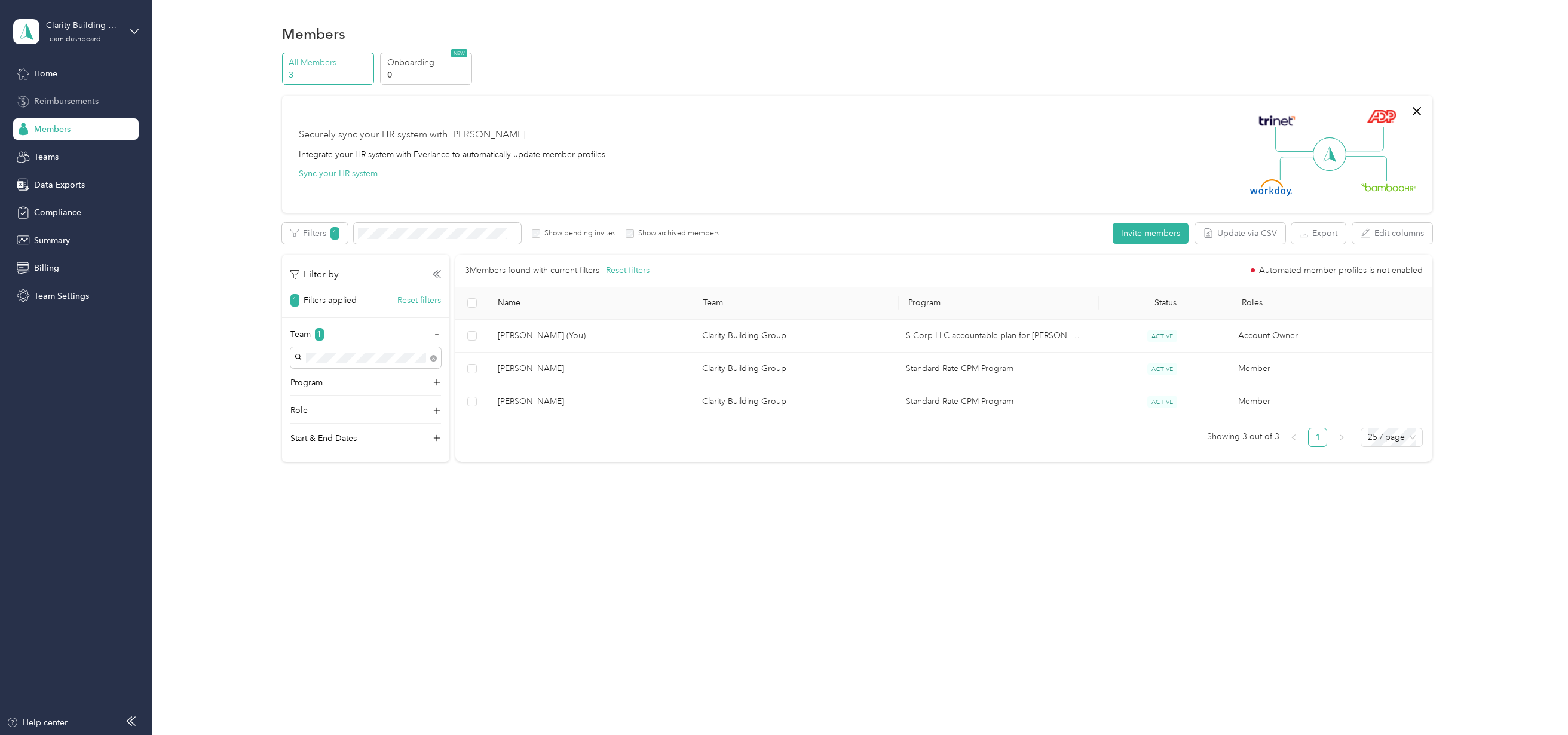
click at [57, 108] on div "Reimbursements" at bounding box center [76, 101] width 125 height 21
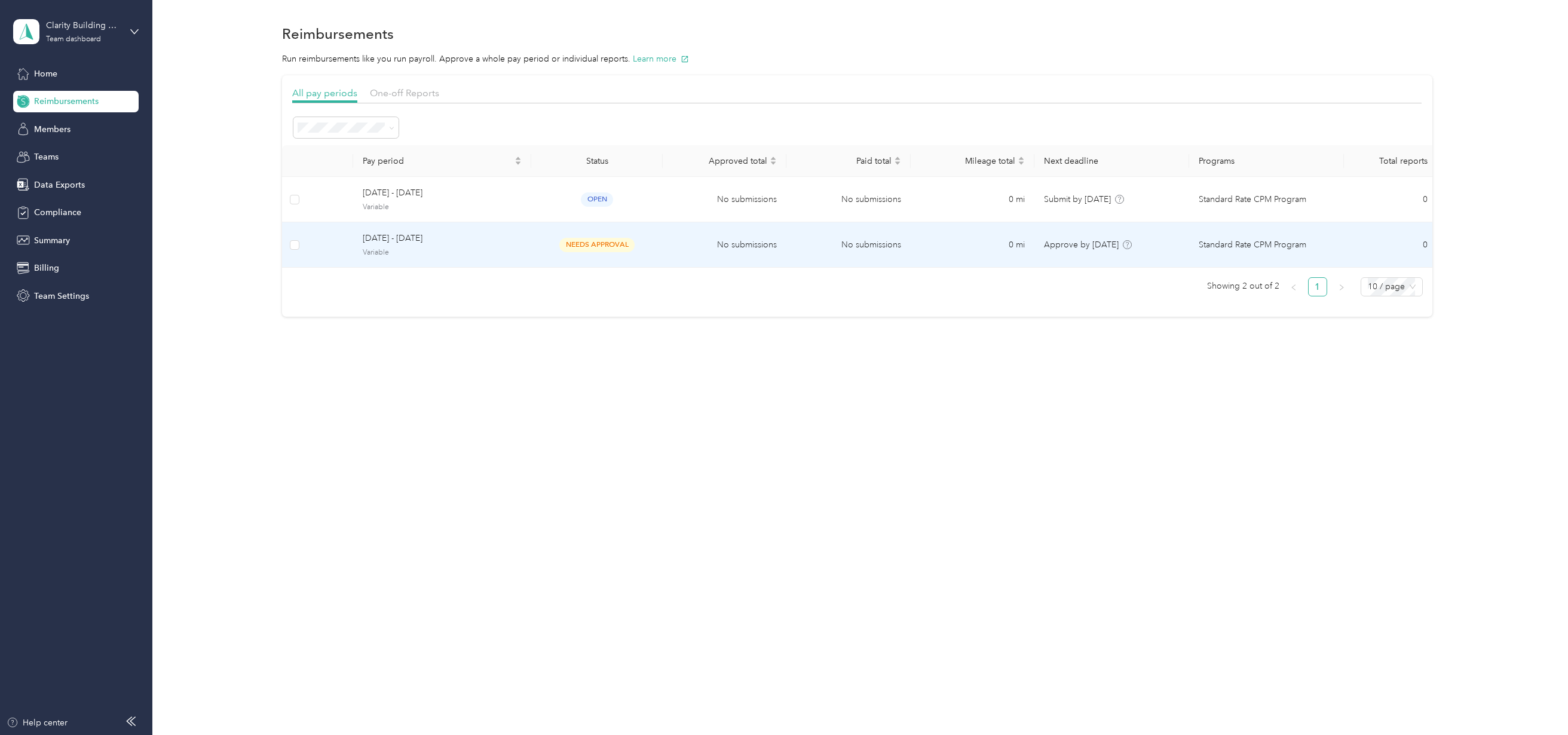
click at [438, 242] on span "[DATE] - [DATE]" at bounding box center [442, 239] width 159 height 13
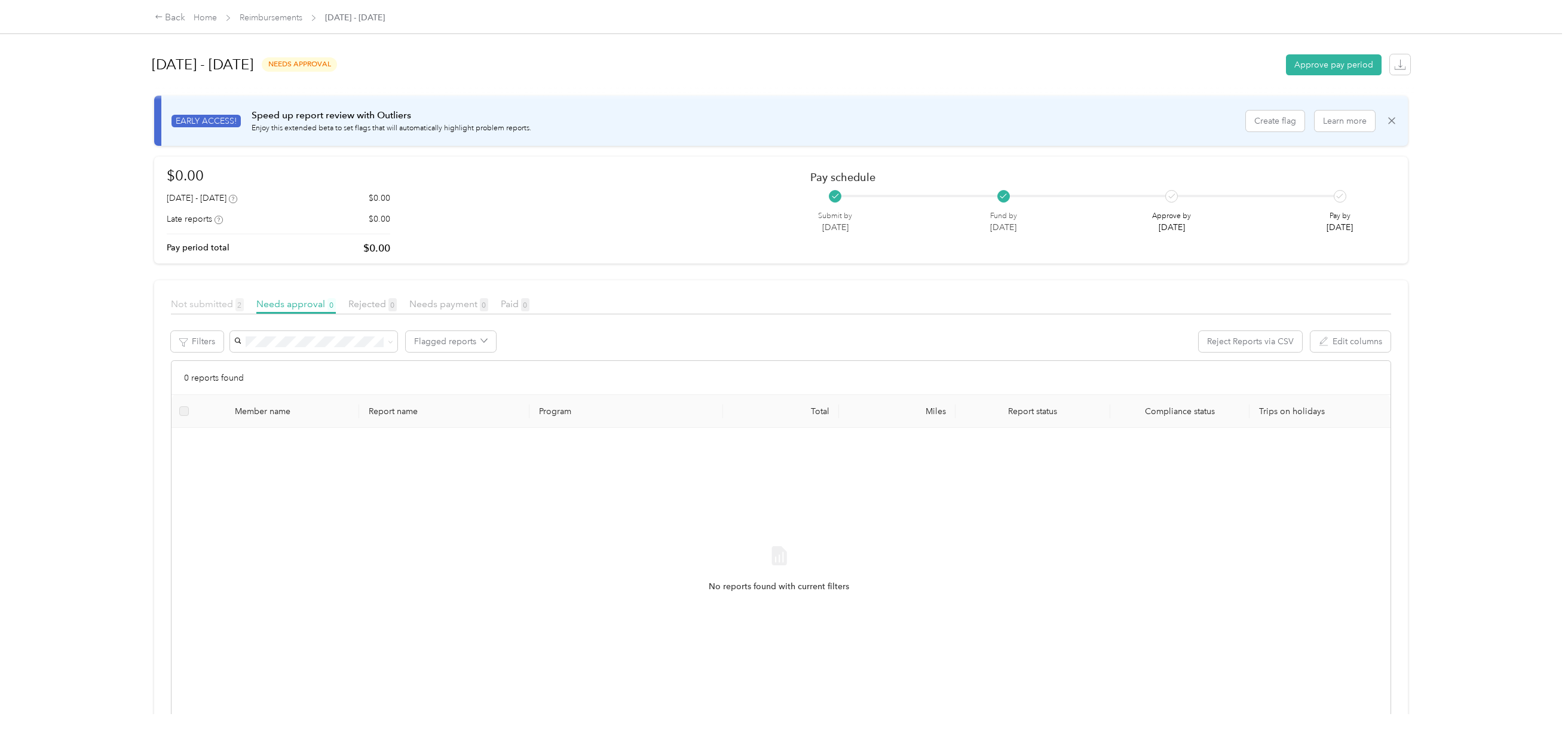
click at [194, 300] on span "Not submitted 2" at bounding box center [207, 304] width 73 height 11
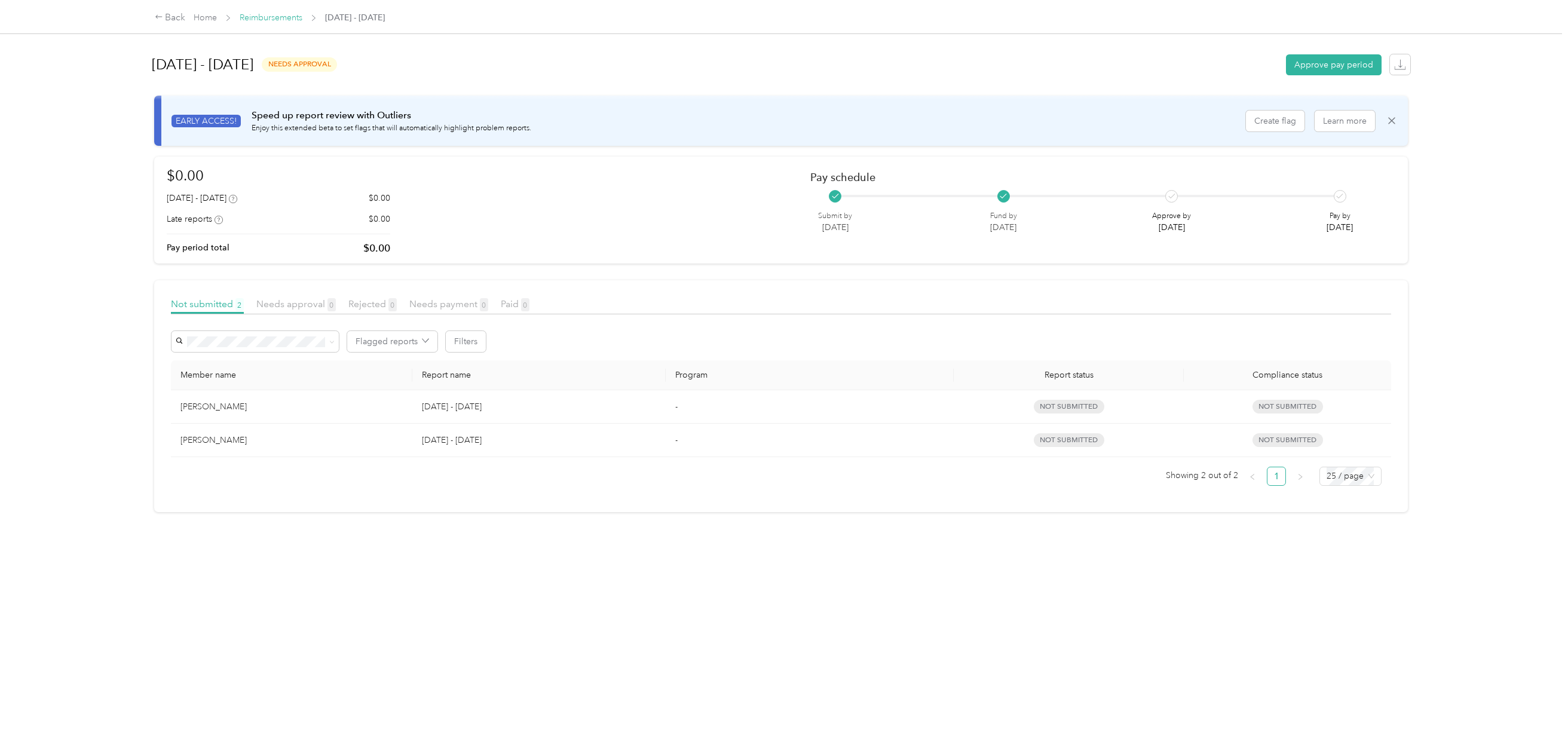
click at [281, 15] on link "Reimbursements" at bounding box center [270, 18] width 63 height 10
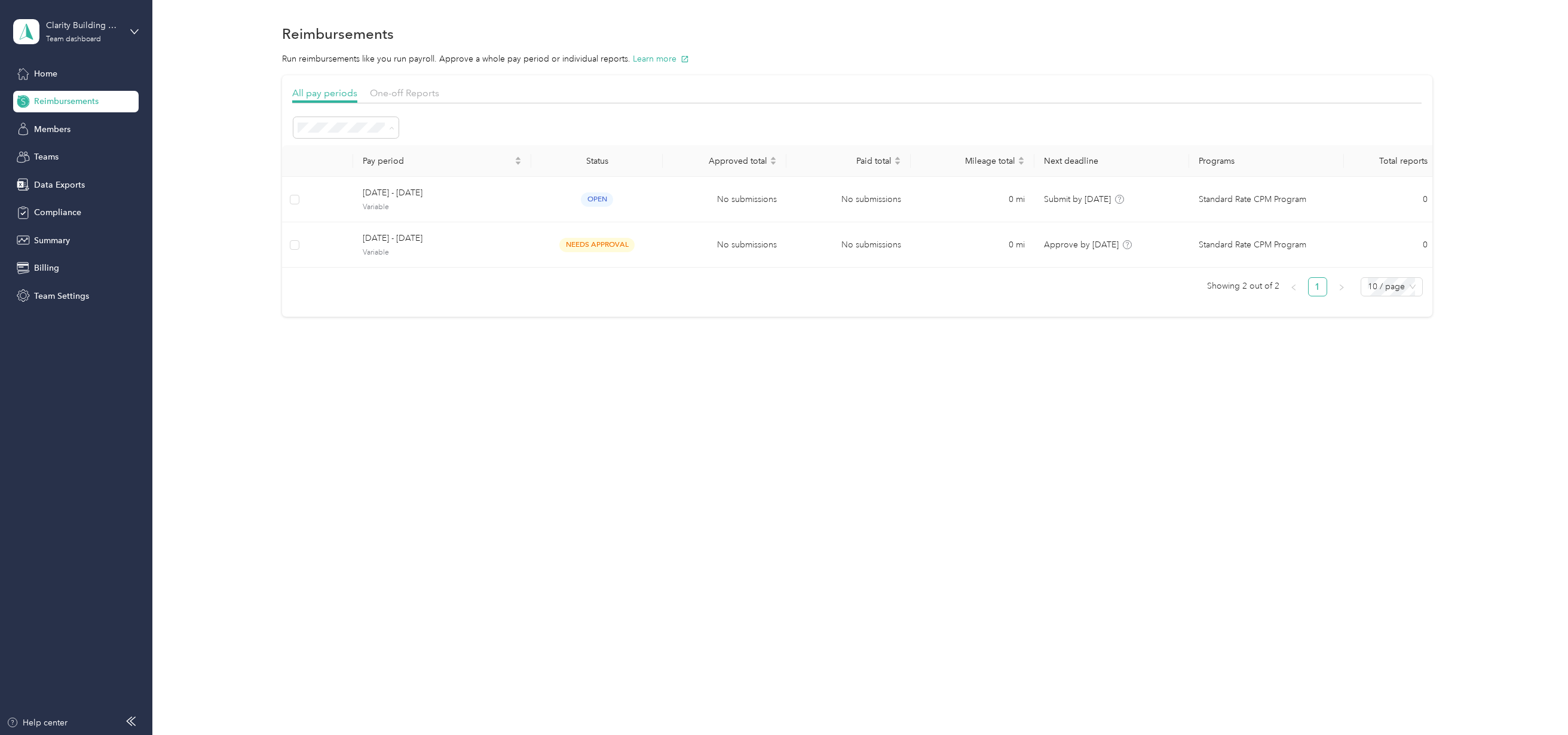
click at [407, 105] on div at bounding box center [857, 106] width 1130 height 7
click at [417, 89] on span "One-off Reports" at bounding box center [405, 92] width 69 height 11
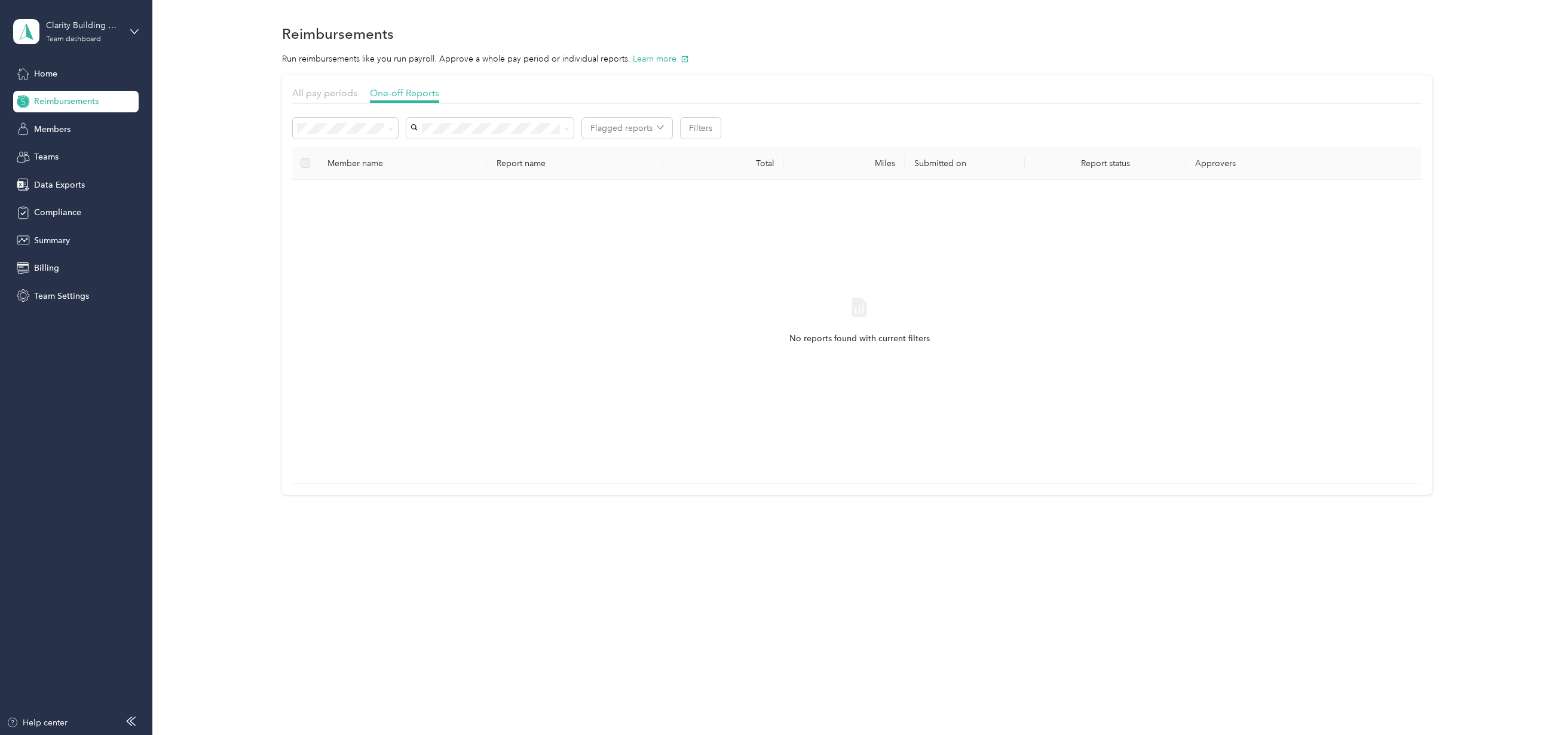
click at [453, 183] on li "[PERSON_NAME]" at bounding box center [490, 192] width 167 height 21
click at [597, 128] on button "Flagged reports" at bounding box center [627, 128] width 90 height 21
click at [315, 86] on div "All pay periods" at bounding box center [325, 94] width 65 height 15
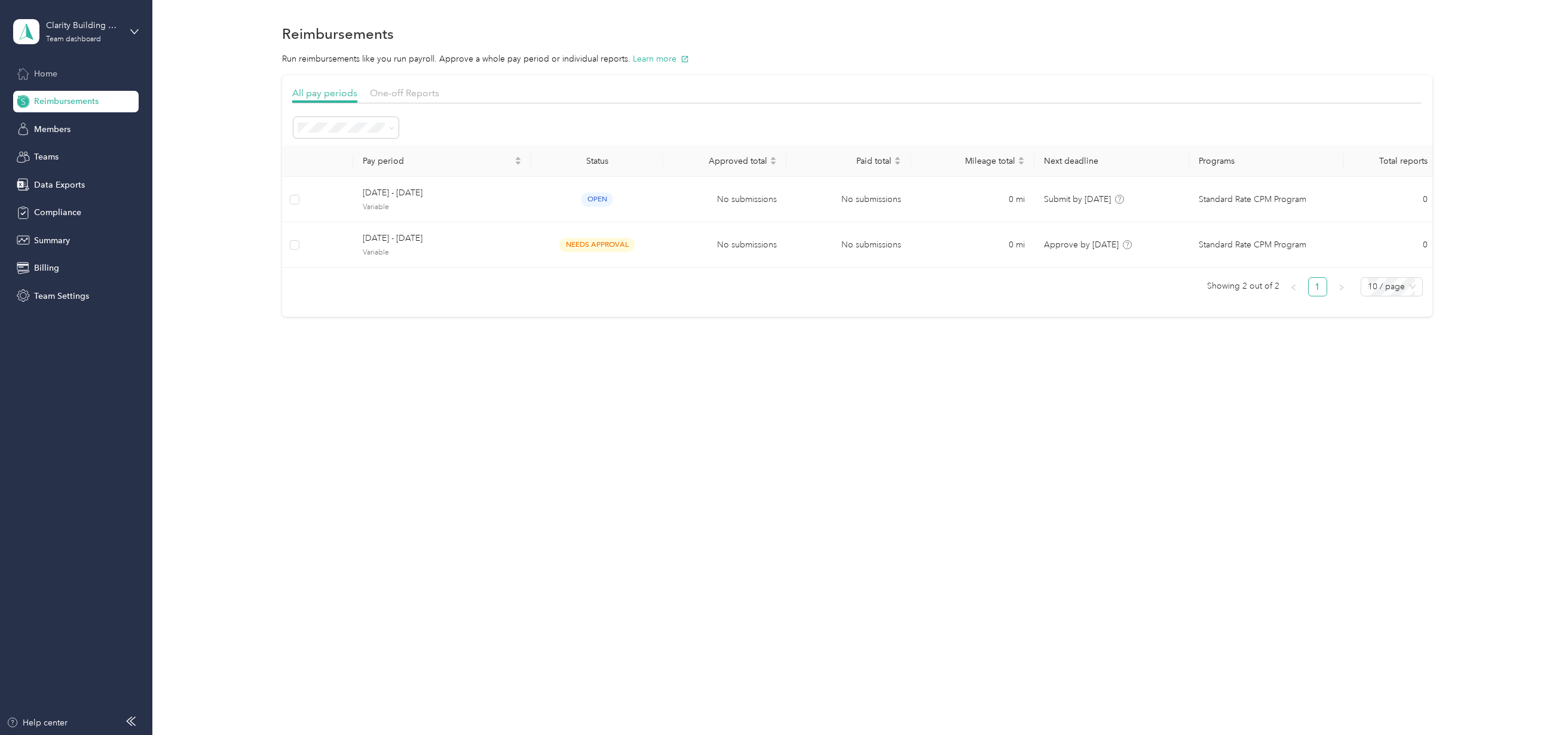
click at [63, 77] on div "Home" at bounding box center [76, 73] width 125 height 21
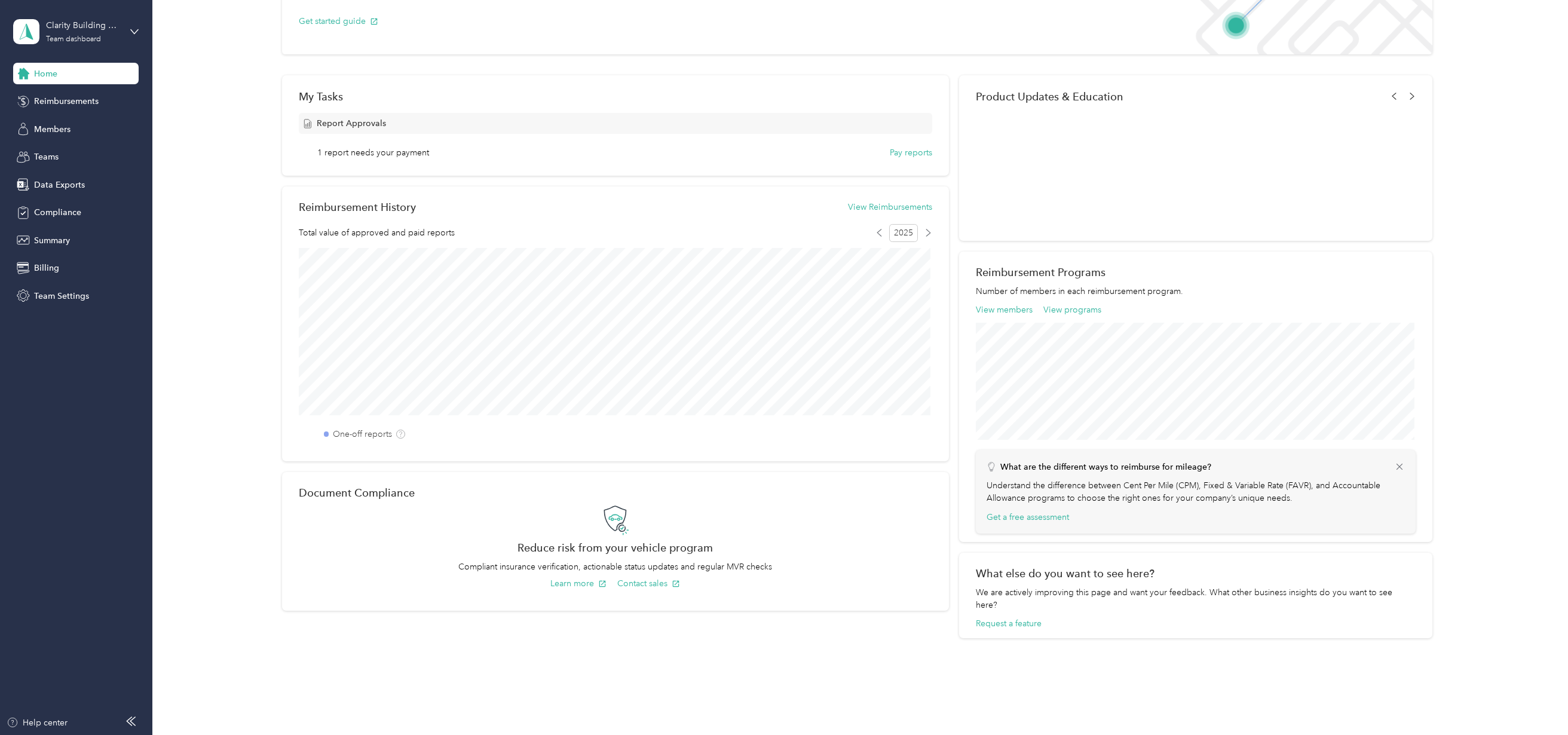
scroll to position [136, 0]
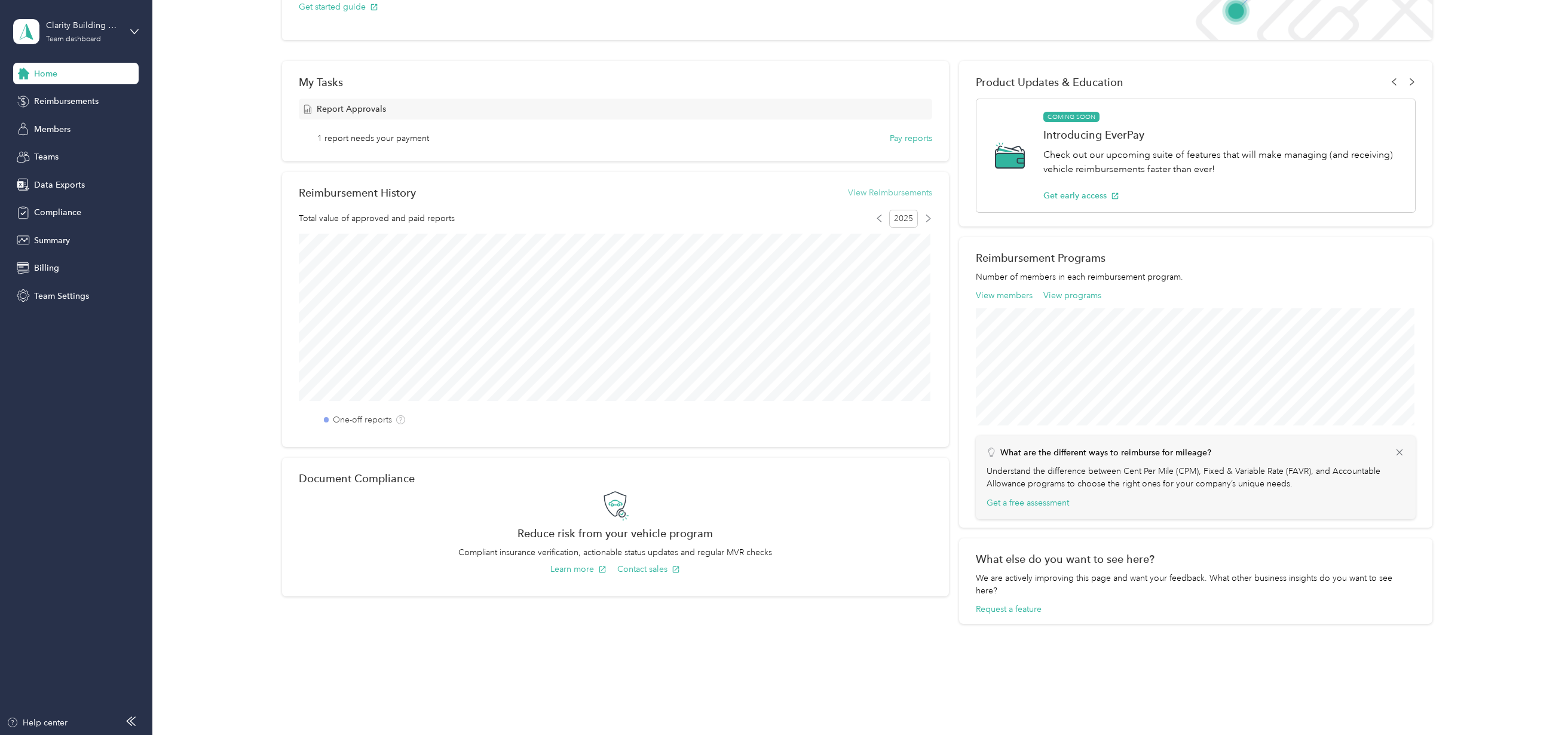
click at [890, 191] on button "View Reimbursements" at bounding box center [890, 192] width 84 height 13
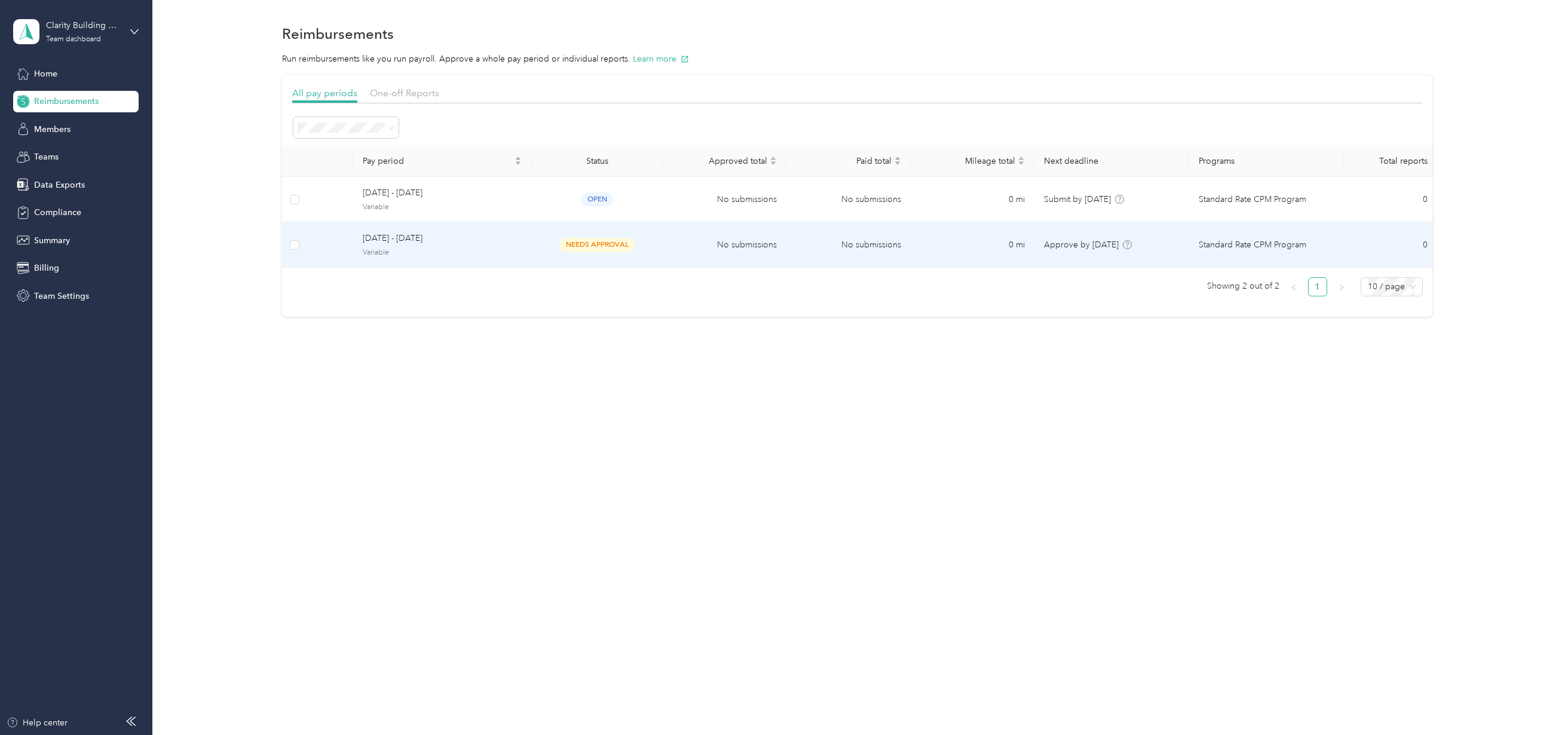
click at [596, 248] on span "needs approval" at bounding box center [597, 245] width 75 height 14
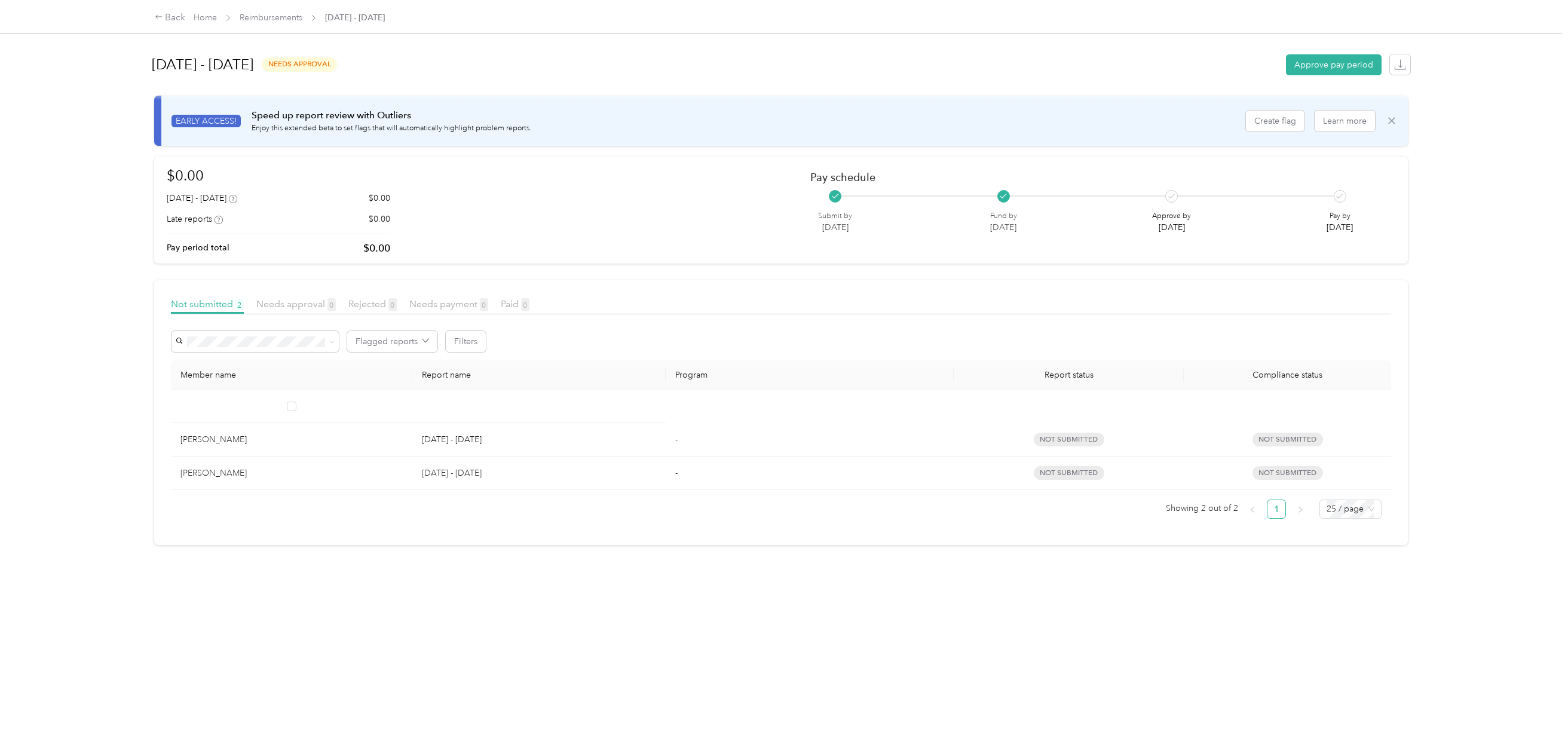
click at [1392, 118] on icon at bounding box center [1392, 121] width 12 height 12
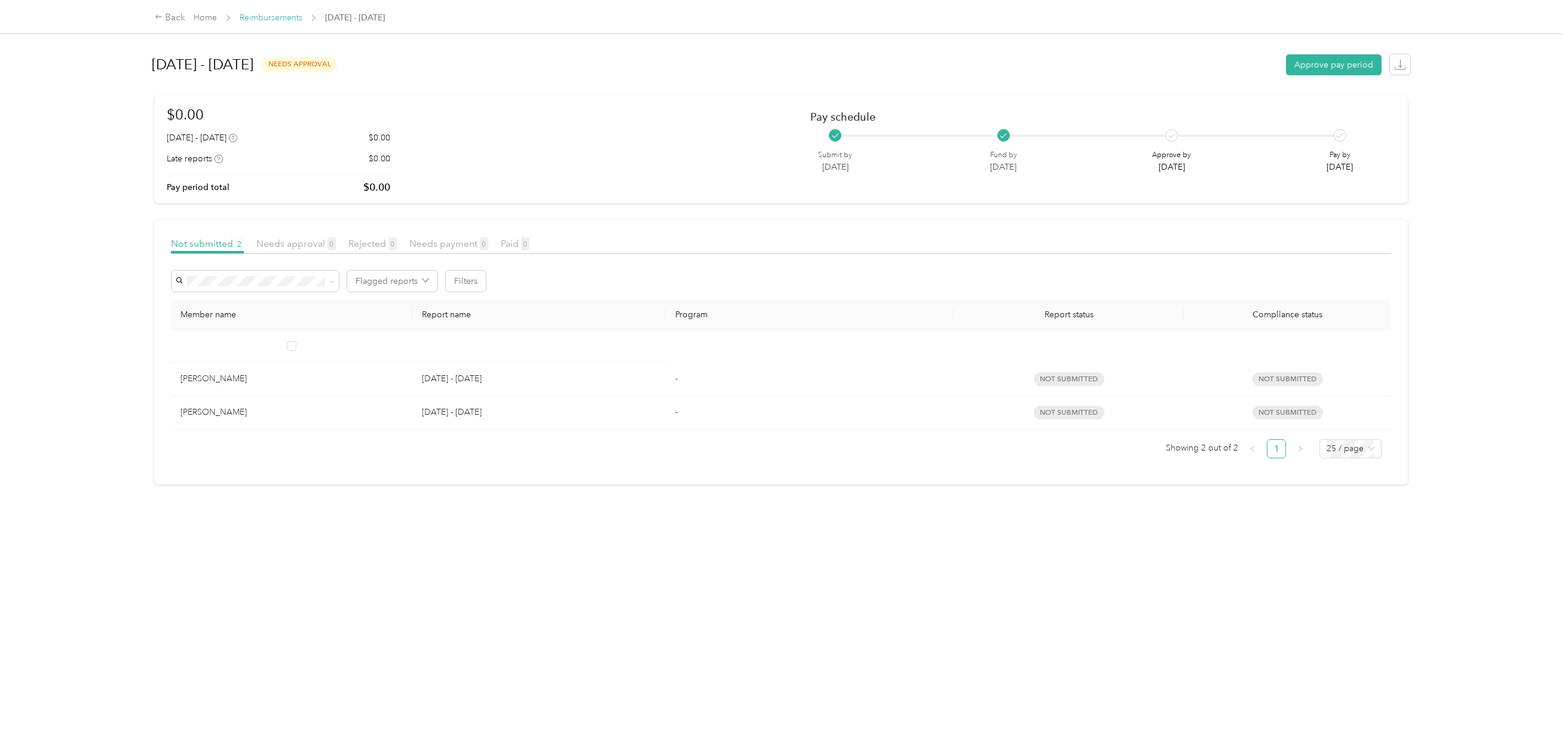
click at [290, 18] on link "Reimbursements" at bounding box center [270, 18] width 63 height 10
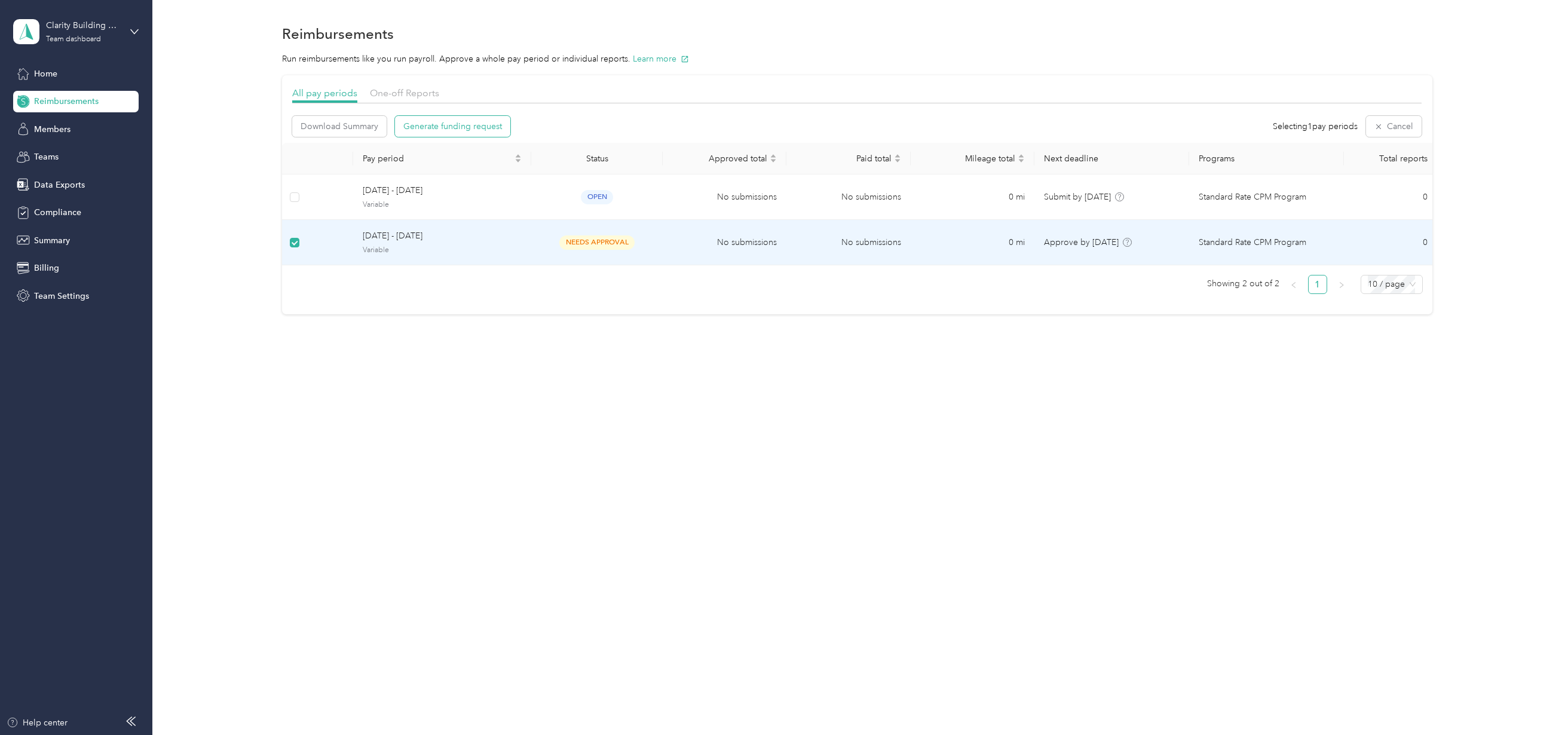
click at [430, 124] on span "Generate funding request" at bounding box center [452, 126] width 99 height 13
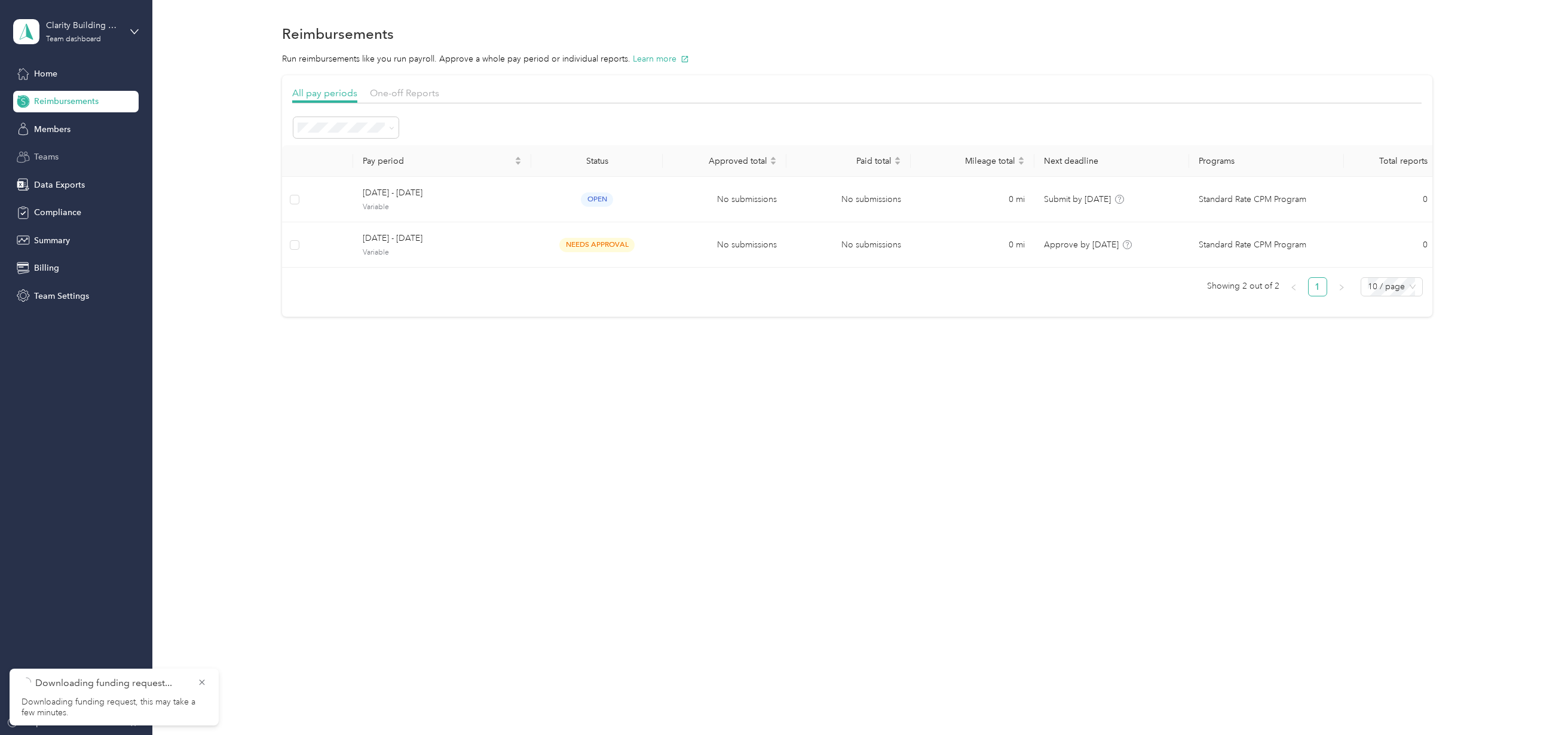
click at [67, 153] on div "Teams" at bounding box center [76, 157] width 125 height 21
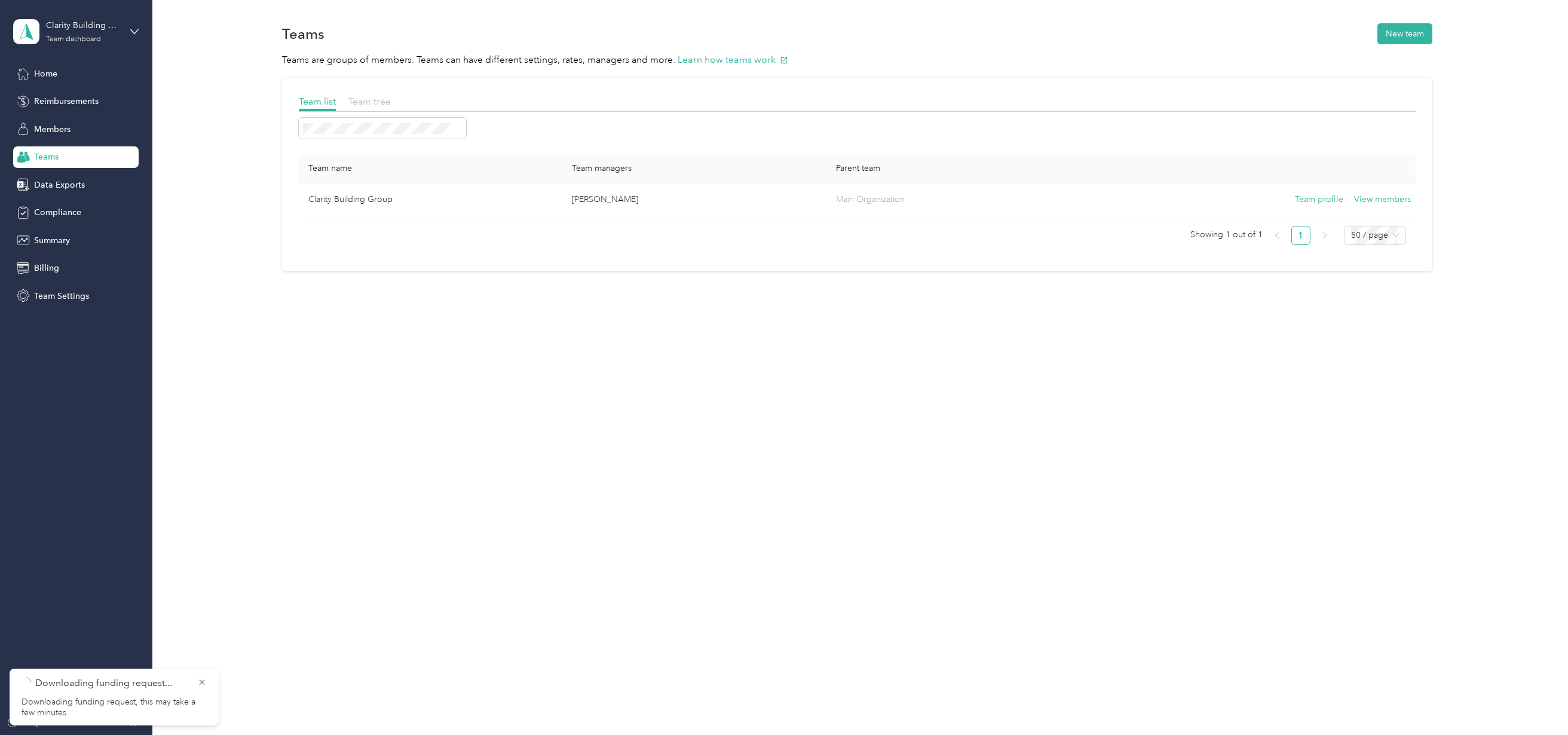
click at [368, 102] on span "Team tree" at bounding box center [370, 101] width 43 height 11
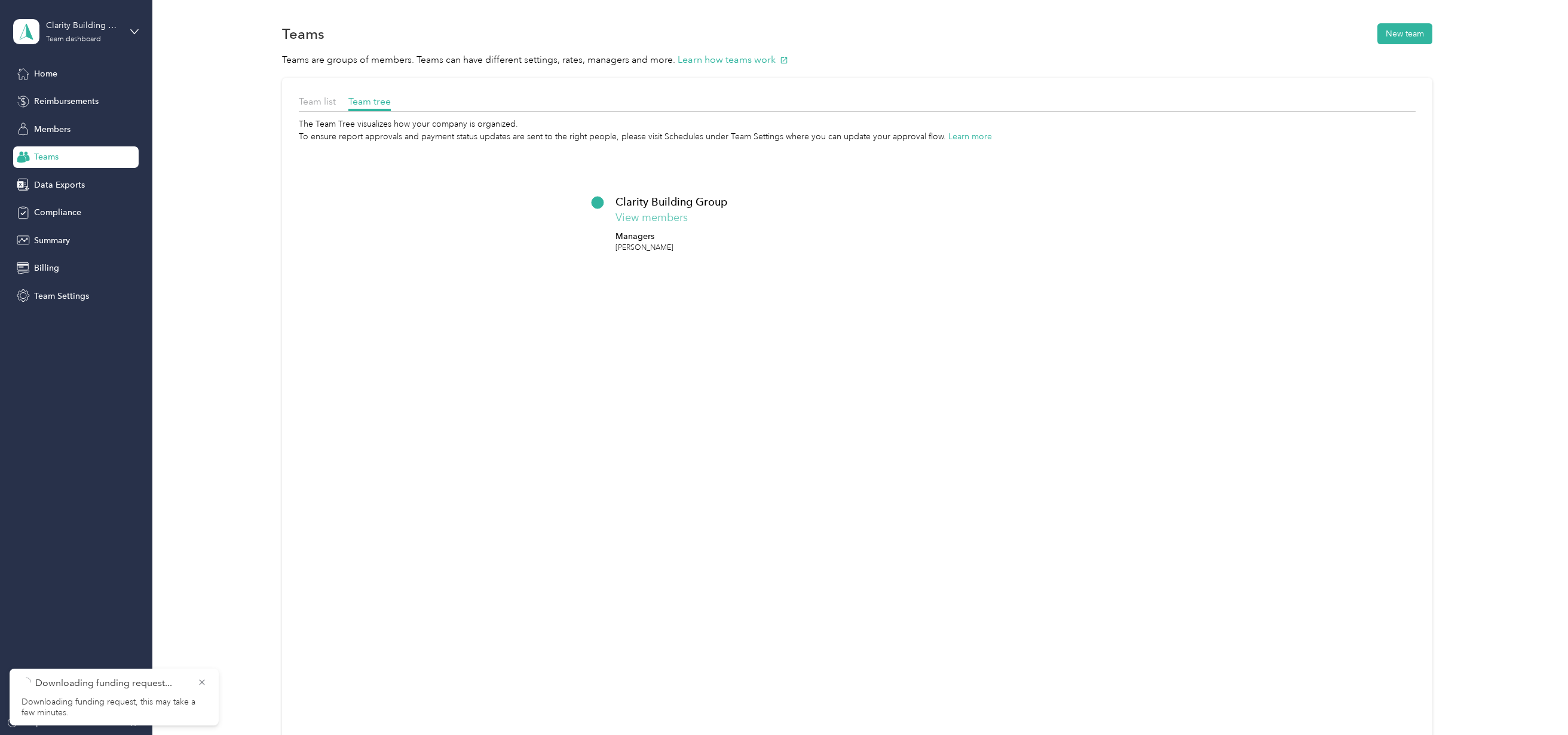
click at [668, 211] on button "View members" at bounding box center [651, 218] width 72 height 16
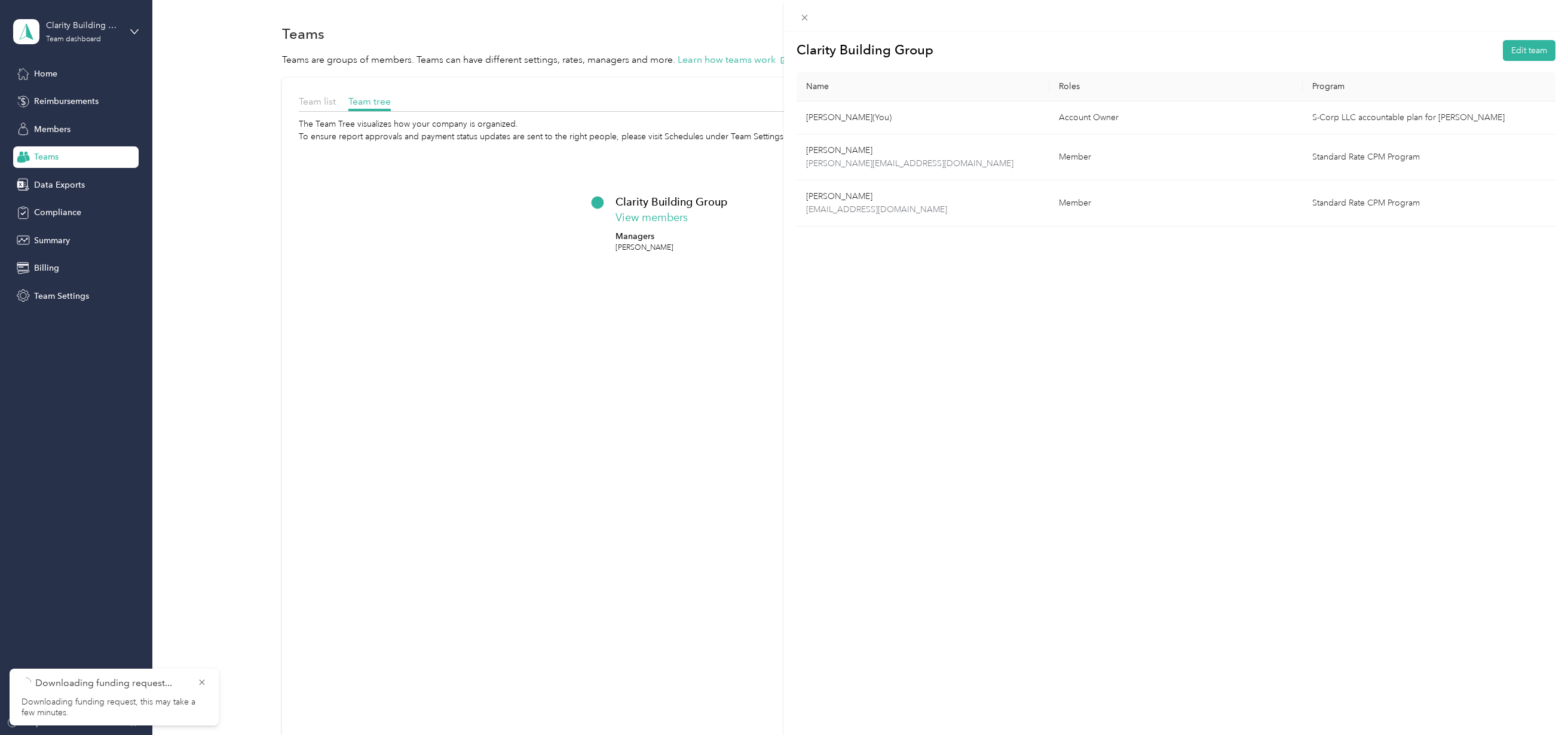
click at [61, 184] on div "Clarity Building Group Edit team Name Roles Program [PERSON_NAME] (You) Account…" at bounding box center [784, 367] width 1568 height 735
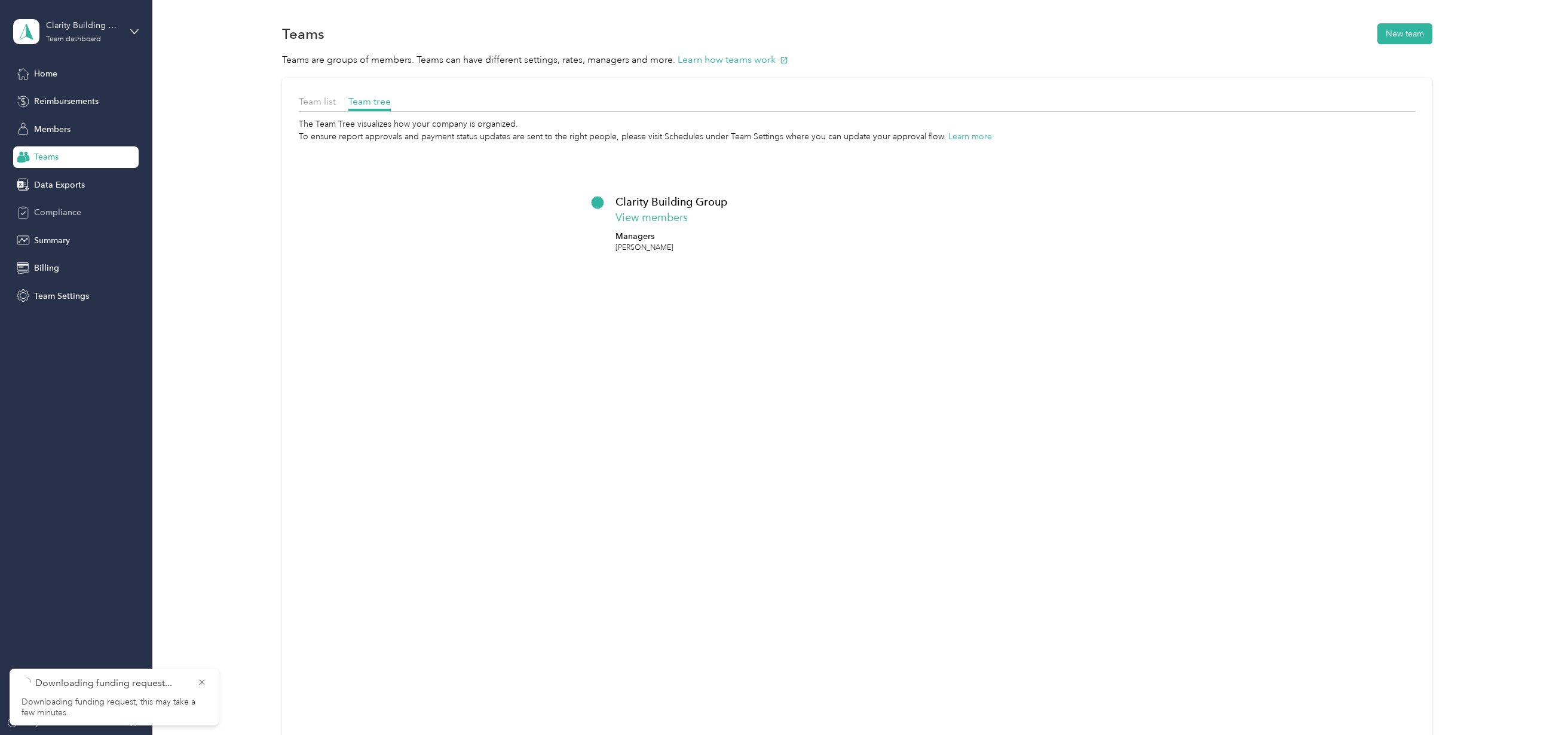
click at [46, 214] on span "Compliance" at bounding box center [57, 212] width 47 height 13
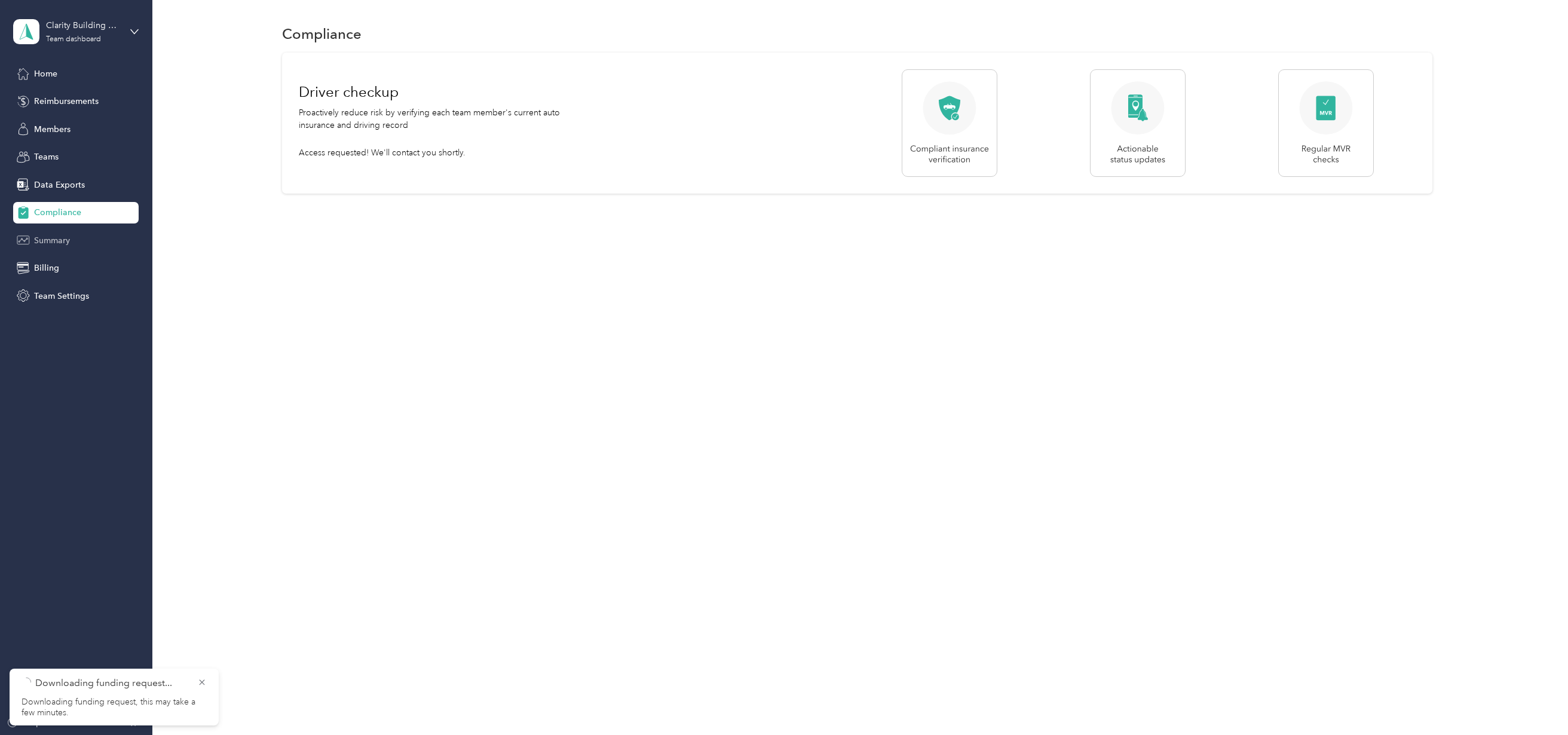
click at [53, 243] on span "Summary" at bounding box center [52, 240] width 36 height 13
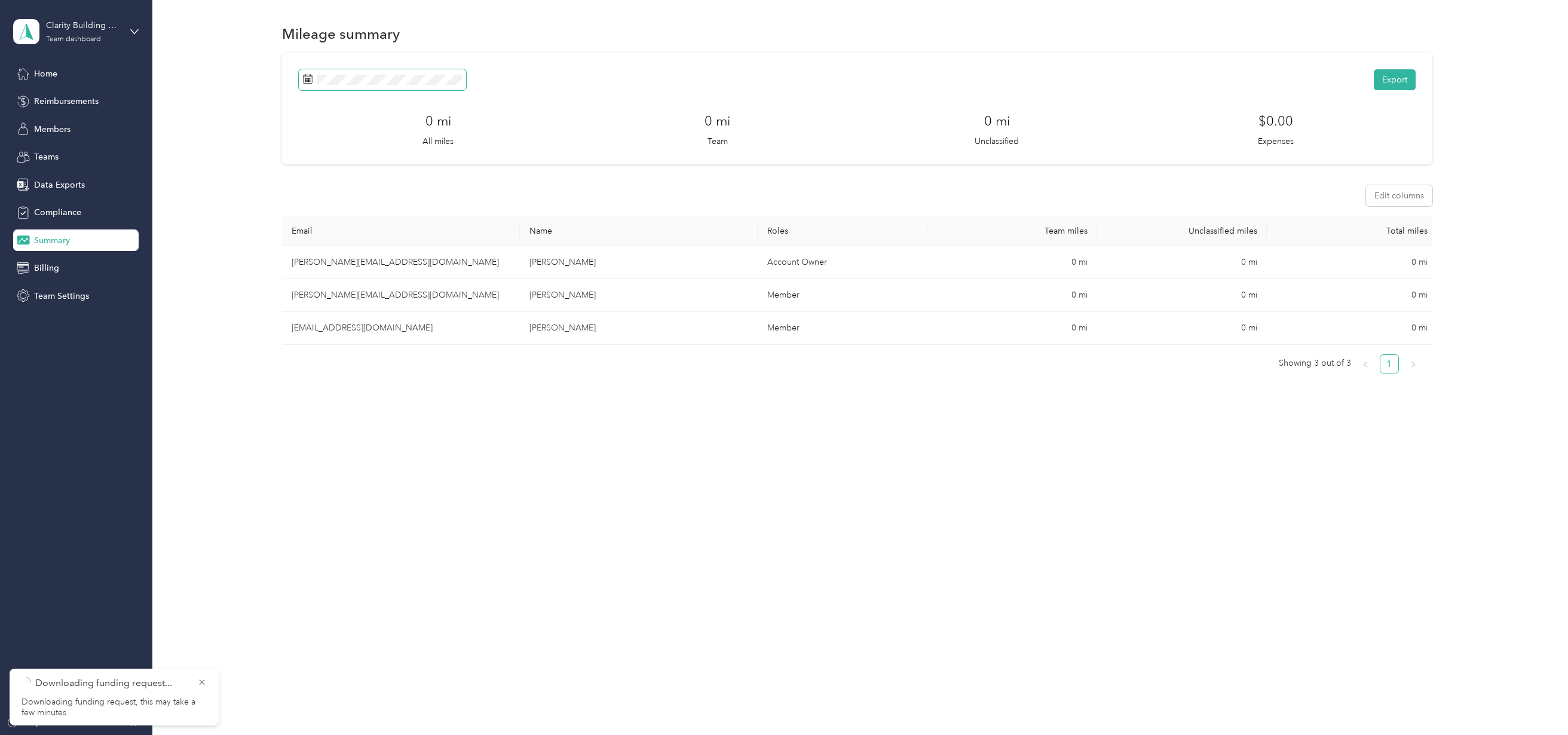
click at [372, 74] on span at bounding box center [382, 80] width 167 height 21
click at [466, 181] on button "Last month" at bounding box center [467, 179] width 73 height 21
click at [40, 270] on span "Billing" at bounding box center [46, 268] width 25 height 13
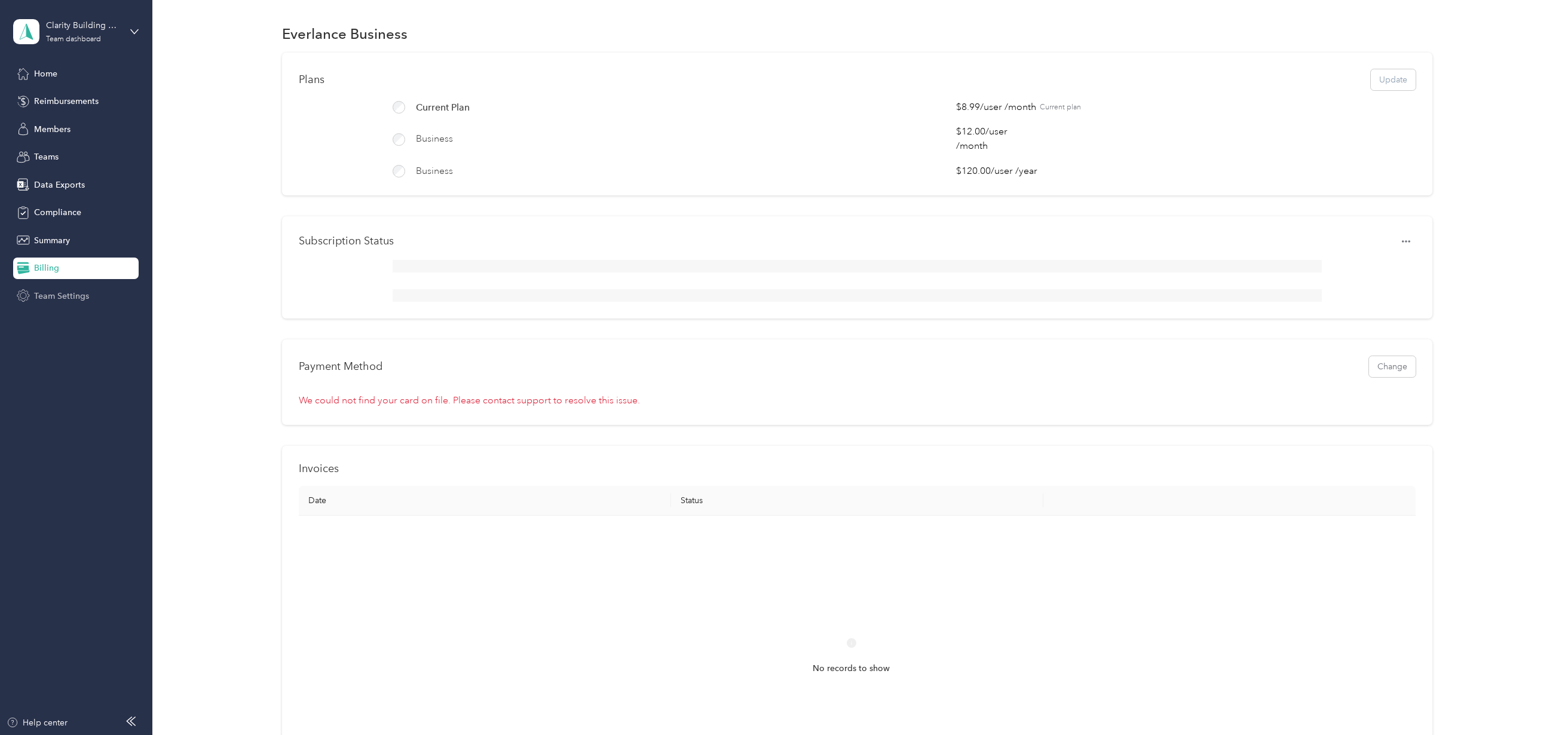
click at [74, 296] on span "Team Settings" at bounding box center [61, 296] width 55 height 13
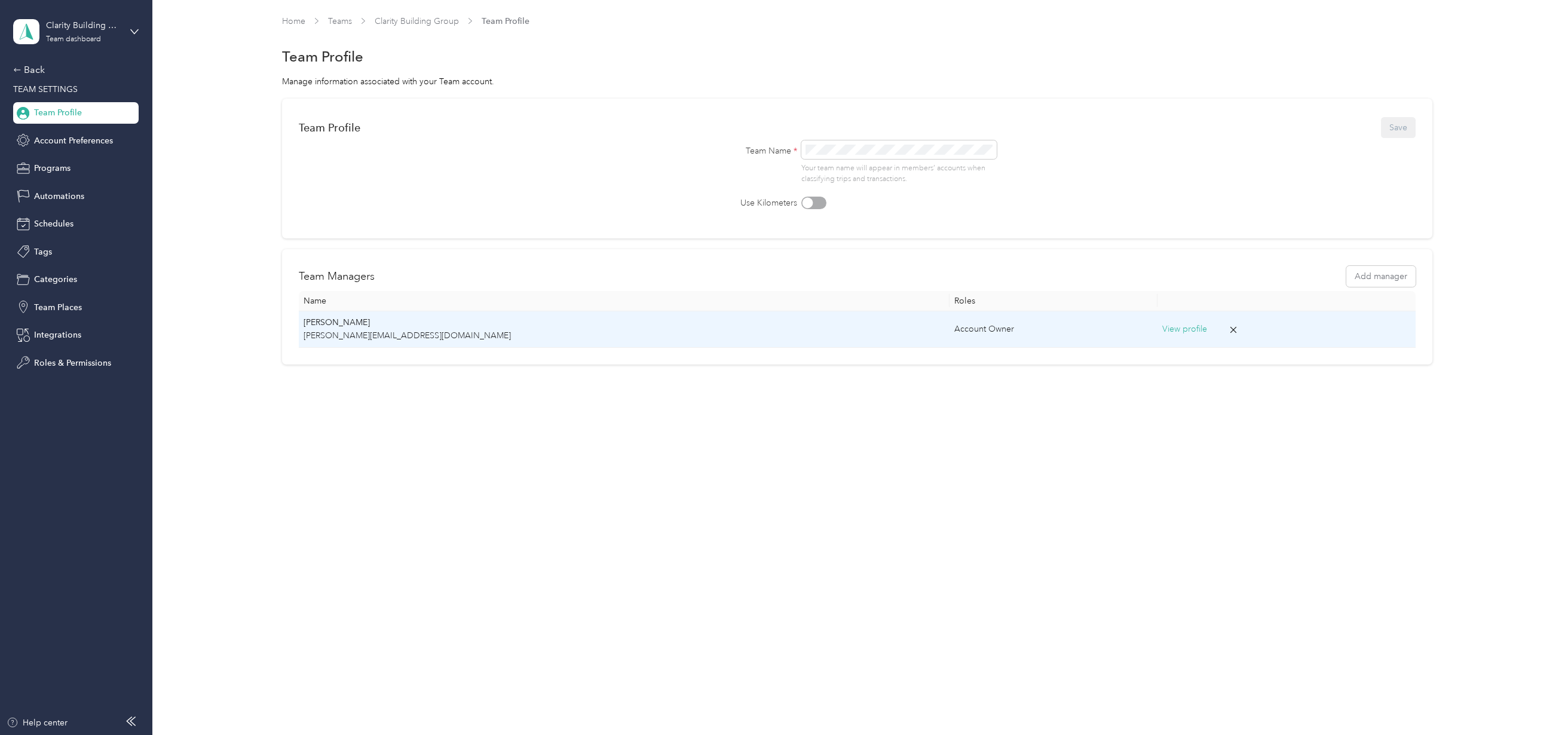
click at [1162, 331] on button "View profile" at bounding box center [1184, 330] width 45 height 13
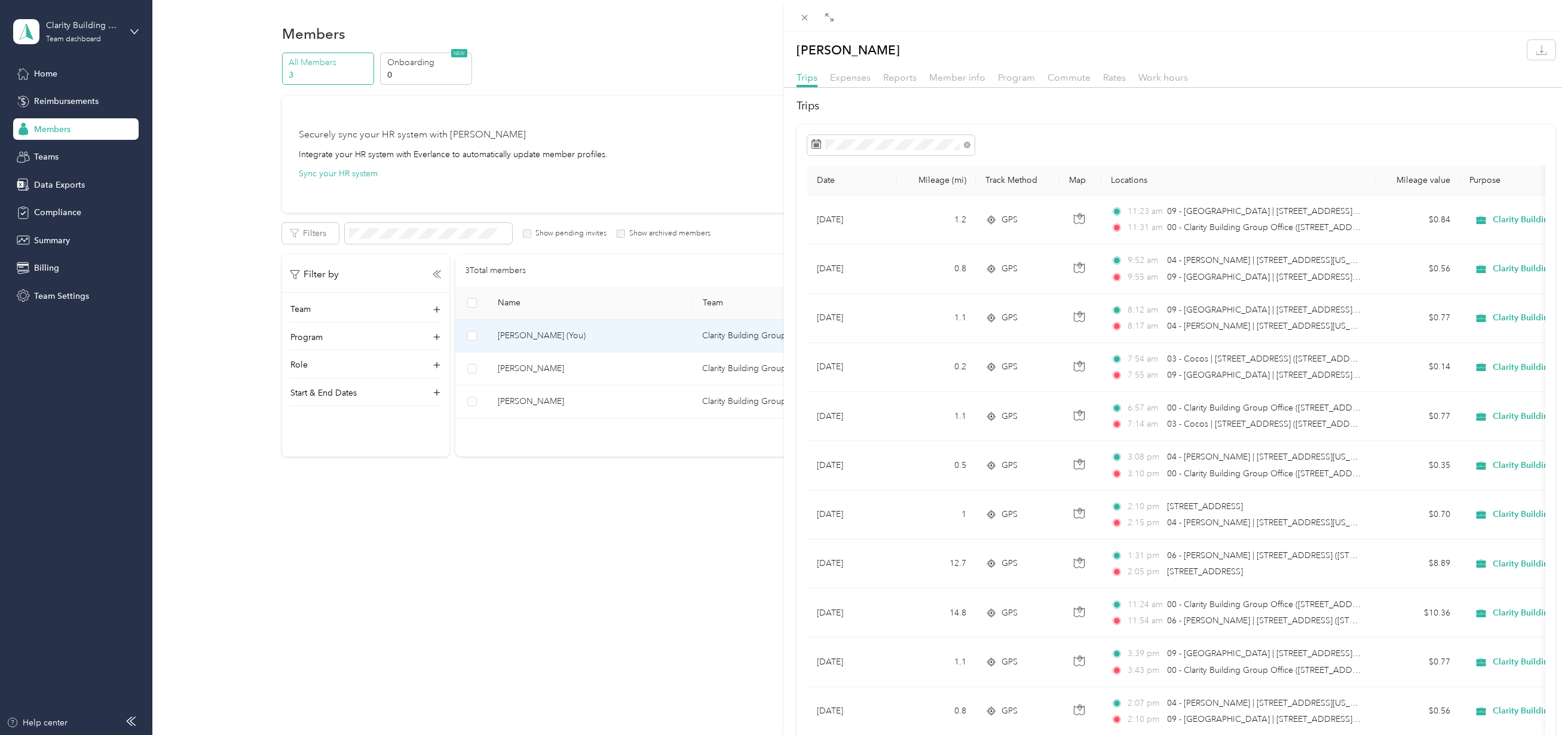
click at [50, 260] on div "[PERSON_NAME] Trips Expenses Reports Member info Program Commute Rates Work hou…" at bounding box center [784, 367] width 1568 height 735
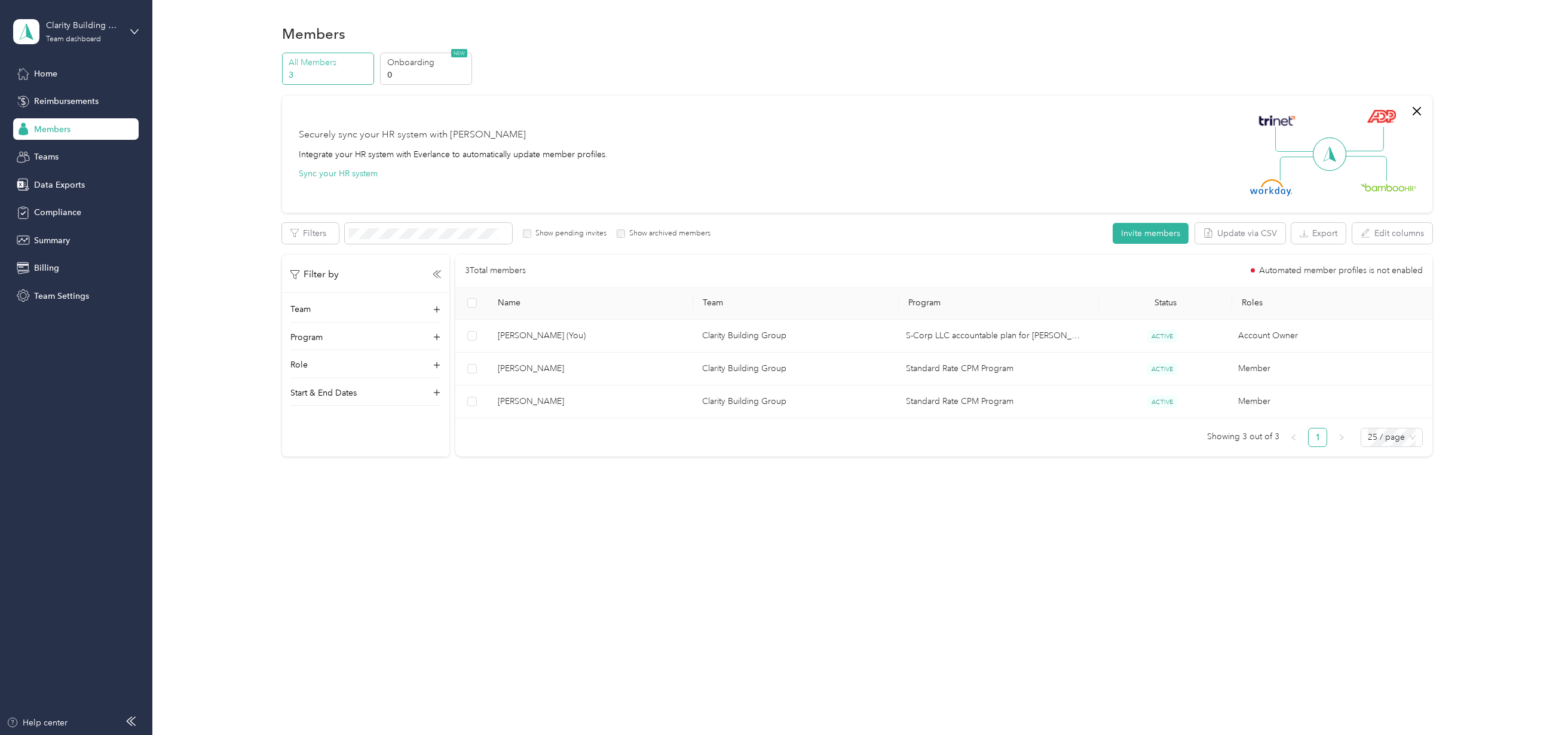
click at [43, 265] on div at bounding box center [784, 367] width 1568 height 735
click at [43, 265] on span "Billing" at bounding box center [46, 268] width 25 height 13
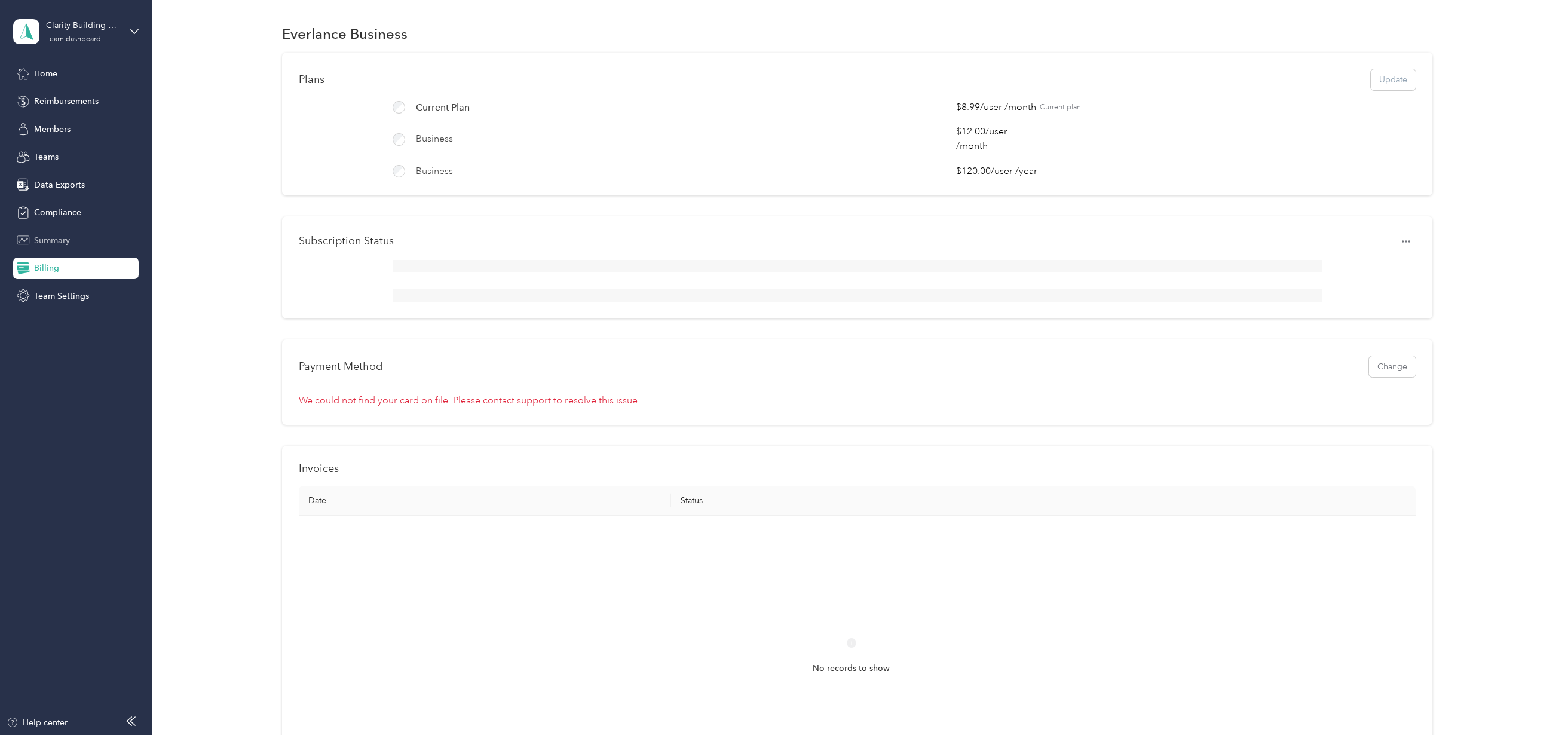
click at [53, 240] on span "Summary" at bounding box center [52, 240] width 36 height 13
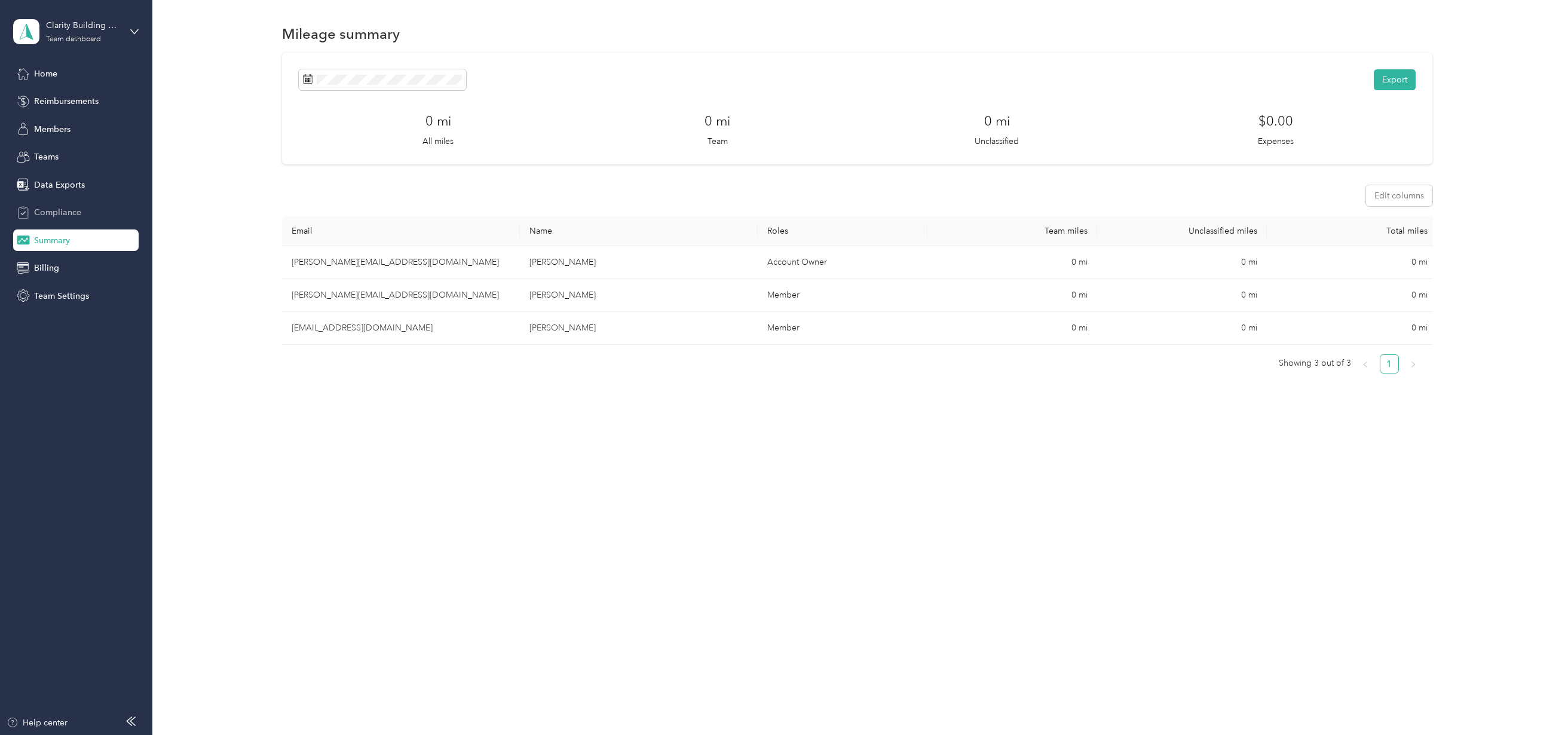
click at [65, 209] on span "Compliance" at bounding box center [57, 212] width 47 height 13
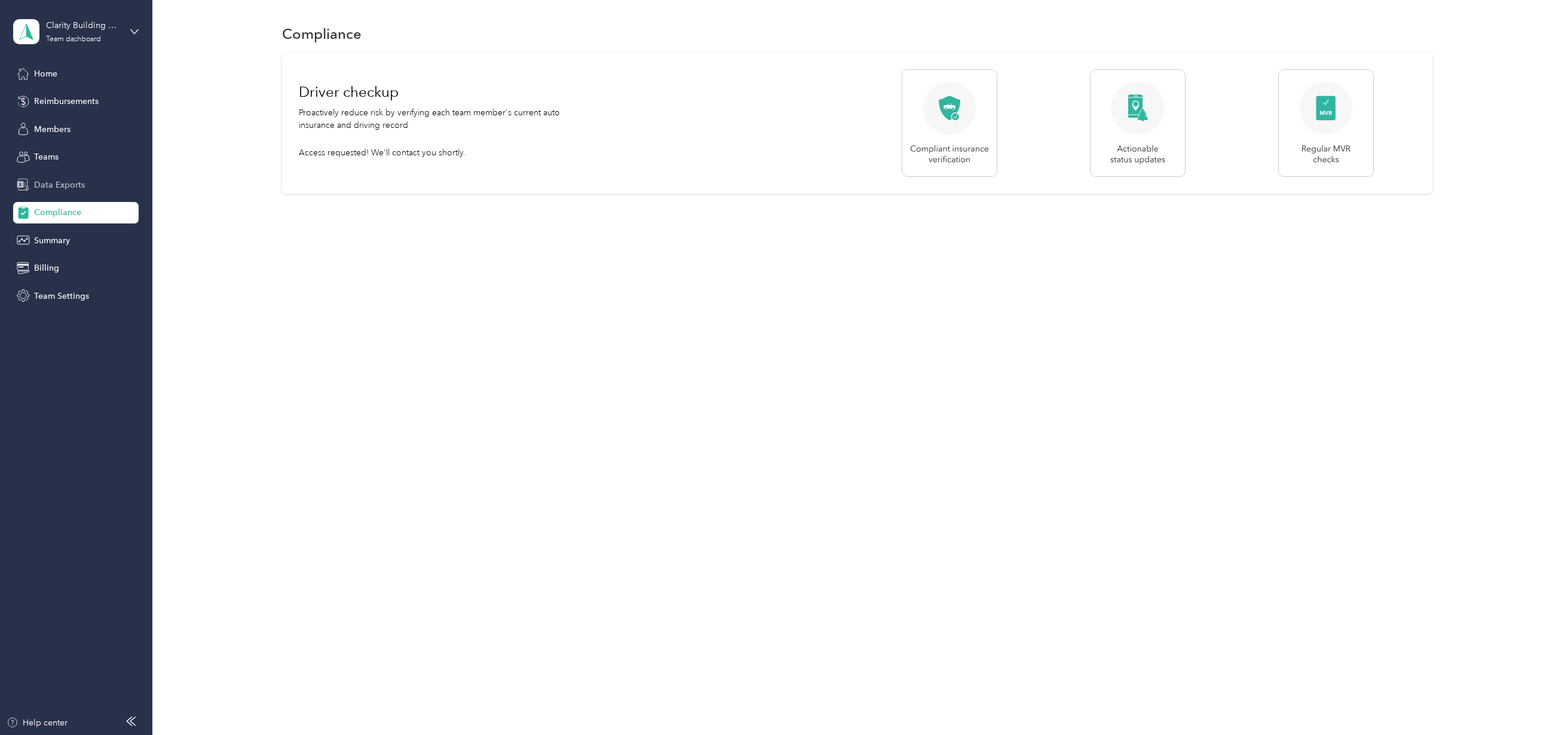
click at [69, 184] on span "Data Exports" at bounding box center [59, 184] width 51 height 13
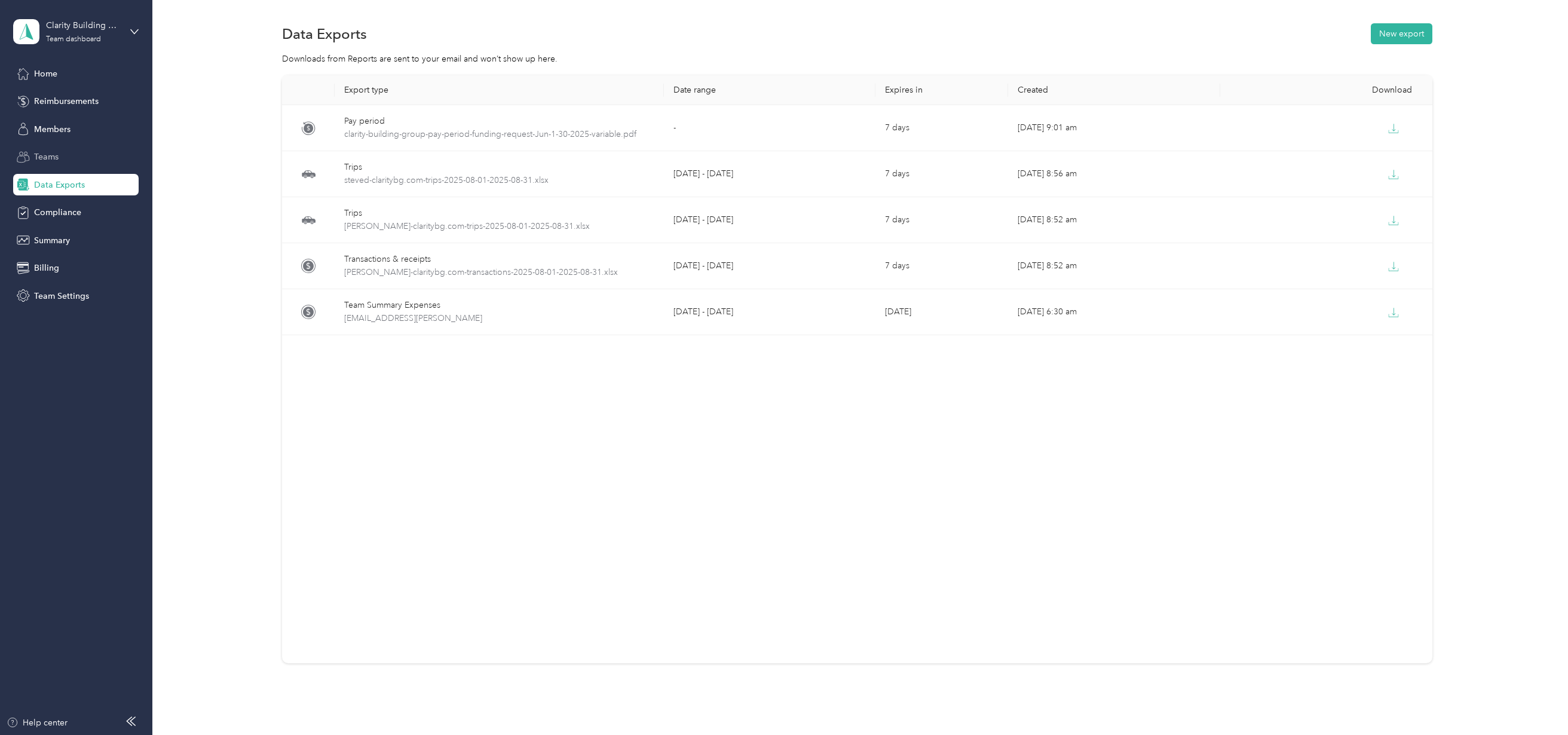
click at [66, 159] on div "Teams" at bounding box center [76, 157] width 125 height 21
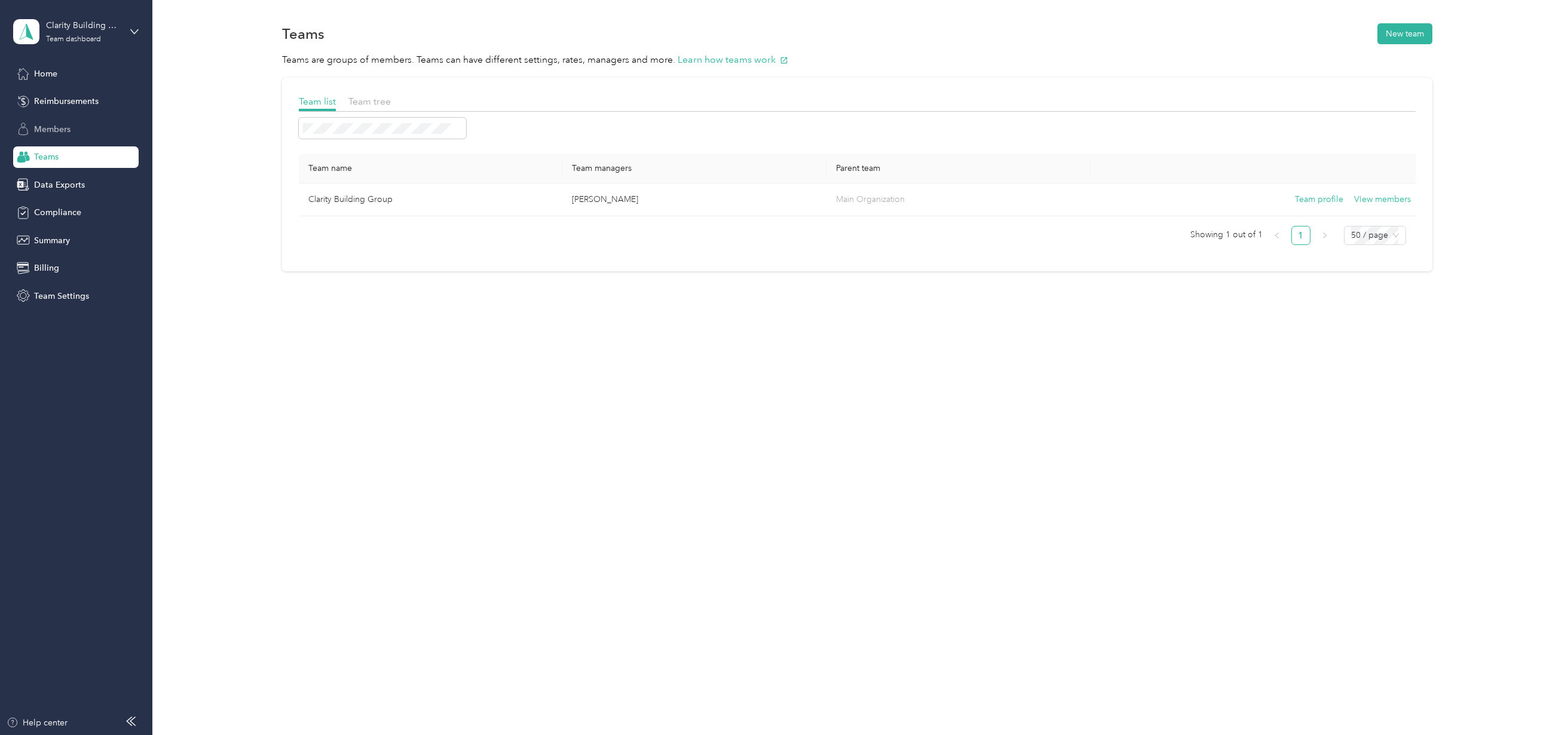
click at [62, 125] on span "Members" at bounding box center [52, 129] width 36 height 13
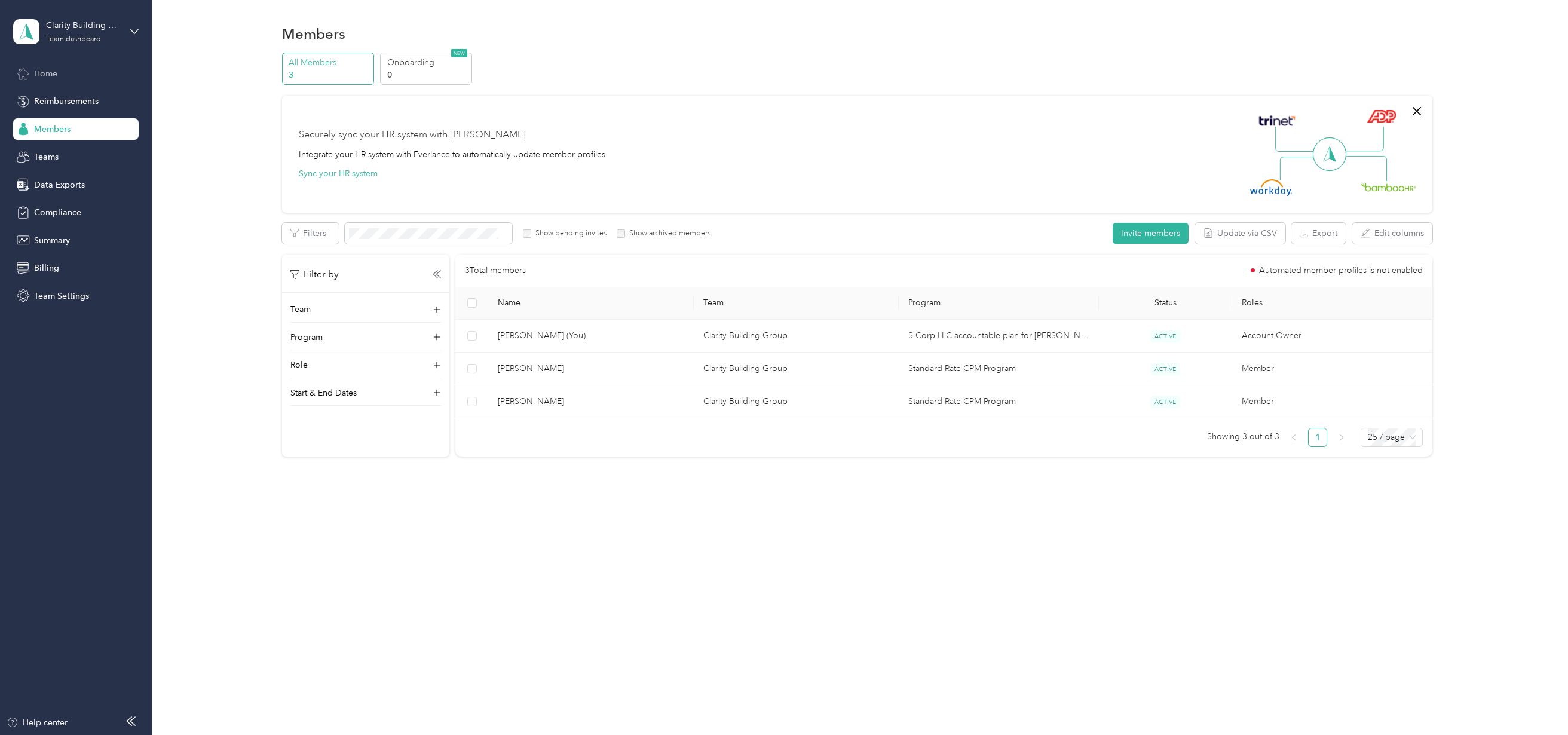
click at [55, 69] on span "Home" at bounding box center [46, 74] width 24 height 13
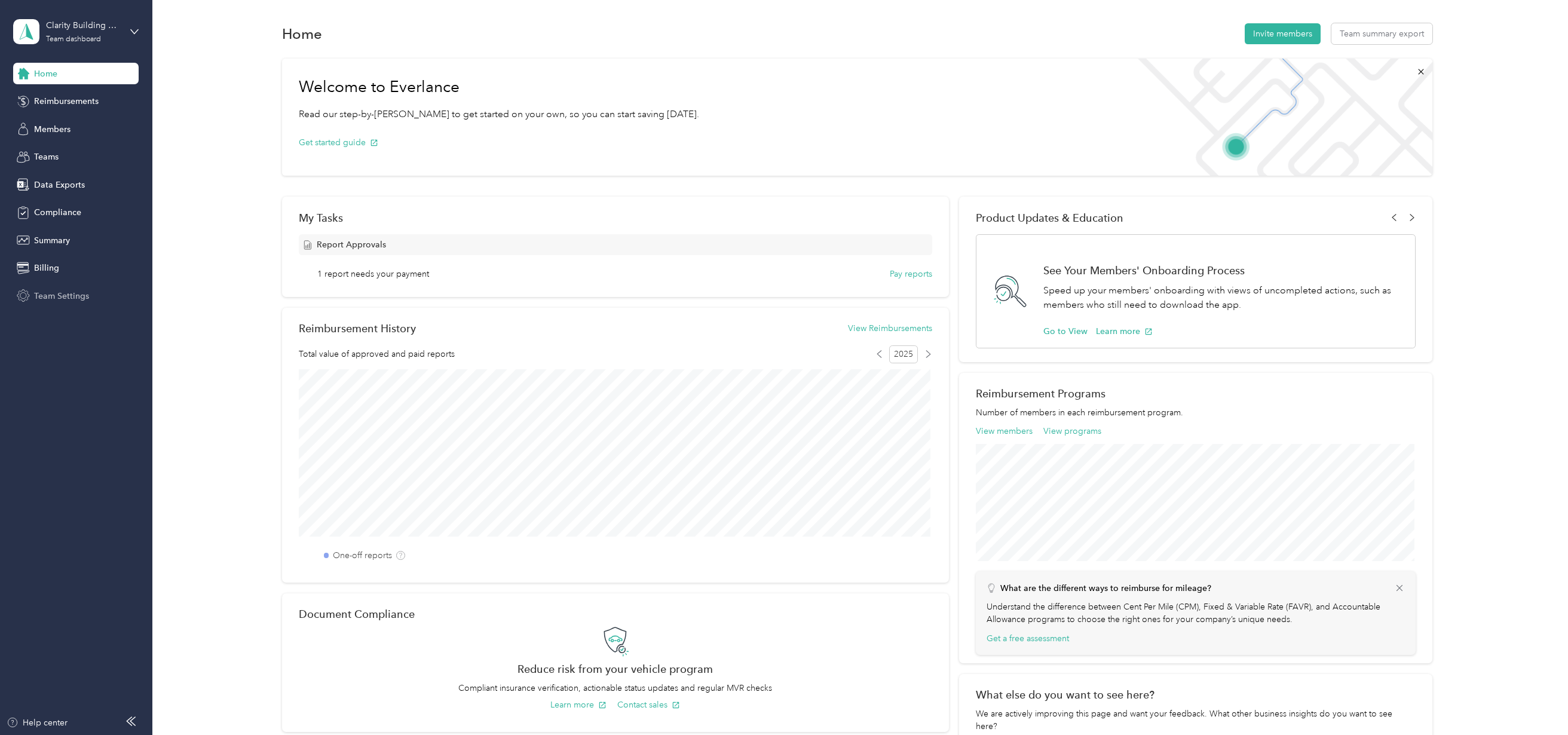
click at [39, 296] on span "Team Settings" at bounding box center [61, 296] width 55 height 13
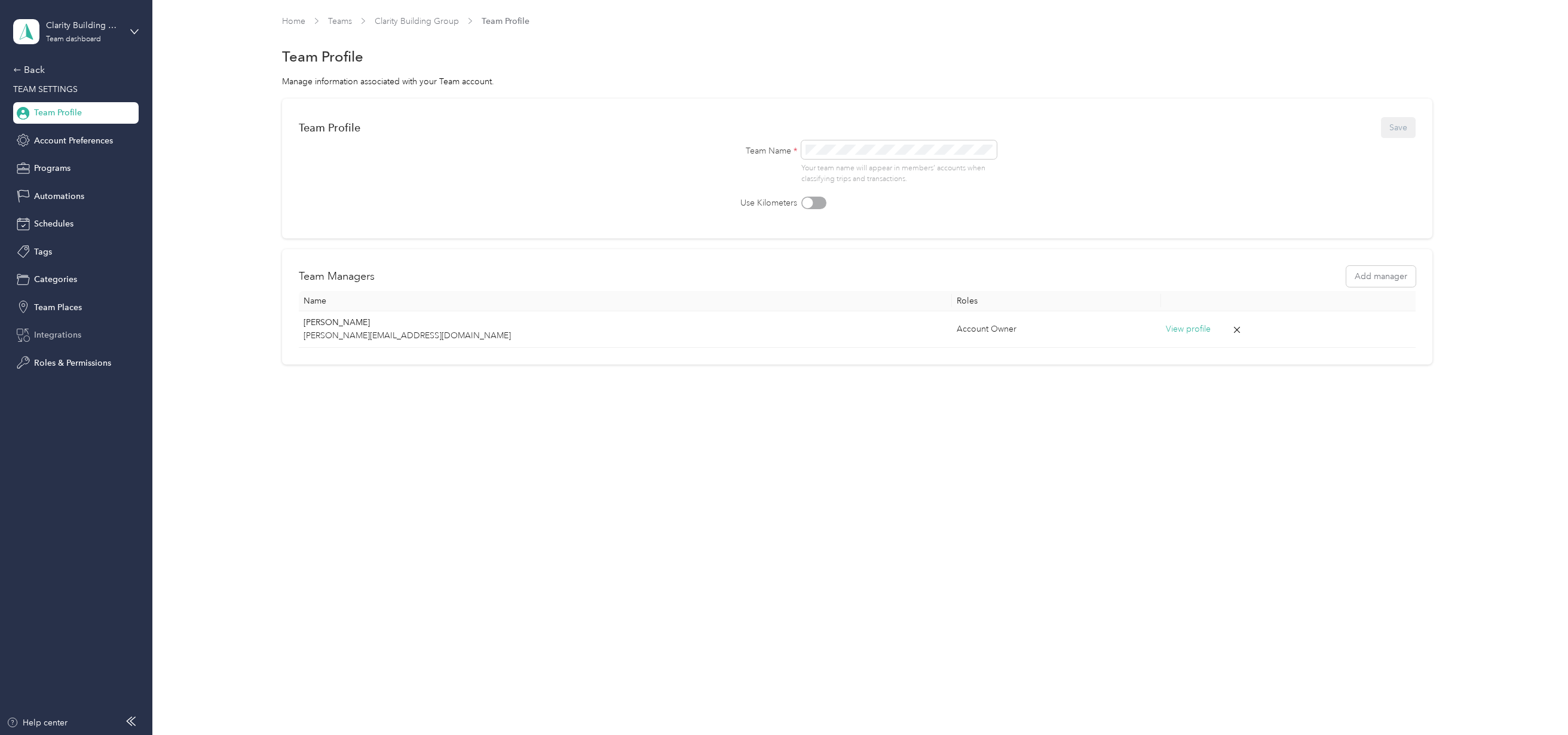
click at [42, 331] on span "Integrations" at bounding box center [57, 335] width 47 height 13
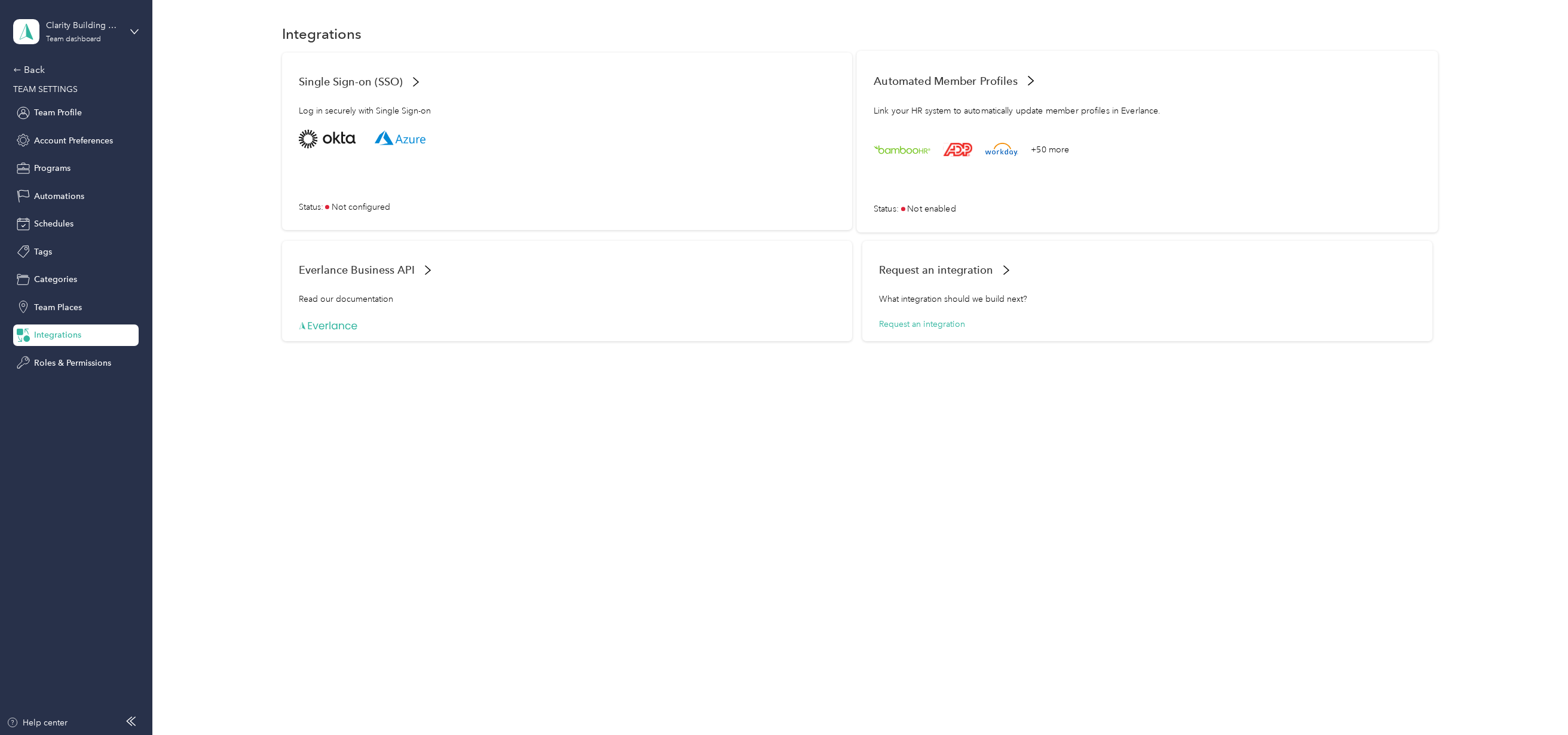
click at [955, 87] on span "Automated Member Profiles" at bounding box center [945, 80] width 144 height 13
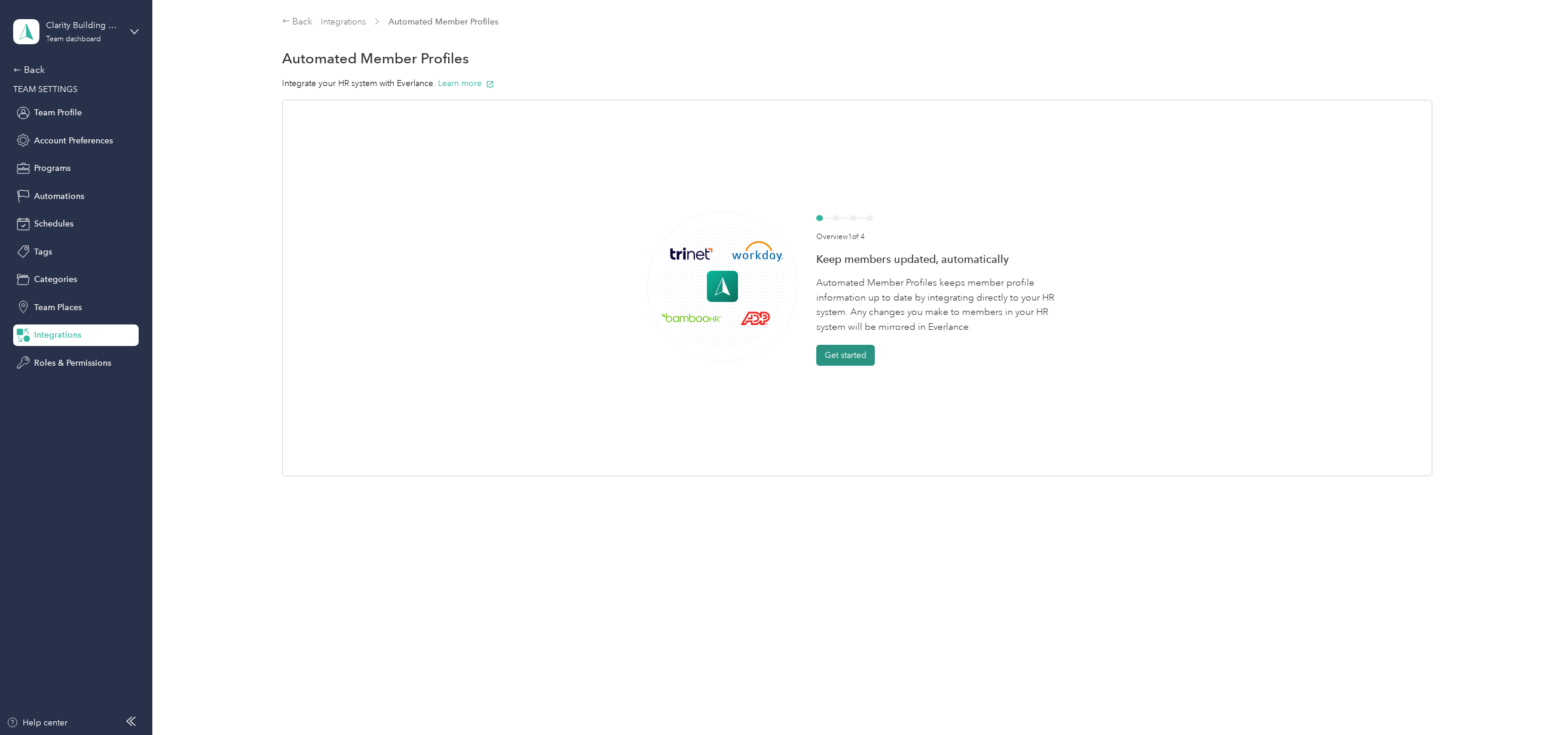
click at [864, 351] on button "Get started" at bounding box center [845, 355] width 58 height 21
click at [853, 341] on button "Continue" at bounding box center [842, 343] width 52 height 21
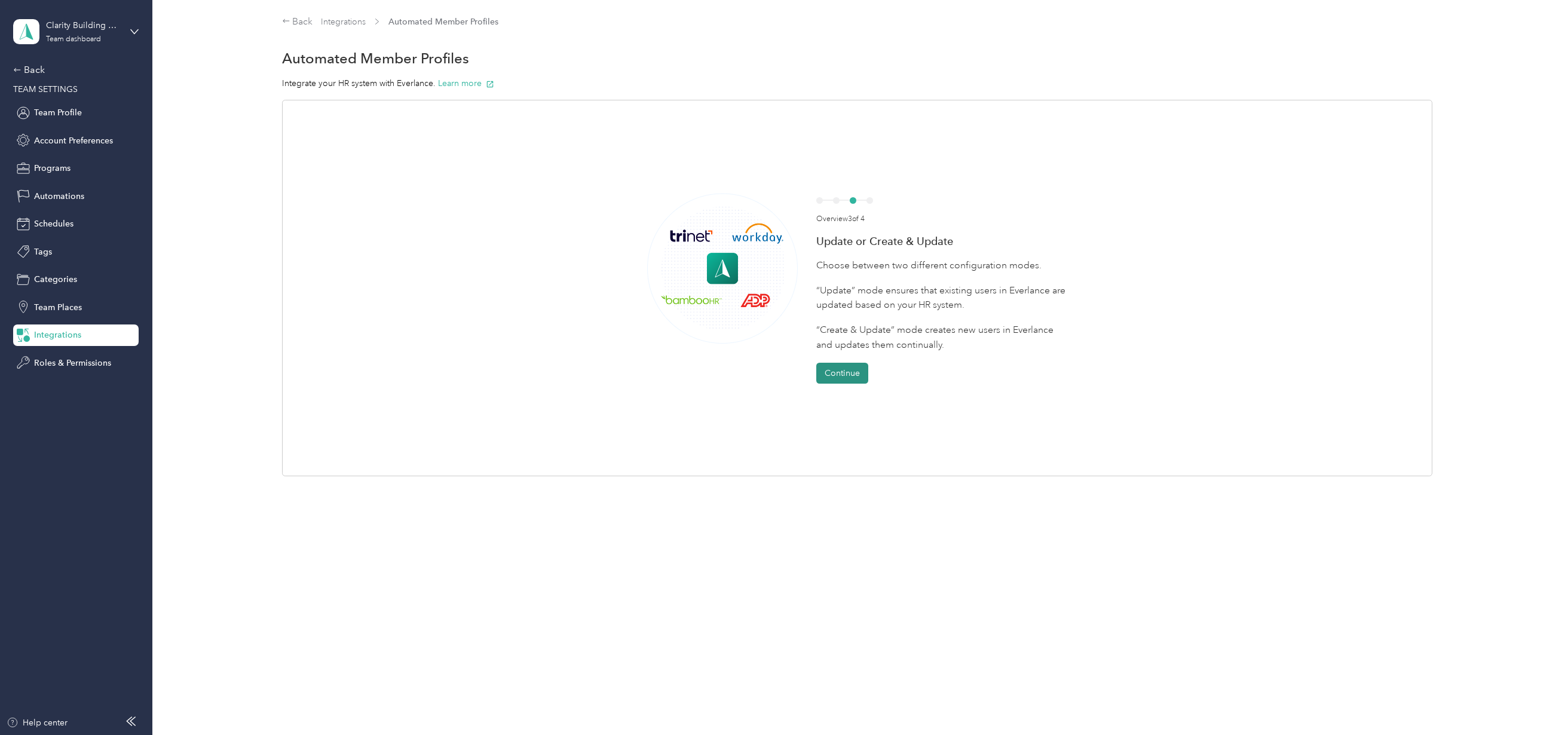
click at [847, 375] on button "Continue" at bounding box center [842, 373] width 52 height 21
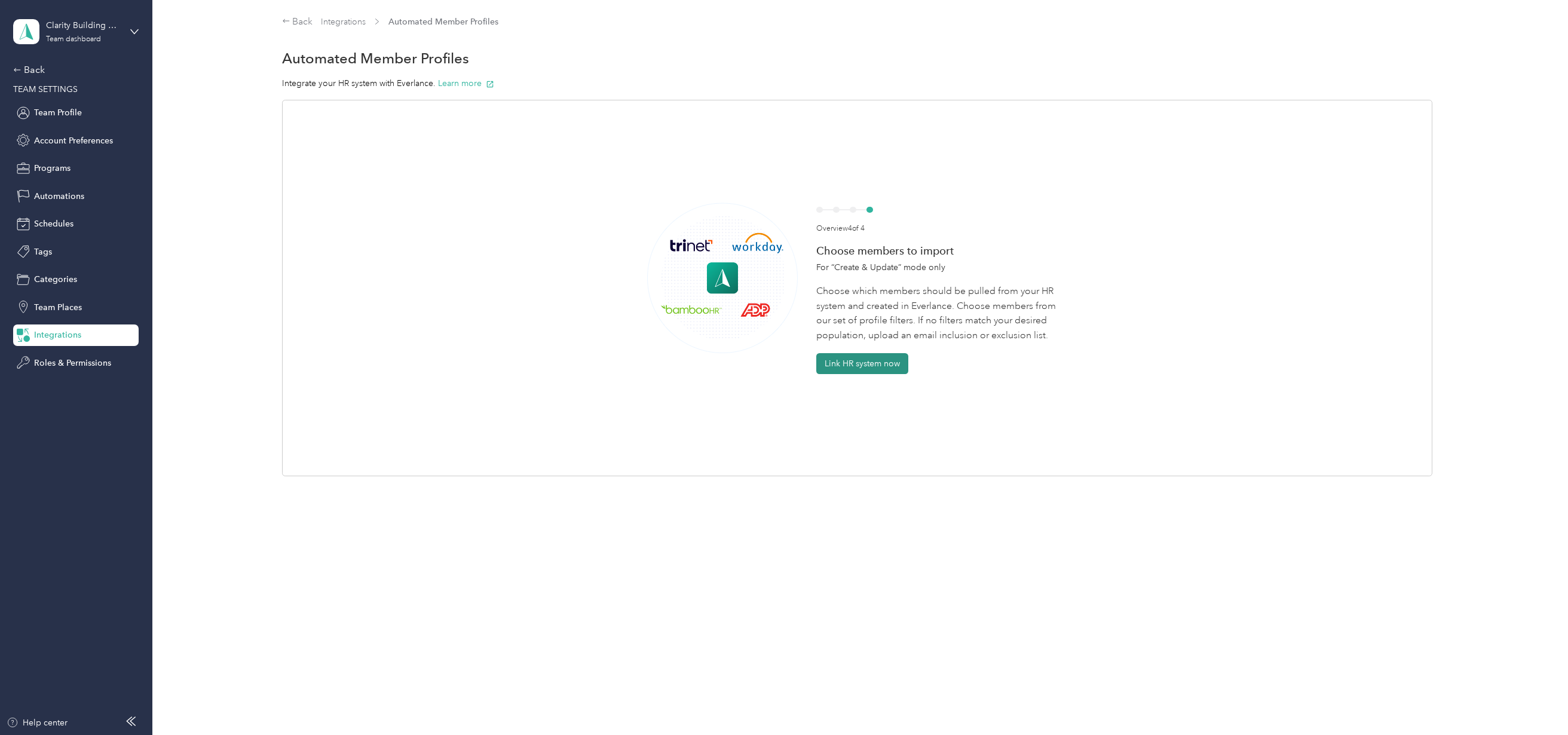
click at [866, 363] on button "Link HR system now" at bounding box center [862, 363] width 92 height 21
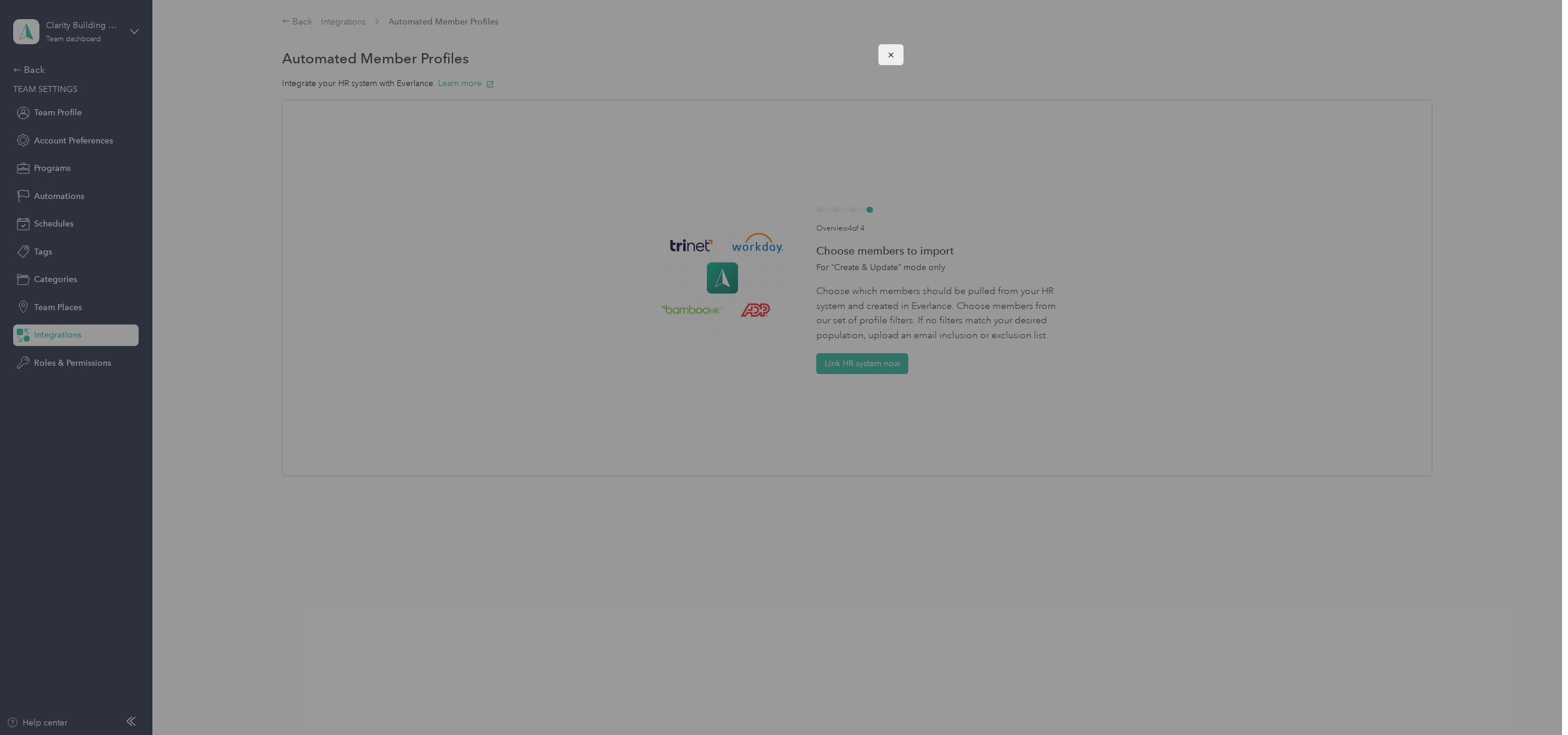
click at [890, 55] on icon "button" at bounding box center [891, 55] width 4 height 4
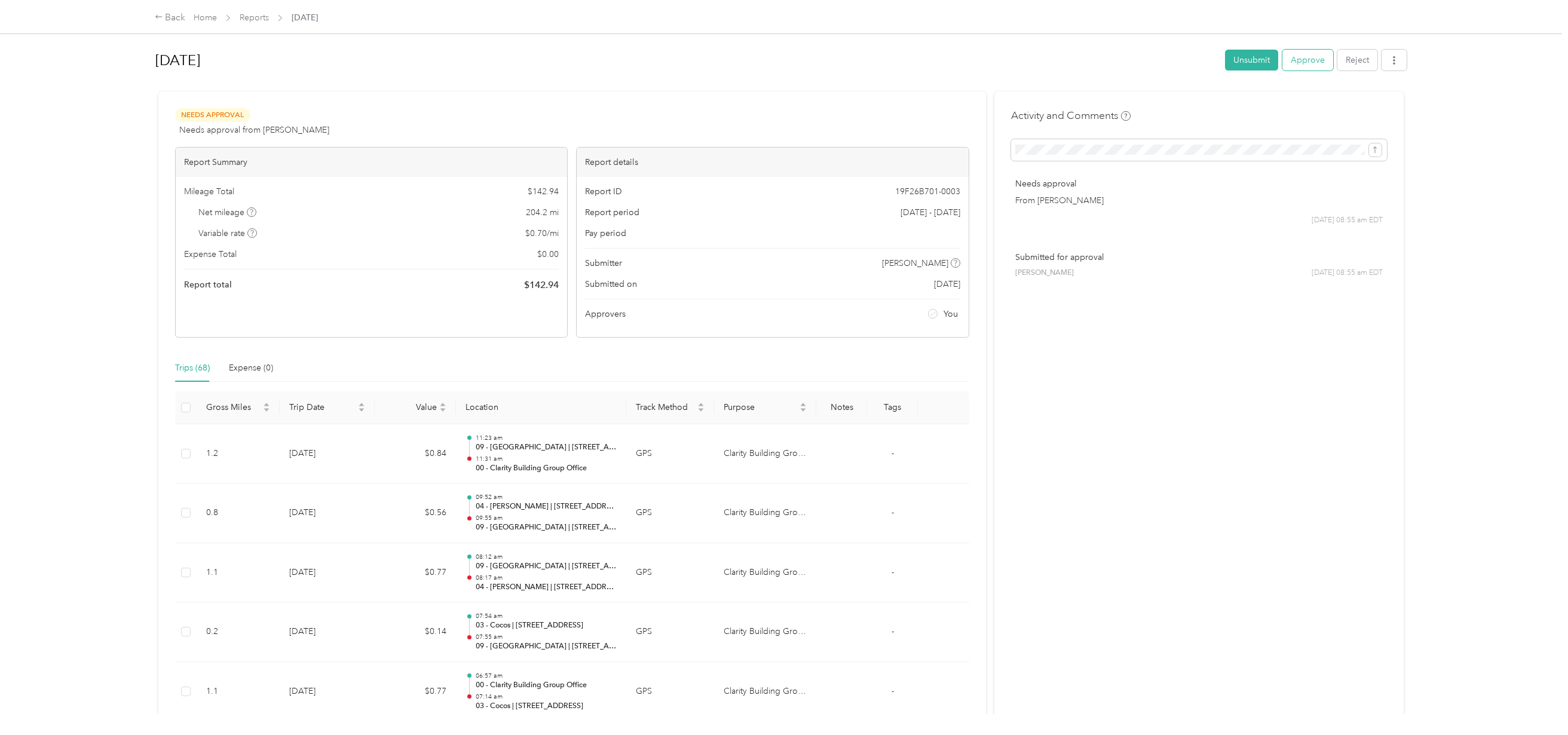
click at [1298, 60] on button "Approve" at bounding box center [1307, 60] width 51 height 21
